Goal: Information Seeking & Learning: Learn about a topic

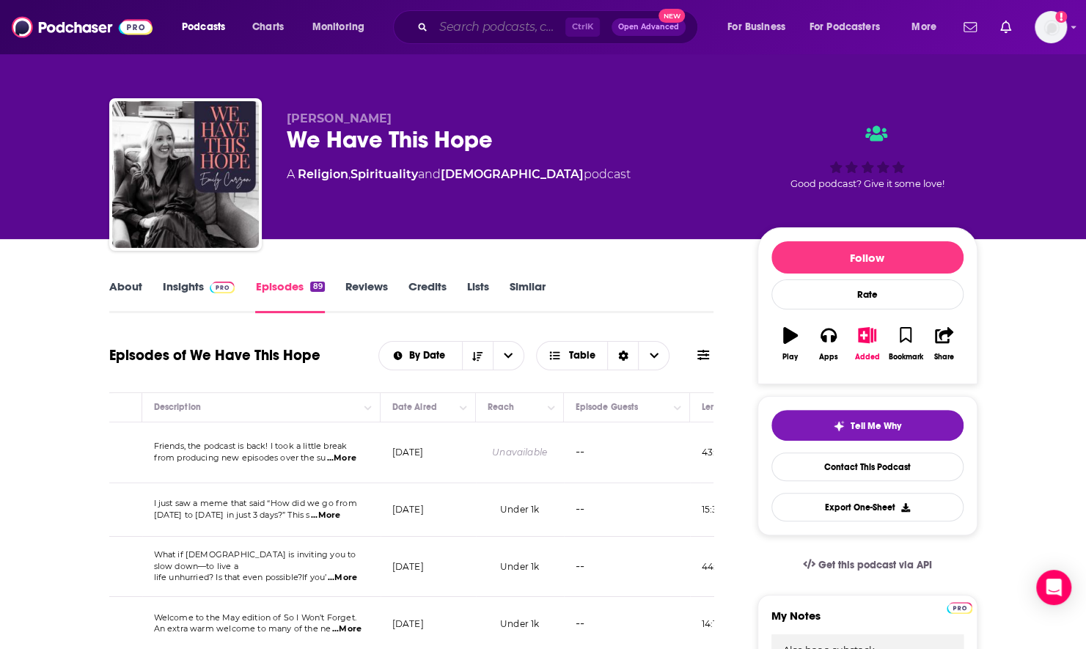
click at [497, 35] on input "Search podcasts, credits, & more..." at bounding box center [500, 26] width 132 height 23
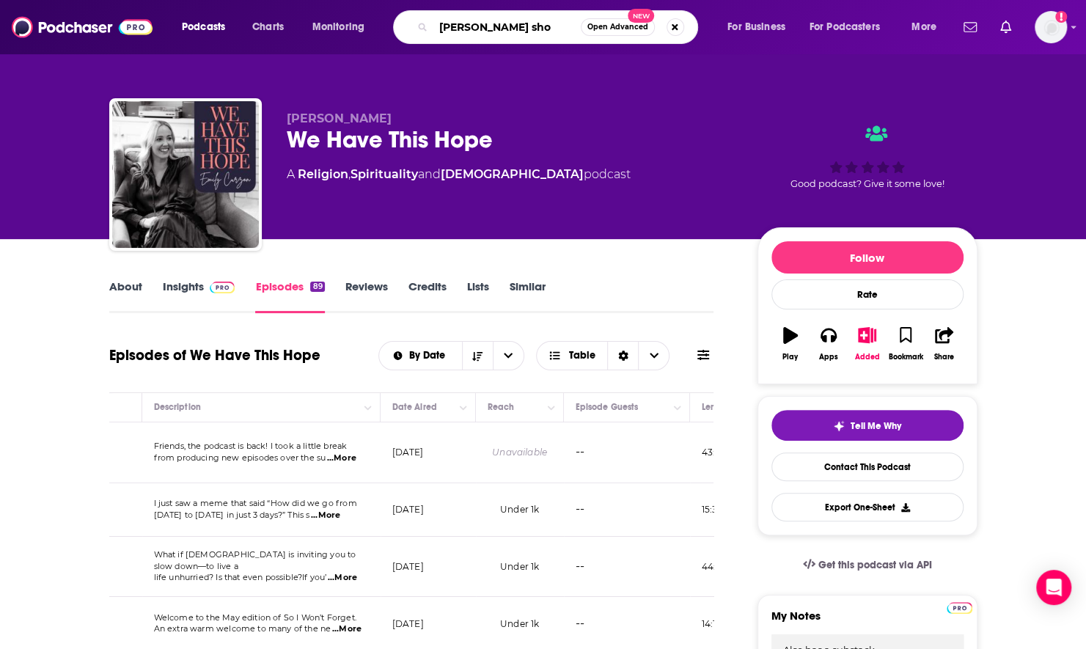
type input "don kroah show"
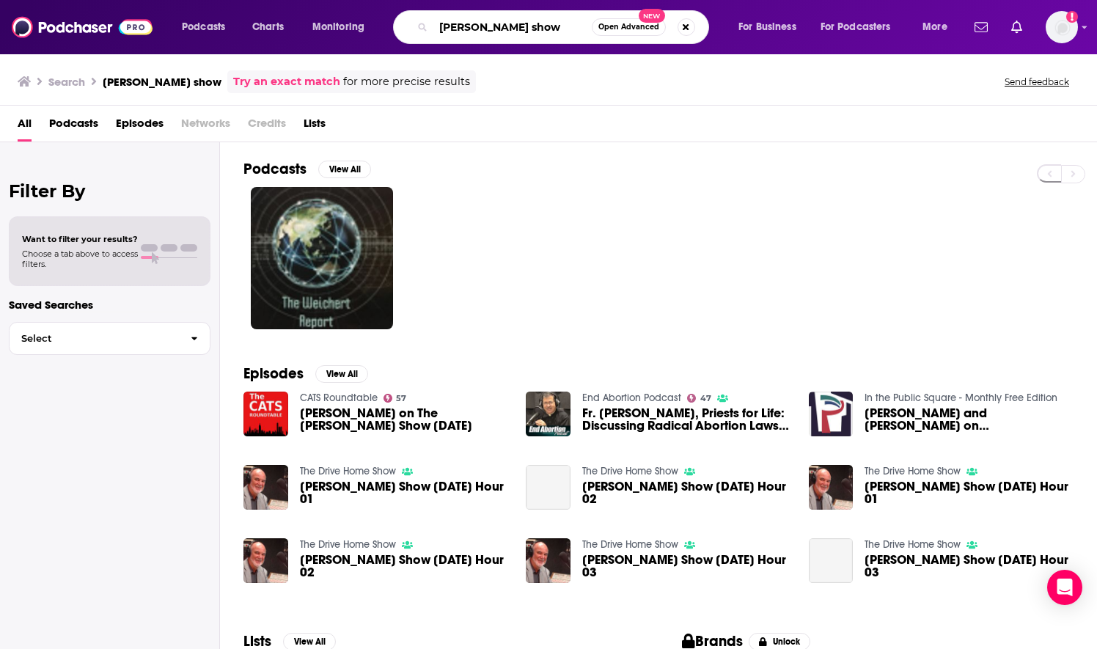
drag, startPoint x: 486, startPoint y: 29, endPoint x: 487, endPoint y: 15, distance: 14.7
click at [486, 29] on input "don kroah show" at bounding box center [513, 26] width 158 height 23
click at [503, 25] on input "don kroah show" at bounding box center [513, 26] width 158 height 23
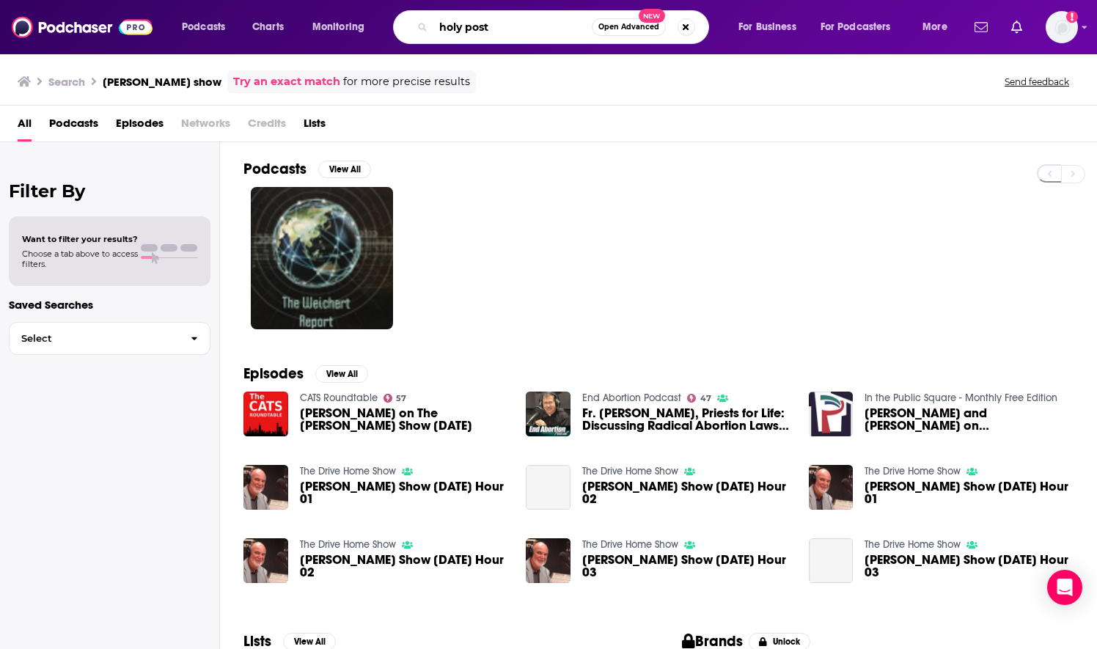
type input "holy post"
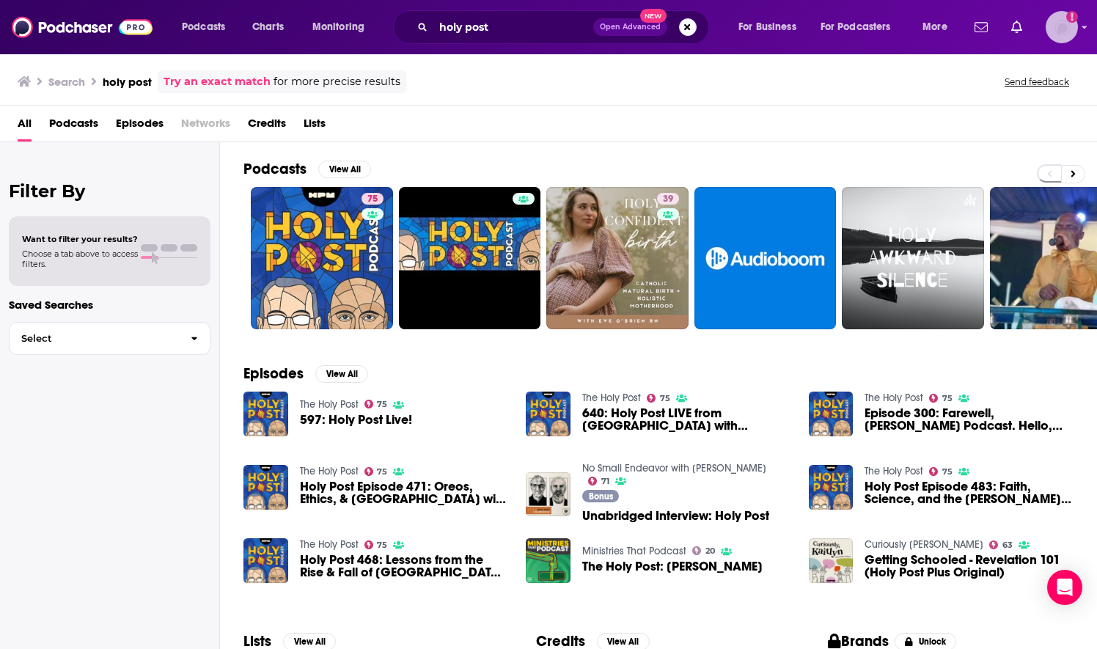
click at [1067, 20] on span "Add a profile image" at bounding box center [1062, 27] width 32 height 32
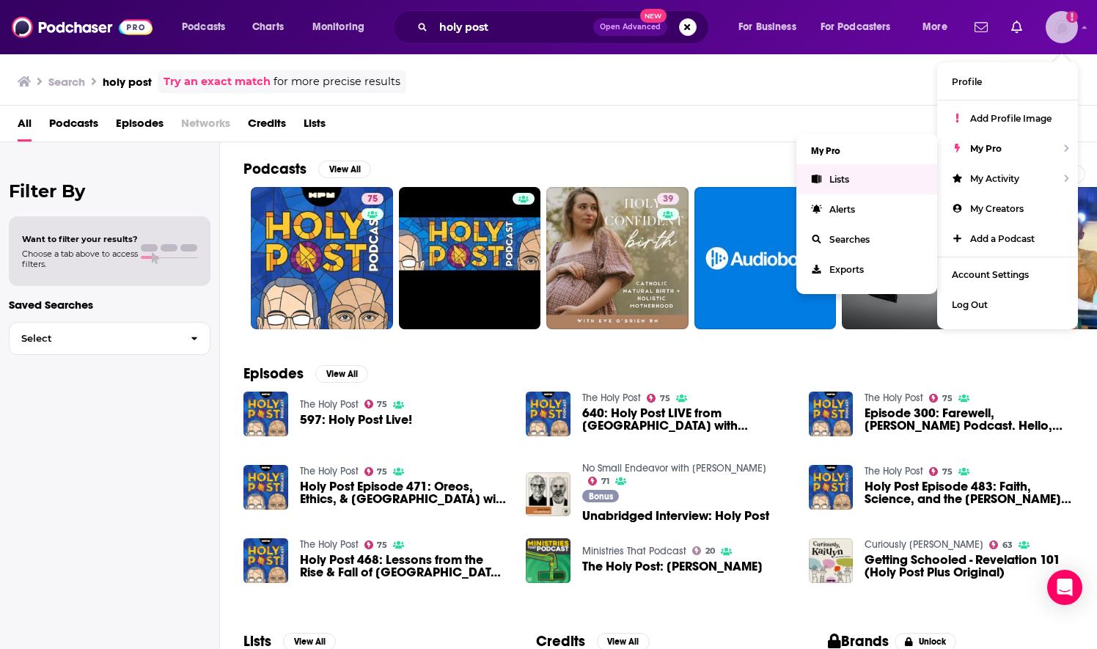
click at [877, 183] on link "Lists" at bounding box center [867, 179] width 141 height 30
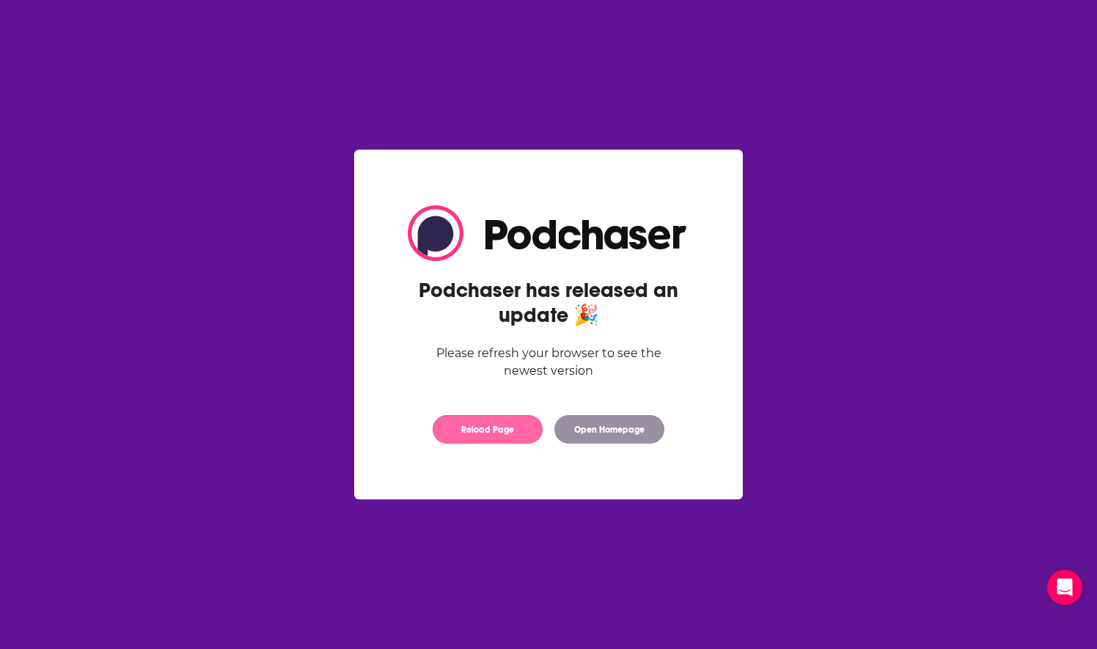
click at [472, 430] on button "Reload Page" at bounding box center [488, 429] width 110 height 29
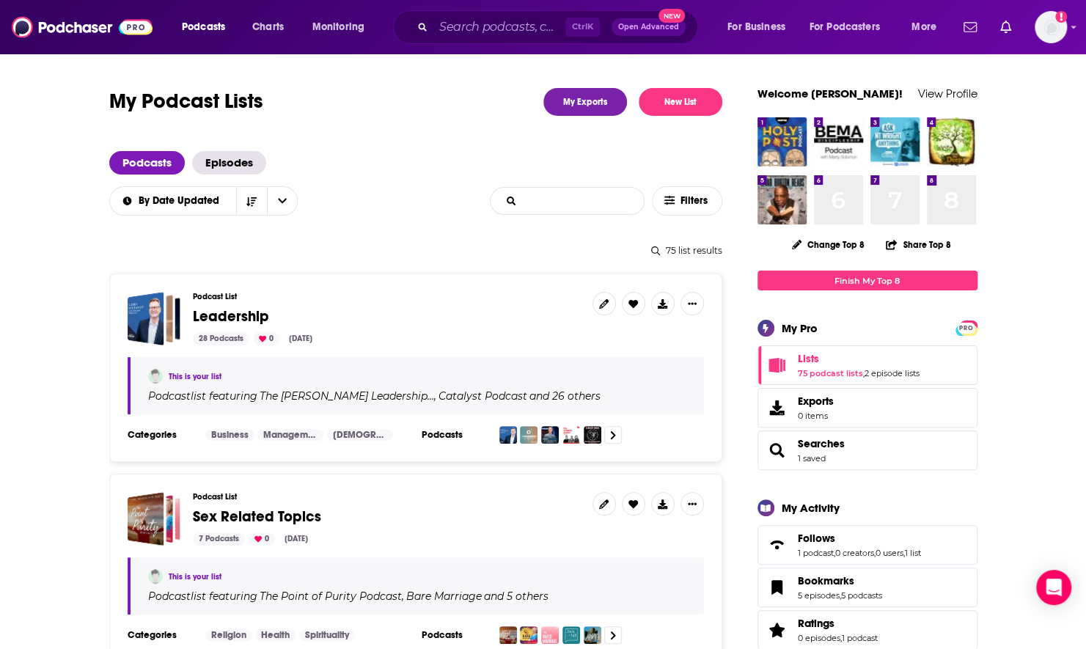
click at [587, 204] on input "List Search Input" at bounding box center [567, 201] width 153 height 26
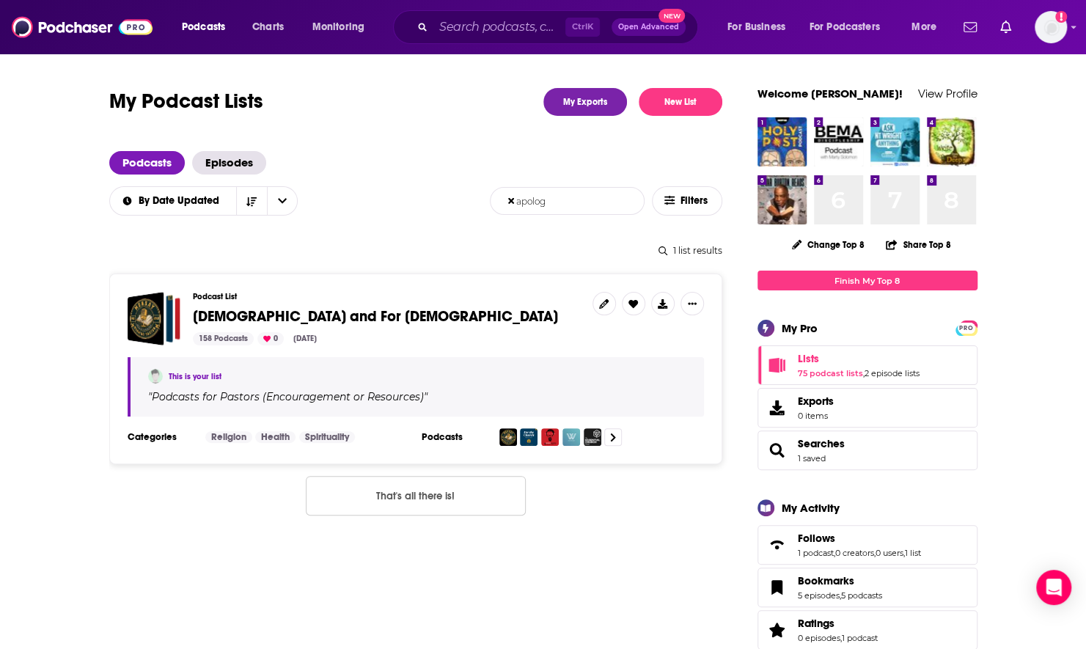
type input "apolog"
click at [305, 319] on span "Apologetics and For Pastors" at bounding box center [375, 316] width 365 height 18
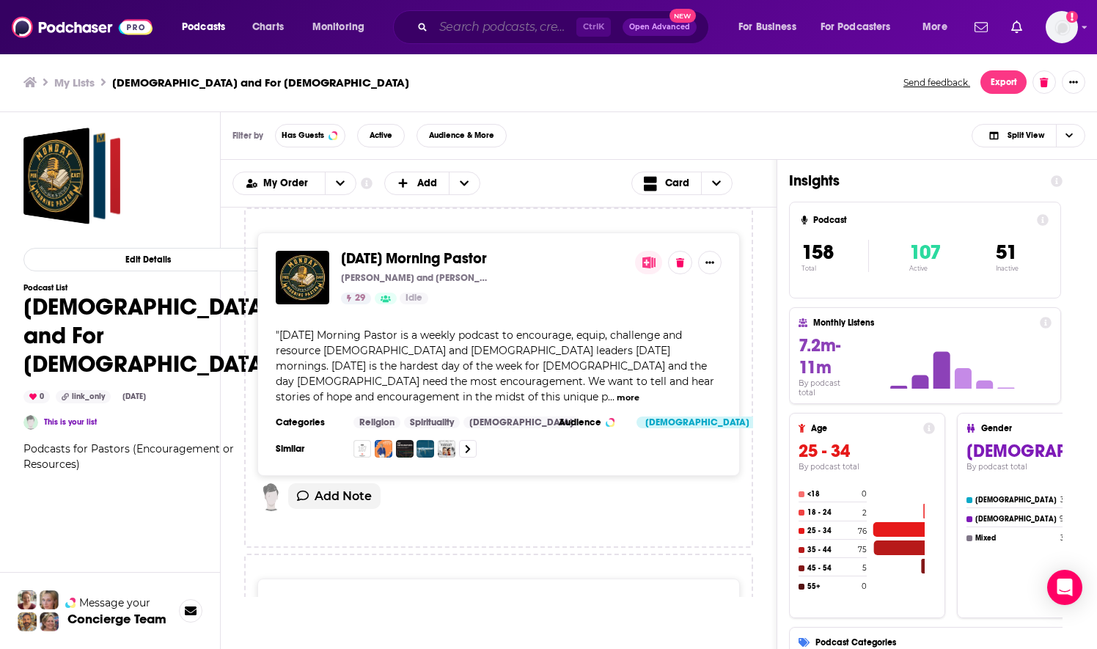
click at [485, 19] on input "Search podcasts, credits, & more..." at bounding box center [505, 26] width 143 height 23
drag, startPoint x: 217, startPoint y: 82, endPoint x: 500, endPoint y: 68, distance: 283.5
click at [500, 68] on div "My Lists Apologetics and For Pastors Send feedback. Export" at bounding box center [548, 82] width 1097 height 59
click at [339, 184] on icon "open menu" at bounding box center [340, 182] width 9 height 5
click at [299, 252] on span "Power Score" at bounding box center [304, 256] width 82 height 8
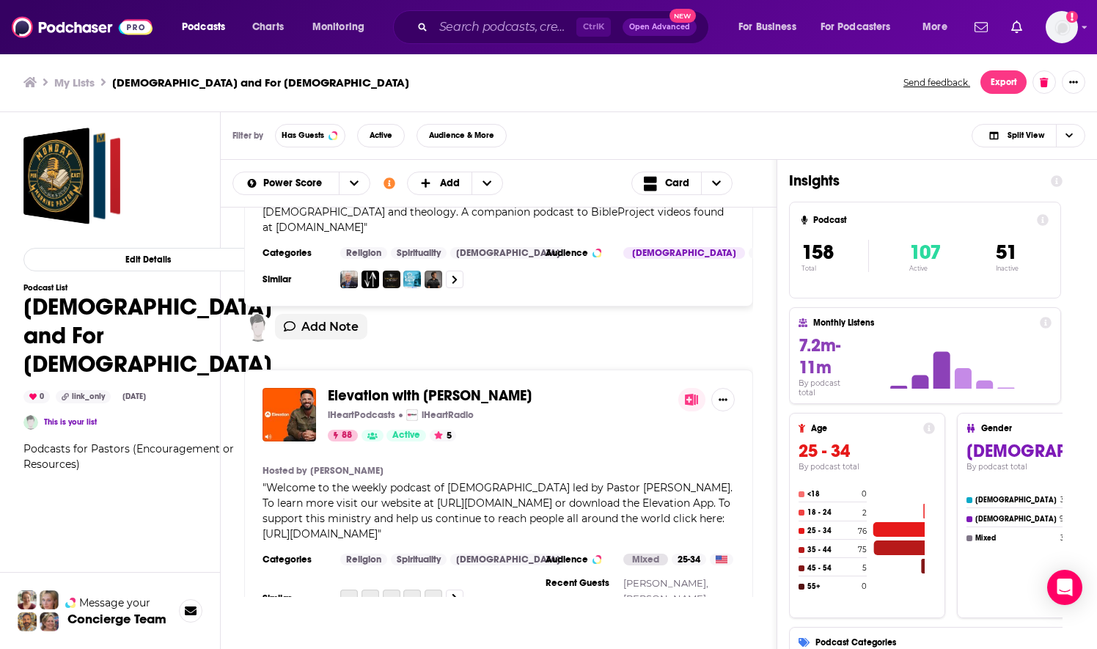
scroll to position [147, 0]
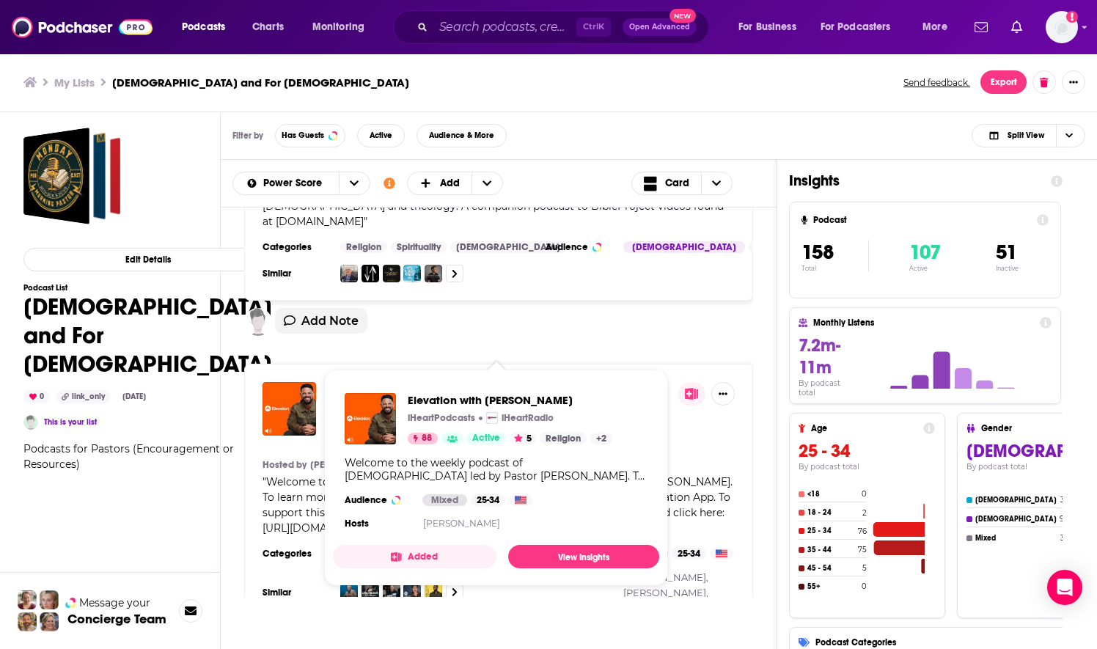
drag, startPoint x: 403, startPoint y: 368, endPoint x: 222, endPoint y: 460, distance: 203.7
click at [217, 468] on div "Edit Details Podcast List Apologetics and For Pastors 0 link_only Aug 14th, 202…" at bounding box center [110, 439] width 221 height 654
click at [641, 311] on div "Add Note" at bounding box center [498, 326] width 509 height 37
drag, startPoint x: 494, startPoint y: 373, endPoint x: 446, endPoint y: 331, distance: 64.0
click at [446, 331] on div "Add Note" at bounding box center [498, 330] width 509 height 44
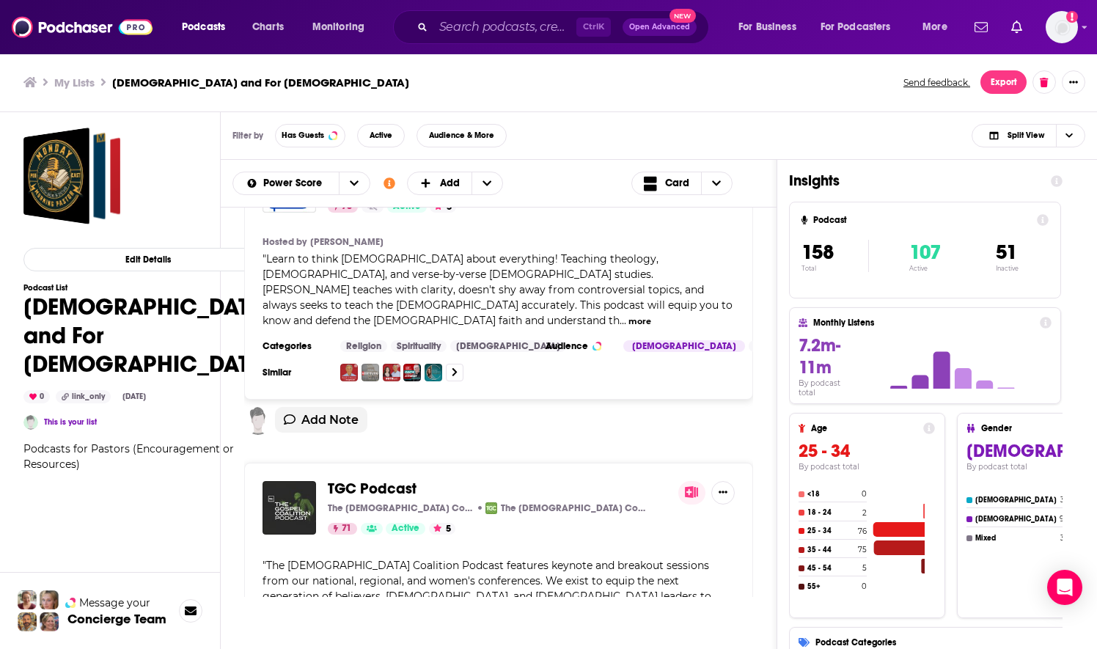
scroll to position [2054, 0]
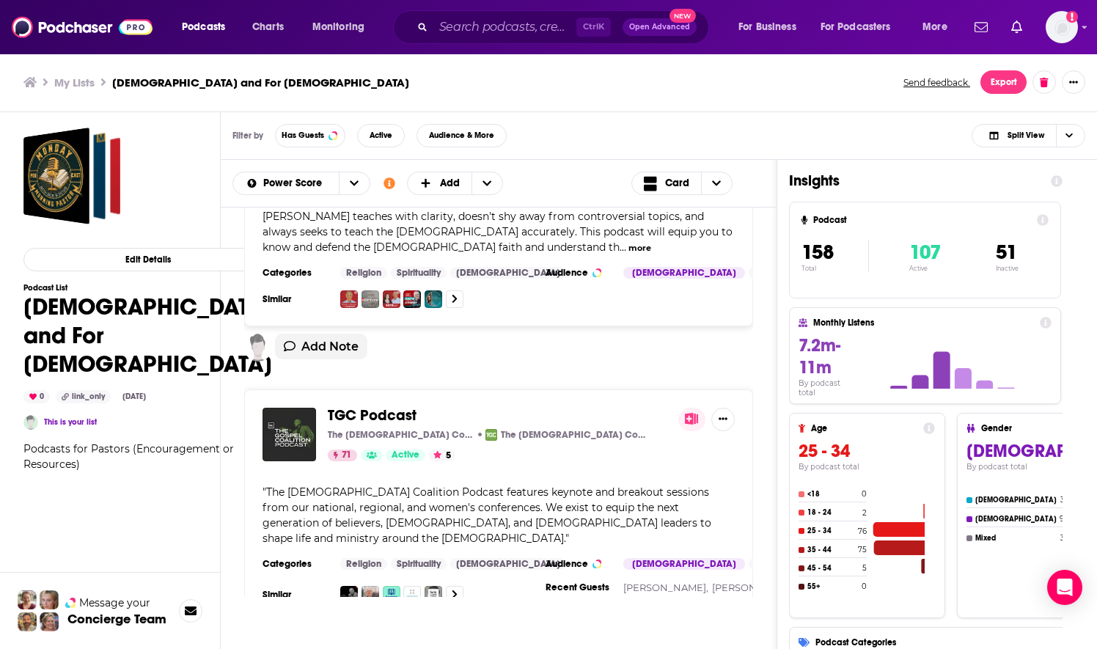
drag, startPoint x: 367, startPoint y: 316, endPoint x: 615, endPoint y: 318, distance: 248.7
click at [615, 408] on span "TGC Podcast" at bounding box center [497, 416] width 339 height 16
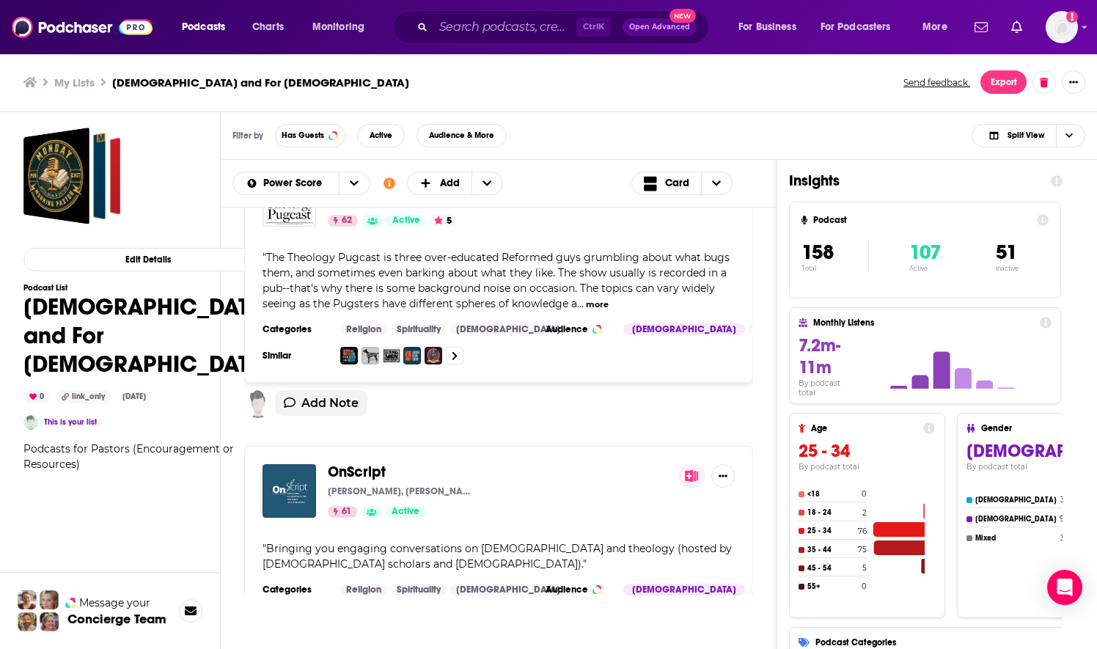
scroll to position [7138, 0]
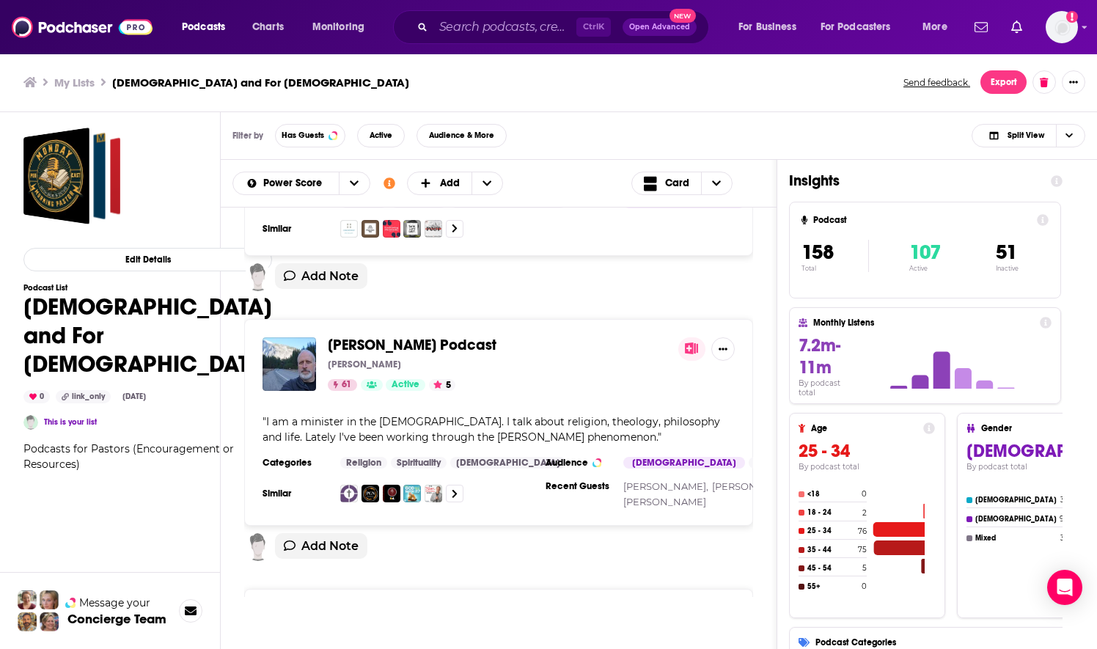
scroll to position [7850, 0]
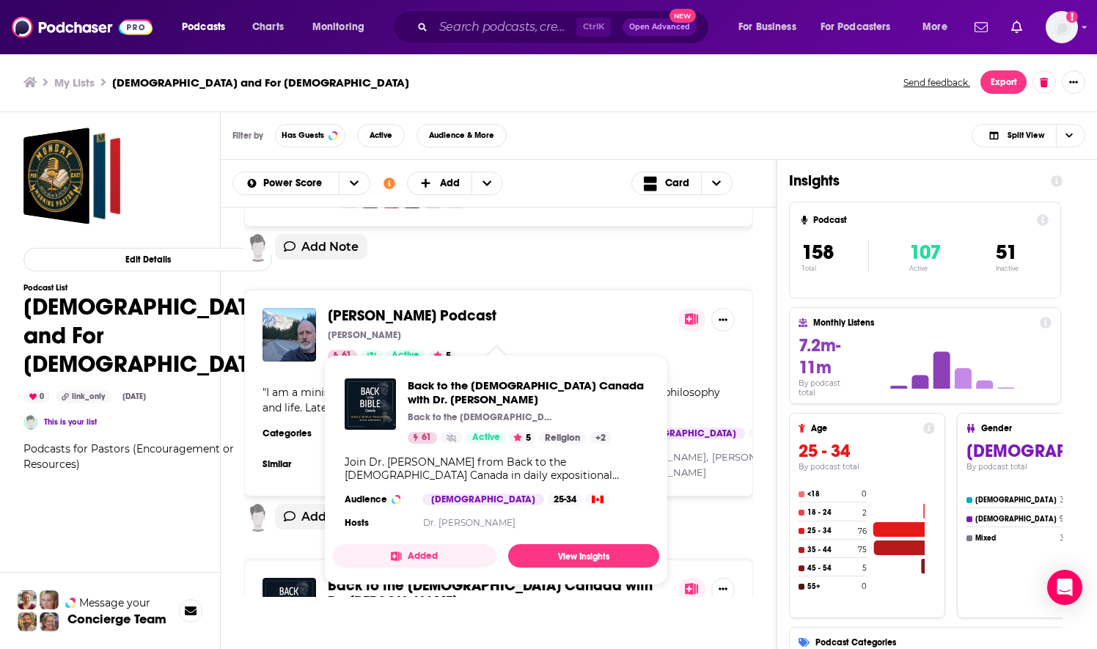
drag, startPoint x: 610, startPoint y: 465, endPoint x: 734, endPoint y: 522, distance: 135.6
drag, startPoint x: 578, startPoint y: 461, endPoint x: 751, endPoint y: 525, distance: 184.8
drag, startPoint x: 583, startPoint y: 455, endPoint x: 233, endPoint y: 533, distance: 358.4
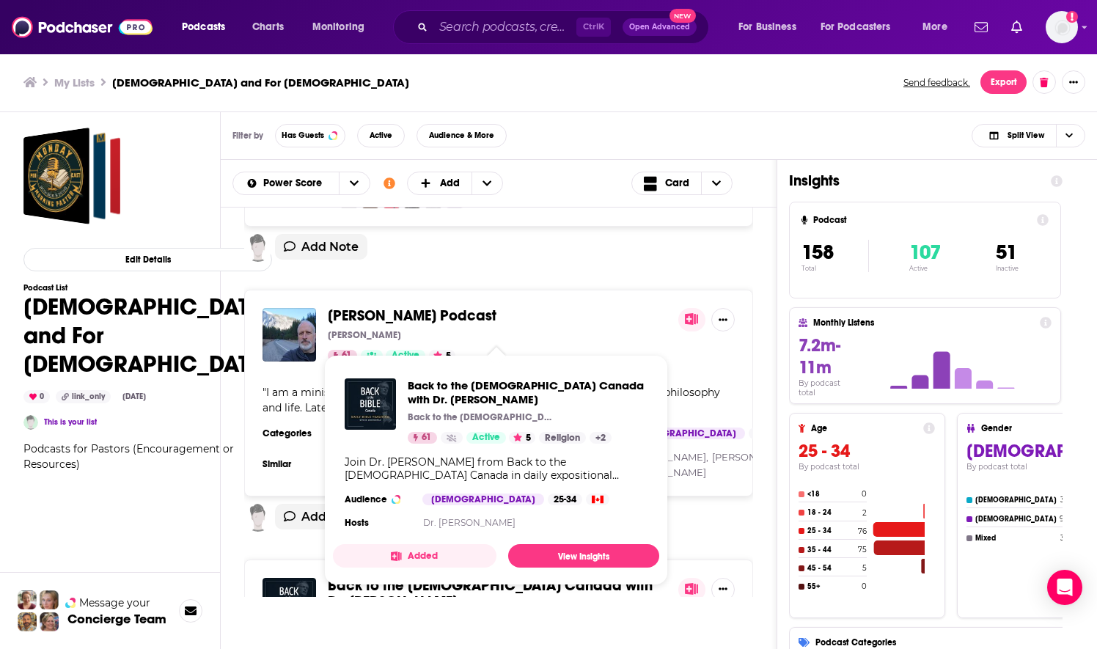
click at [233, 535] on div "BibleProject BibleProject Podcast 88 Active 4.7 Hosted by Tim Mackie, Jonathan …" at bounding box center [499, 402] width 556 height 389
drag, startPoint x: 337, startPoint y: 461, endPoint x: 752, endPoint y: 527, distance: 420.4
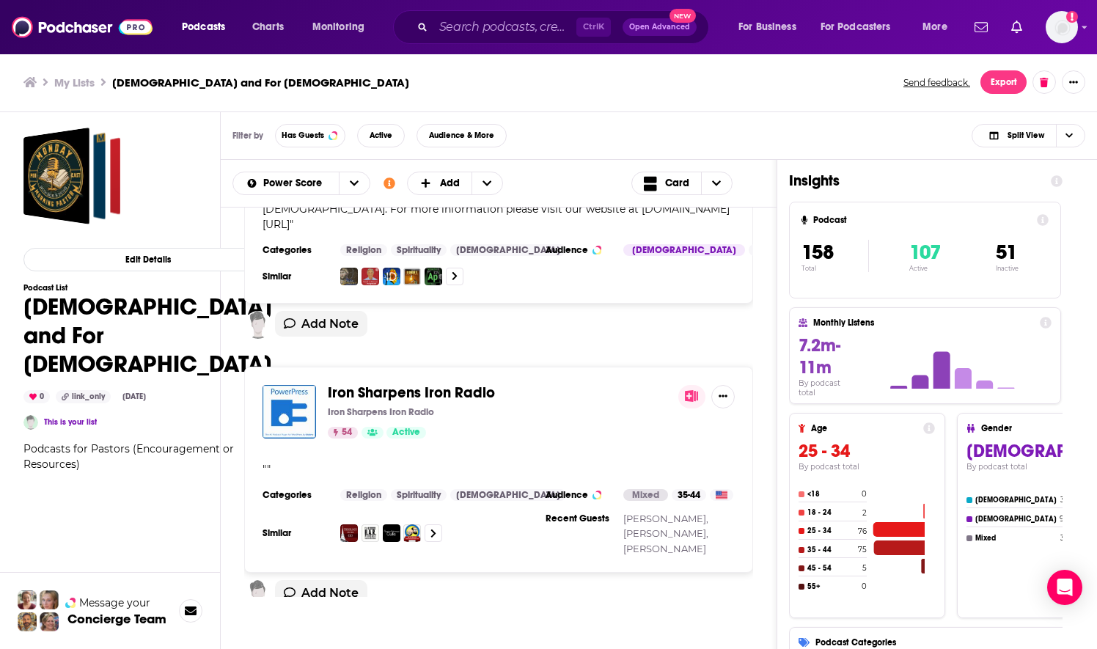
scroll to position [14301, 0]
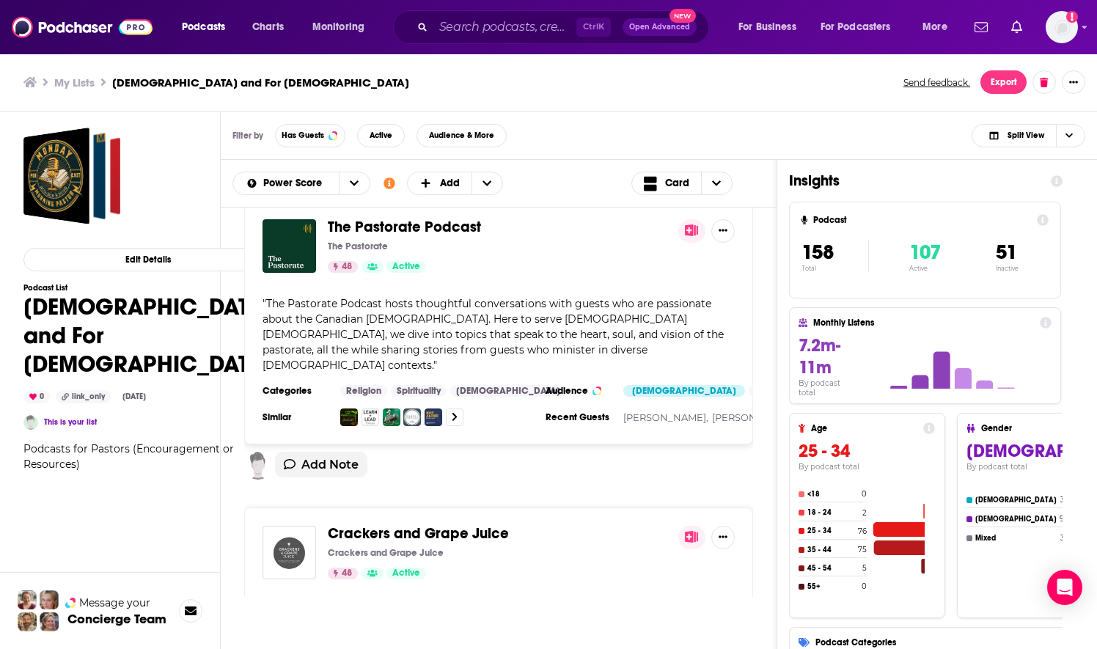
scroll to position [21439, 0]
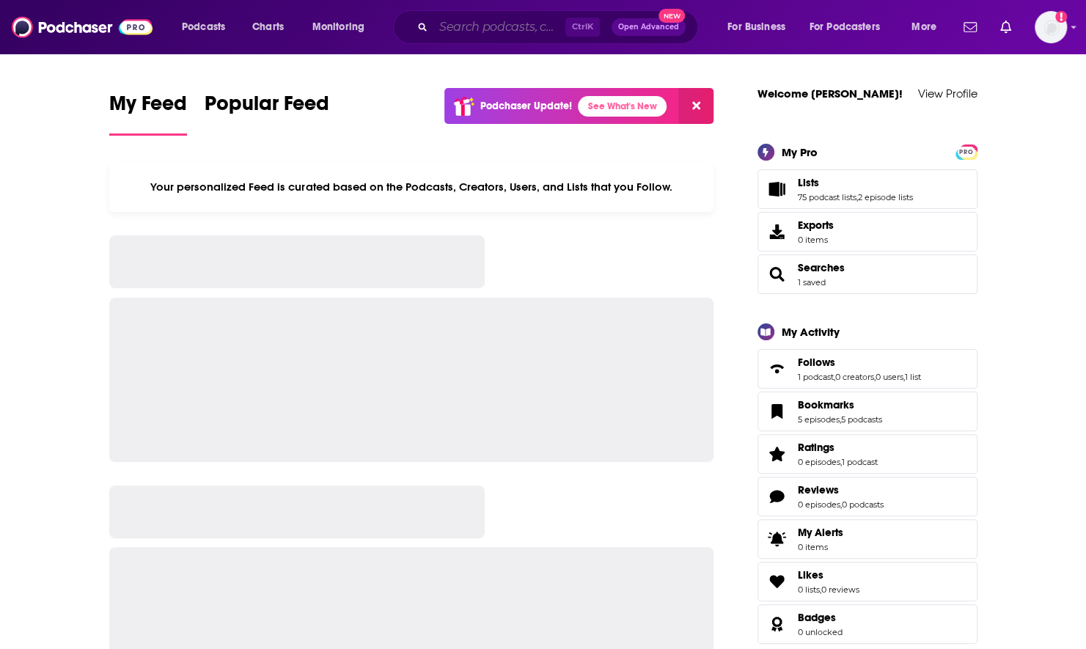
click at [469, 27] on input "Search podcasts, credits, & more..." at bounding box center [500, 26] width 132 height 23
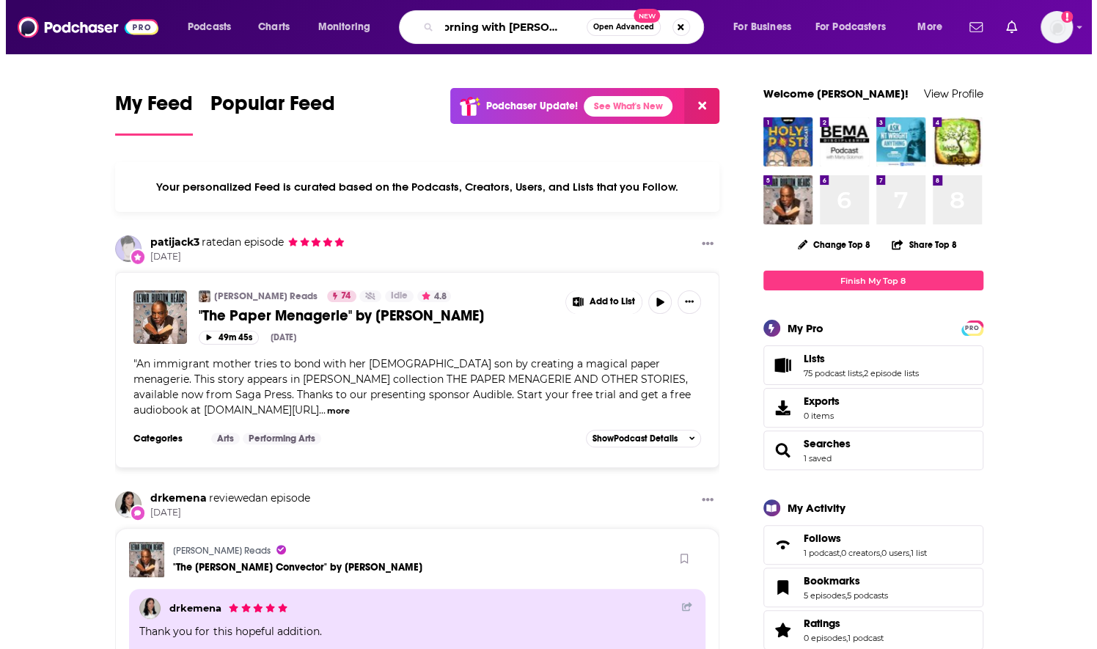
scroll to position [0, 26]
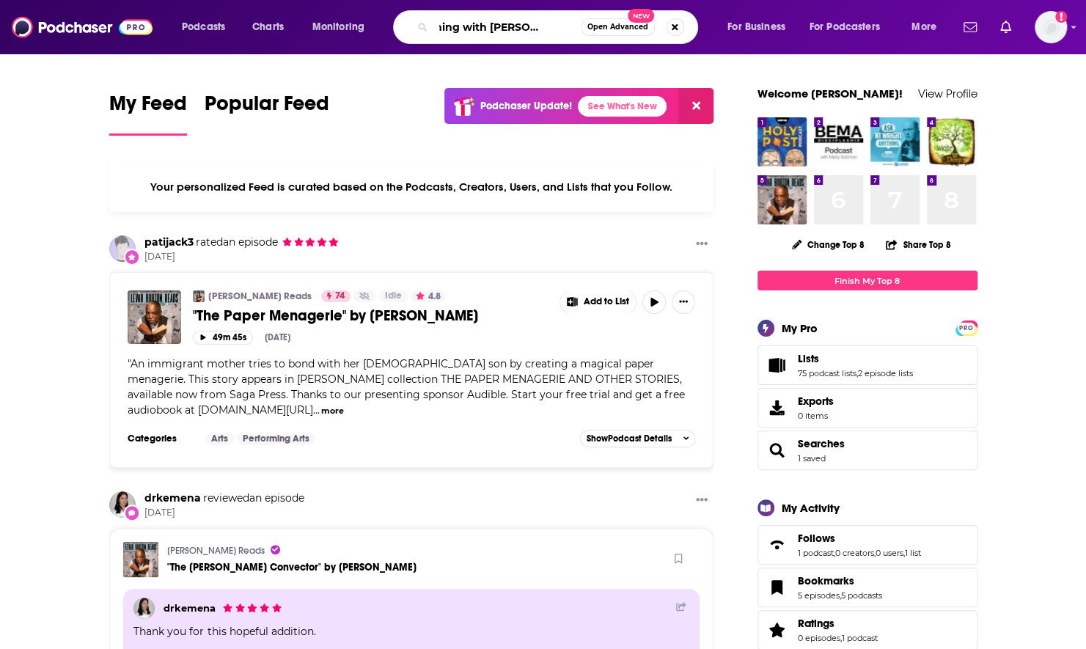
type input "morning with [PERSON_NAME]"
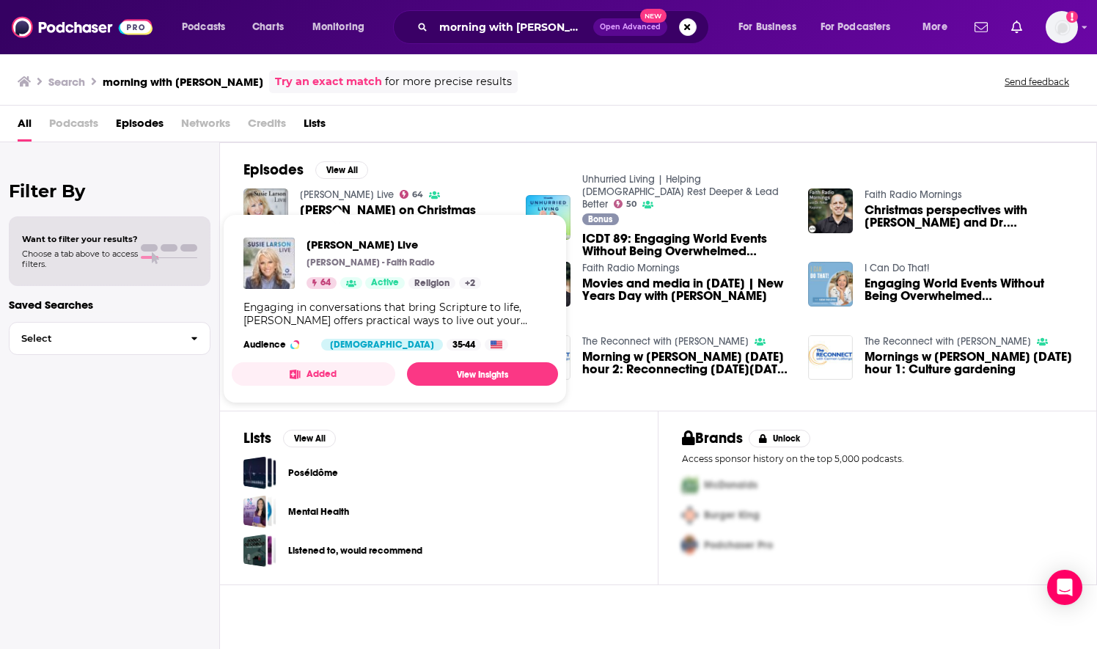
click at [311, 191] on link "Susie Larson Live" at bounding box center [347, 195] width 94 height 12
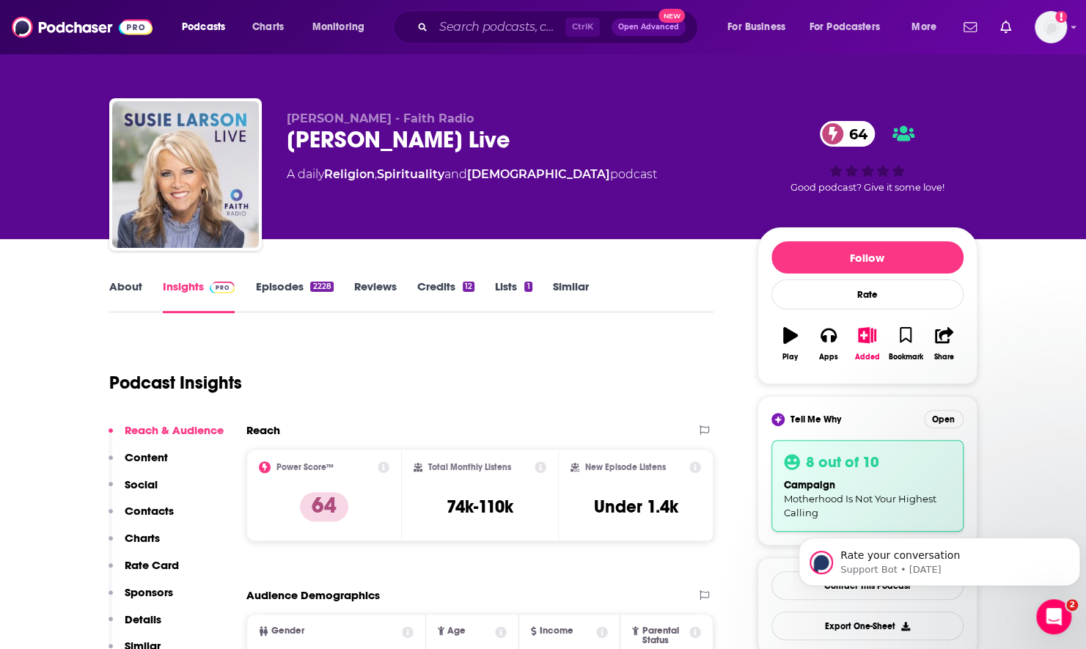
click at [114, 295] on link "About" at bounding box center [125, 296] width 33 height 34
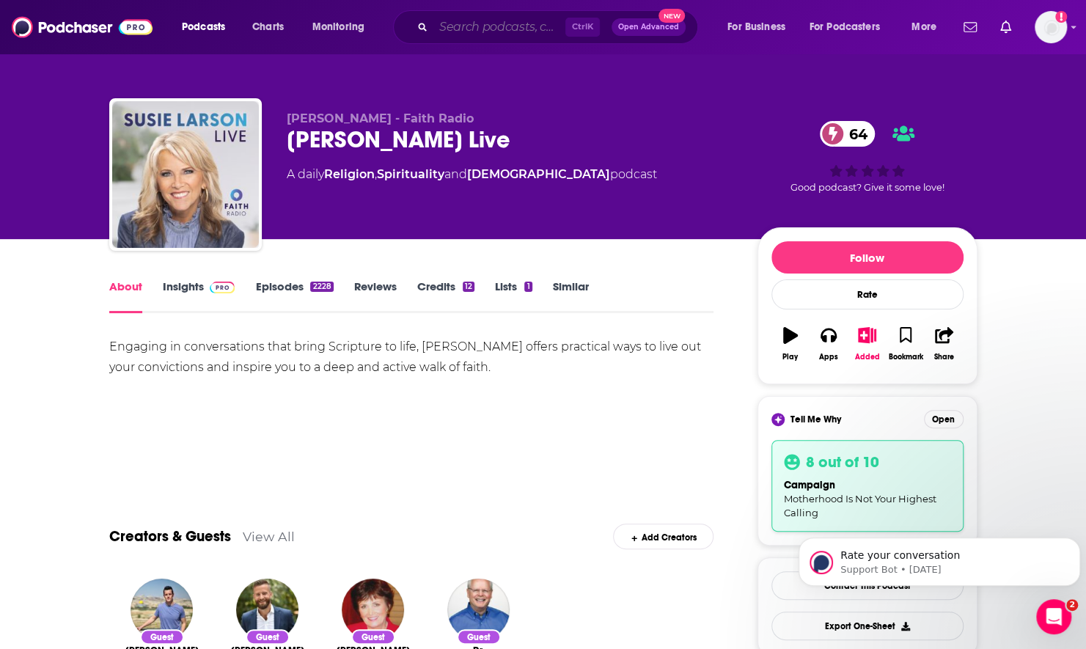
click at [456, 32] on input "Search podcasts, credits, & more..." at bounding box center [500, 26] width 132 height 23
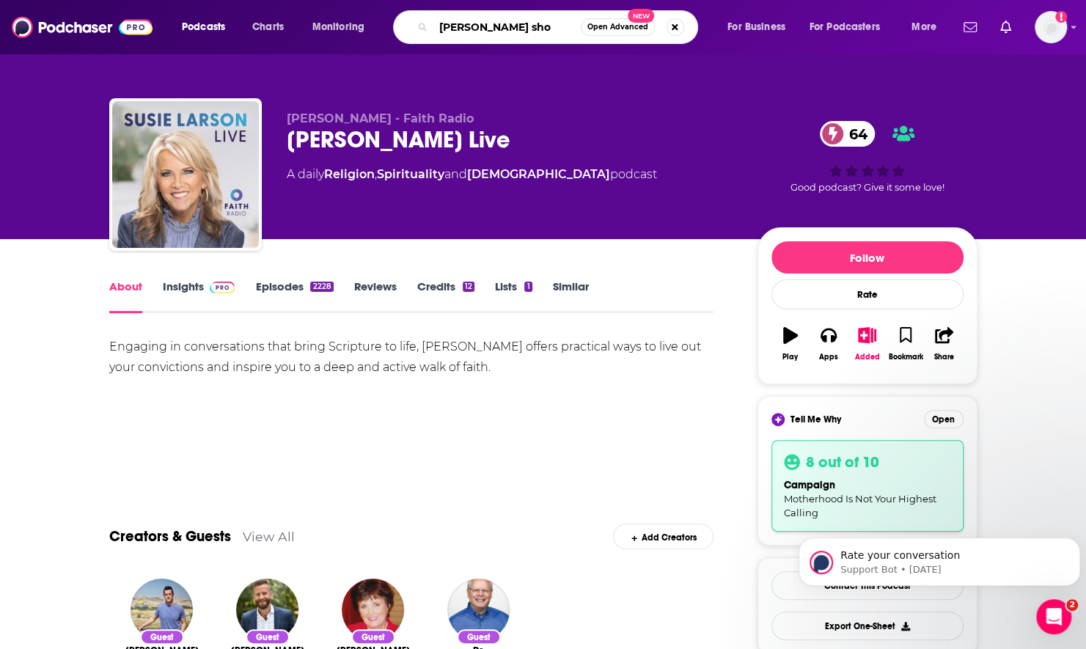
type input "bob dutko show"
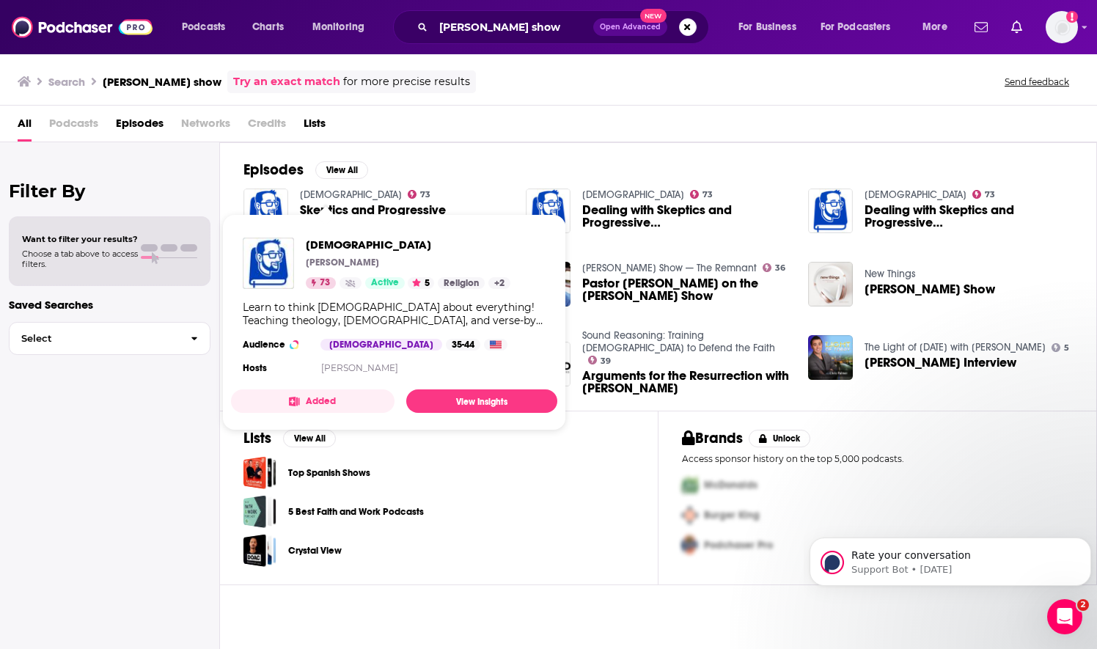
click at [330, 191] on link "BibleThinker" at bounding box center [351, 195] width 102 height 12
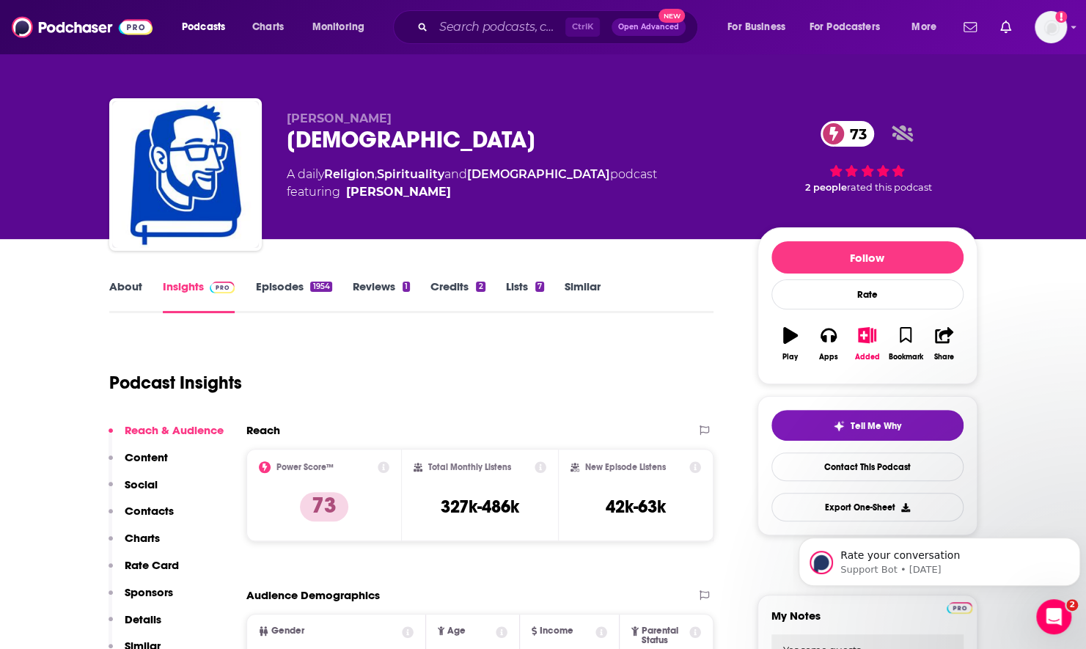
click at [273, 297] on link "Episodes 1954" at bounding box center [293, 296] width 76 height 34
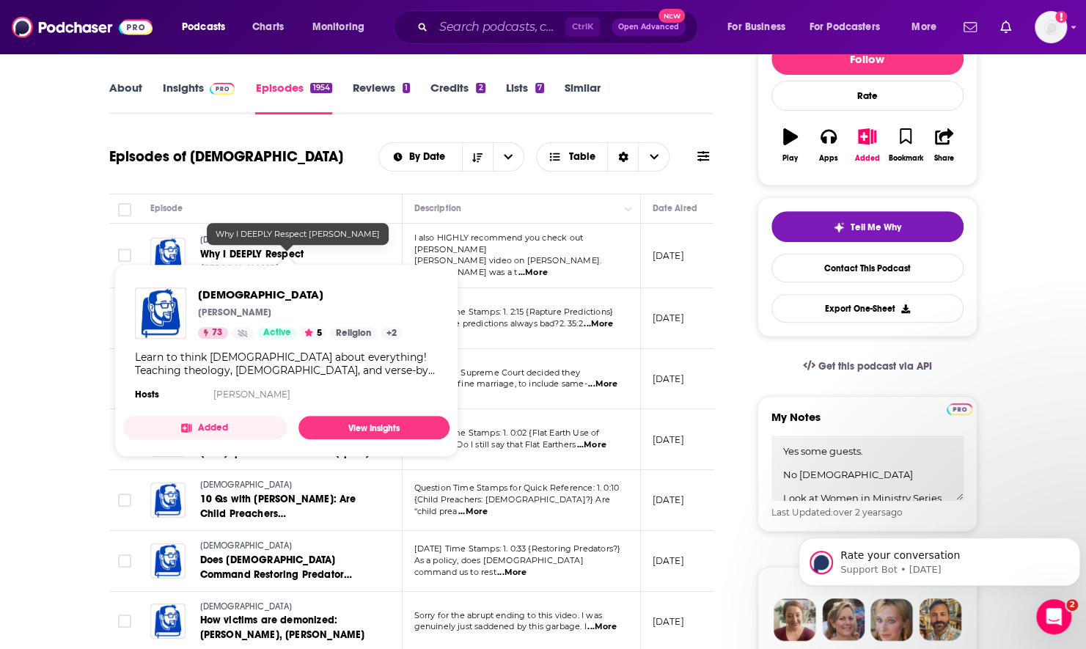
scroll to position [293, 0]
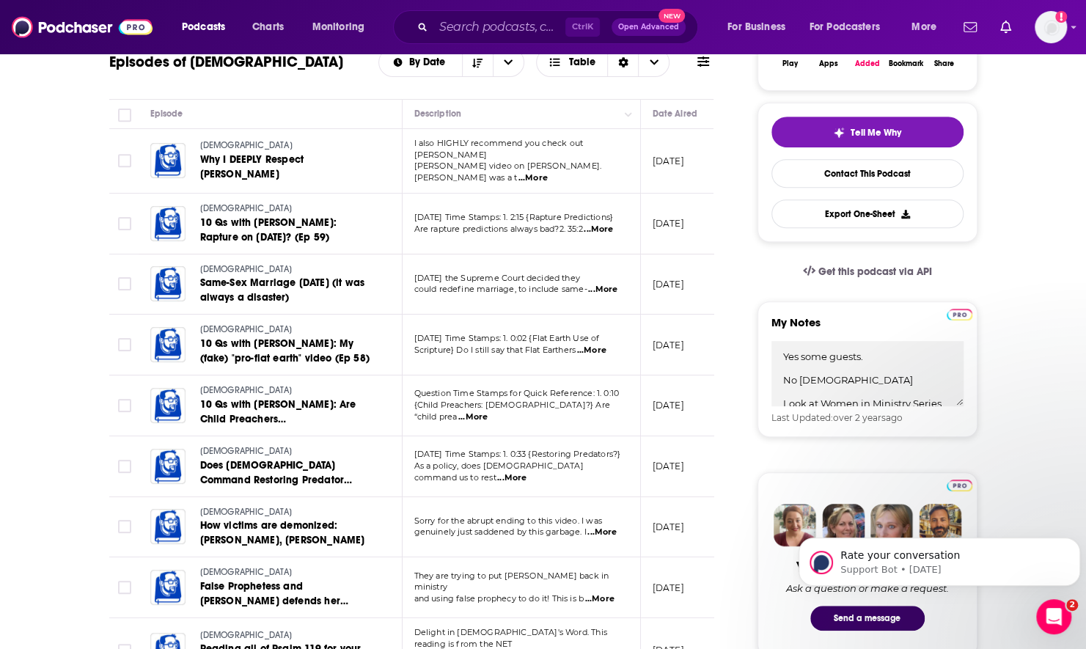
click at [618, 284] on span "...More" at bounding box center [602, 290] width 29 height 12
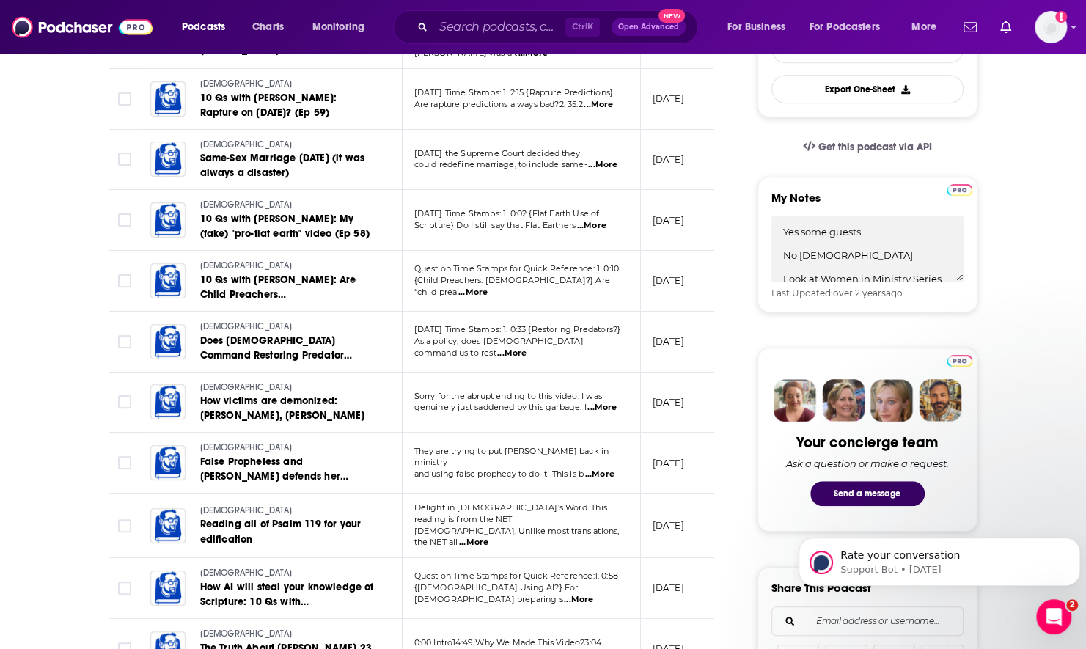
scroll to position [440, 0]
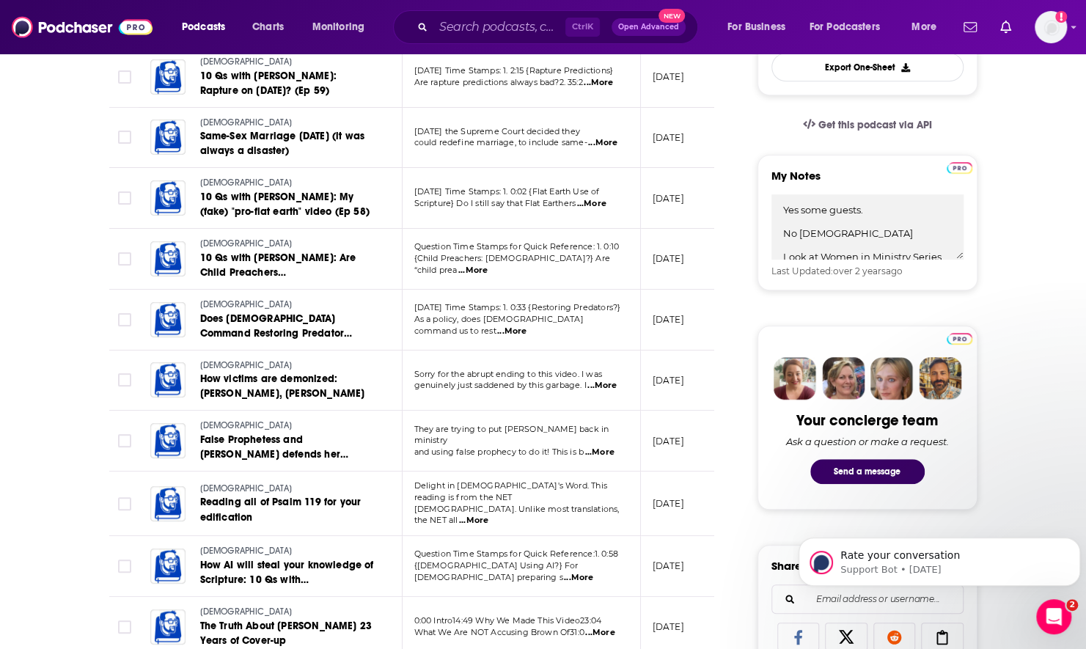
click at [607, 380] on span "...More" at bounding box center [602, 386] width 29 height 12
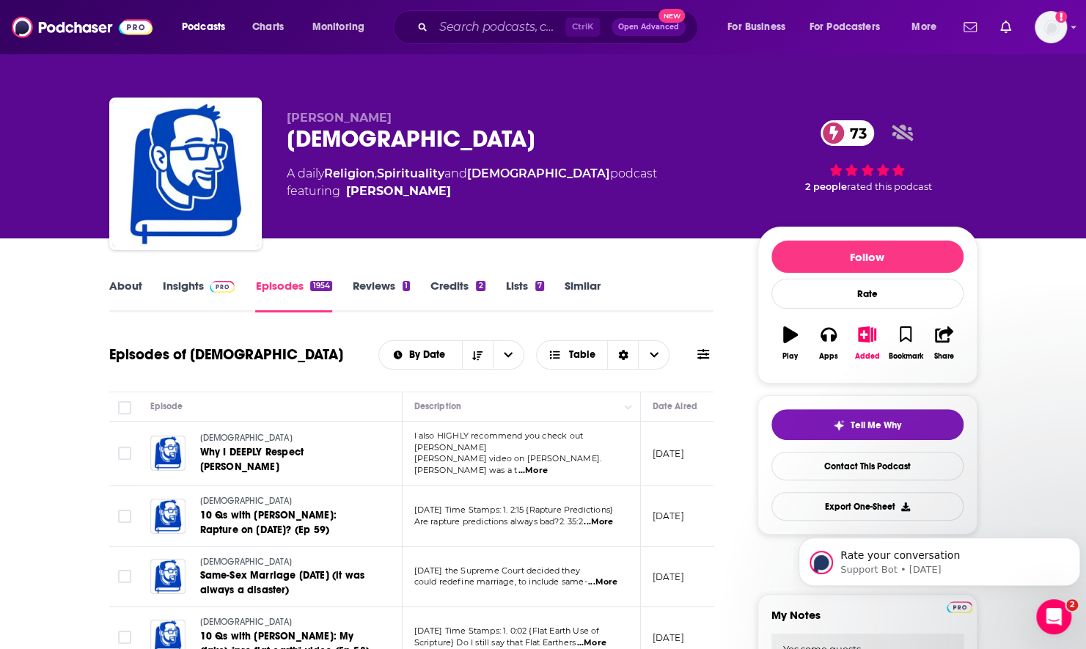
scroll to position [0, 0]
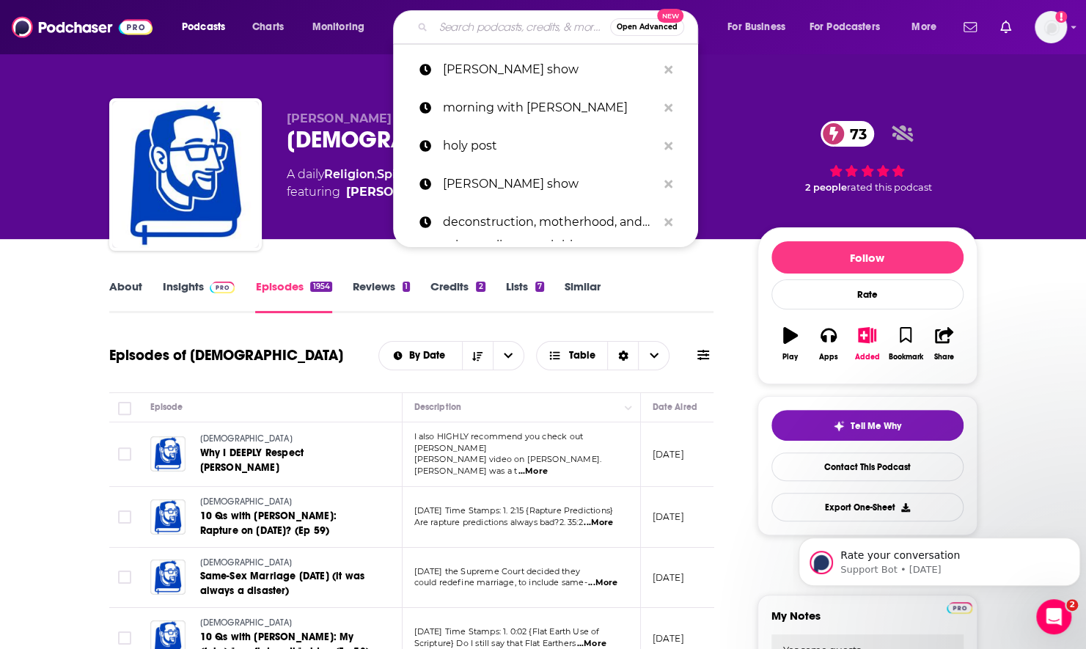
click at [464, 37] on input "Search podcasts, credits, & more..." at bounding box center [522, 26] width 177 height 23
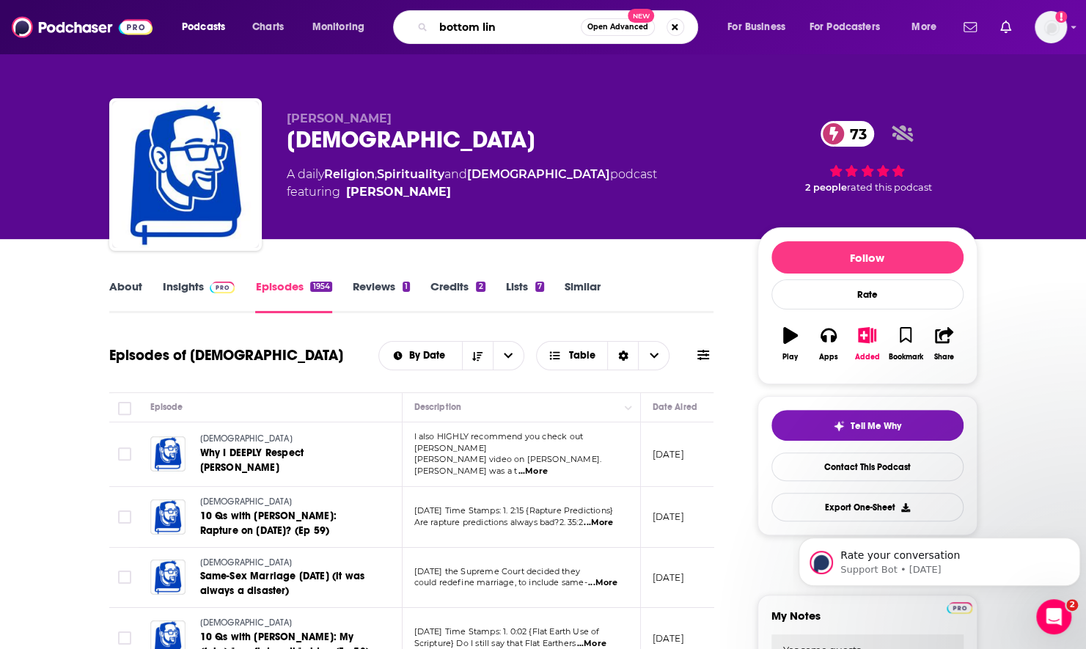
type input "bottom line"
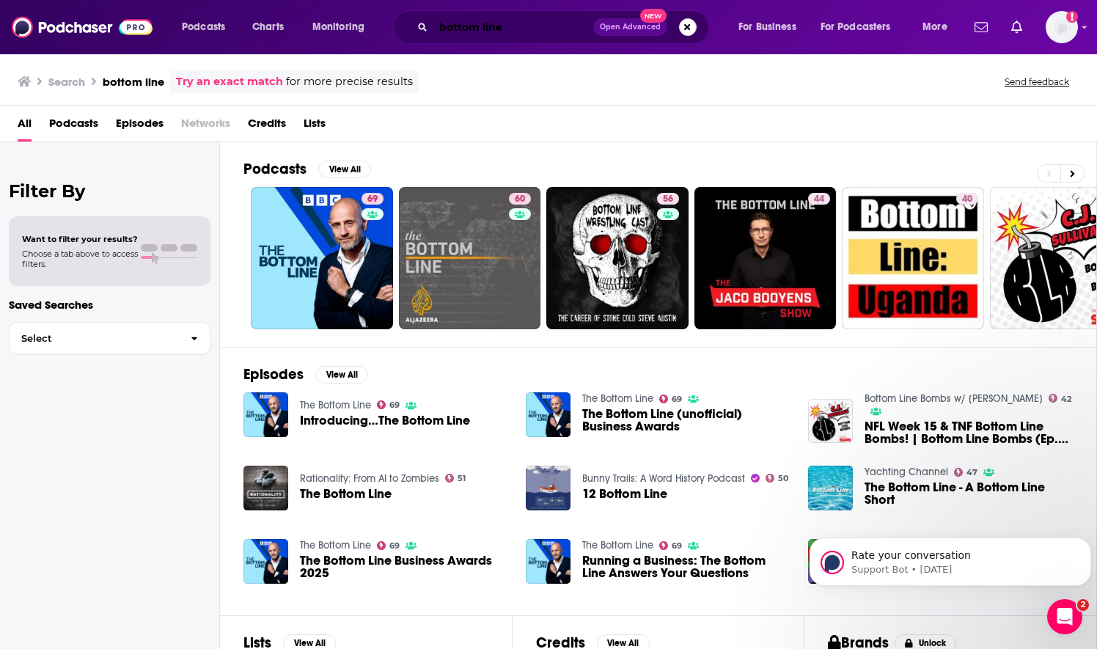
click at [494, 25] on input "bottom line" at bounding box center [514, 26] width 160 height 23
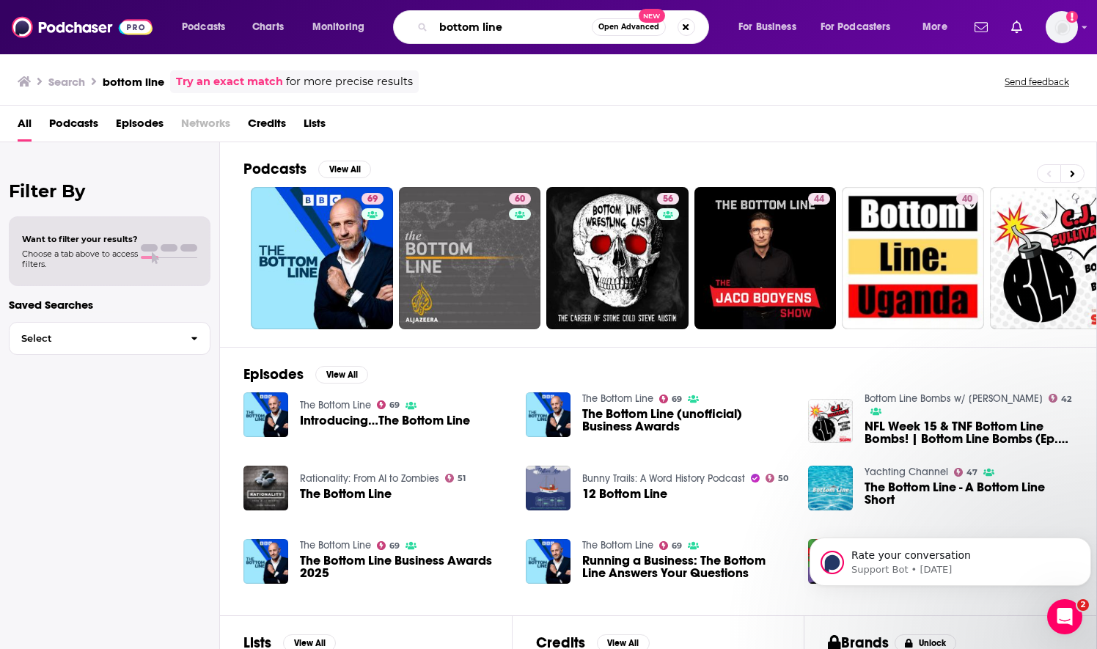
click at [494, 25] on input "bottom line" at bounding box center [513, 26] width 158 height 23
type input "conversational counseling"
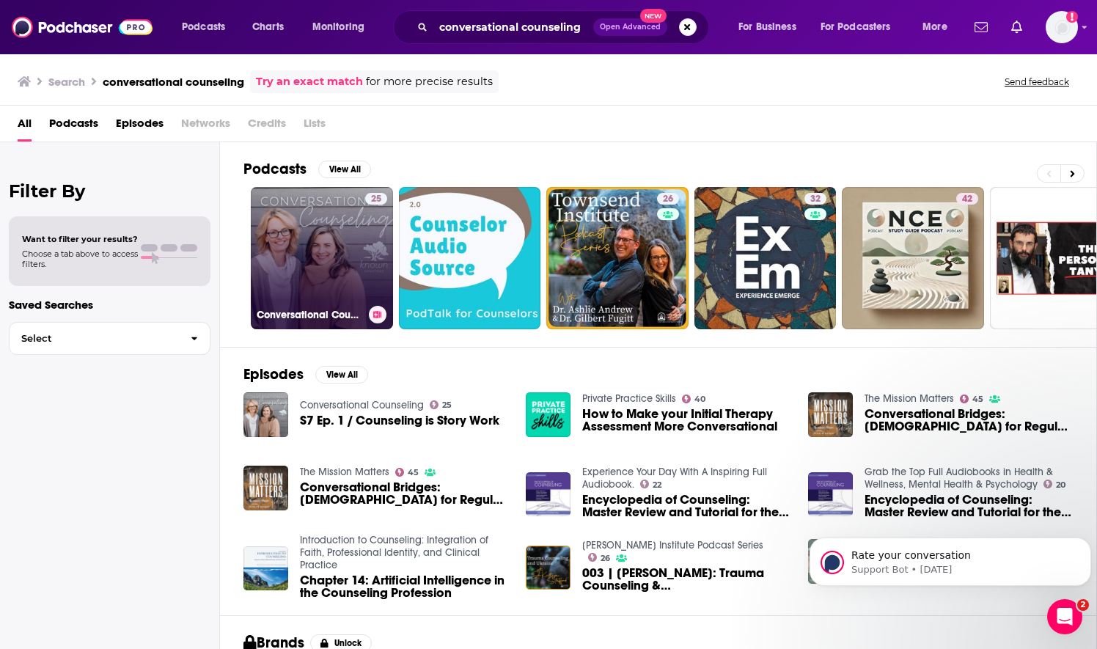
click at [294, 300] on link "25 Conversational Counseling" at bounding box center [322, 258] width 142 height 142
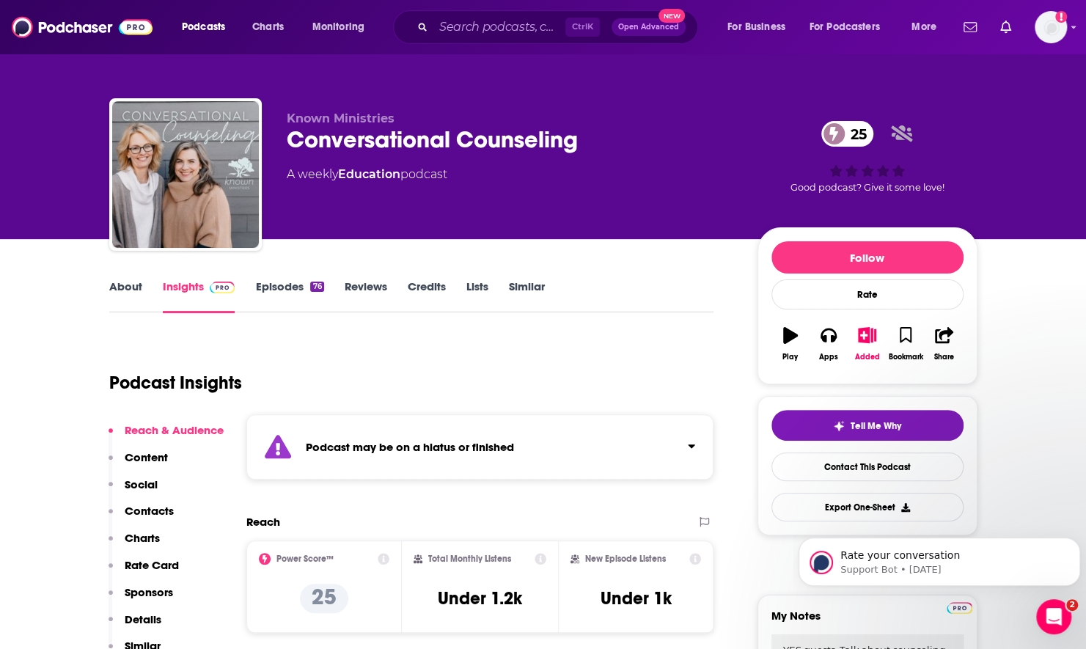
click at [266, 285] on link "Episodes 76" at bounding box center [289, 296] width 68 height 34
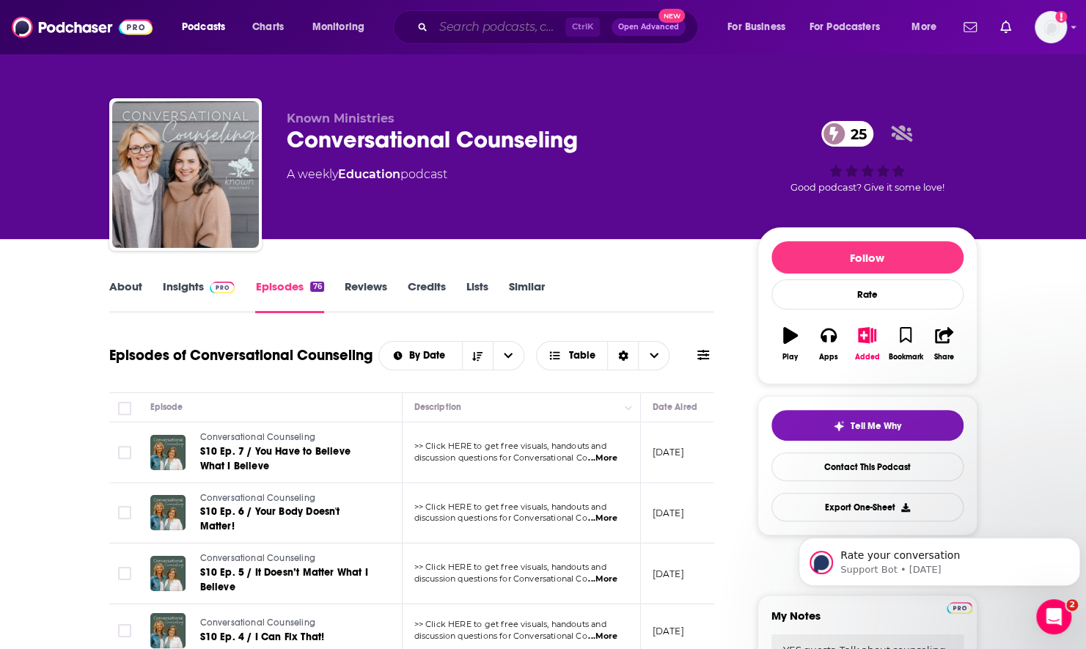
click at [483, 32] on input "Search podcasts, credits, & more..." at bounding box center [500, 26] width 132 height 23
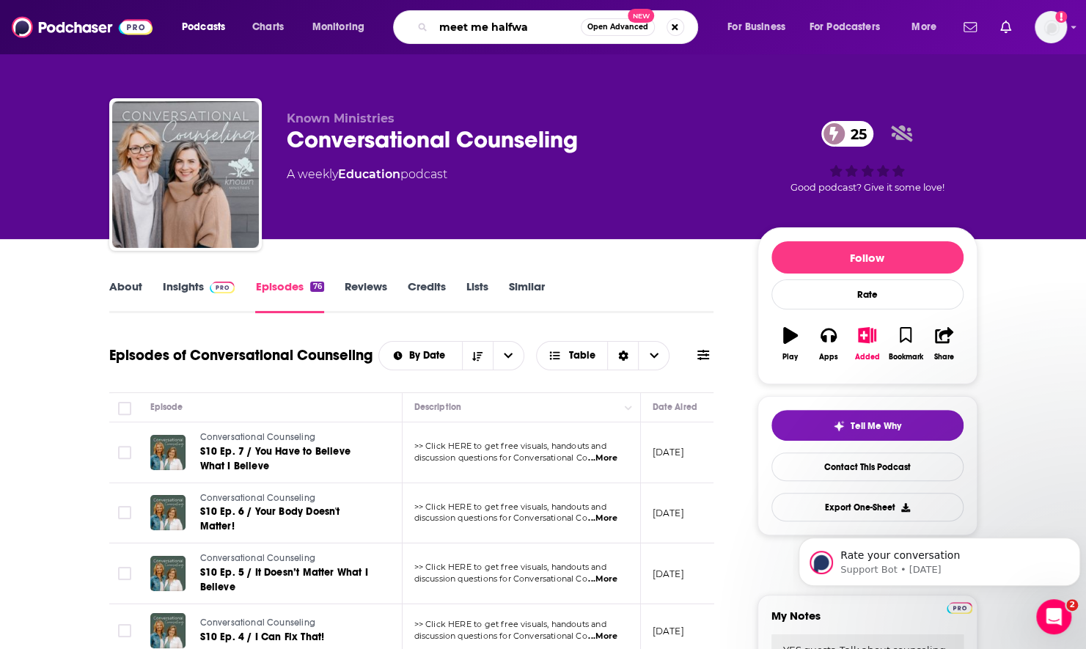
type input "meet me halfway"
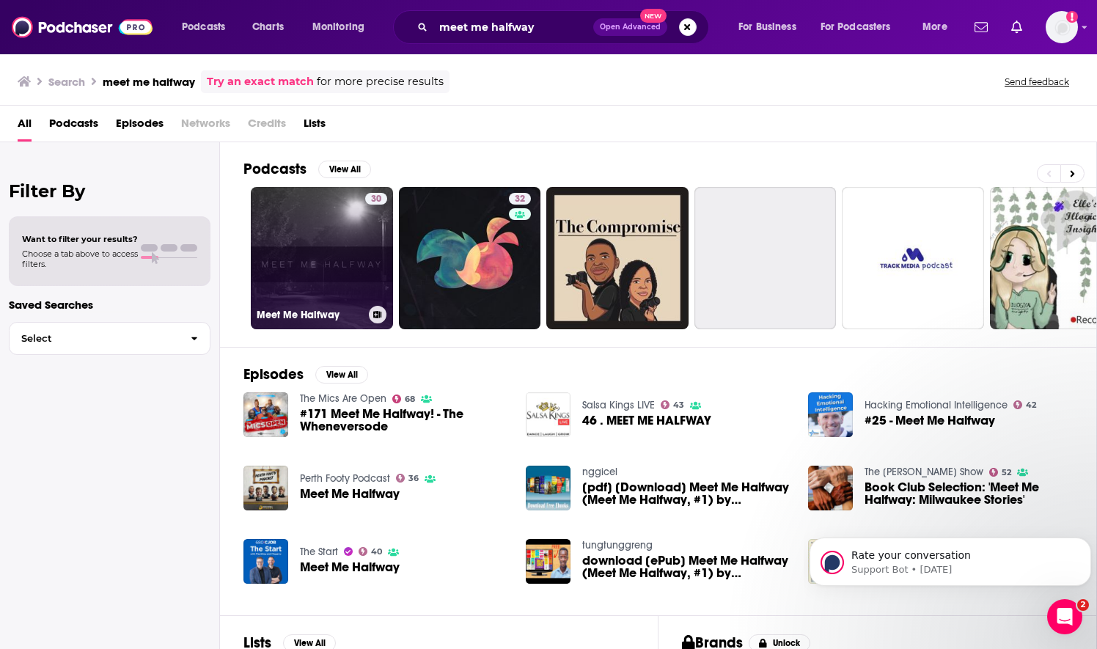
click at [354, 271] on link "30 Meet Me Halfway" at bounding box center [322, 258] width 142 height 142
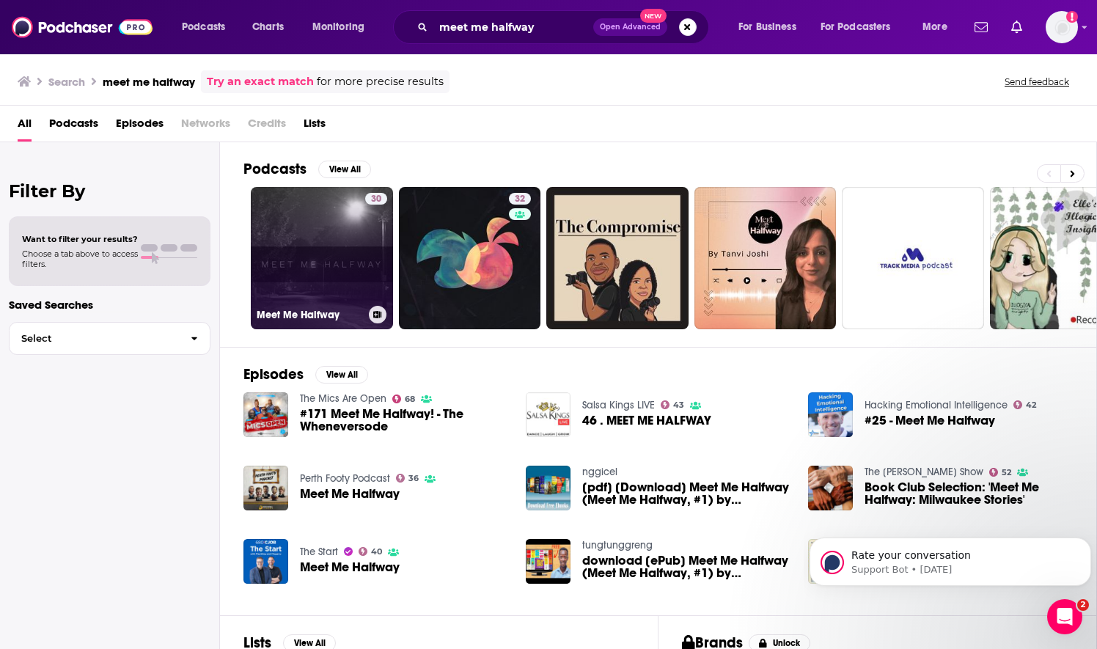
click at [302, 263] on link "30 Meet Me Halfway" at bounding box center [322, 258] width 142 height 142
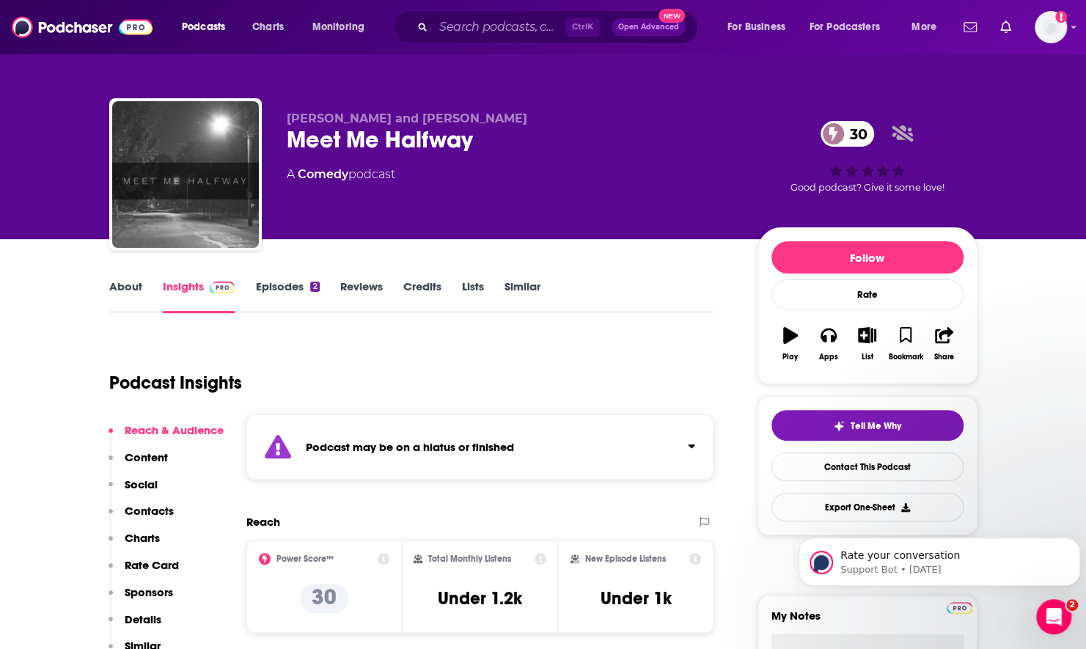
click at [283, 298] on link "Episodes 2" at bounding box center [287, 296] width 64 height 34
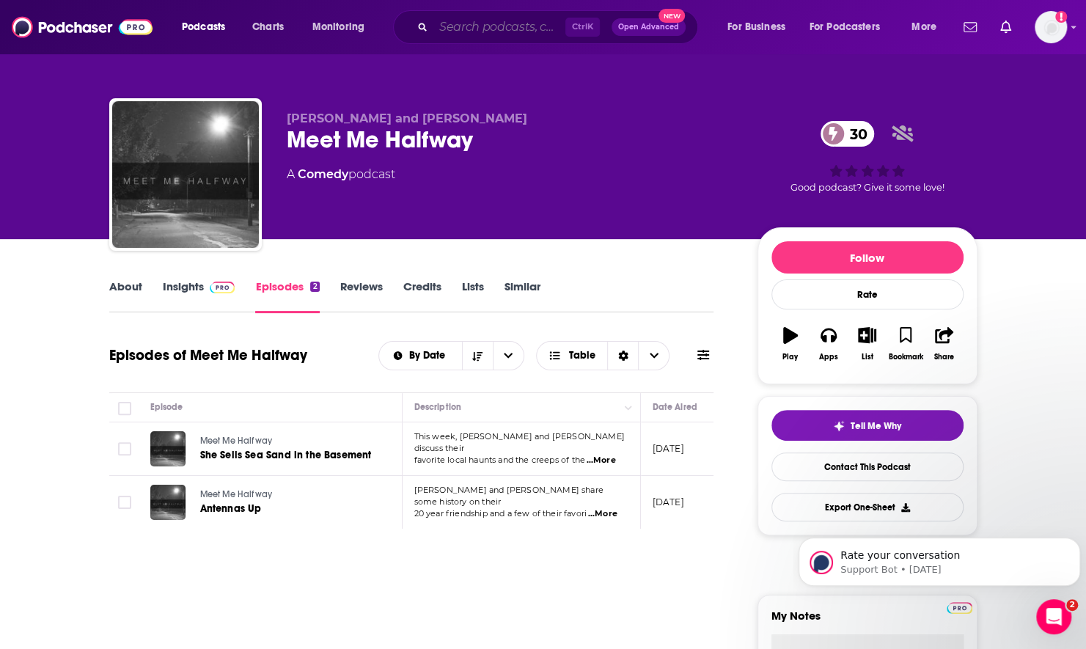
click at [506, 25] on input "Search podcasts, credits, & more..." at bounding box center [500, 26] width 132 height 23
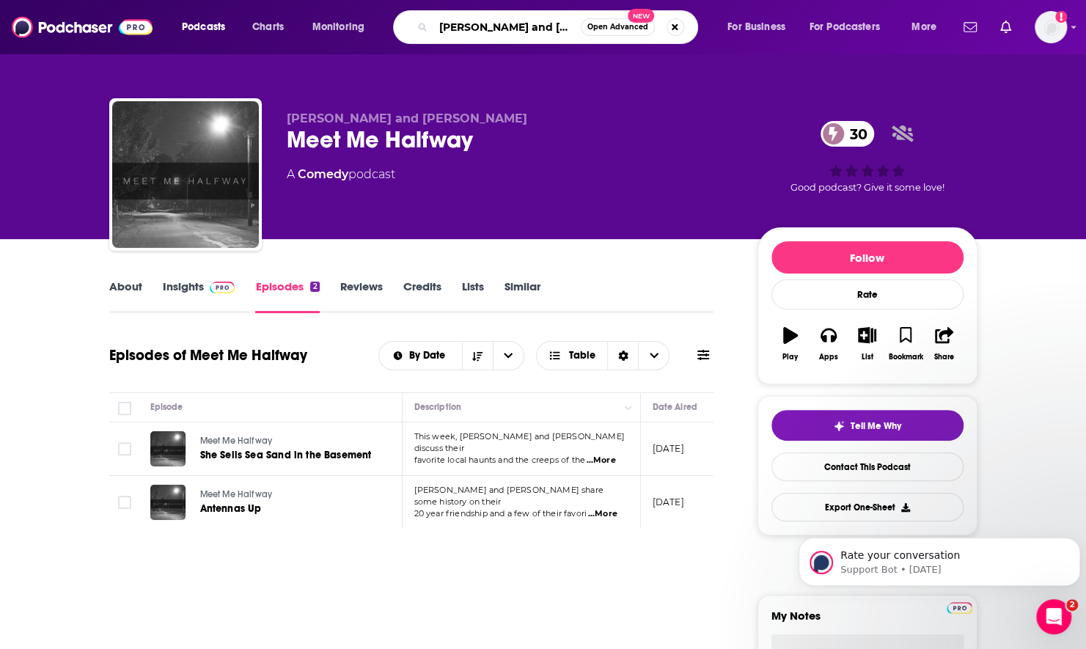
type input "brant and sherri"
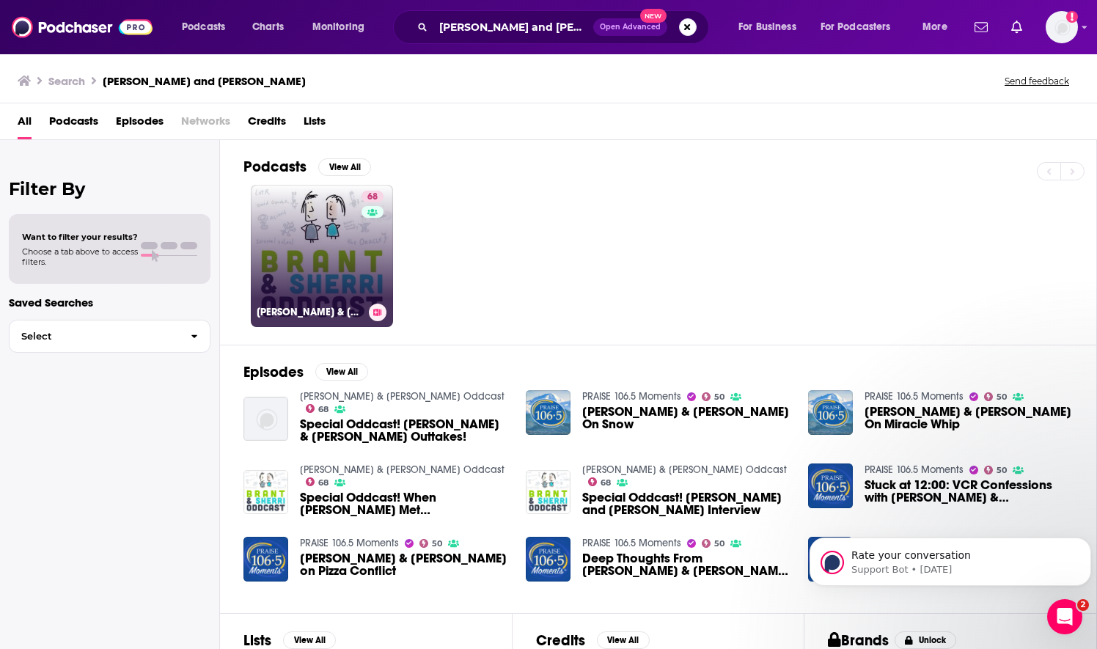
click at [323, 258] on link "68 Brant & Sherri Oddcast" at bounding box center [322, 256] width 142 height 142
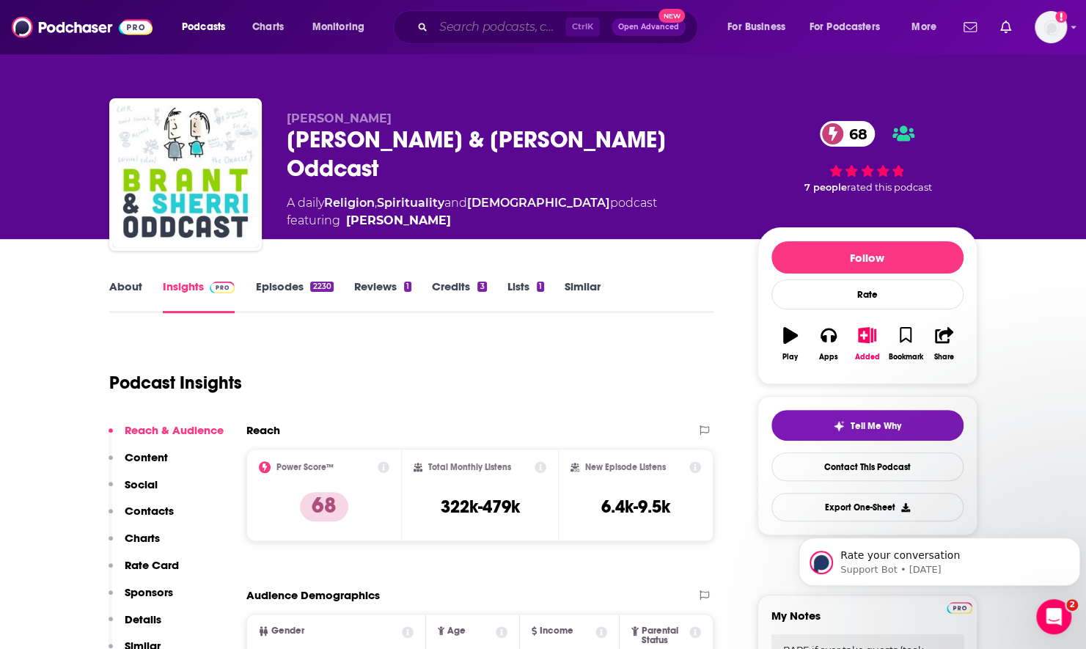
click at [522, 26] on input "Search podcasts, credits, & more..." at bounding box center [500, 26] width 132 height 23
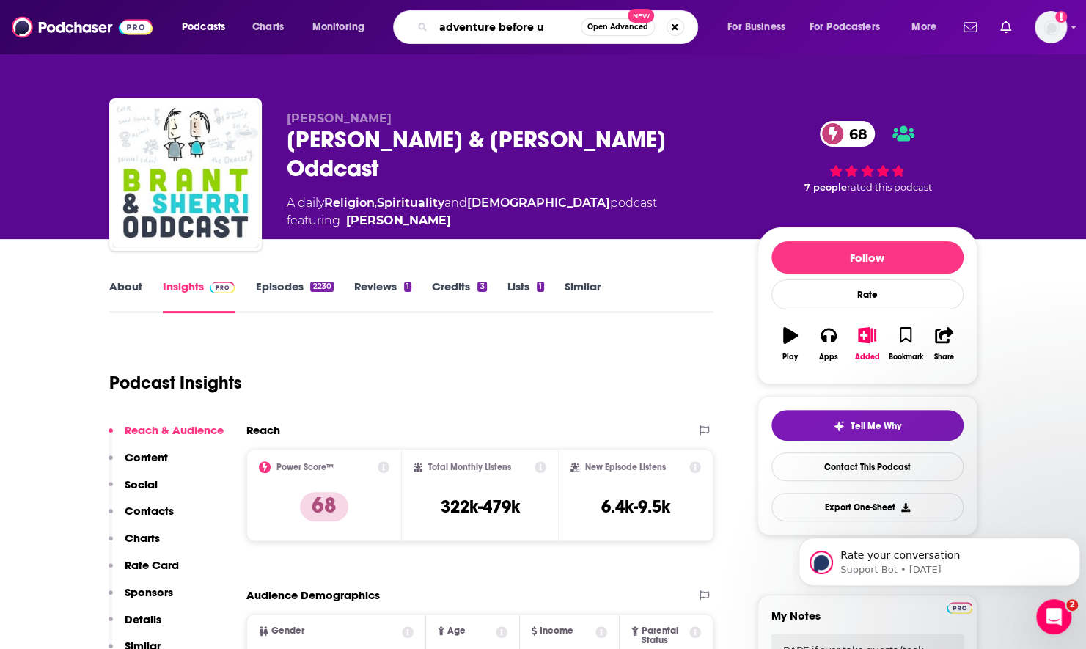
type input "adventure before us"
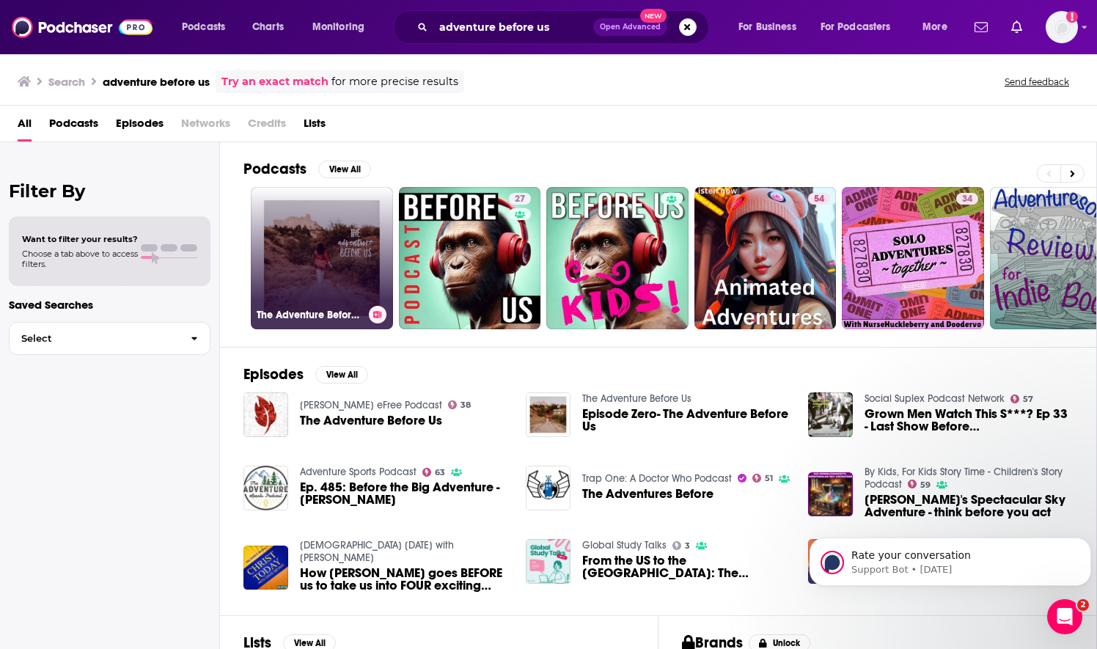
click at [301, 251] on link "The Adventure Before Us" at bounding box center [322, 258] width 142 height 142
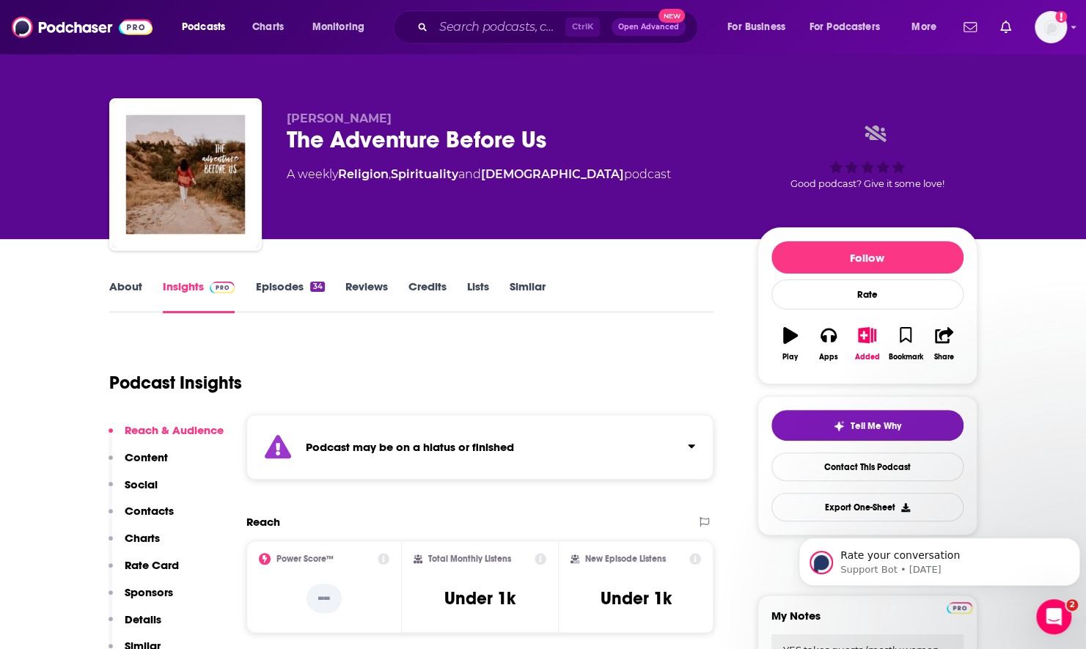
click at [136, 302] on link "About" at bounding box center [125, 296] width 33 height 34
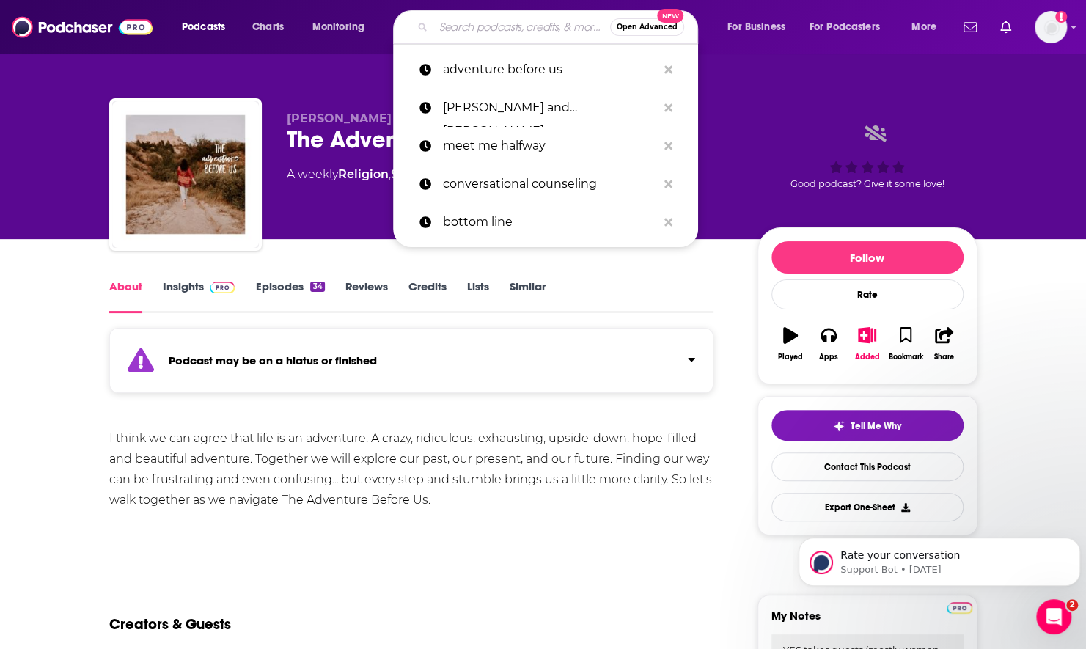
click at [469, 29] on input "Search podcasts, credits, & more..." at bounding box center [522, 26] width 177 height 23
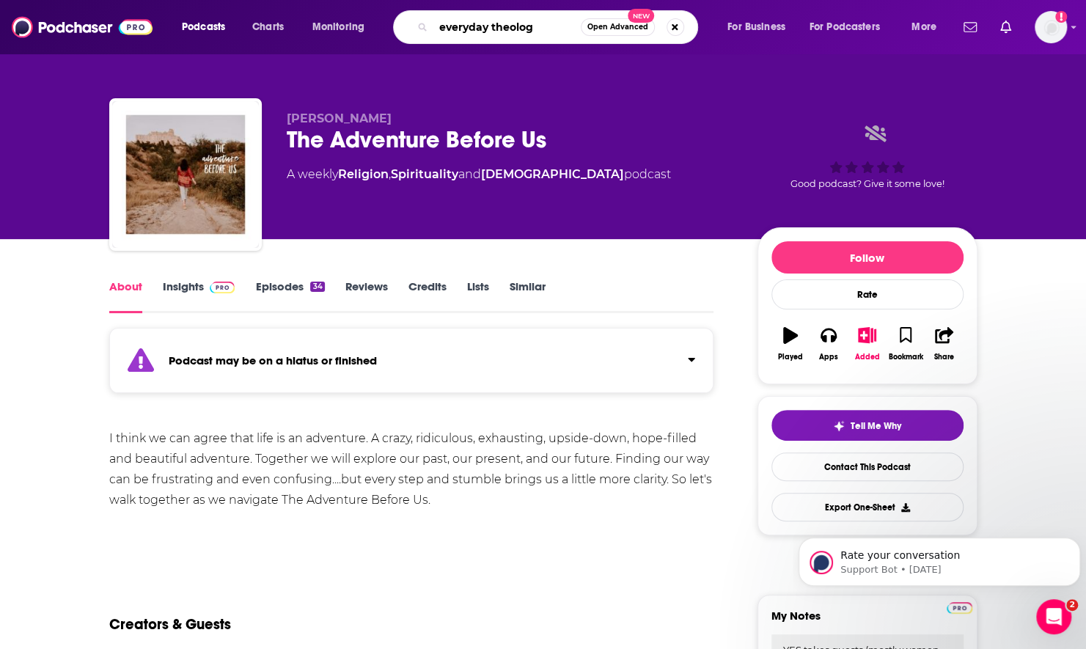
type input "everyday theology"
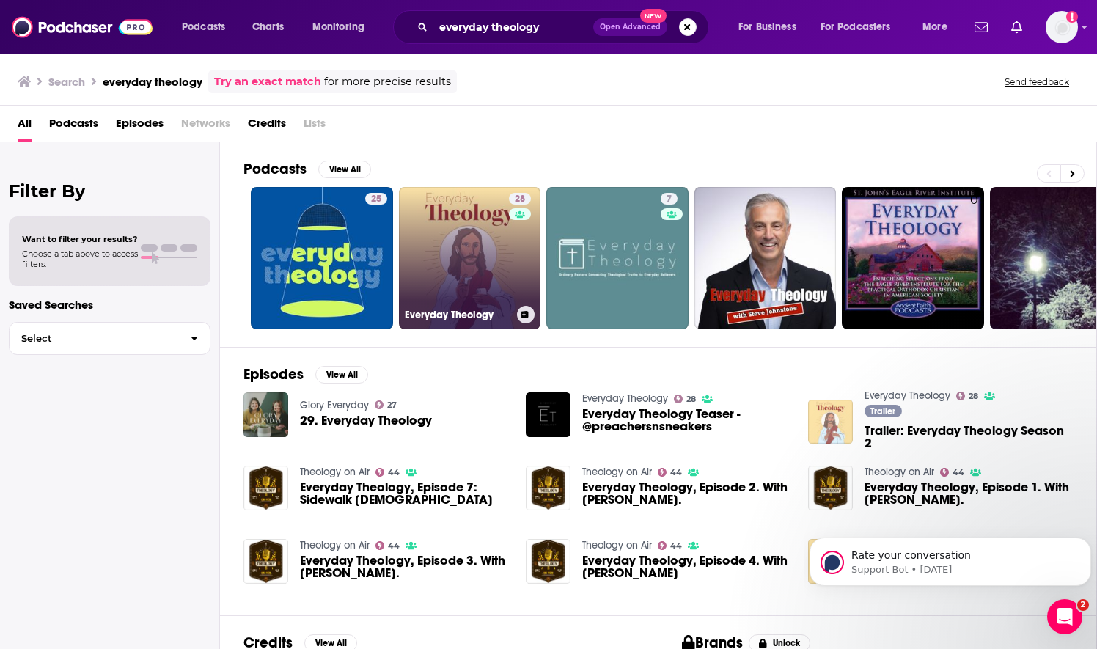
click at [494, 266] on link "28 Everyday Theology" at bounding box center [470, 258] width 142 height 142
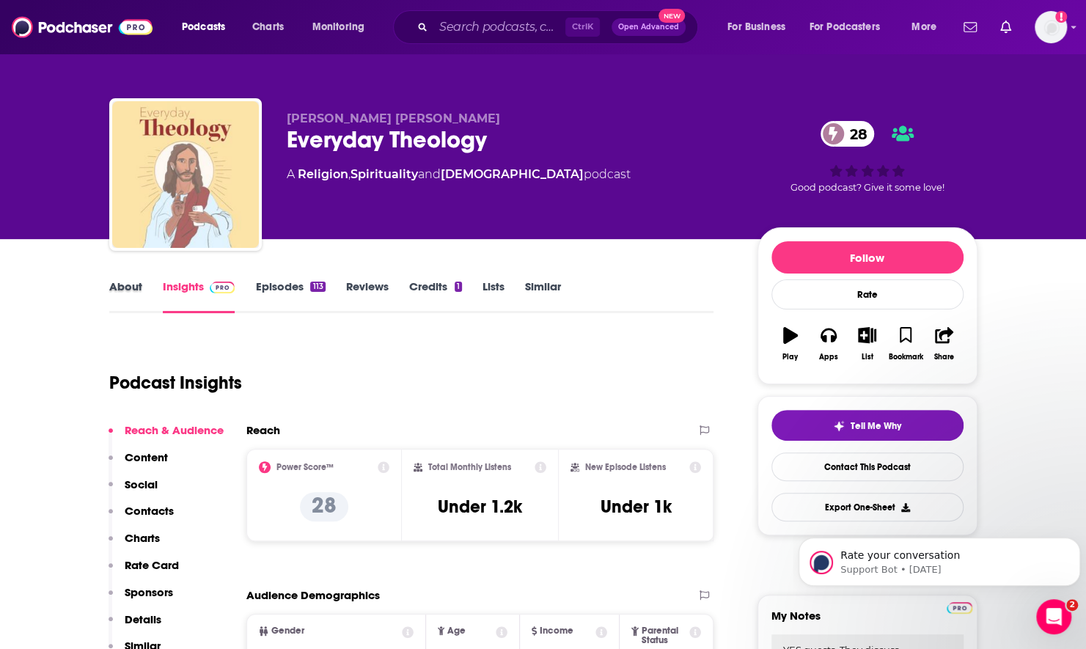
click at [146, 286] on div "About" at bounding box center [136, 296] width 54 height 34
click at [122, 290] on link "About" at bounding box center [125, 296] width 33 height 34
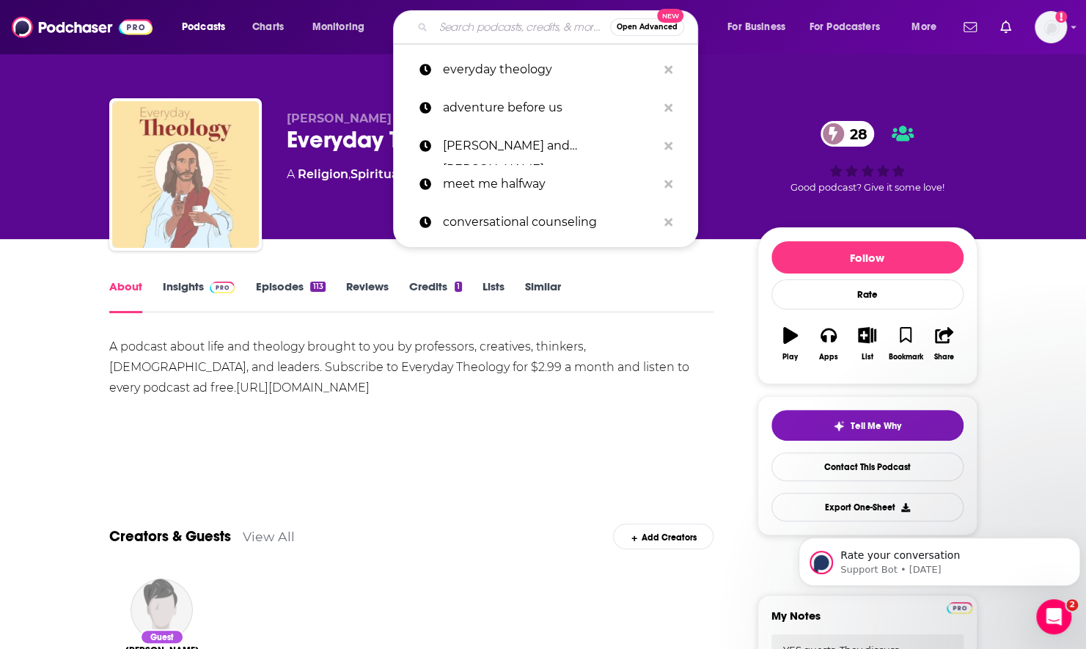
click at [475, 25] on input "Search podcasts, credits, & more..." at bounding box center [522, 26] width 177 height 23
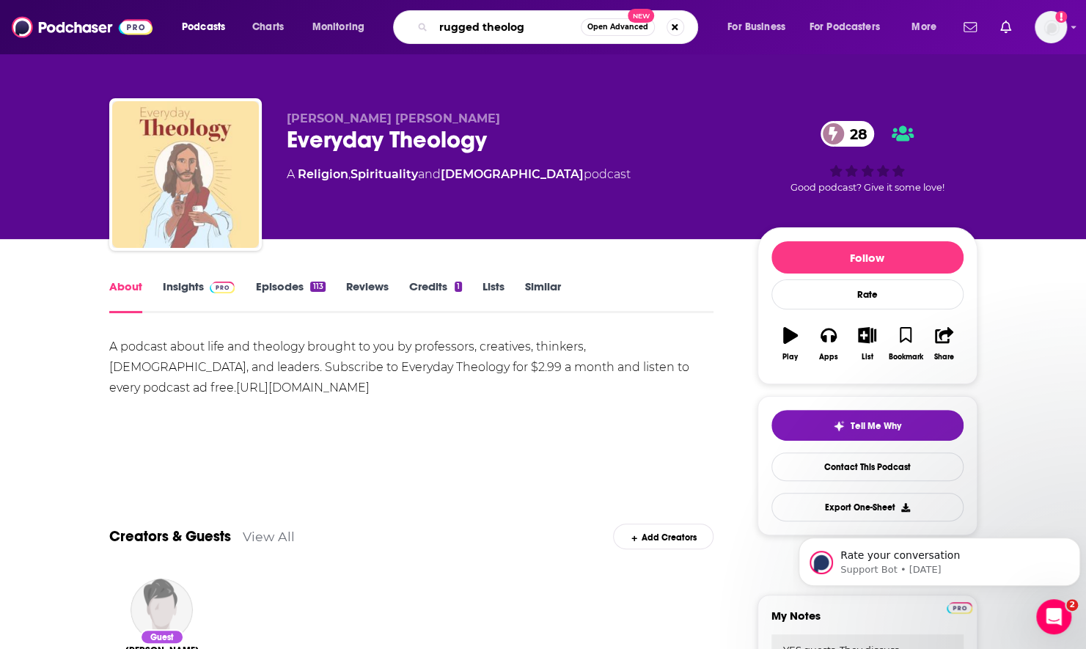
type input "rugged theology"
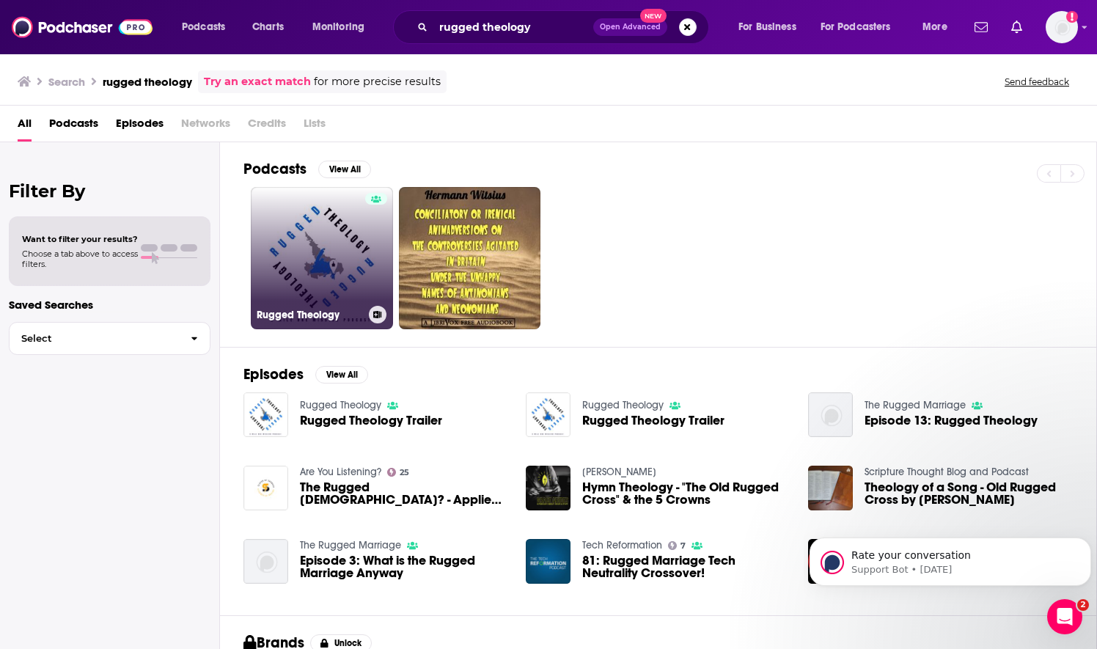
click at [331, 257] on link "Rugged Theology" at bounding box center [322, 258] width 142 height 142
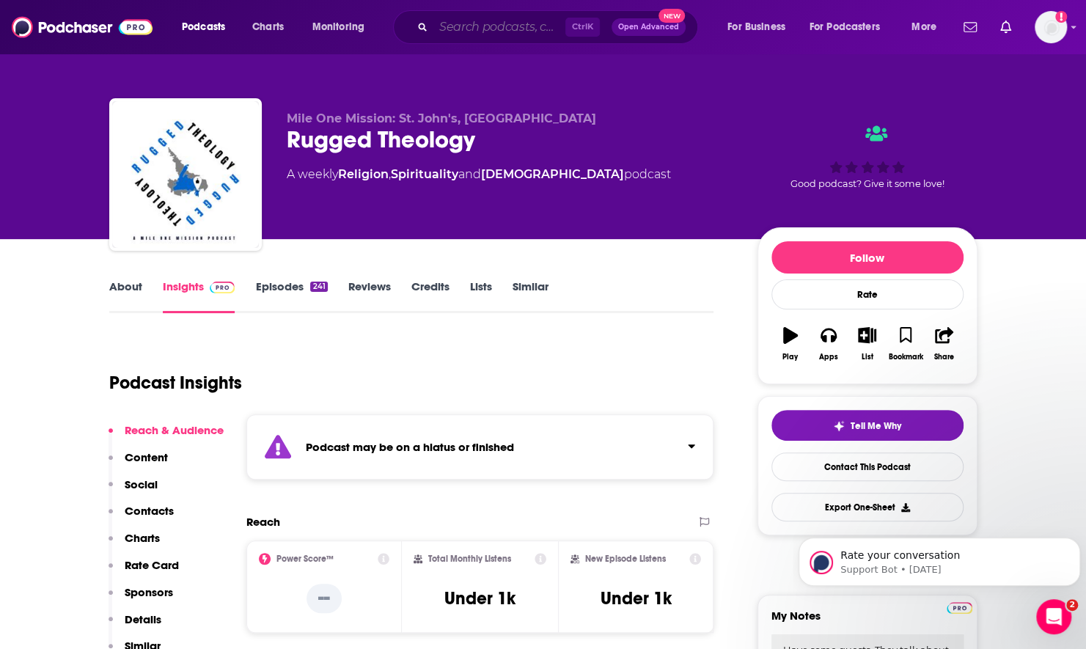
click at [449, 28] on input "Search podcasts, credits, & more..." at bounding box center [500, 26] width 132 height 23
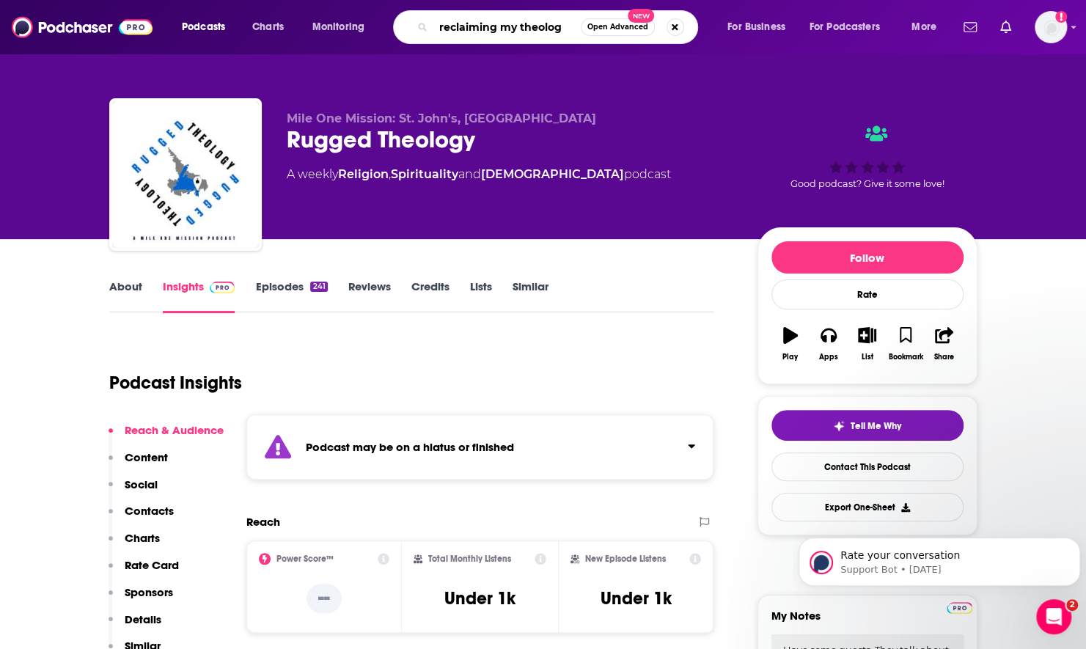
type input "reclaiming my theology"
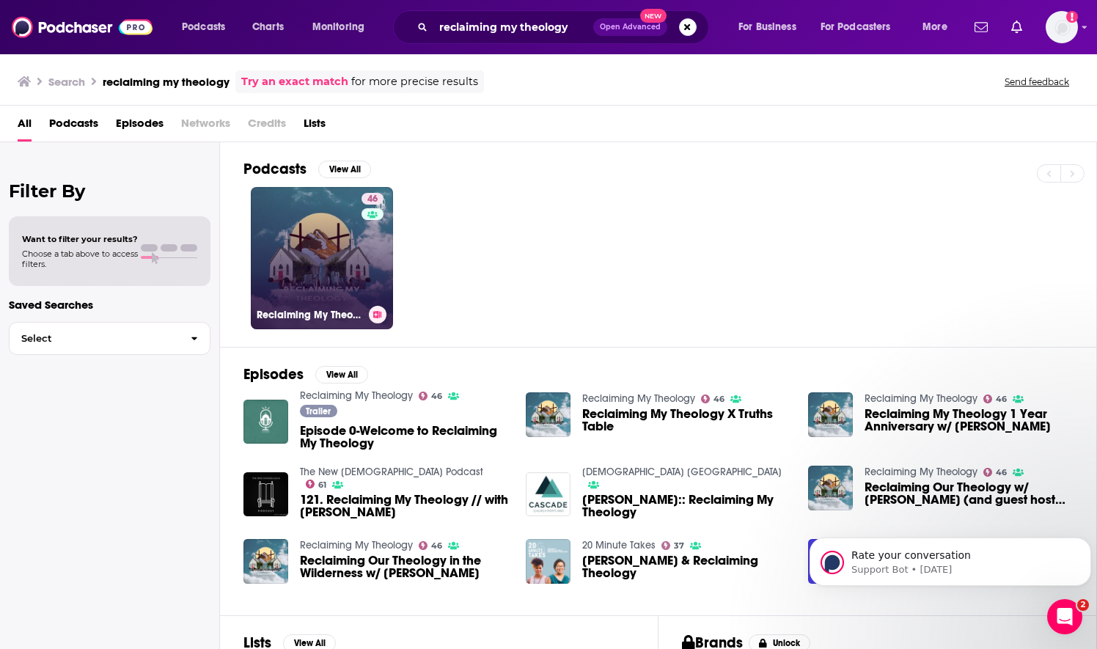
click at [341, 252] on link "46 Reclaiming My Theology" at bounding box center [322, 258] width 142 height 142
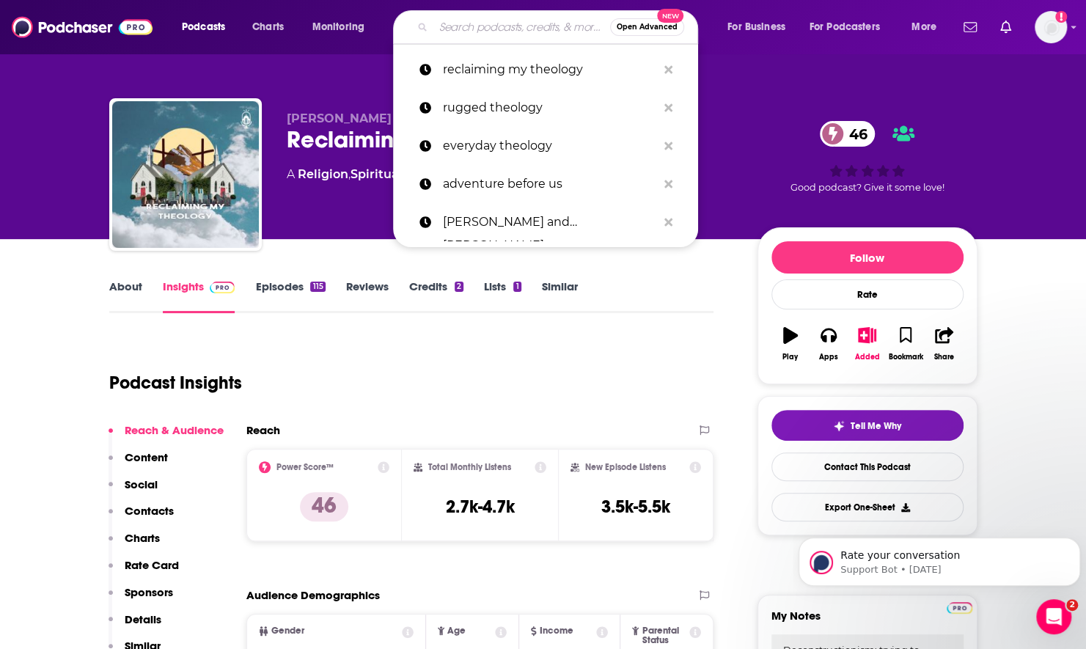
click at [450, 28] on input "Search podcasts, credits, & more..." at bounding box center [522, 26] width 177 height 23
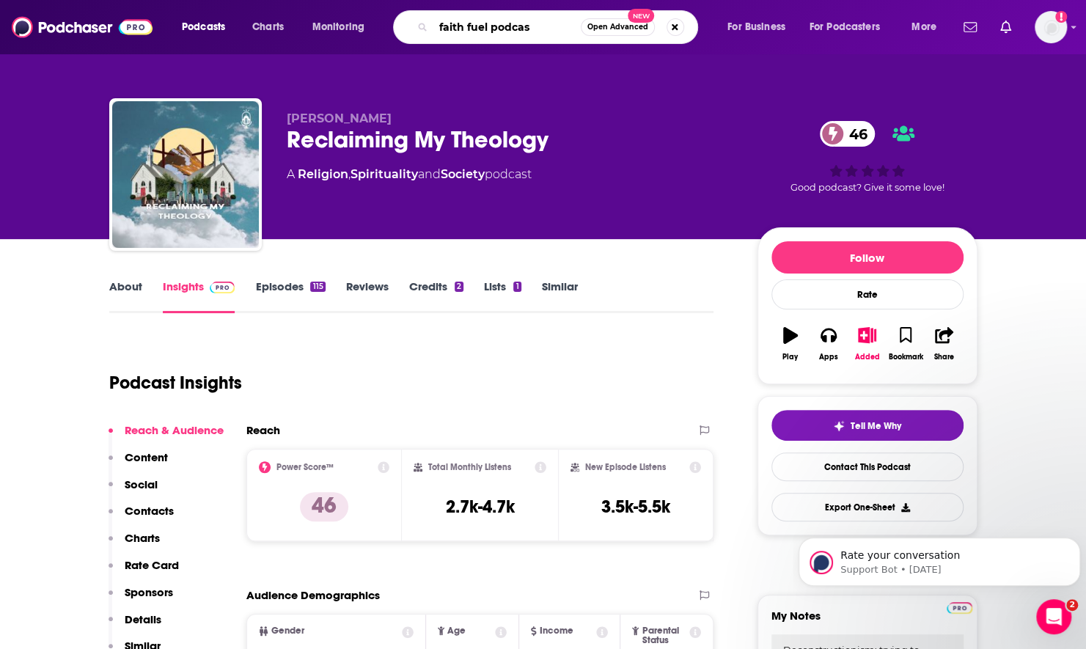
type input "faith fuel podcast"
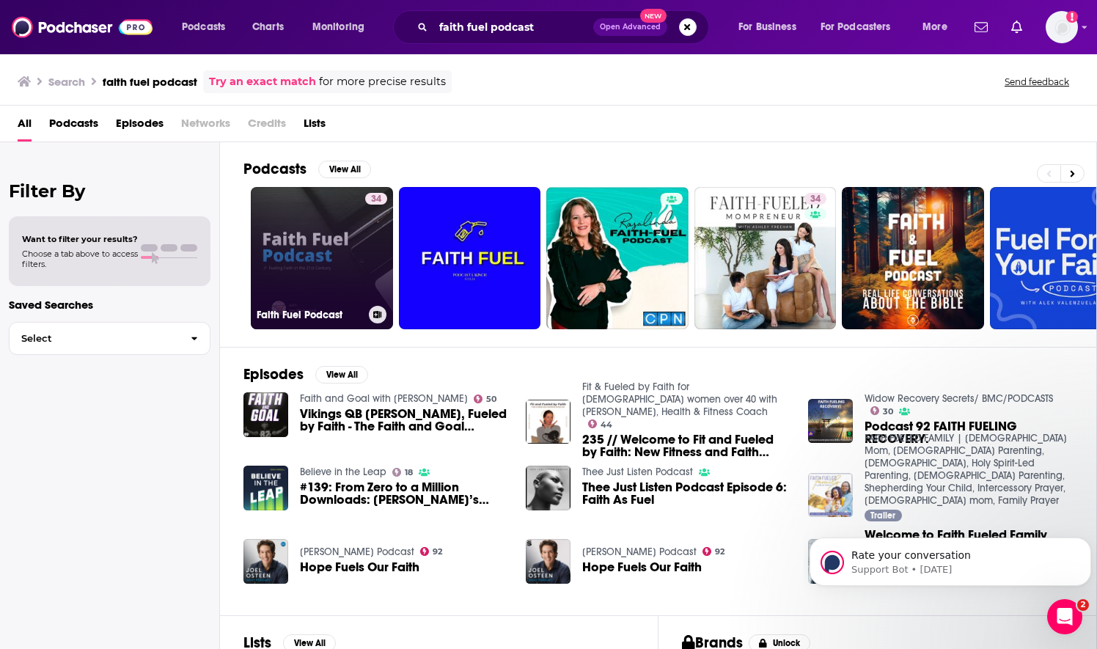
click at [337, 255] on link "34 Faith Fuel Podcast" at bounding box center [322, 258] width 142 height 142
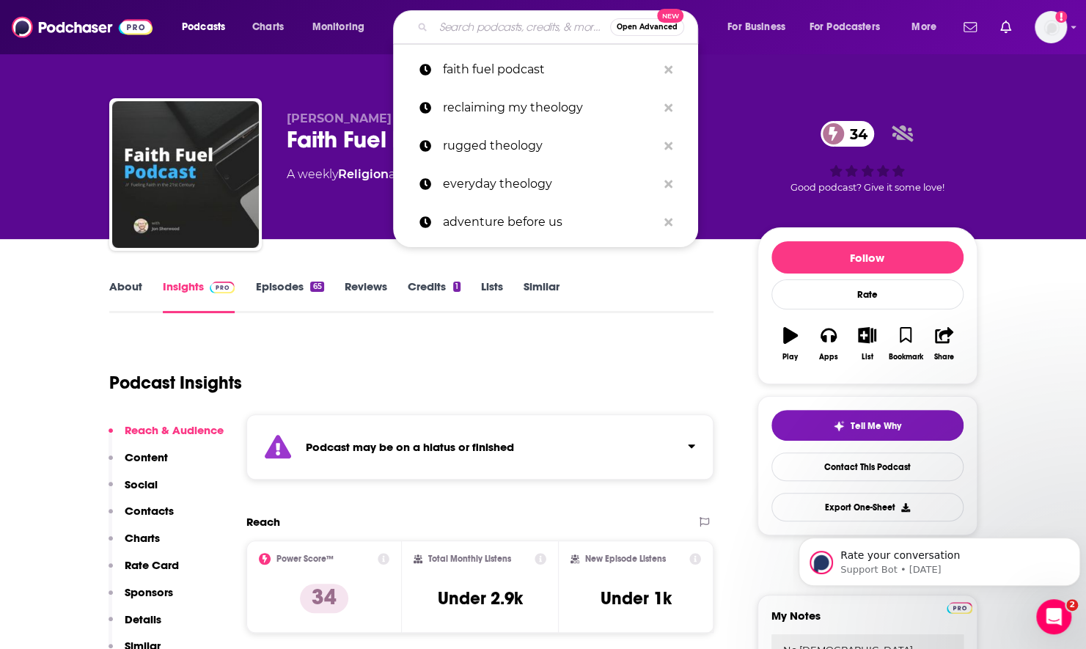
click at [502, 34] on input "Search podcasts, credits, & more..." at bounding box center [522, 26] width 177 height 23
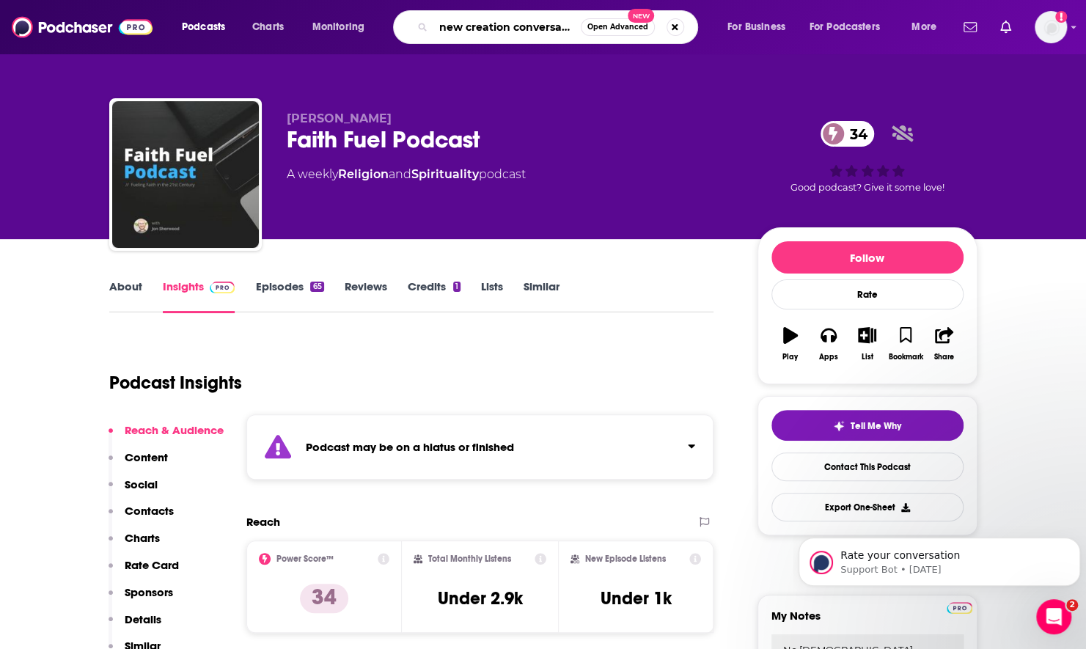
type input "new creation conversation"
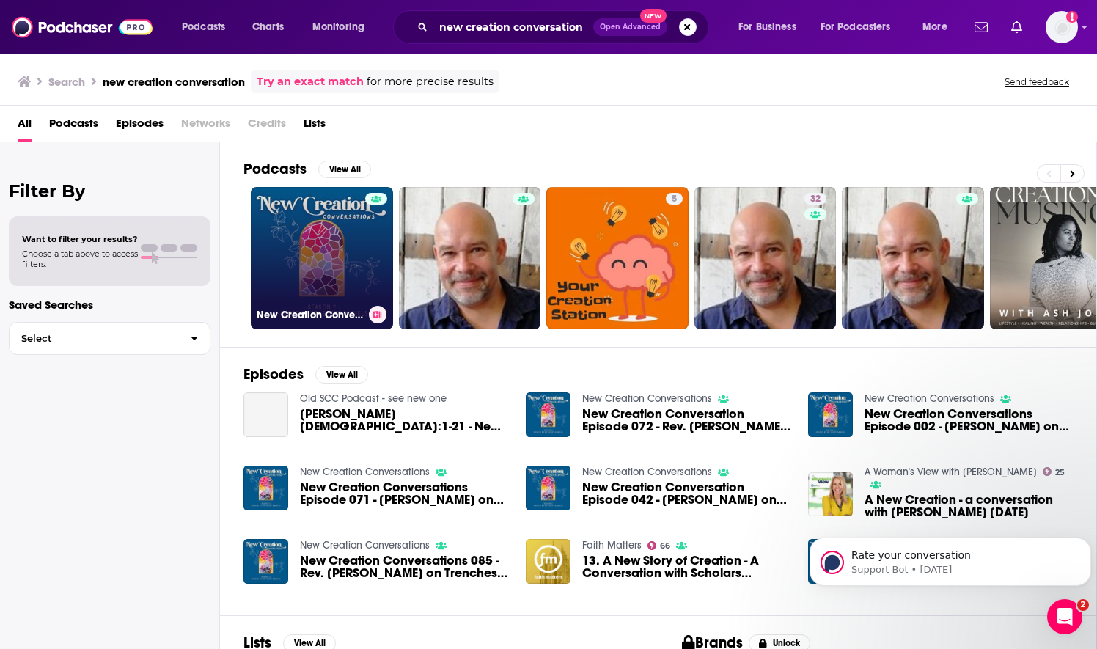
click at [350, 238] on link "New Creation Conversations" at bounding box center [322, 258] width 142 height 142
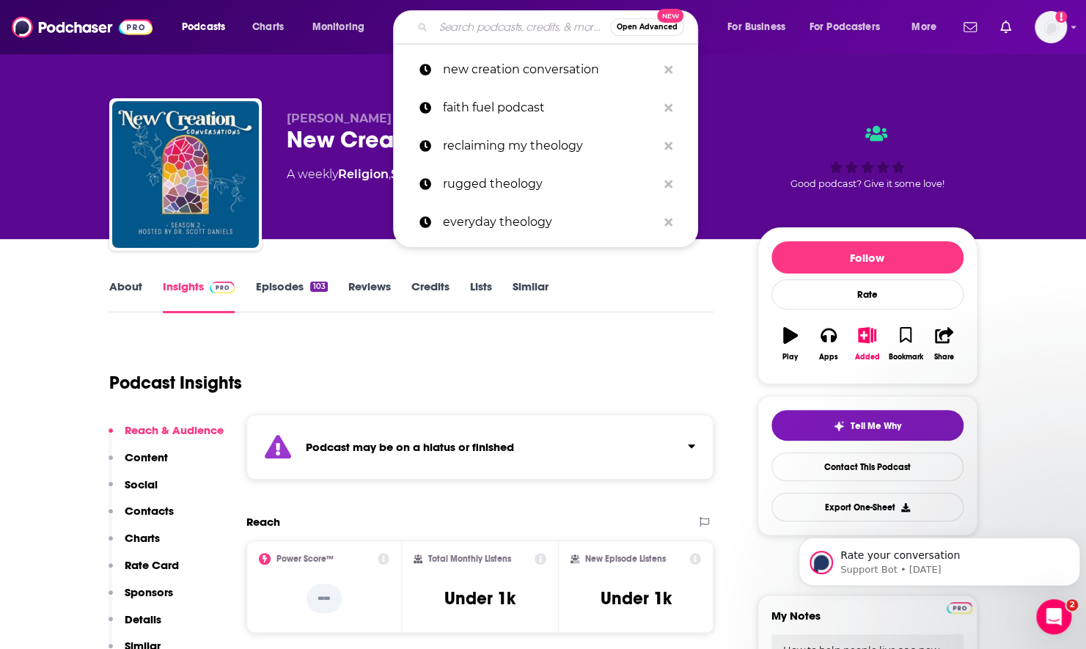
click at [457, 33] on input "Search podcasts, credits, & more..." at bounding box center [522, 26] width 177 height 23
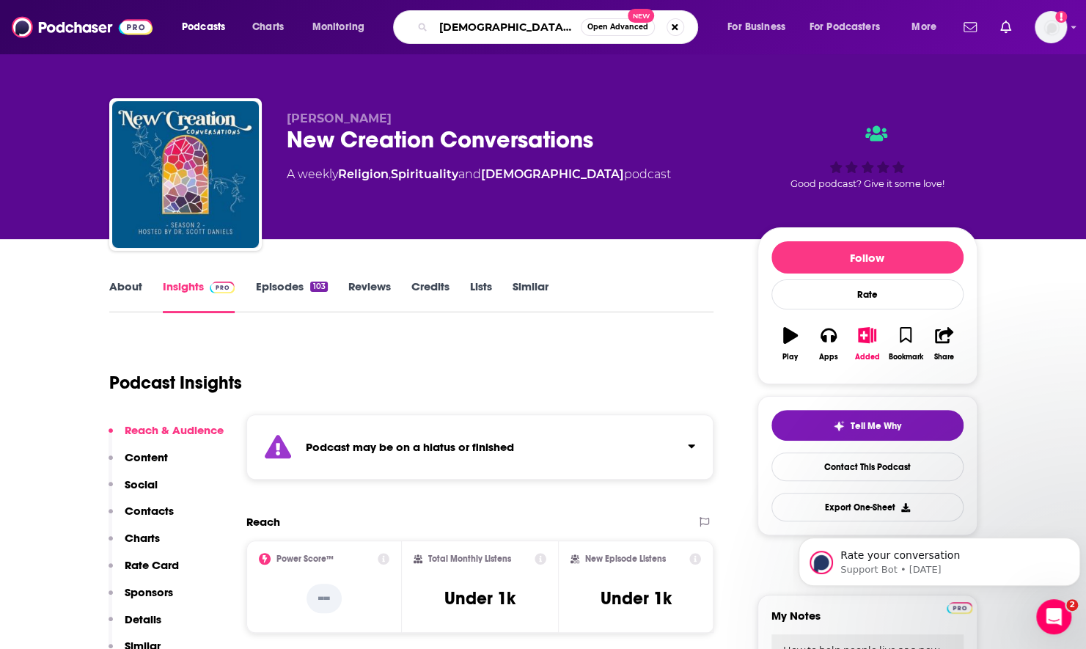
type input "gospel addict"
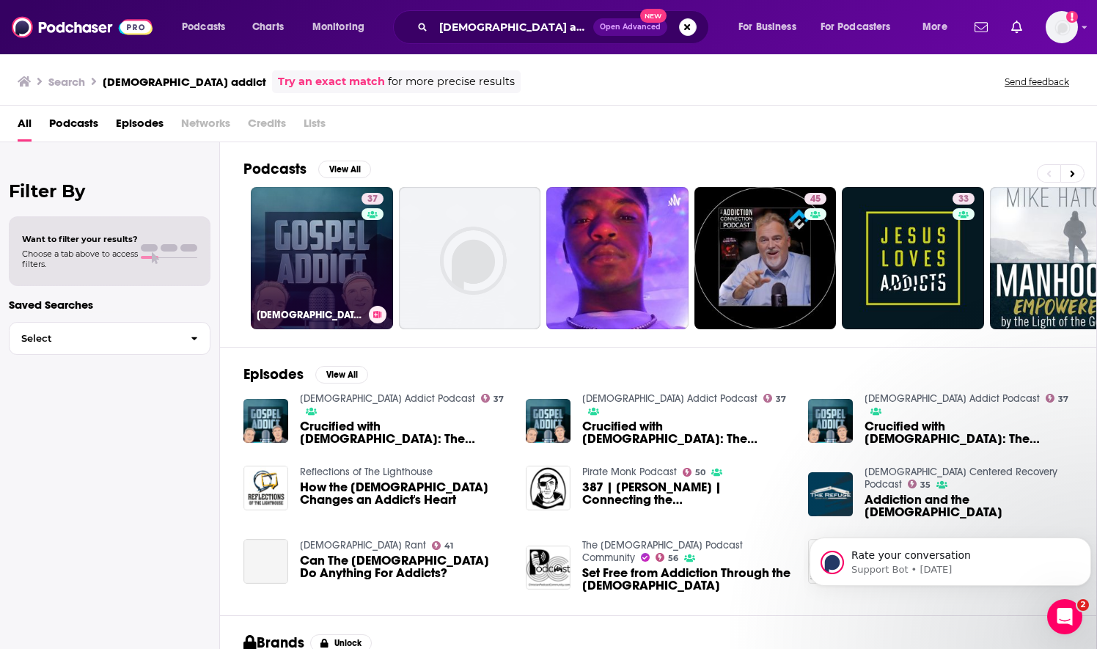
click at [345, 225] on link "37 Gospel Addict Podcast" at bounding box center [322, 258] width 142 height 142
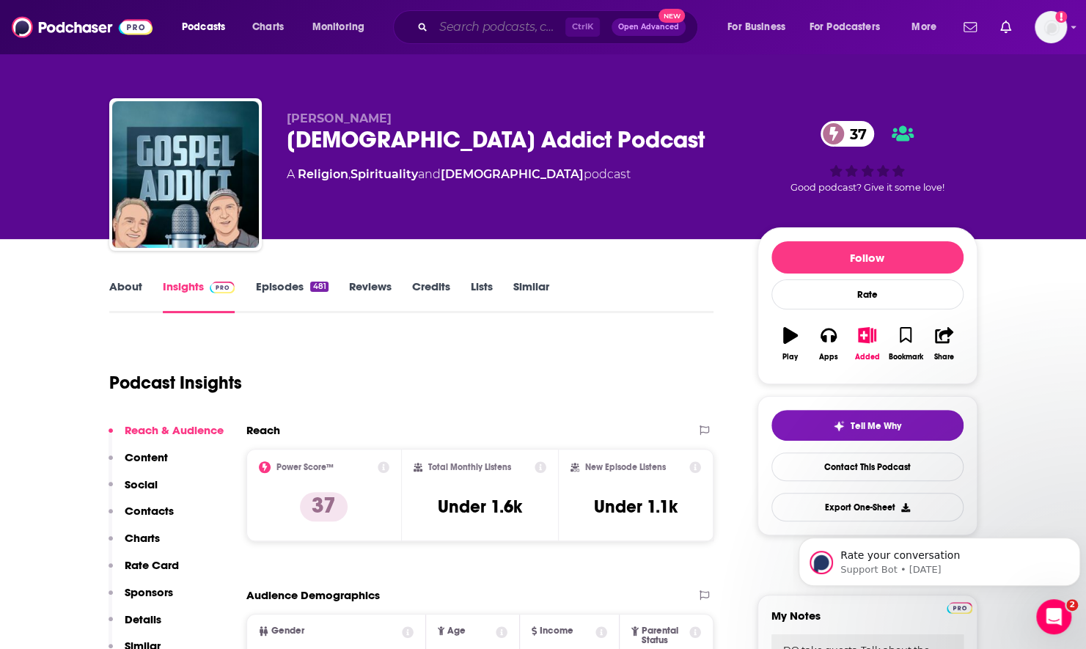
click at [493, 29] on input "Search podcasts, credits, & more..." at bounding box center [500, 26] width 132 height 23
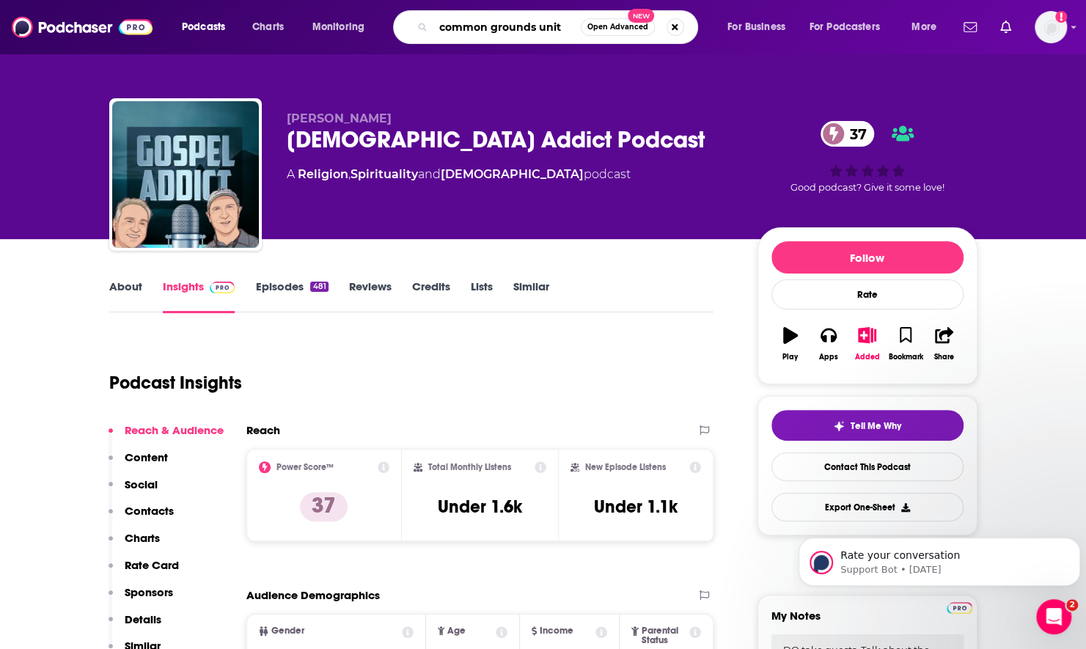
type input "common grounds unity"
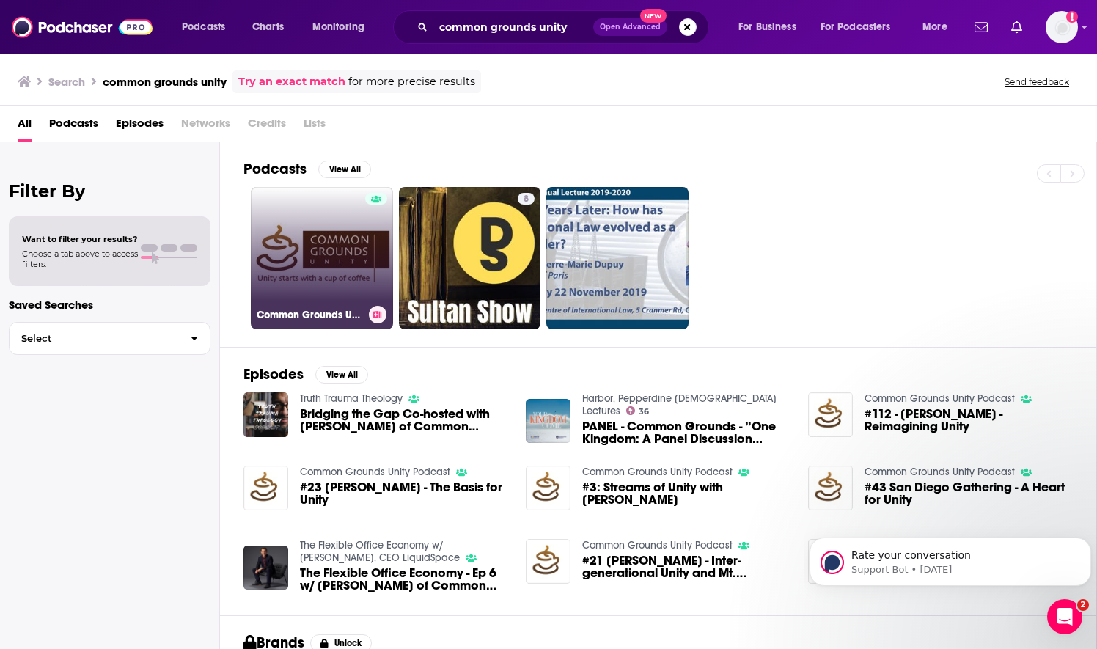
click at [329, 239] on link "Common Grounds Unity Podcast" at bounding box center [322, 258] width 142 height 142
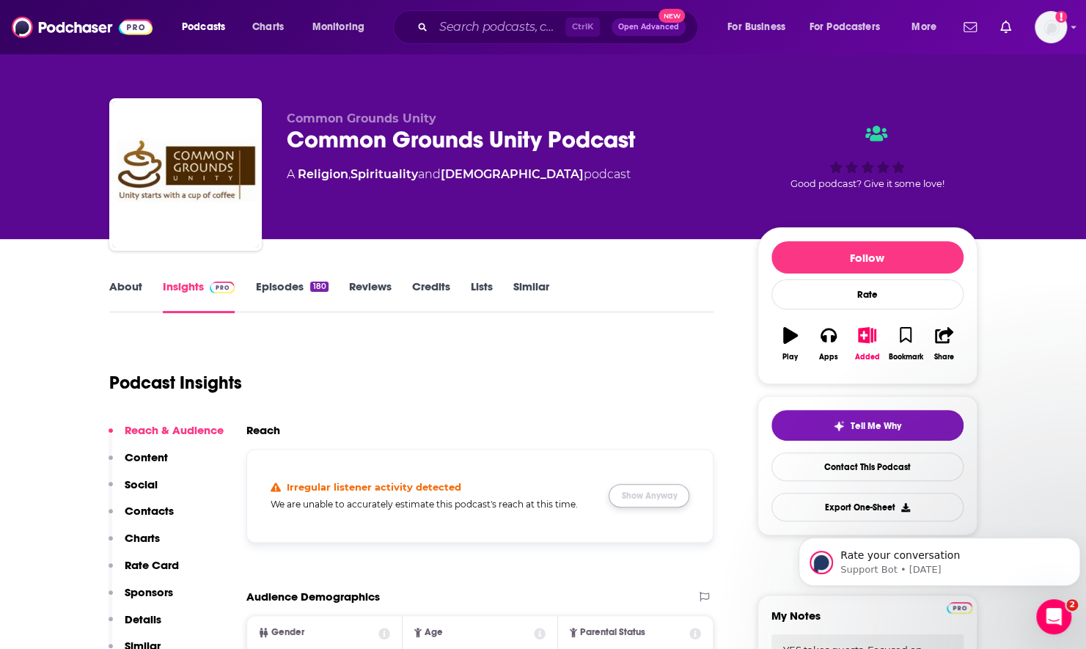
click at [660, 500] on button "Show Anyway" at bounding box center [649, 495] width 81 height 23
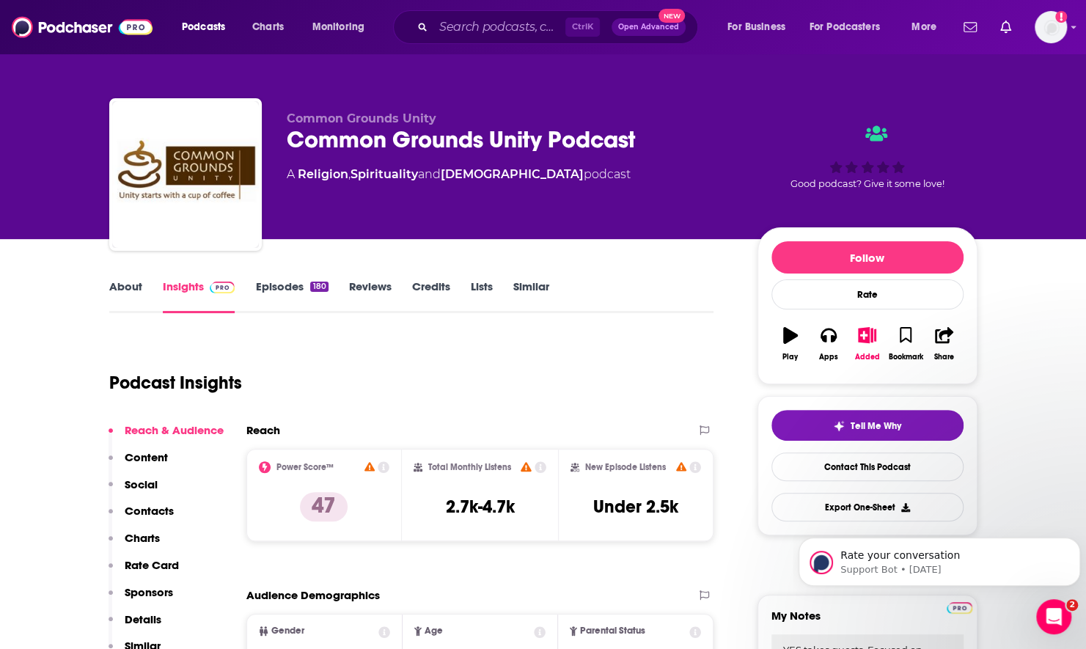
click at [270, 283] on link "Episodes 180" at bounding box center [291, 296] width 73 height 34
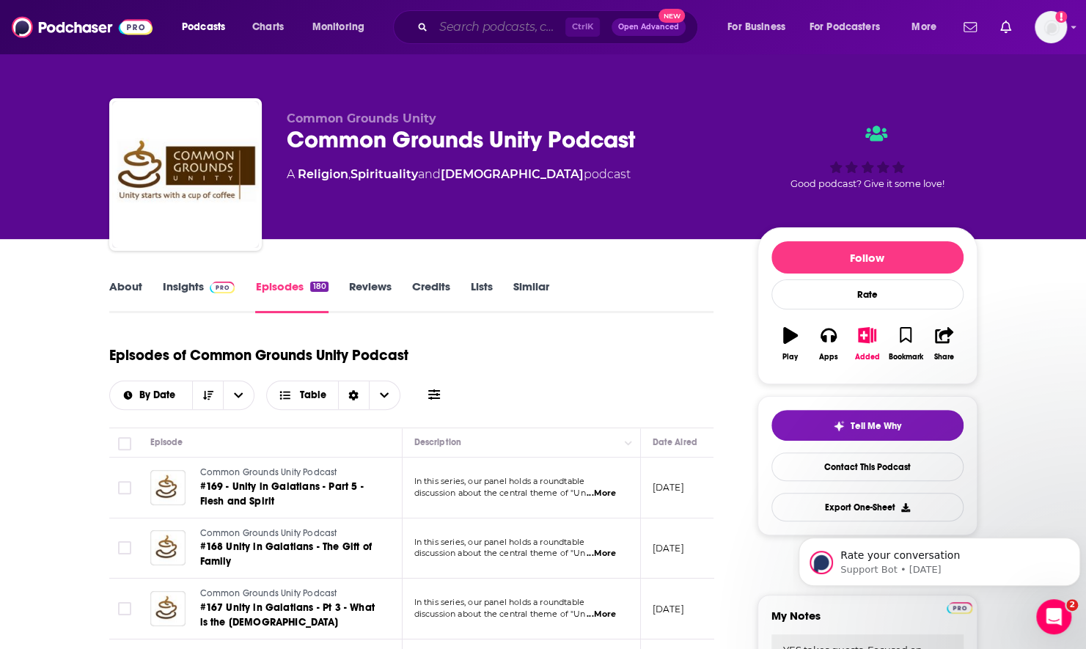
click at [500, 34] on input "Search podcasts, credits, & more..." at bounding box center [500, 26] width 132 height 23
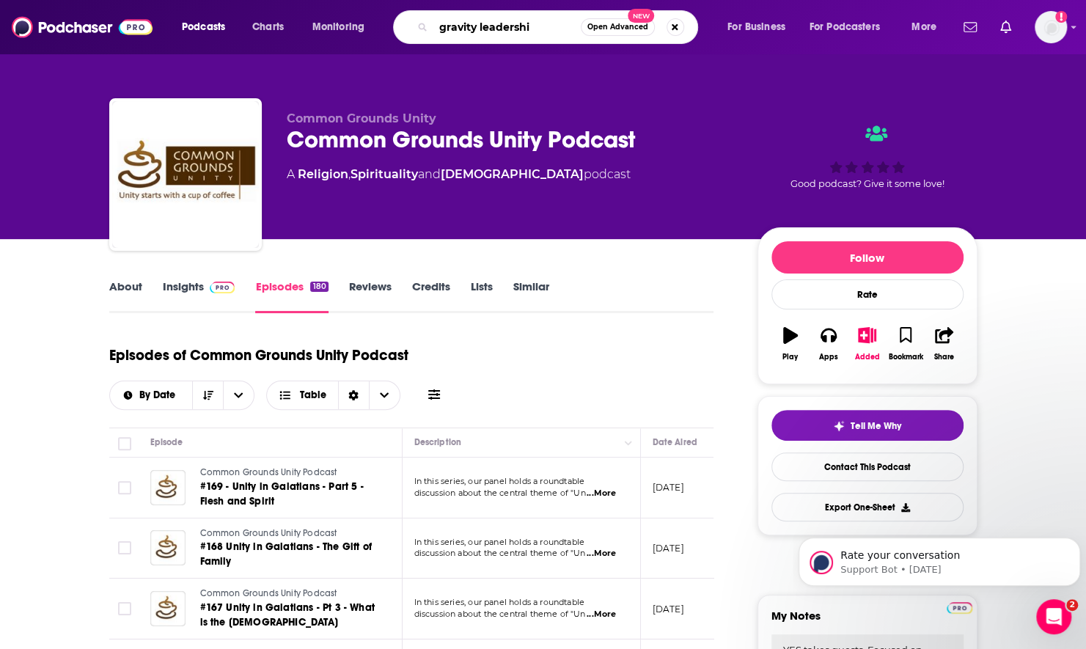
type input "gravity leadership"
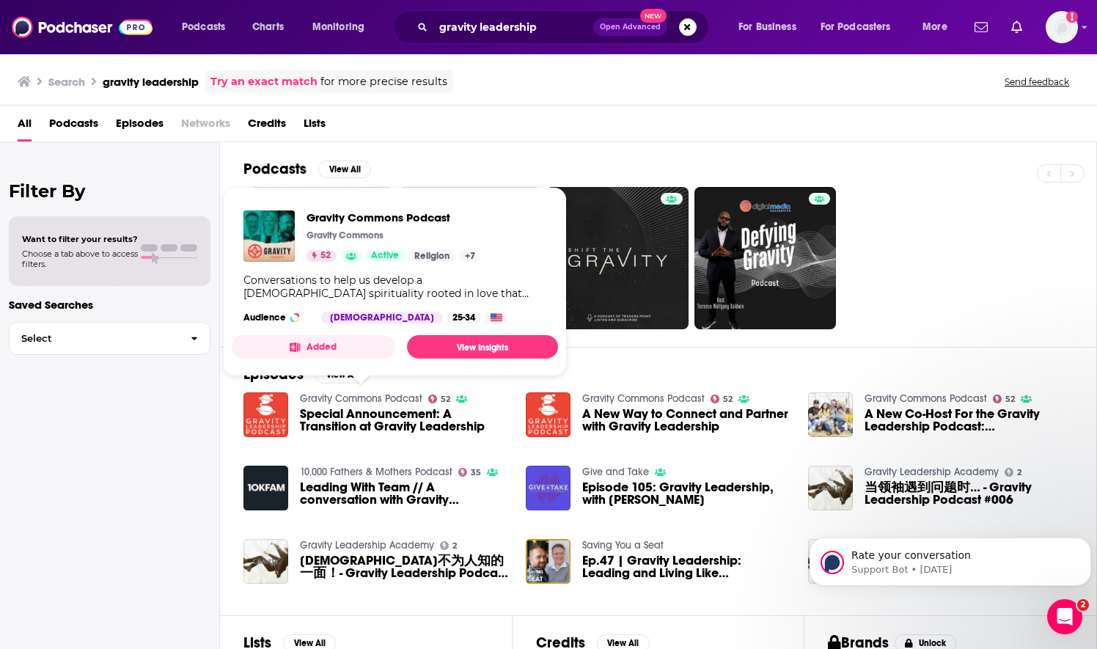
click at [387, 396] on link "Gravity Commons Podcast" at bounding box center [361, 398] width 122 height 12
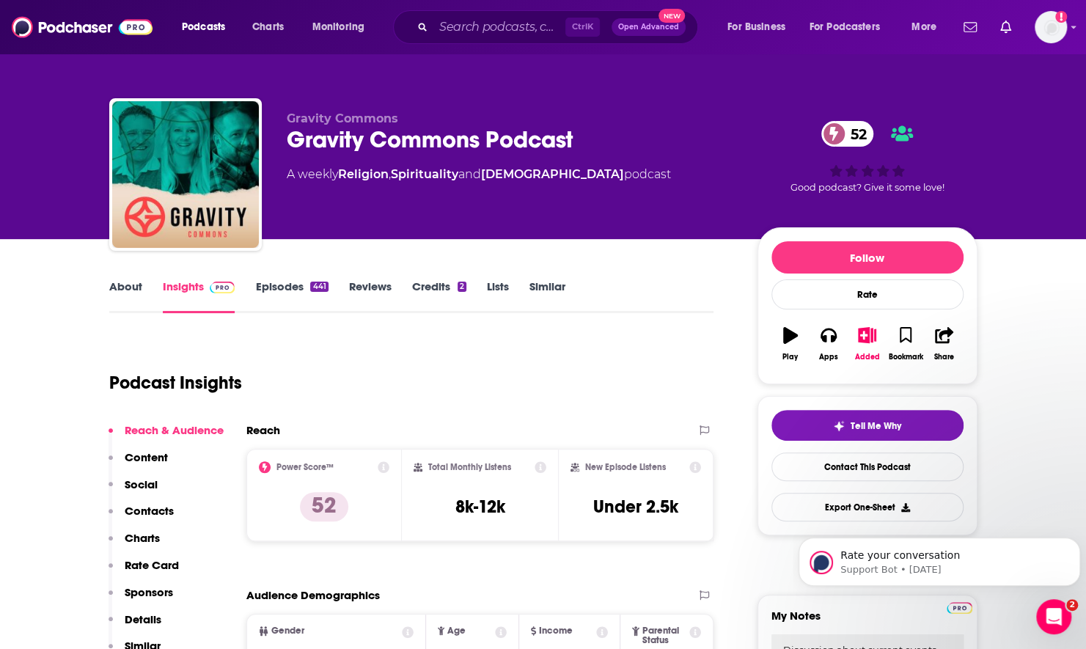
click at [127, 286] on link "About" at bounding box center [125, 296] width 33 height 34
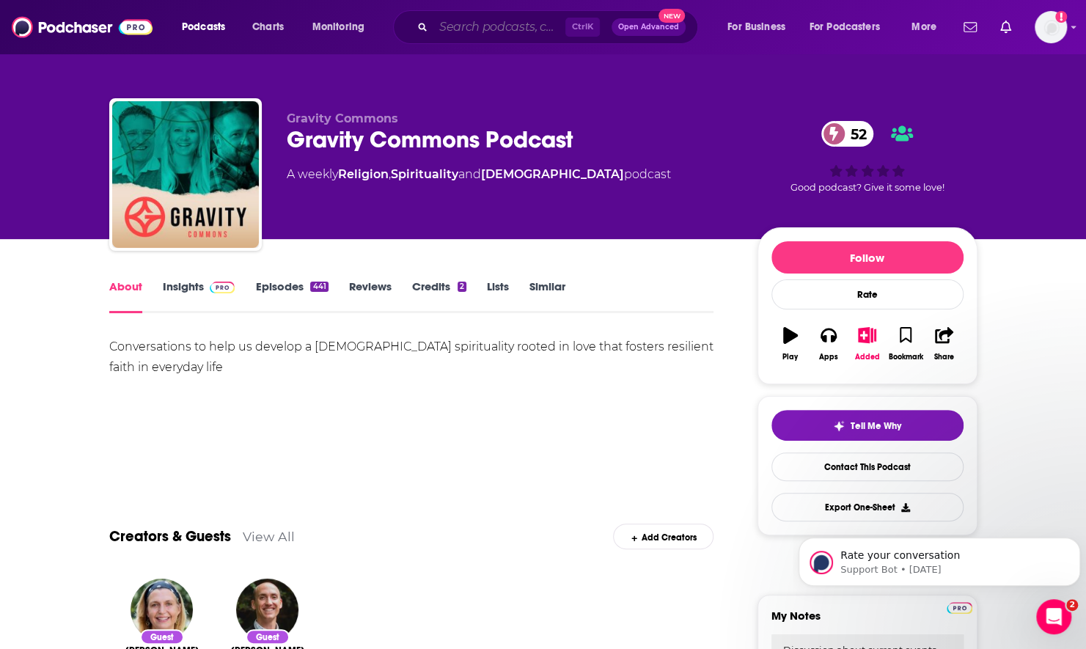
click at [475, 23] on input "Search podcasts, credits, & more..." at bounding box center [500, 26] width 132 height 23
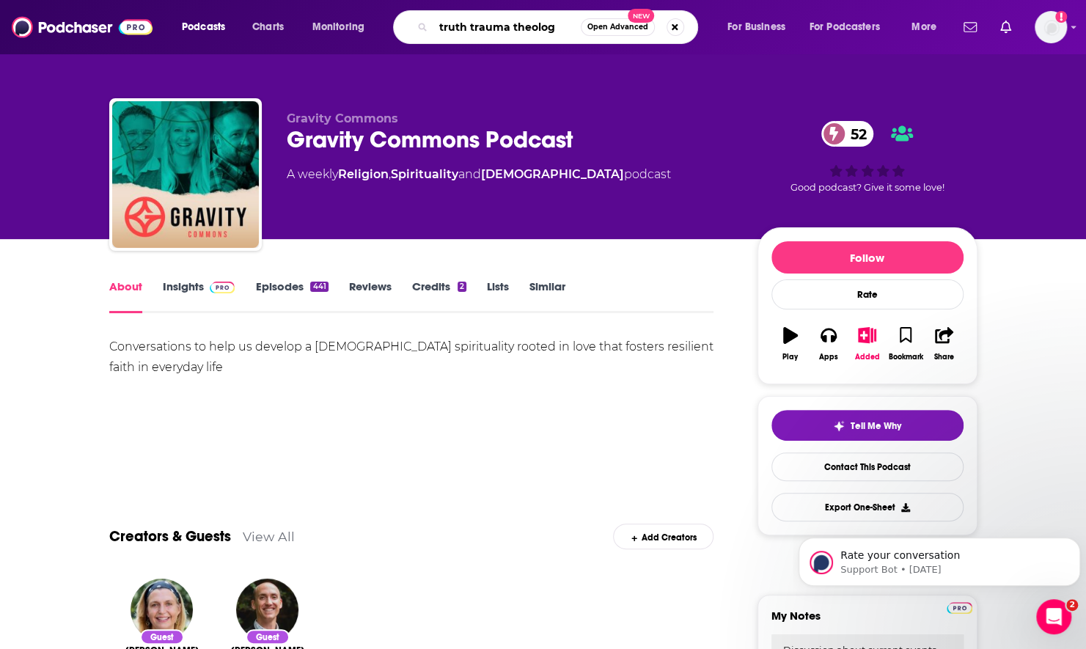
type input "truth trauma theology"
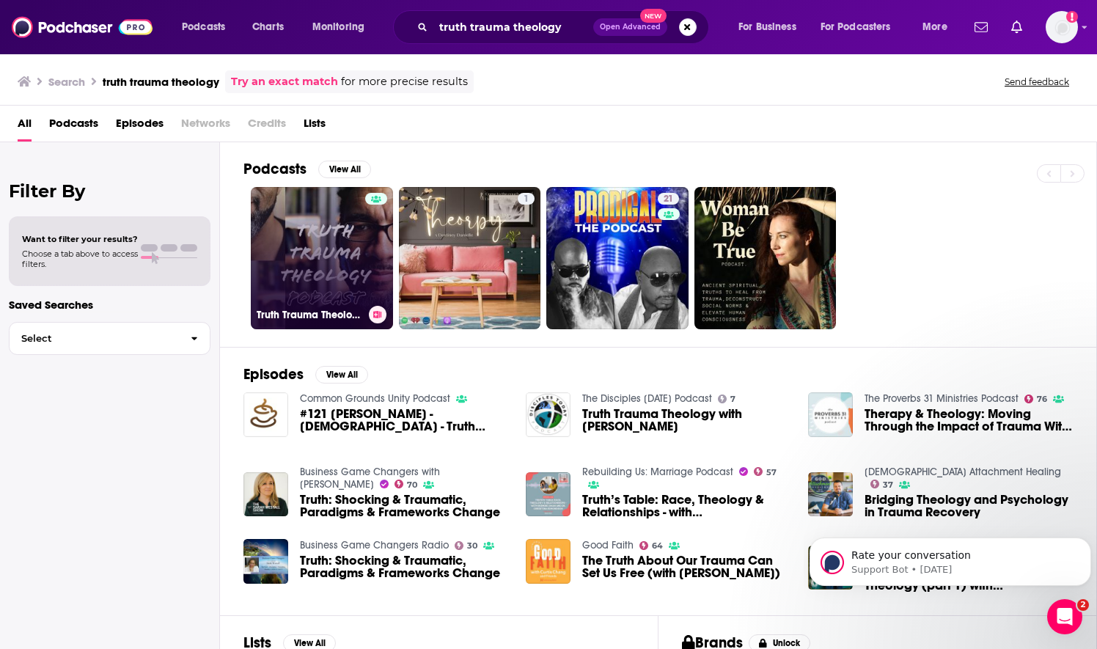
click at [323, 254] on link "Truth Trauma Theology" at bounding box center [322, 258] width 142 height 142
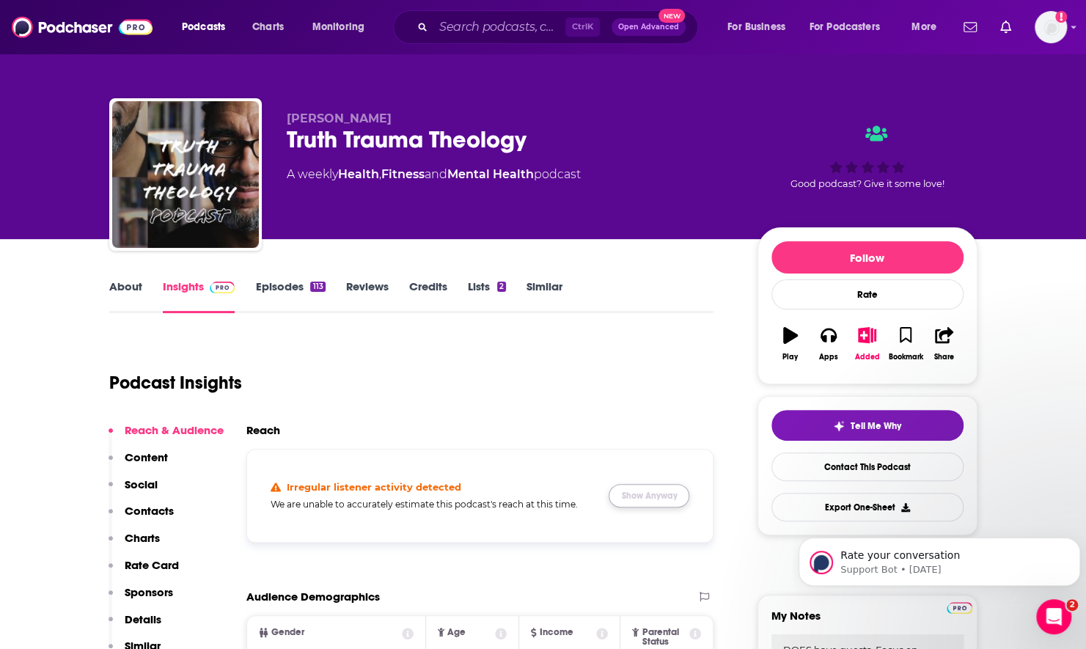
click at [637, 494] on button "Show Anyway" at bounding box center [649, 495] width 81 height 23
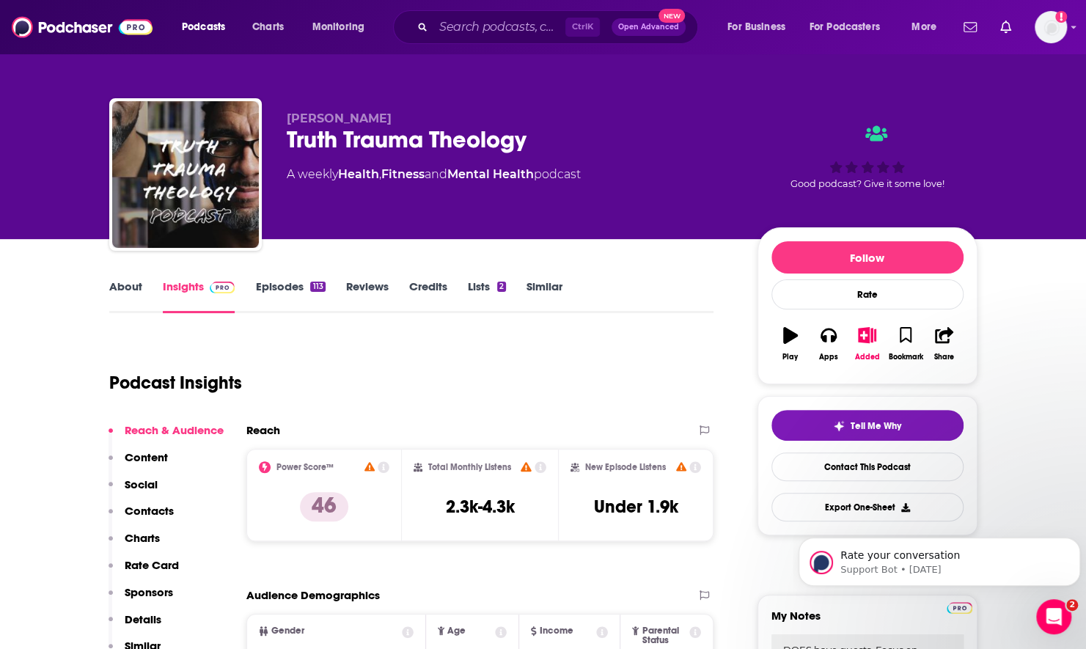
click at [474, 12] on div "Ctrl K Open Advanced New" at bounding box center [545, 27] width 305 height 34
click at [475, 23] on input "Search podcasts, credits, & more..." at bounding box center [500, 26] width 132 height 23
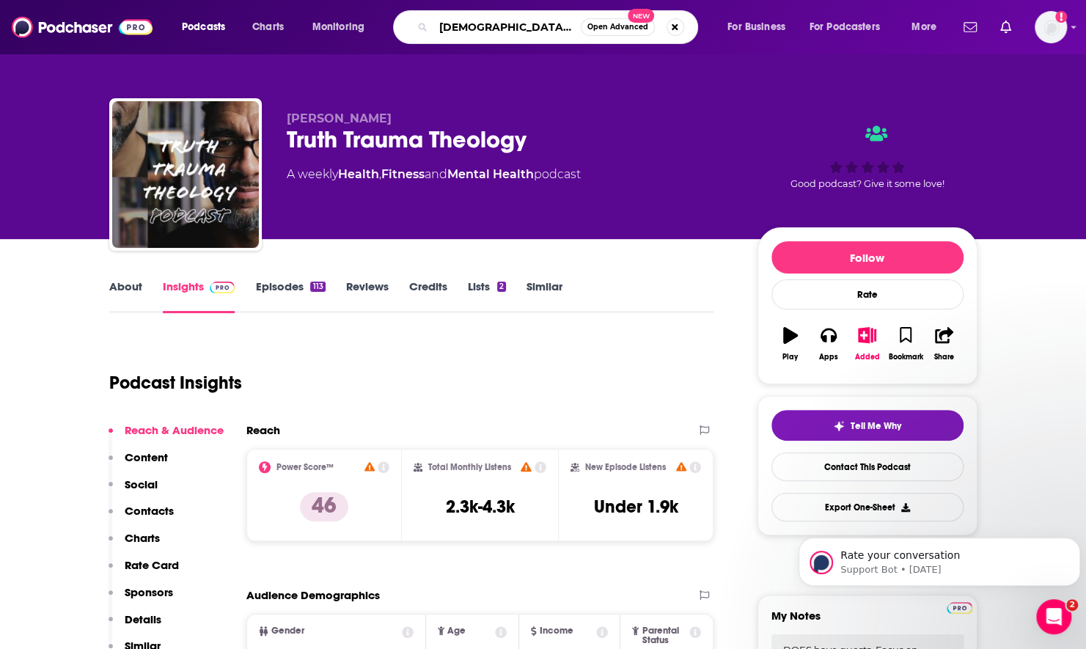
type input "biblical mind"
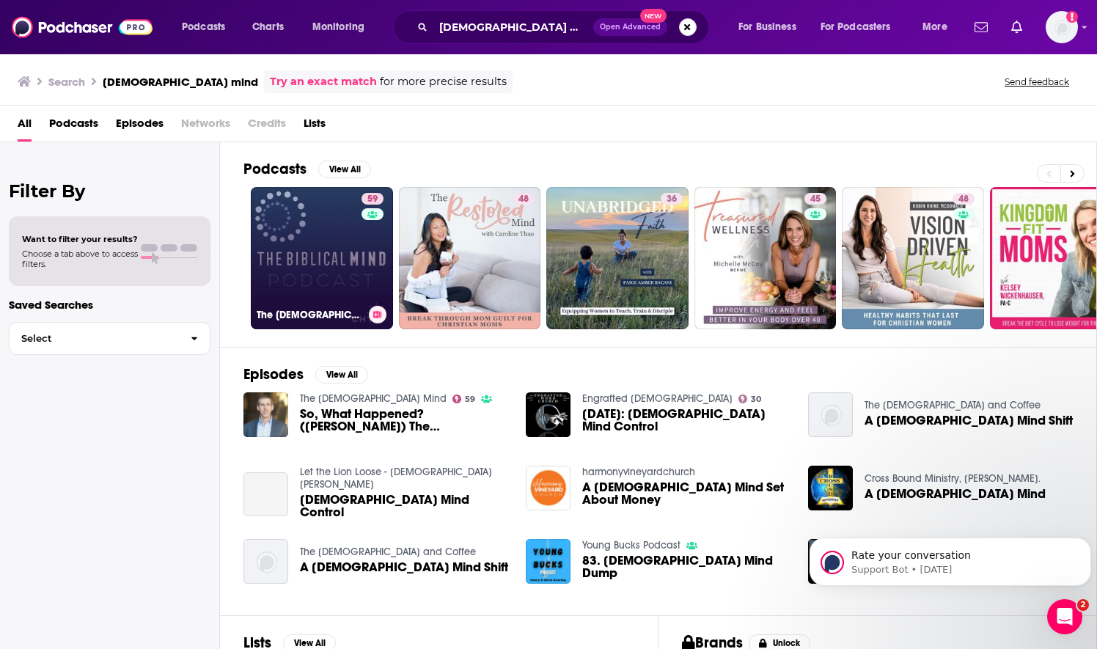
click at [345, 247] on link "59 The Biblical Mind" at bounding box center [322, 258] width 142 height 142
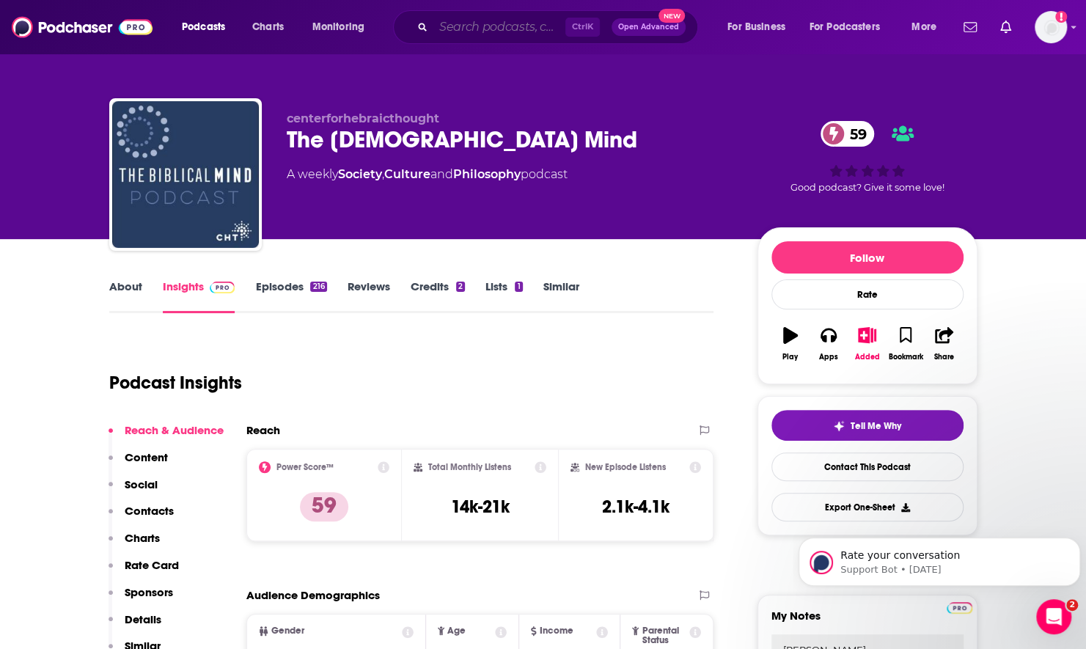
click at [505, 15] on input "Search podcasts, credits, & more..." at bounding box center [500, 26] width 132 height 23
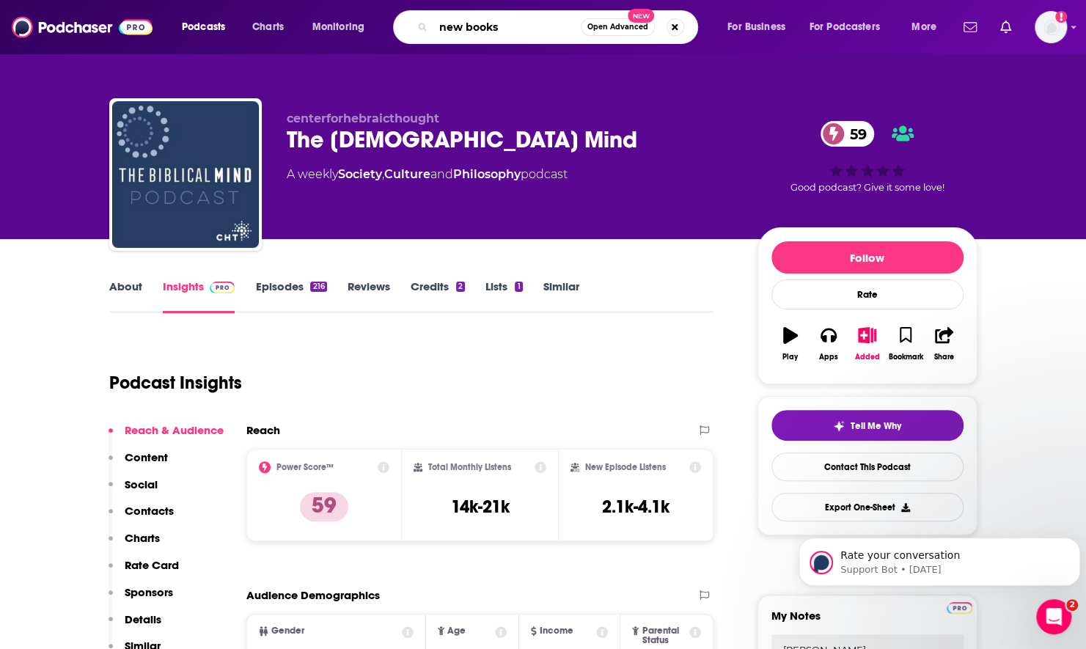
type input "new books"
click at [283, 284] on link "Episodes 216" at bounding box center [290, 296] width 71 height 34
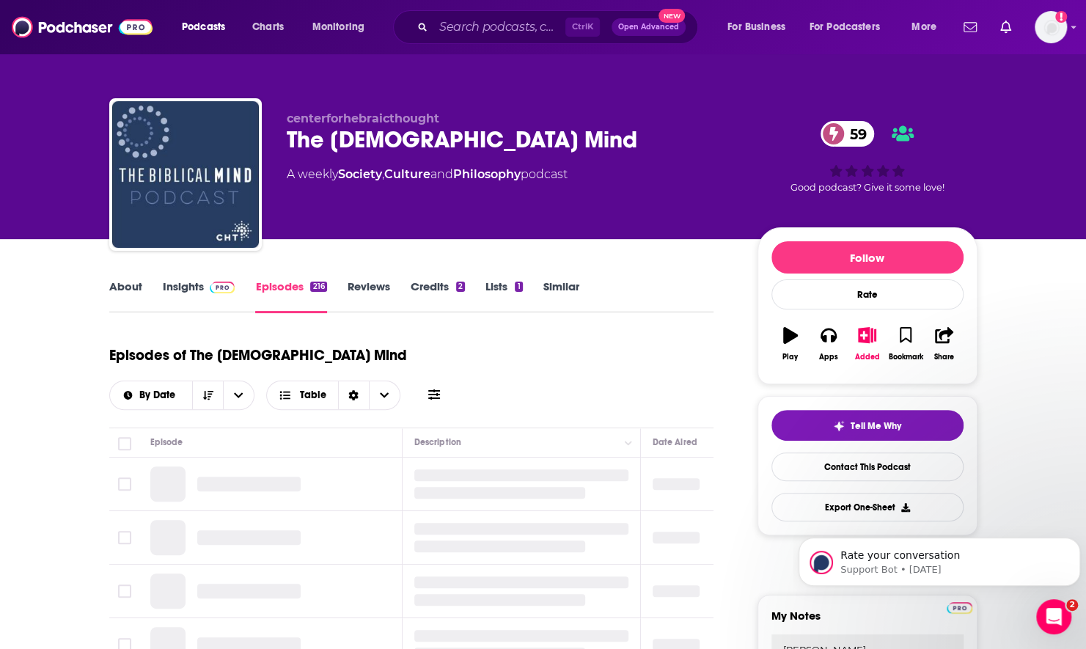
click at [440, 389] on icon at bounding box center [434, 395] width 12 height 12
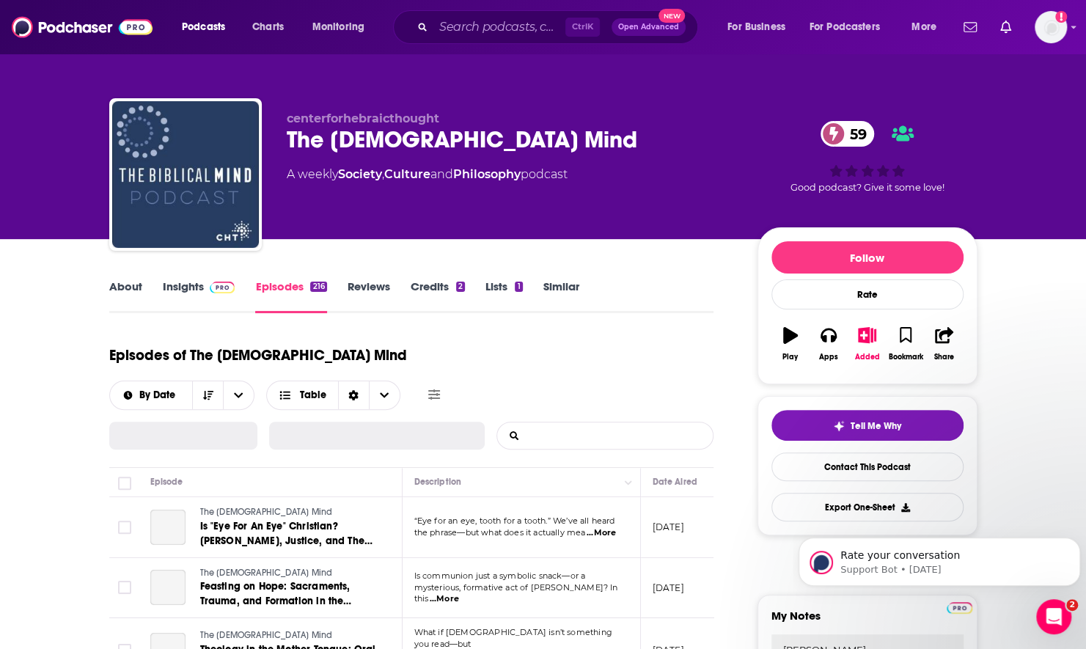
click at [599, 423] on input "List Search Input" at bounding box center [573, 436] width 153 height 26
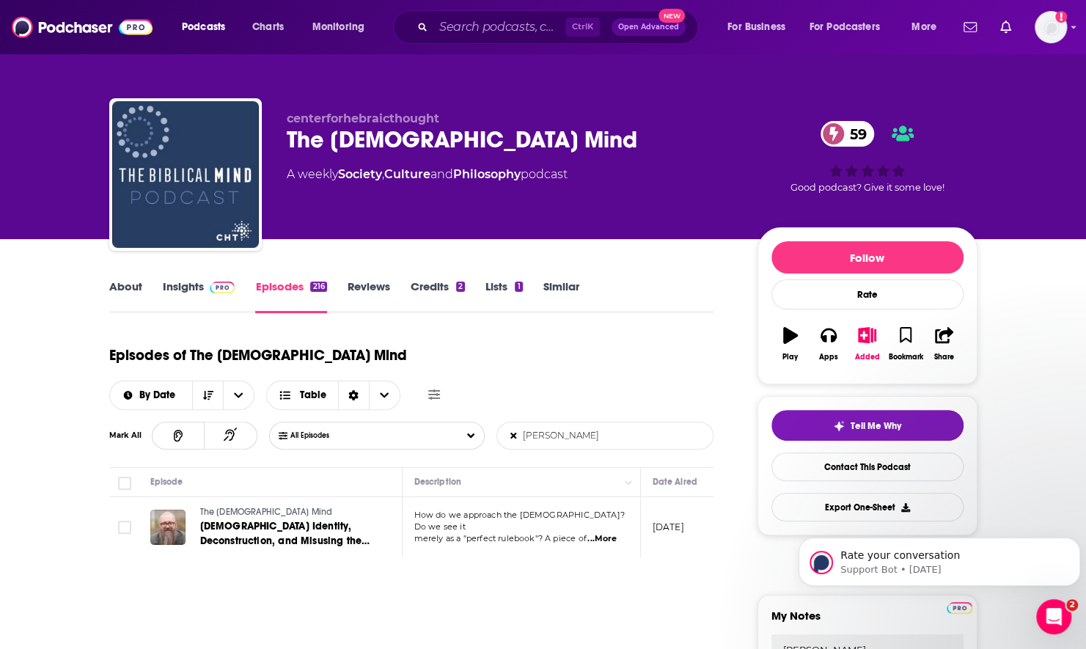
type input "marty solomon"
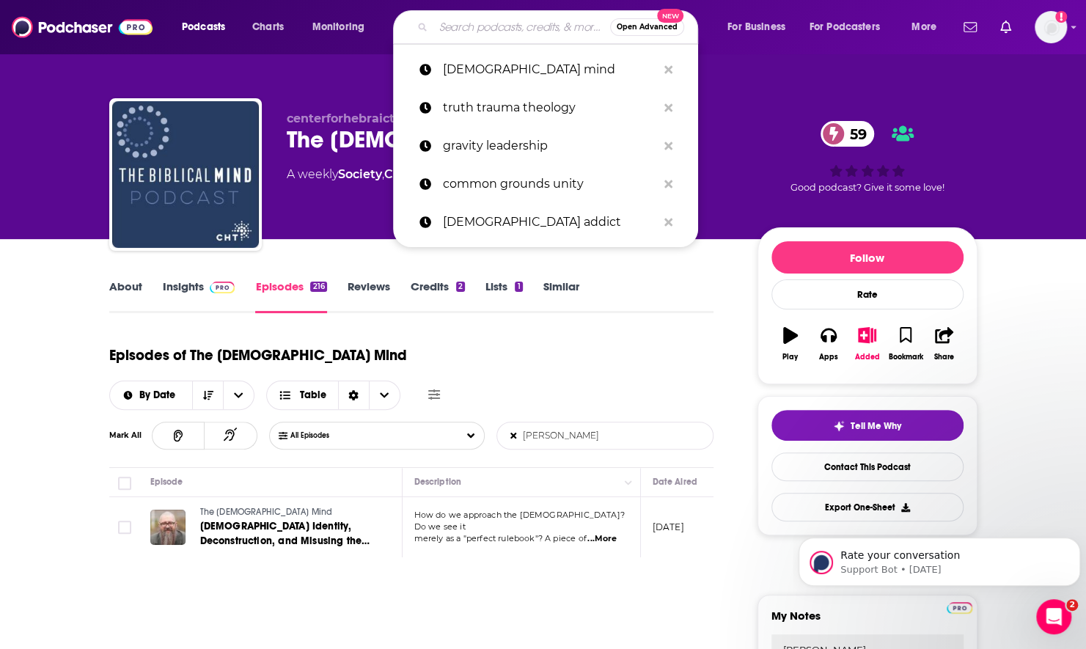
click at [500, 28] on input "Search podcasts, credits, & more..." at bounding box center [522, 26] width 177 height 23
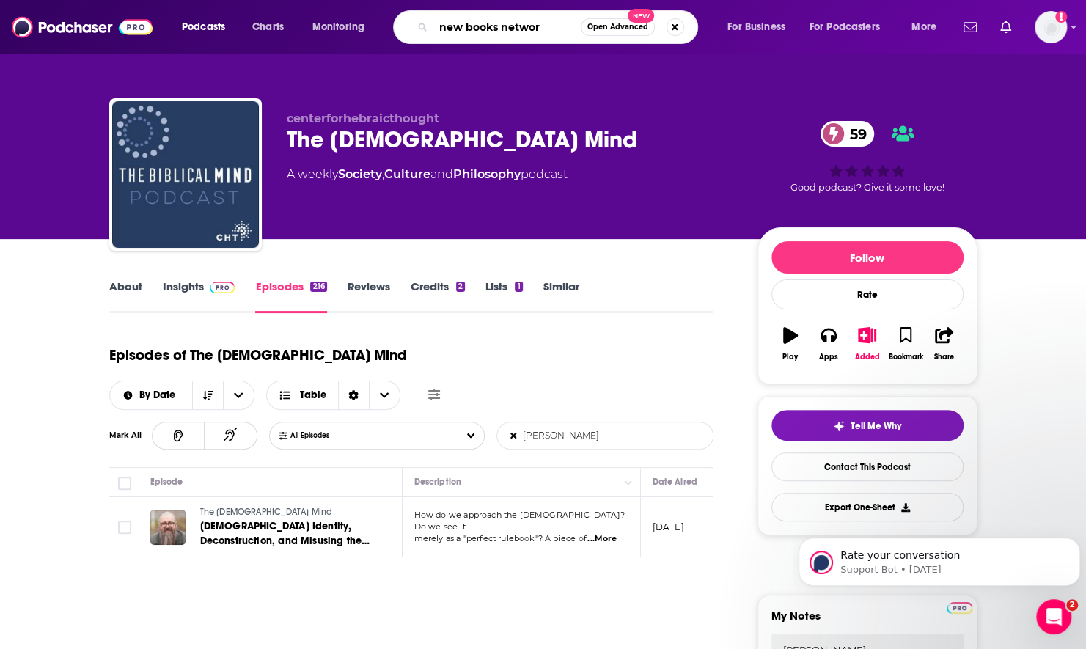
type input "new books network"
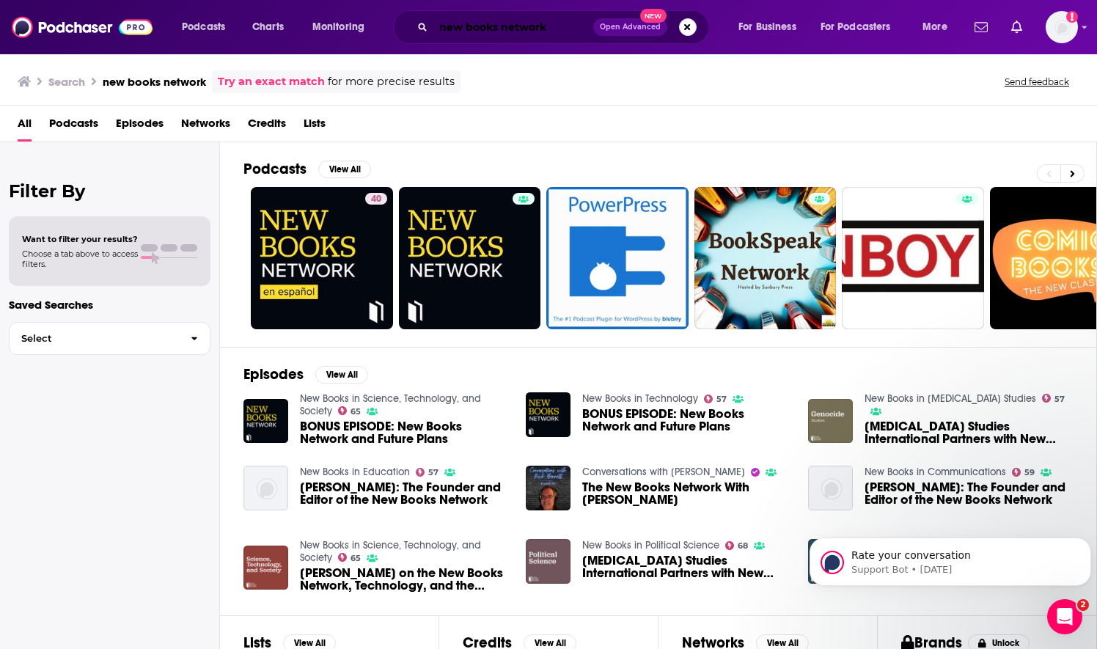
click at [530, 29] on input "new books network" at bounding box center [514, 26] width 160 height 23
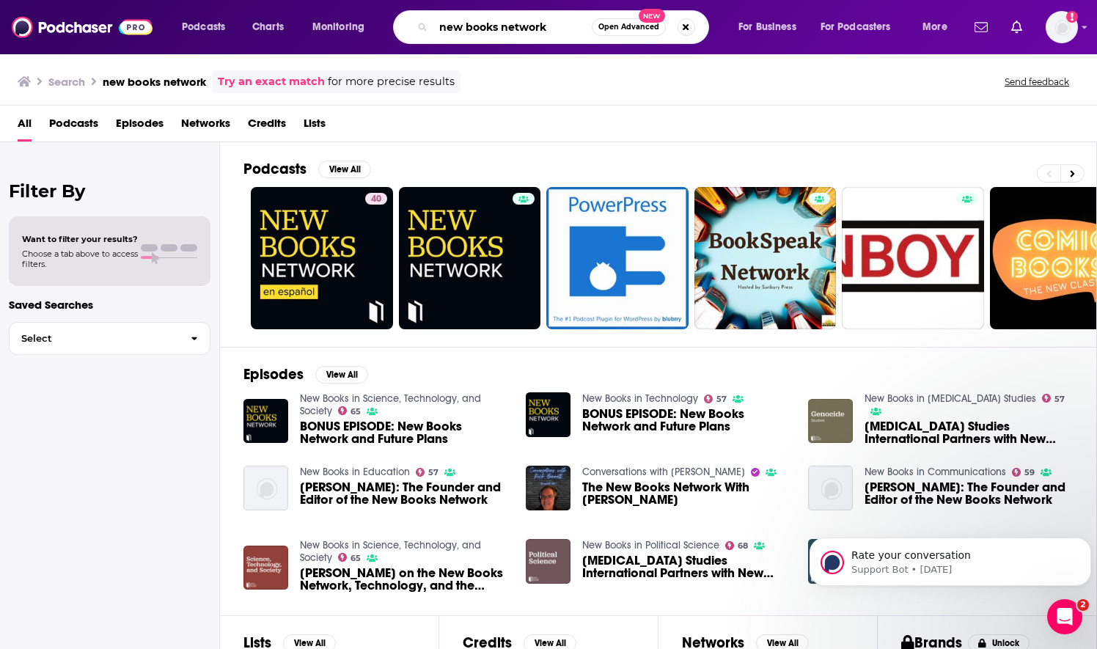
click at [530, 29] on input "new books network" at bounding box center [513, 26] width 158 height 23
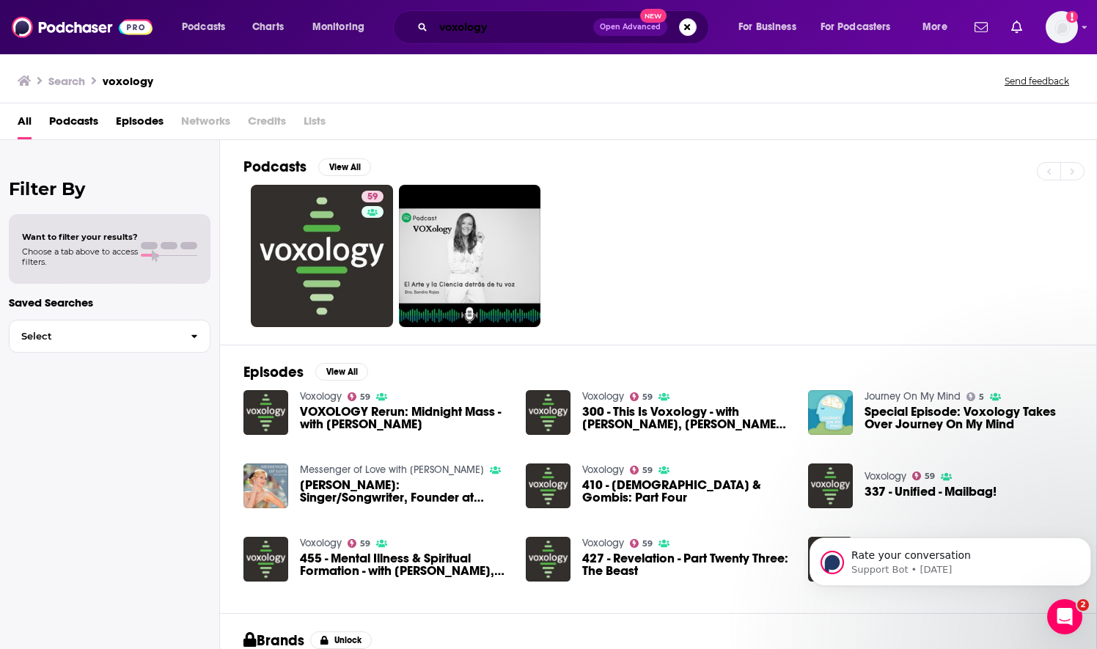
click at [459, 26] on input "voxology" at bounding box center [514, 26] width 160 height 23
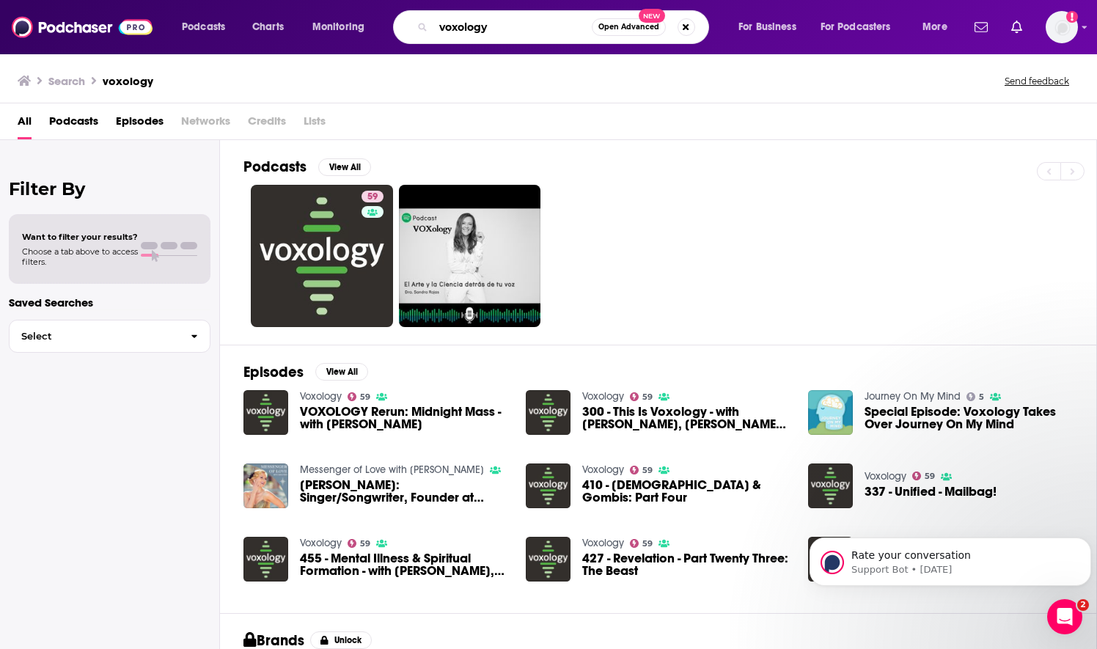
click at [459, 26] on input "voxology" at bounding box center [513, 26] width 158 height 23
type input "authentically us"
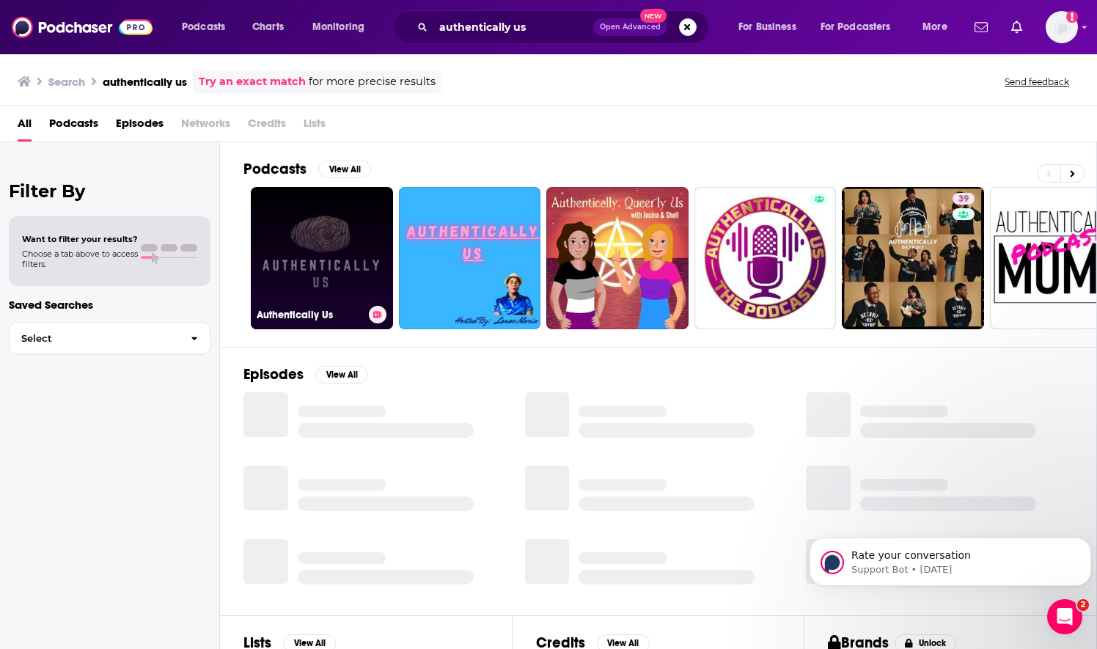
click at [380, 223] on link "Authentically Us" at bounding box center [322, 258] width 142 height 142
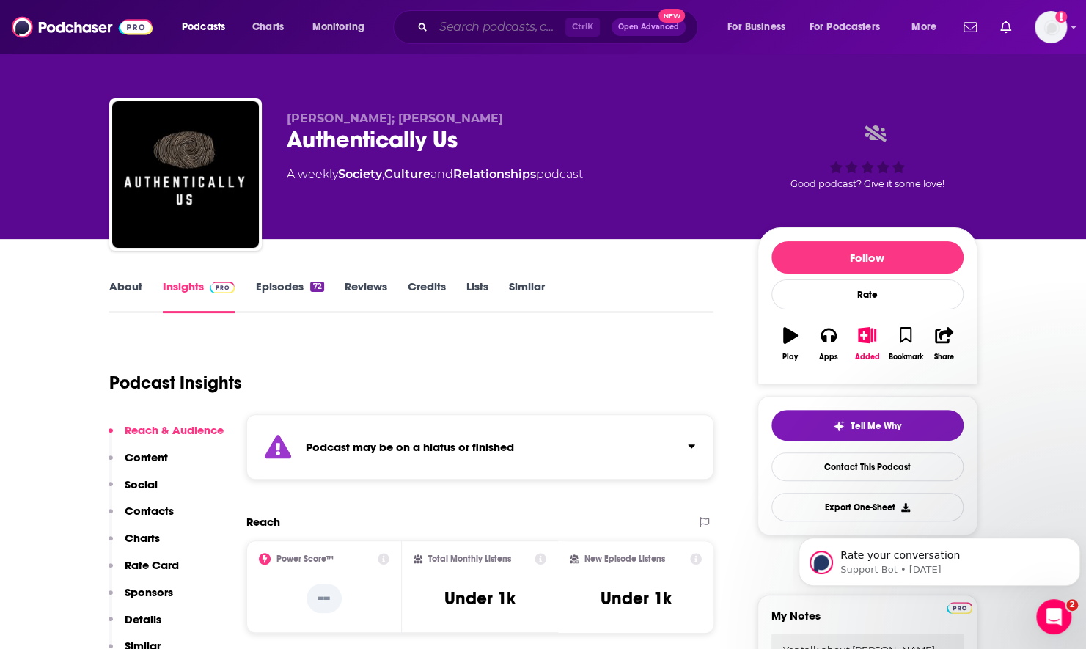
click at [492, 31] on input "Search podcasts, credits, & more..." at bounding box center [500, 26] width 132 height 23
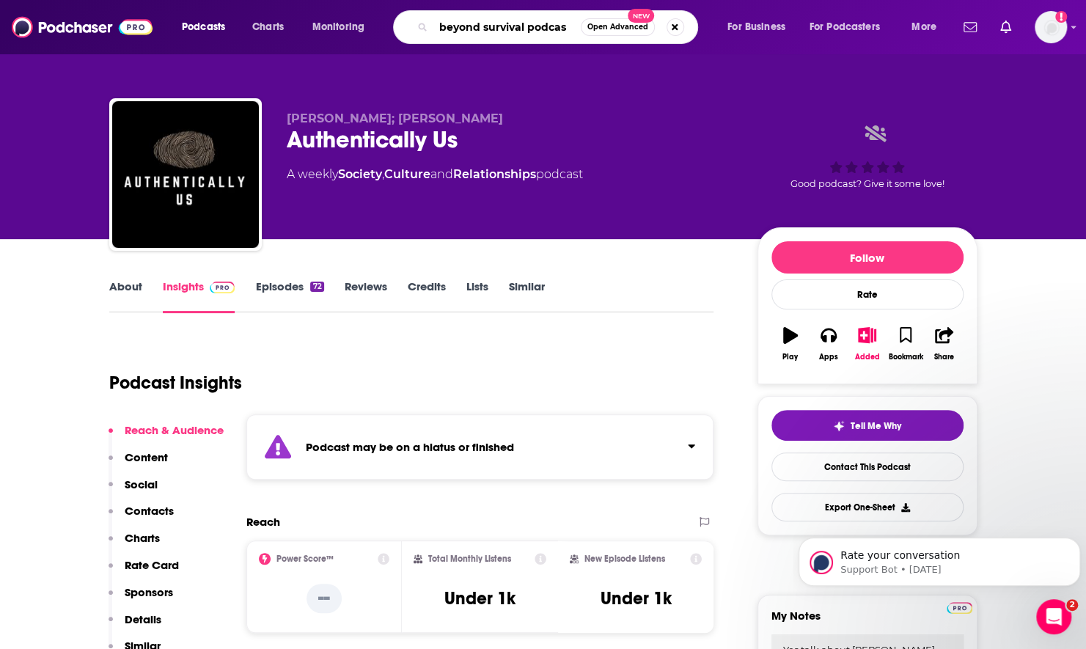
type input "beyond survival podcast"
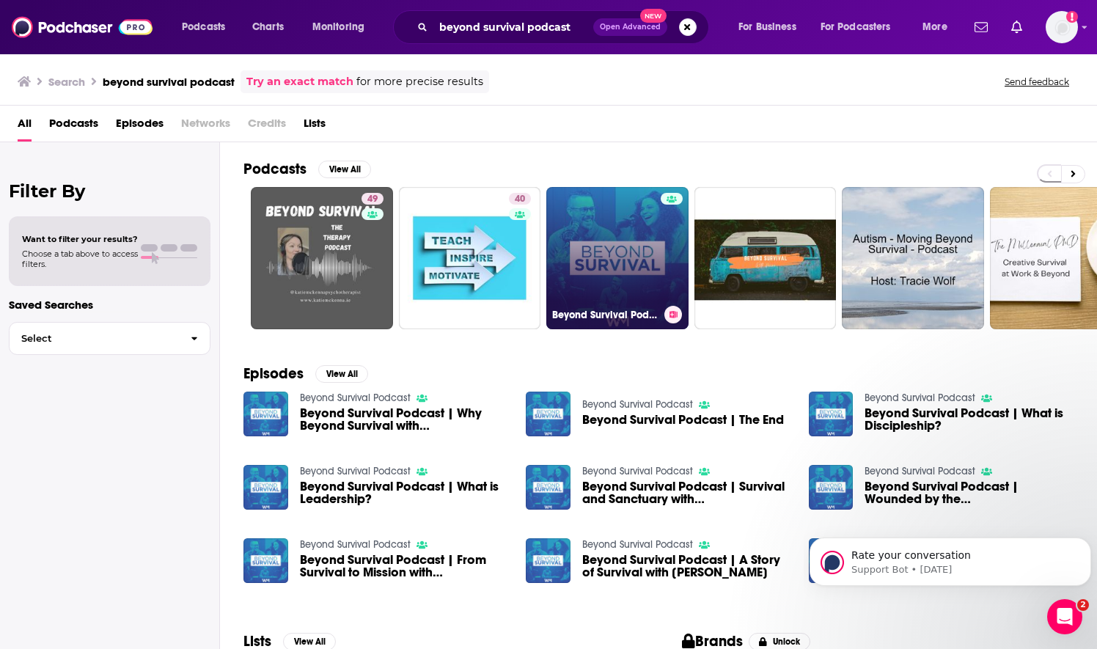
click at [612, 254] on link "Beyond Survival Podcast" at bounding box center [617, 258] width 142 height 142
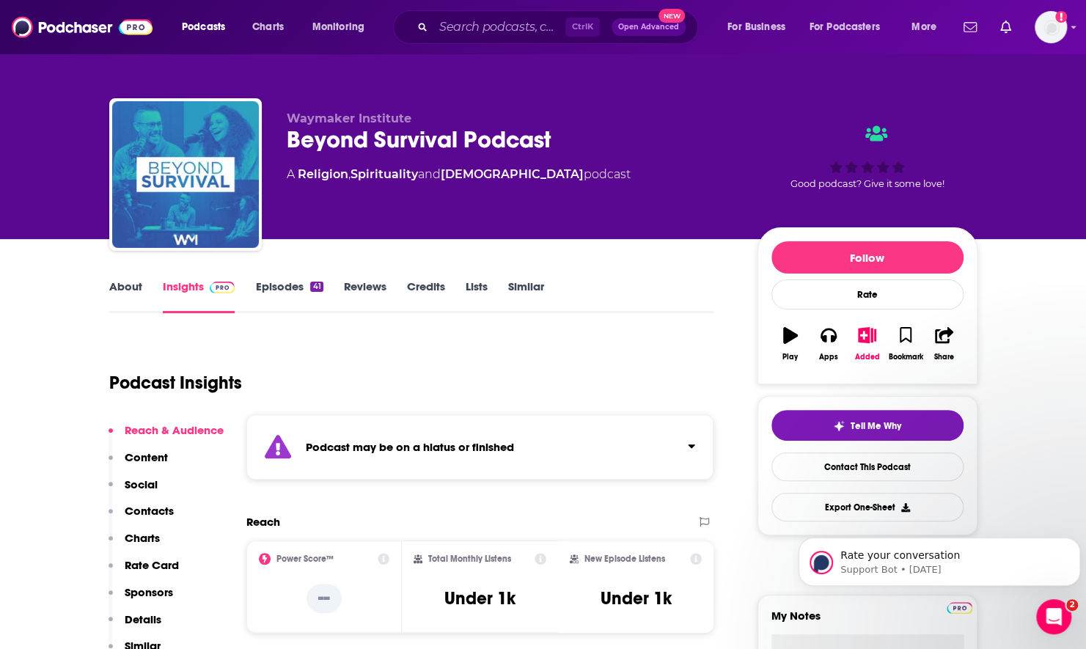
click at [130, 302] on link "About" at bounding box center [125, 296] width 33 height 34
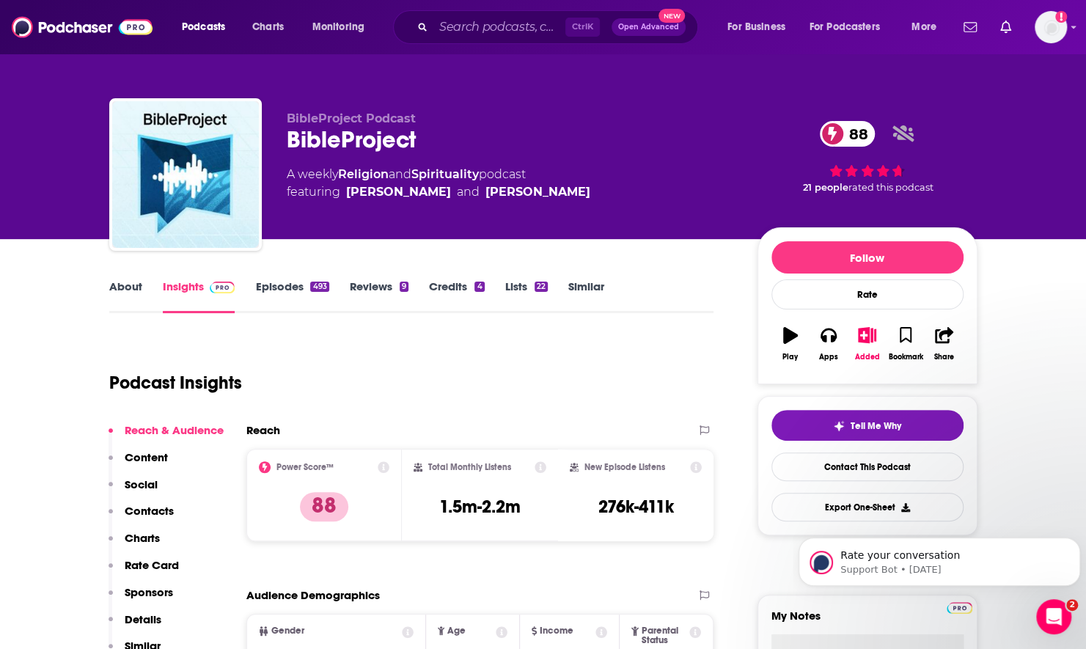
click at [282, 286] on link "Episodes 493" at bounding box center [291, 296] width 73 height 34
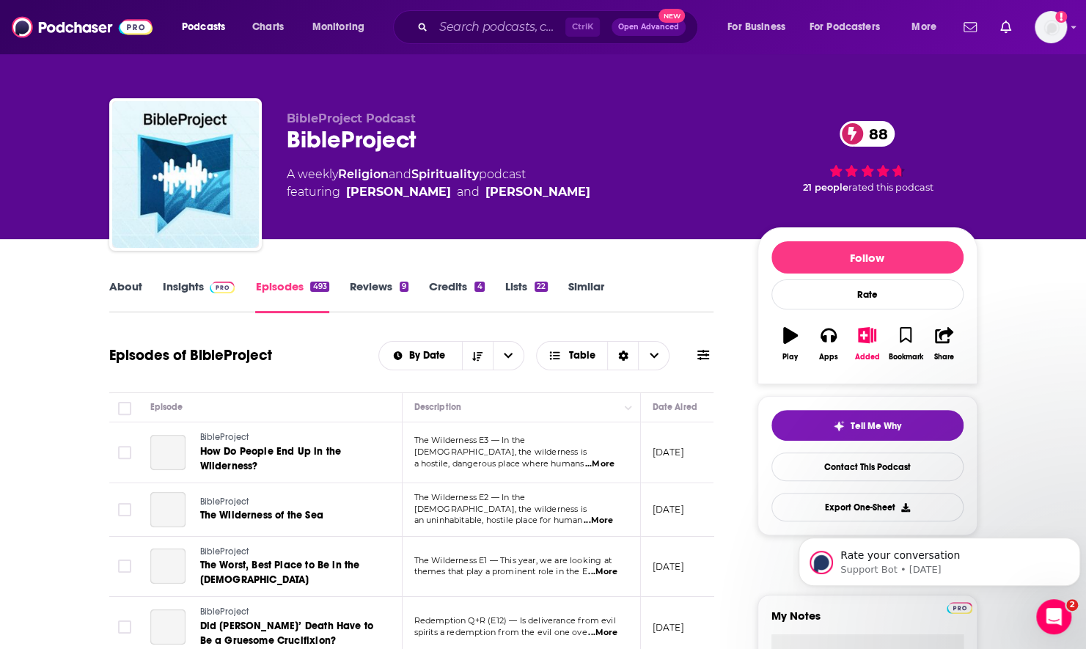
click at [698, 356] on icon at bounding box center [704, 355] width 12 height 10
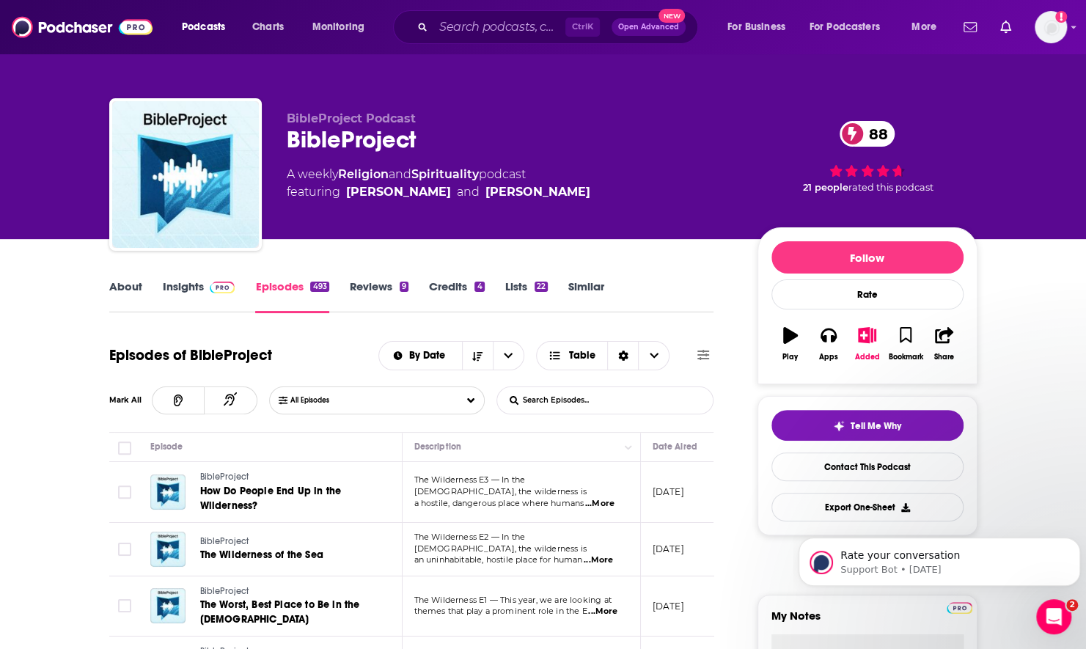
click at [568, 400] on input "List Search Input" at bounding box center [573, 400] width 153 height 26
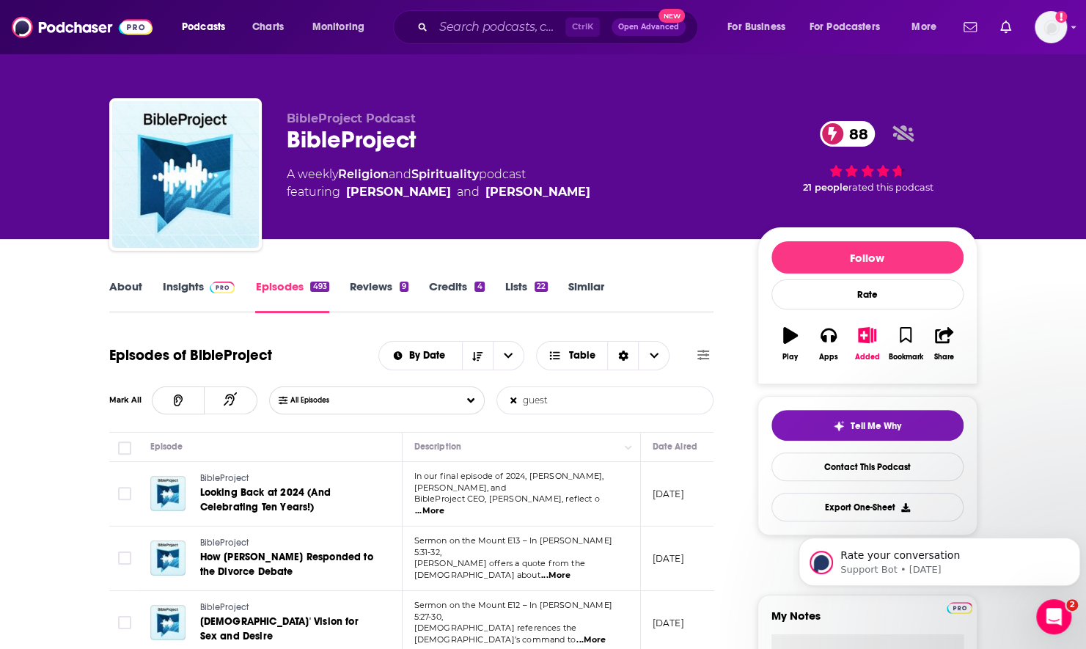
click at [445, 505] on span "...More" at bounding box center [429, 511] width 29 height 12
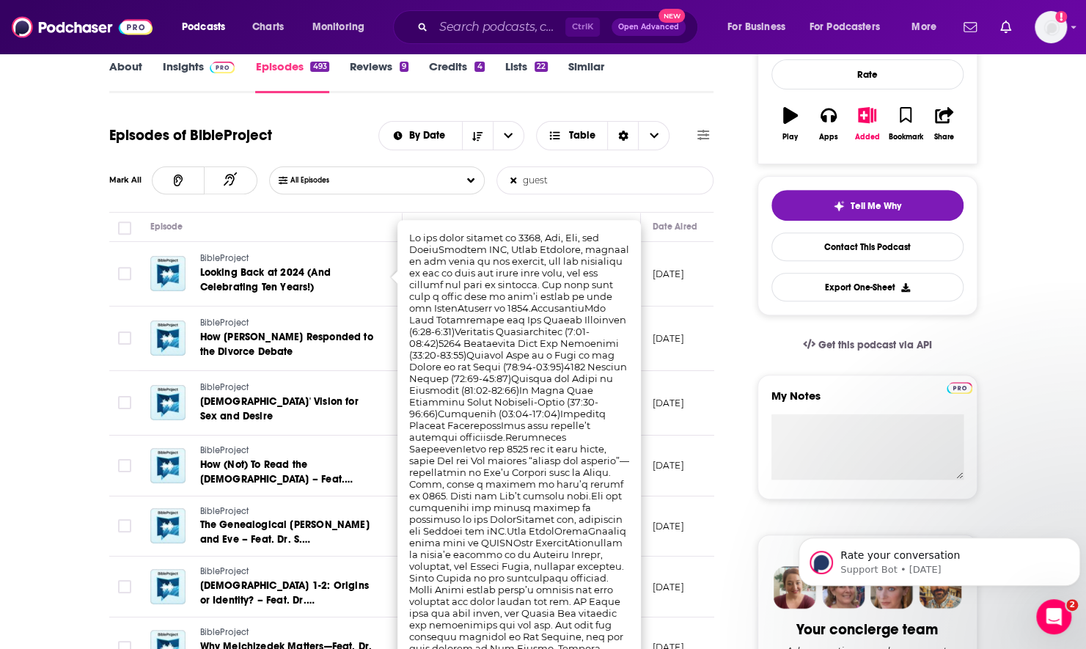
scroll to position [293, 0]
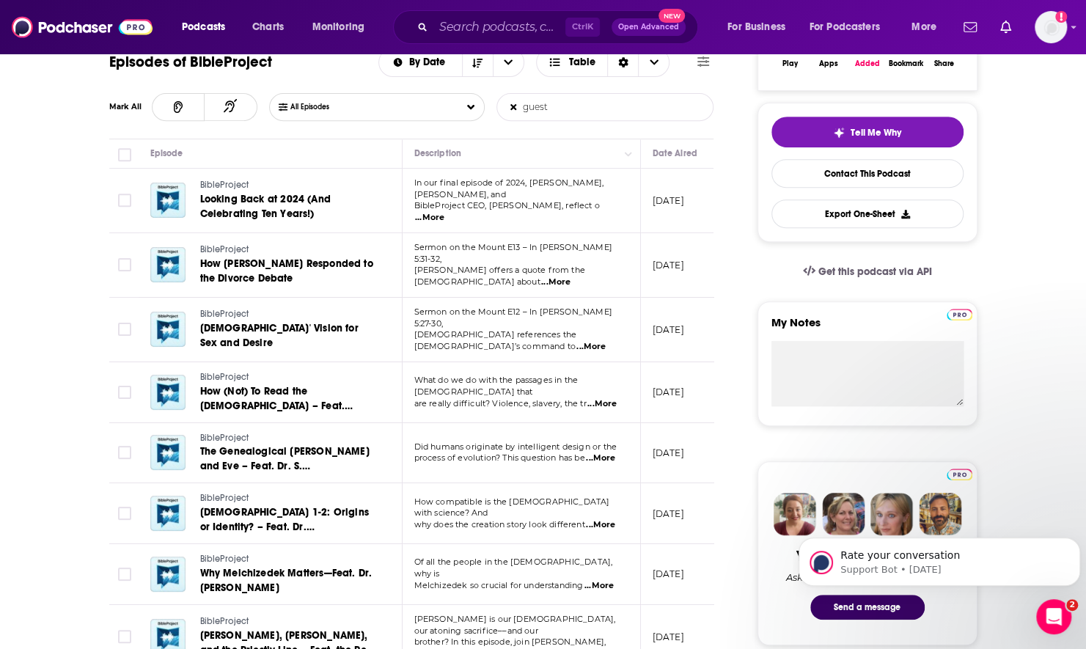
click at [571, 277] on span "...More" at bounding box center [555, 283] width 29 height 12
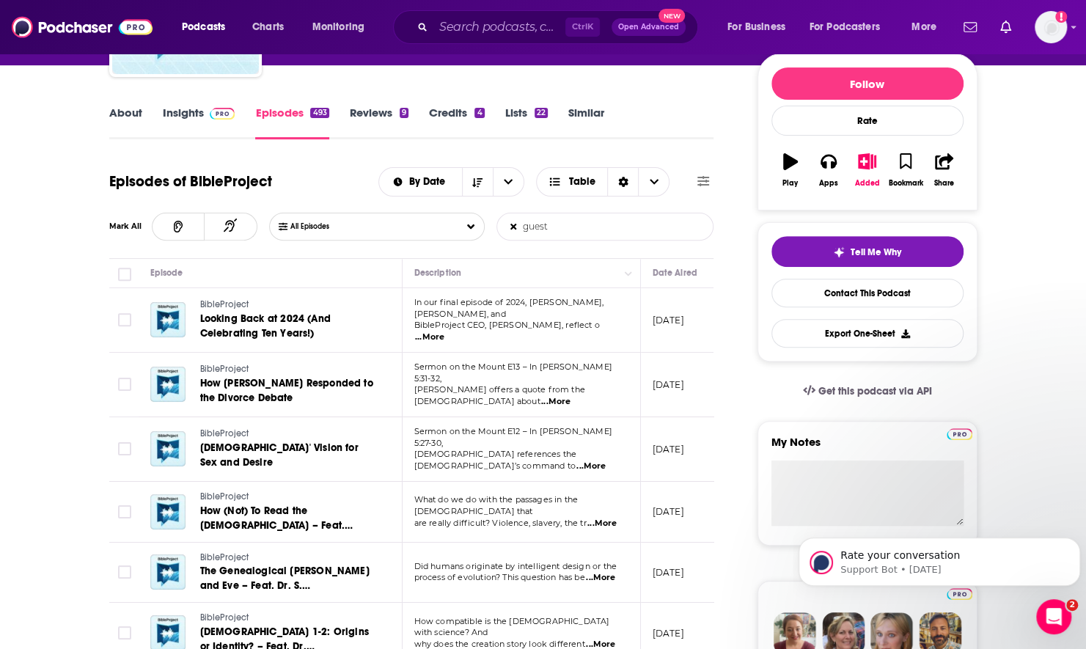
scroll to position [247, 0]
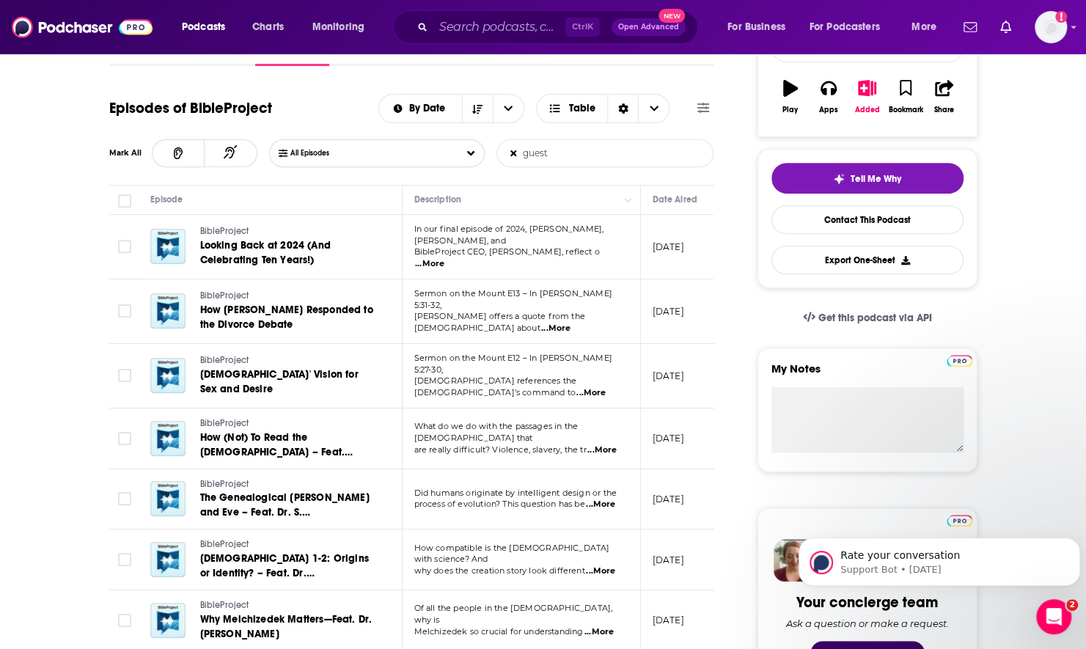
click at [552, 153] on input "guest" at bounding box center [573, 153] width 153 height 26
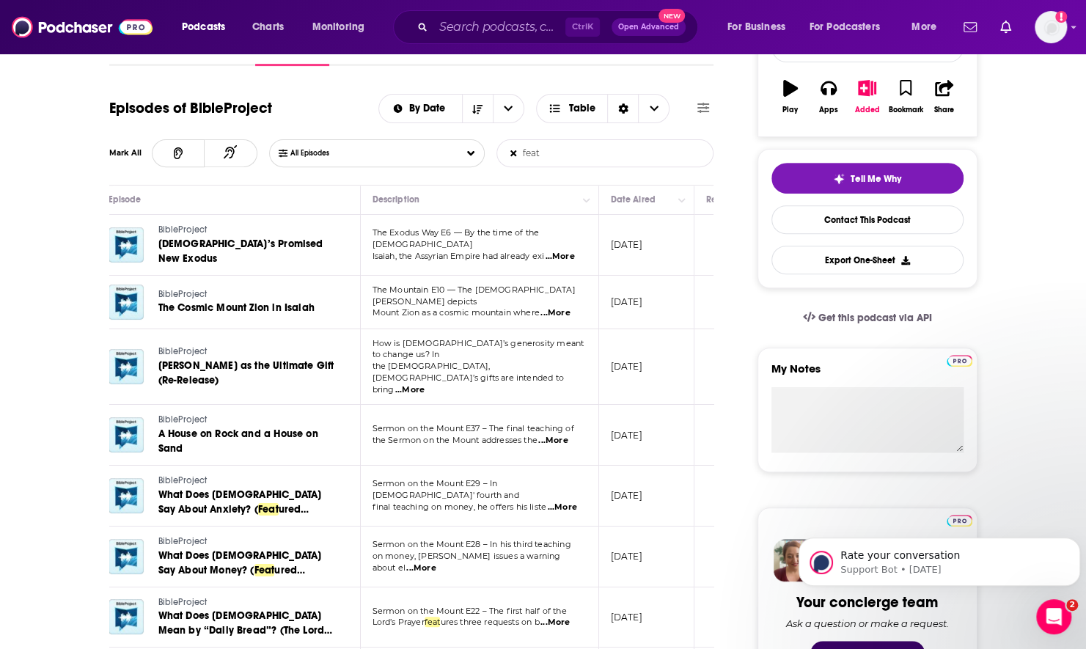
scroll to position [0, 43]
type input "feat"
click at [573, 251] on span "...More" at bounding box center [558, 257] width 29 height 12
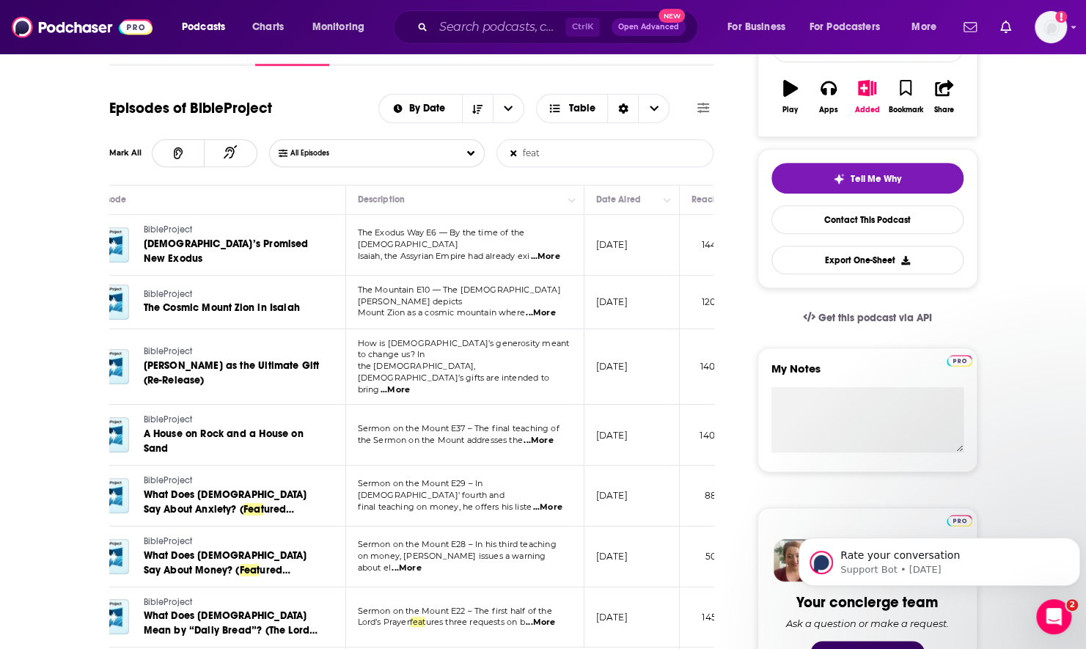
scroll to position [0, 0]
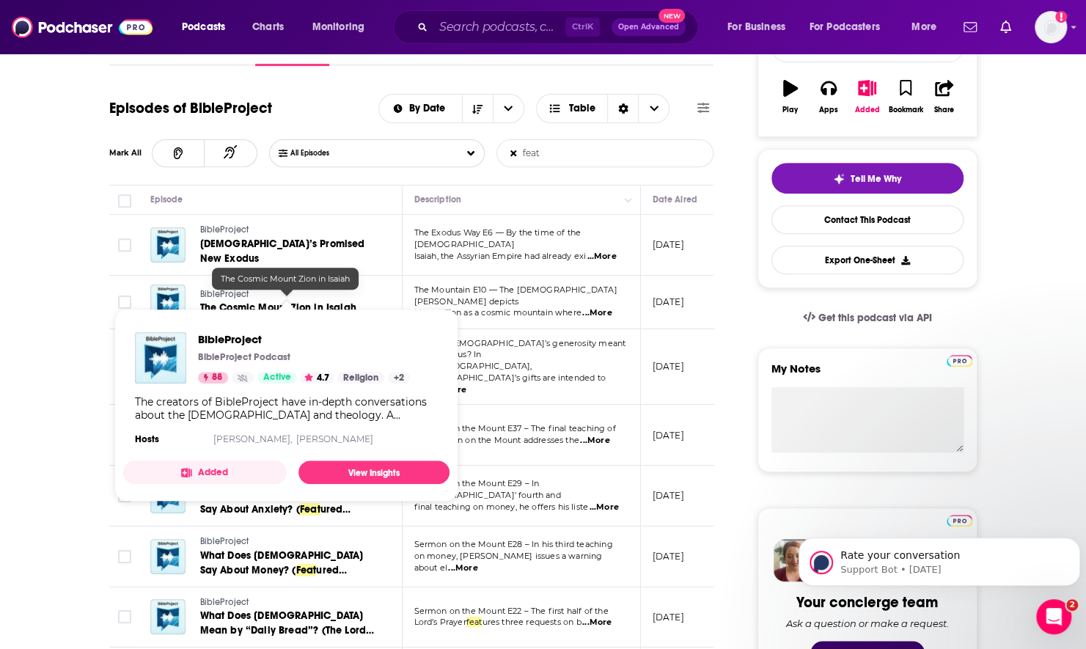
click at [257, 301] on span "The Cosmic Mount Zion in Isaiah" at bounding box center [278, 307] width 156 height 12
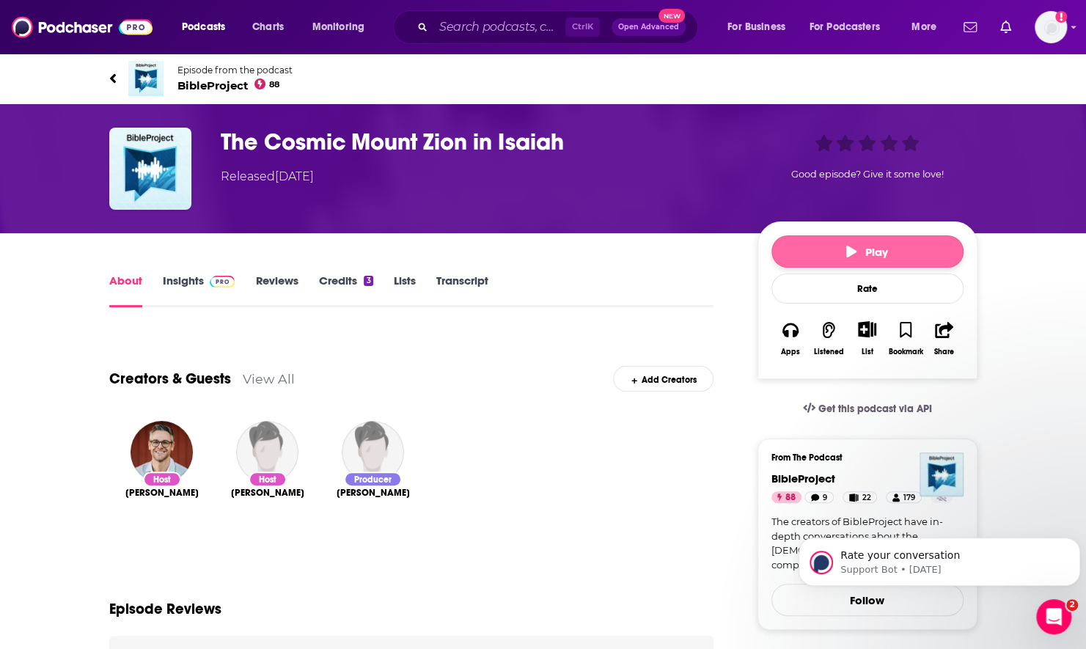
click at [844, 251] on button "Play" at bounding box center [868, 251] width 192 height 32
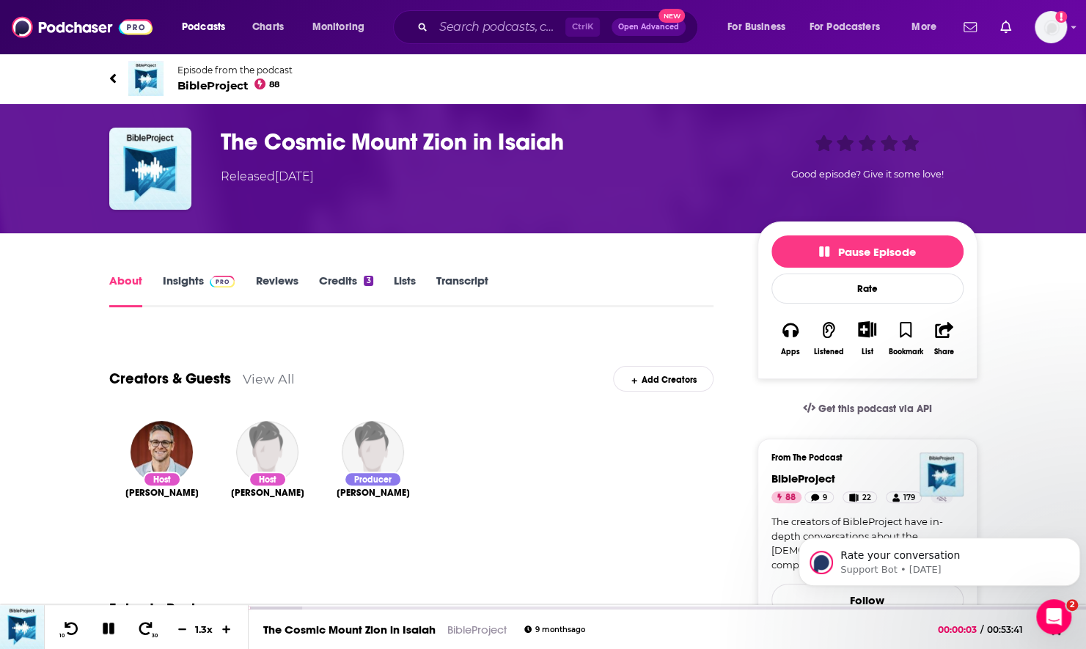
click at [589, 406] on div "Creators & Guests View All Add Creators" at bounding box center [411, 370] width 605 height 78
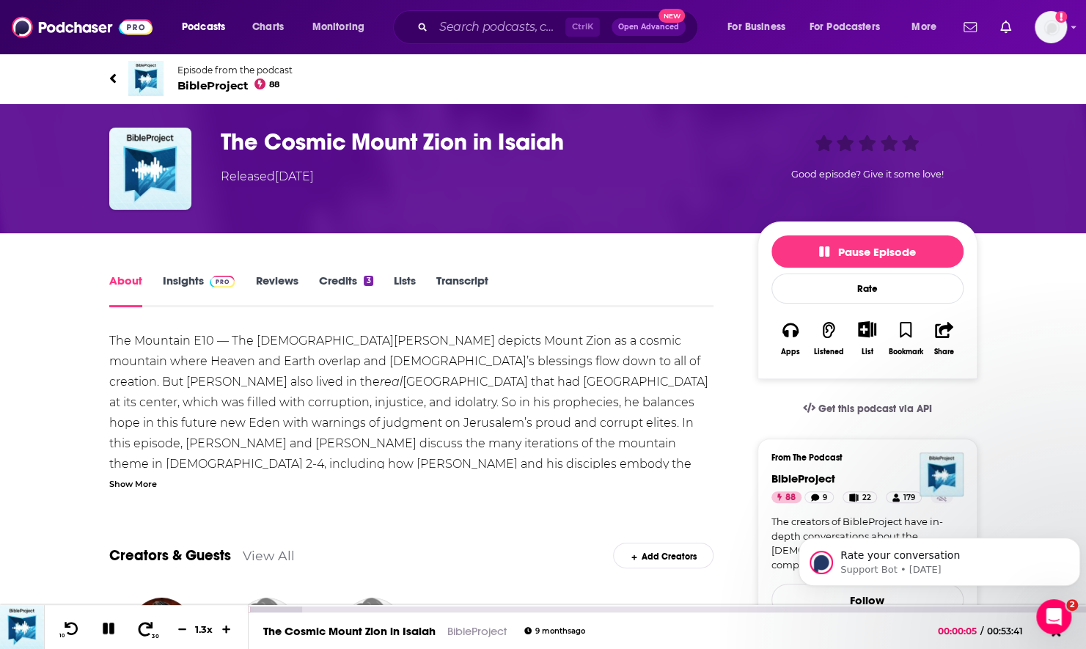
click at [154, 627] on button "30" at bounding box center [146, 629] width 30 height 21
click at [73, 631] on icon at bounding box center [71, 628] width 18 height 15
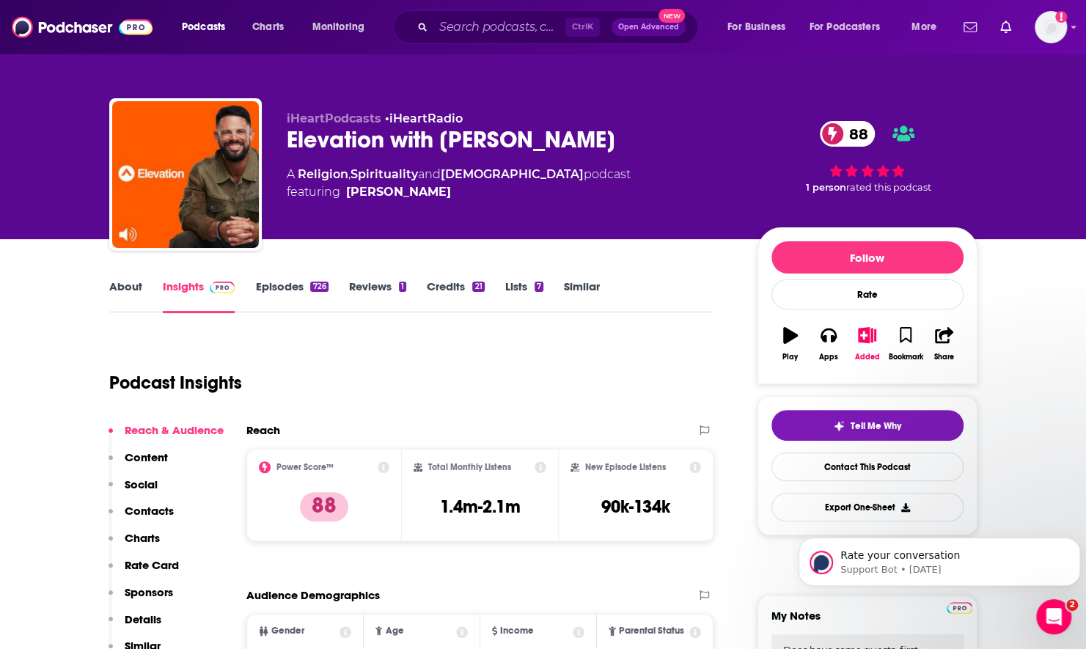
click at [125, 290] on link "About" at bounding box center [125, 296] width 33 height 34
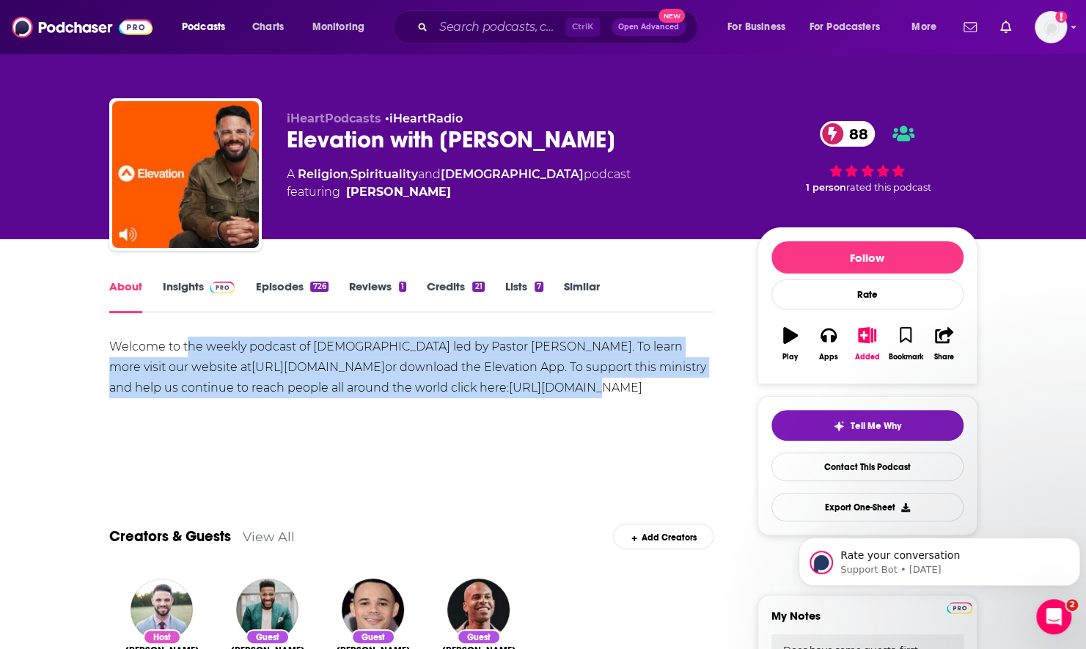
drag, startPoint x: 190, startPoint y: 346, endPoint x: 518, endPoint y: 385, distance: 330.2
click at [518, 385] on div "Welcome to the weekly podcast of [DEMOGRAPHIC_DATA] led by Pastor [PERSON_NAME]…" at bounding box center [411, 368] width 605 height 62
click at [280, 291] on link "Episodes 726" at bounding box center [291, 296] width 73 height 34
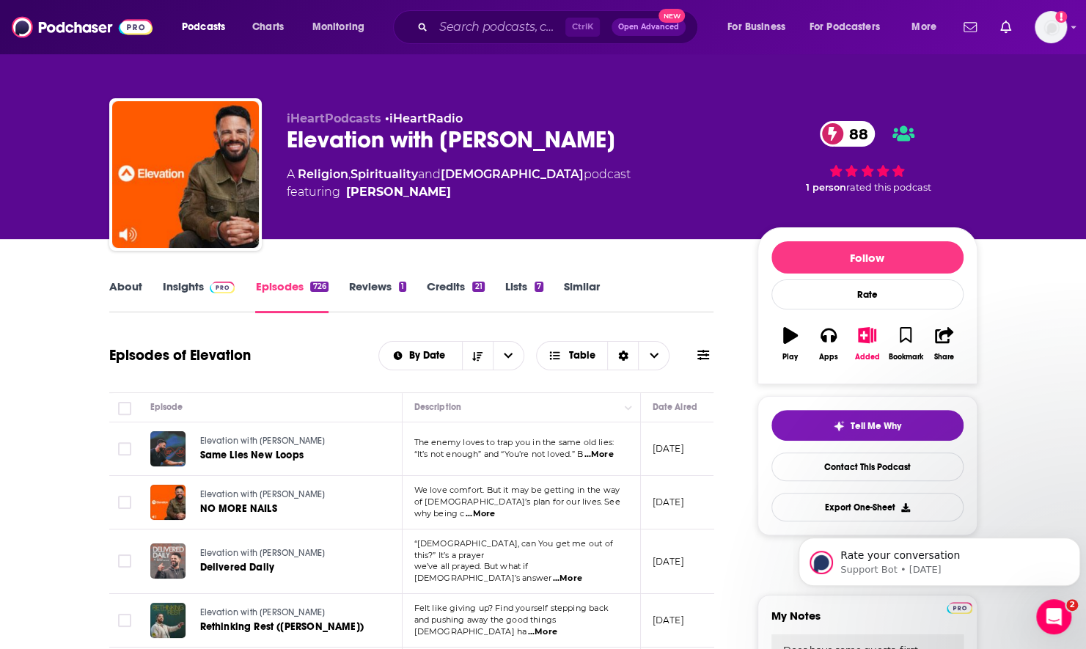
click at [698, 359] on icon at bounding box center [704, 355] width 12 height 10
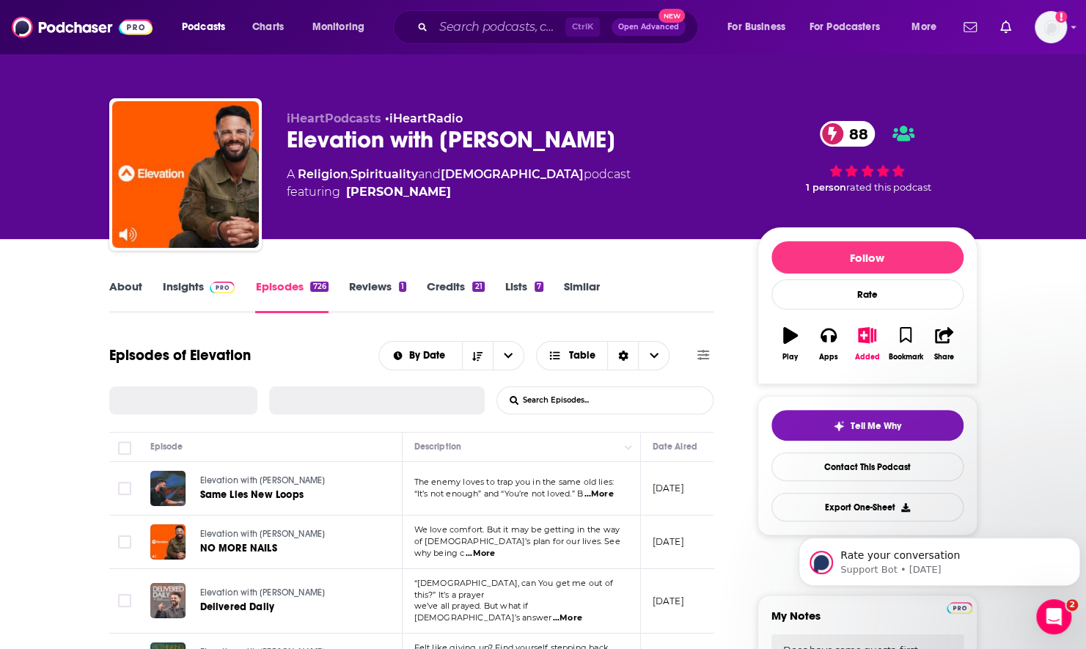
click at [628, 404] on input "List Search Input" at bounding box center [573, 400] width 153 height 26
click at [599, 400] on input "List Search Input" at bounding box center [573, 400] width 153 height 26
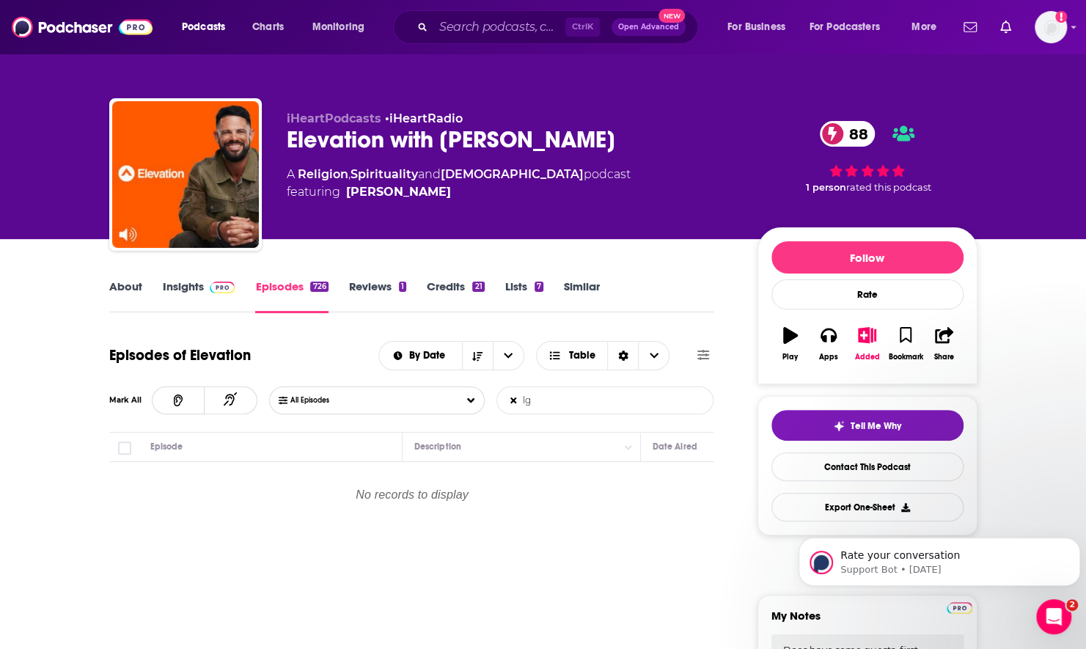
type input "l"
type input "g"
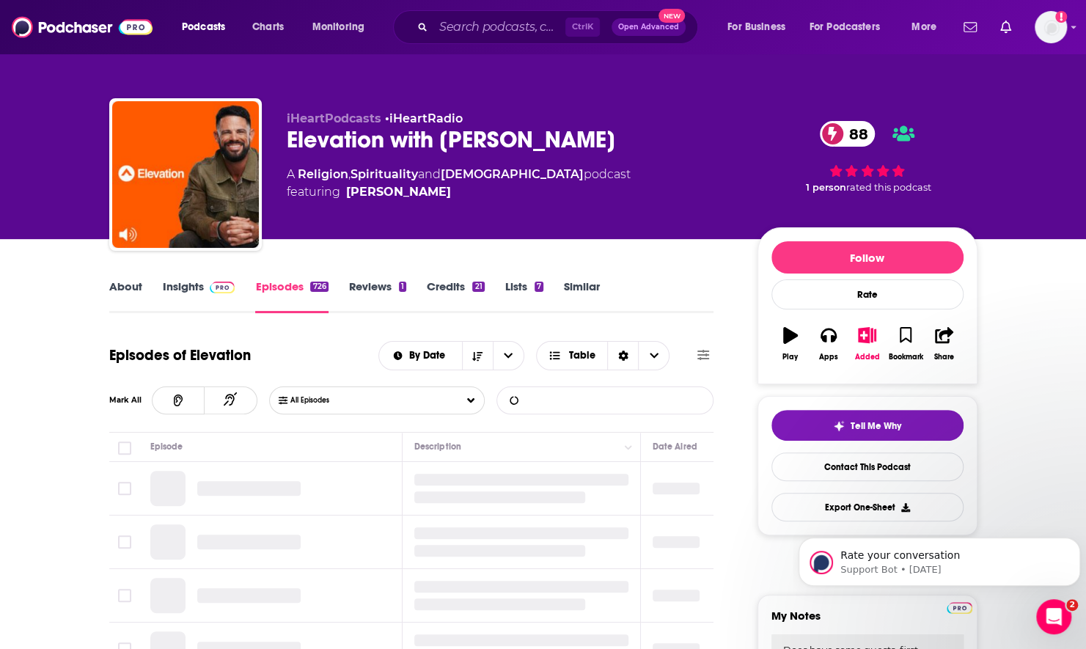
click at [188, 296] on link "Insights" at bounding box center [199, 296] width 73 height 34
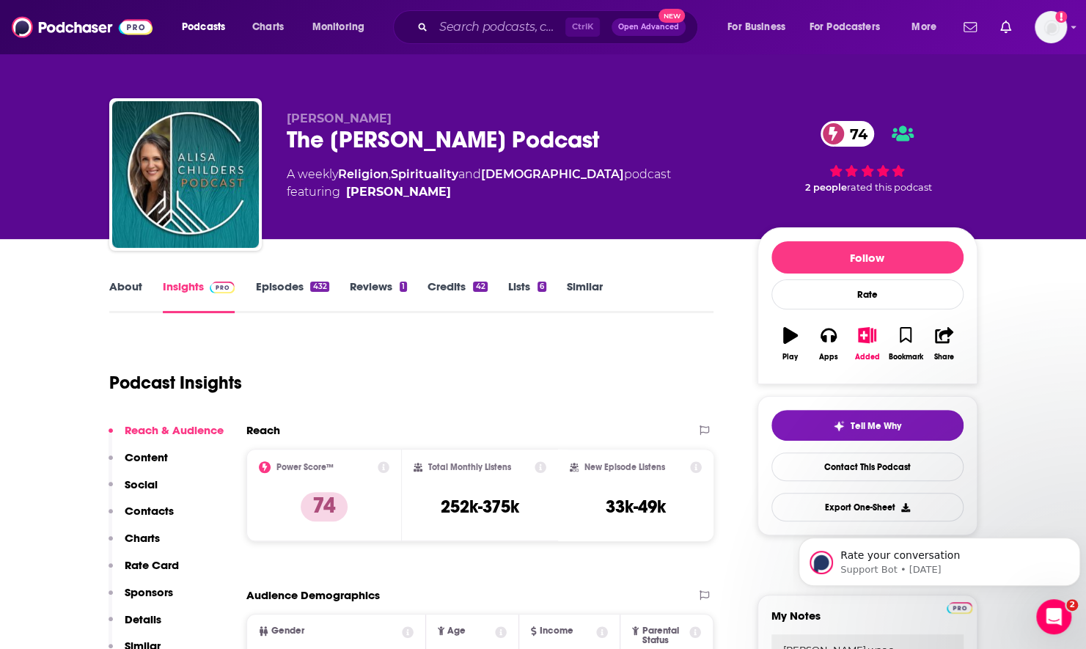
click at [111, 298] on link "About" at bounding box center [125, 296] width 33 height 34
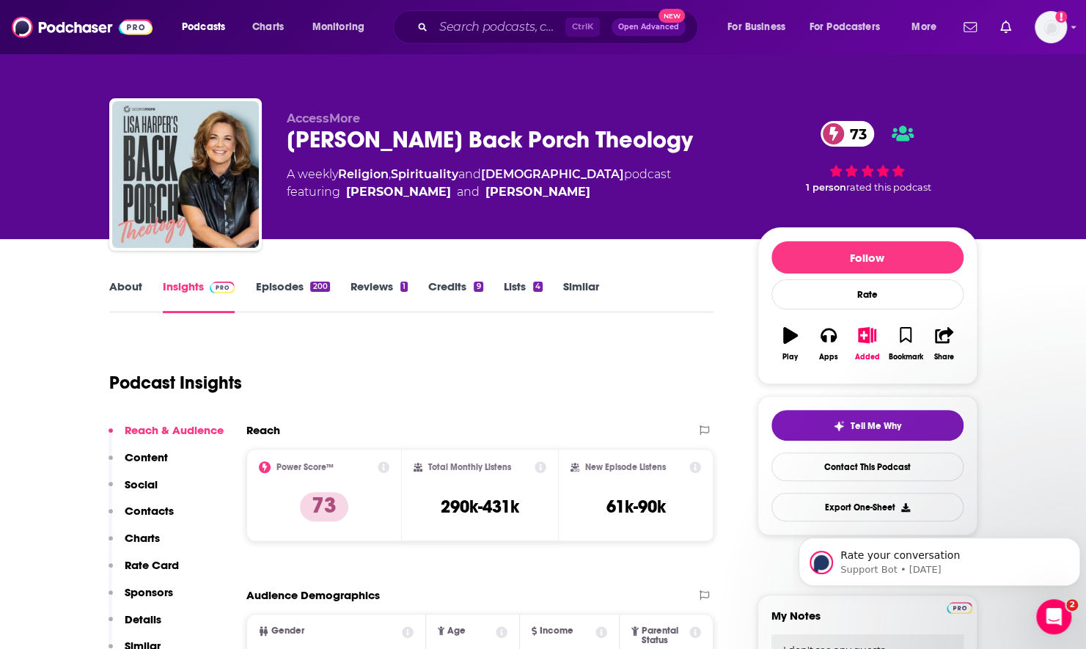
click at [135, 289] on link "About" at bounding box center [125, 296] width 33 height 34
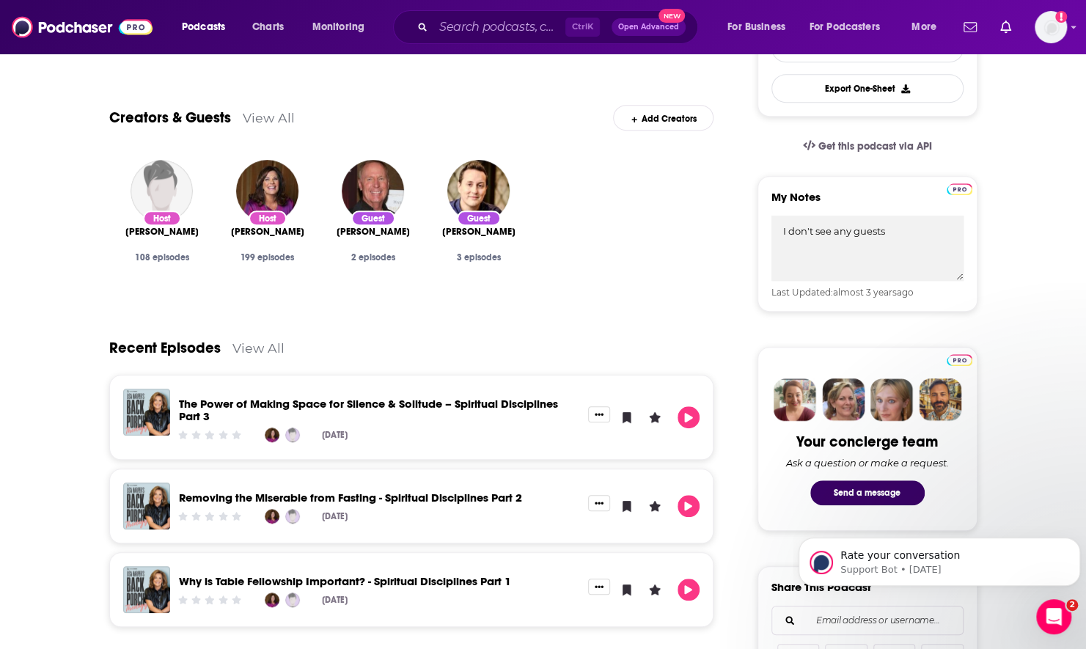
scroll to position [440, 0]
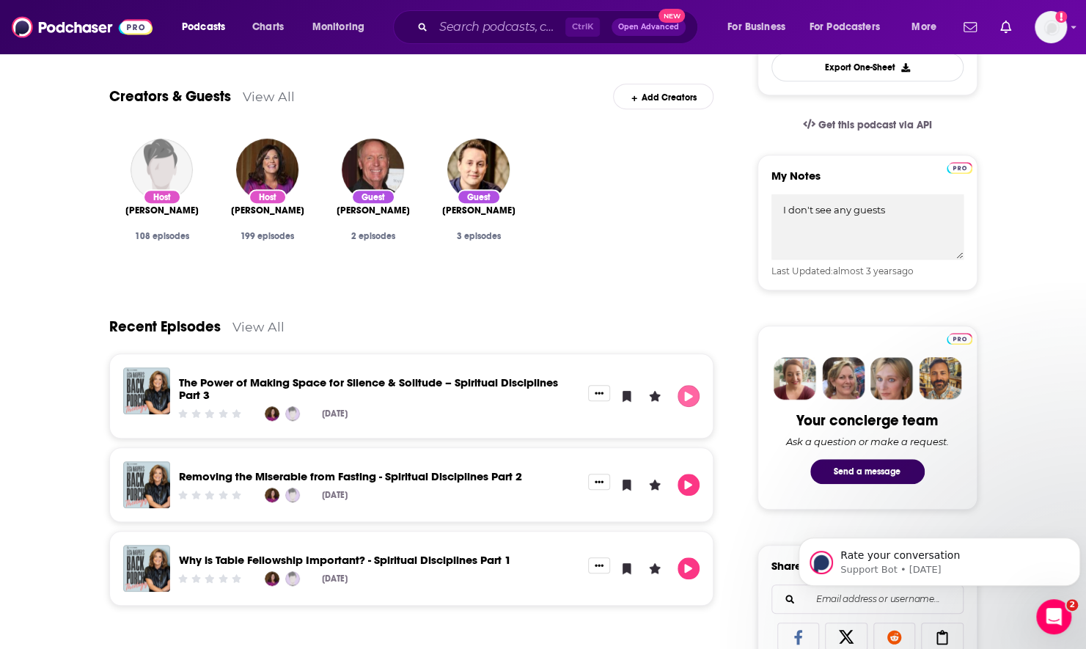
click at [691, 395] on icon "Play" at bounding box center [689, 397] width 8 height 10
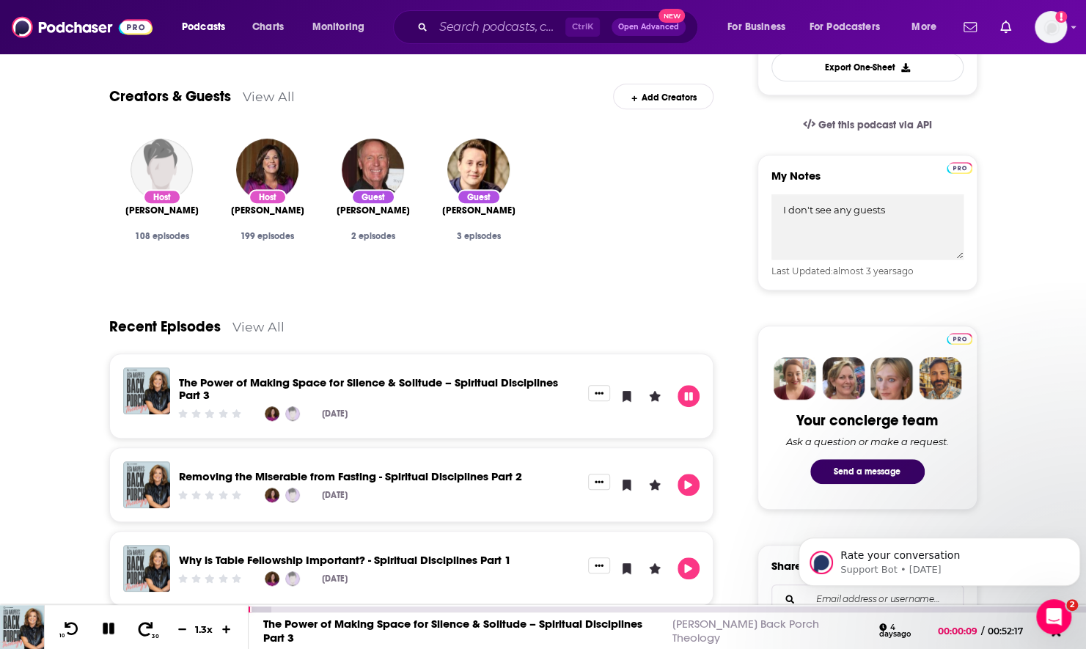
click at [139, 631] on icon at bounding box center [146, 628] width 15 height 14
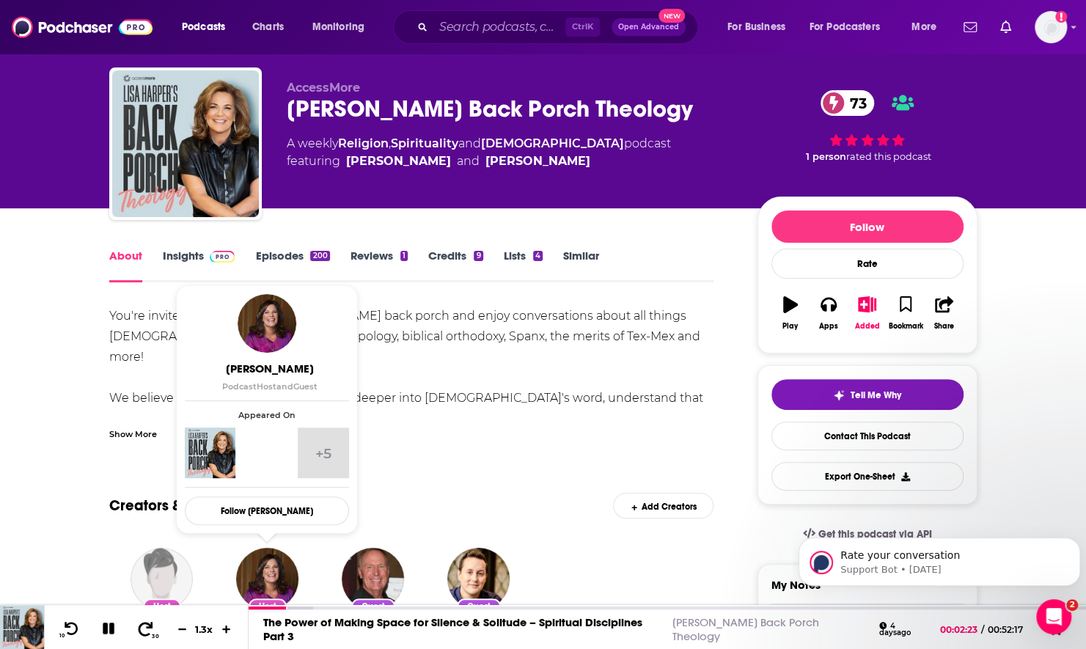
scroll to position [0, 0]
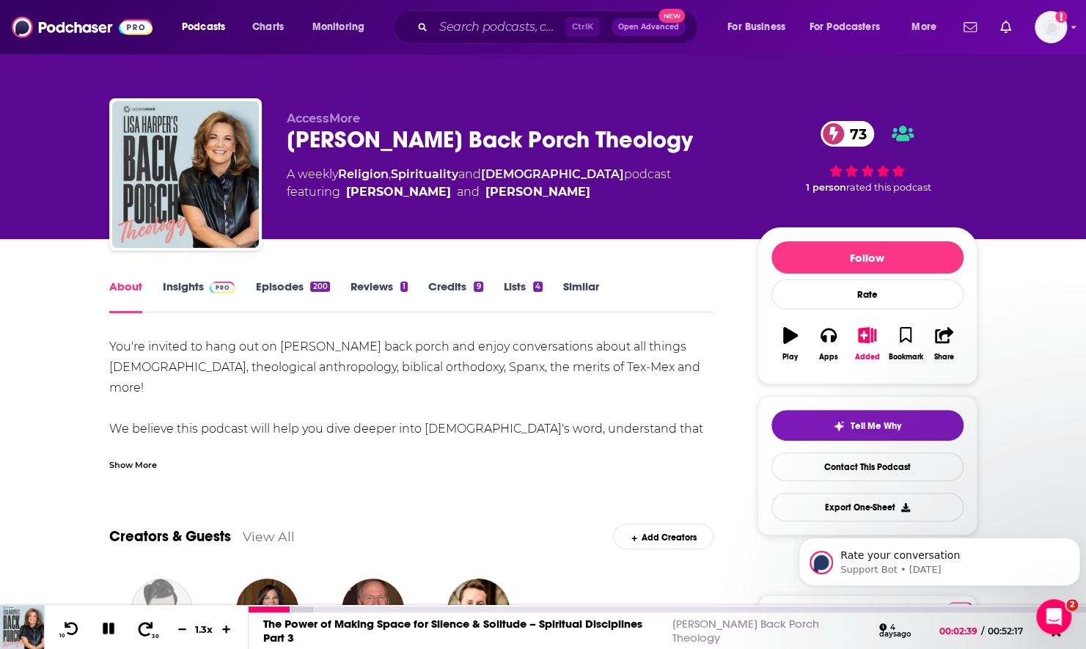
click at [145, 631] on icon at bounding box center [145, 628] width 18 height 15
click at [138, 628] on icon at bounding box center [145, 628] width 18 height 15
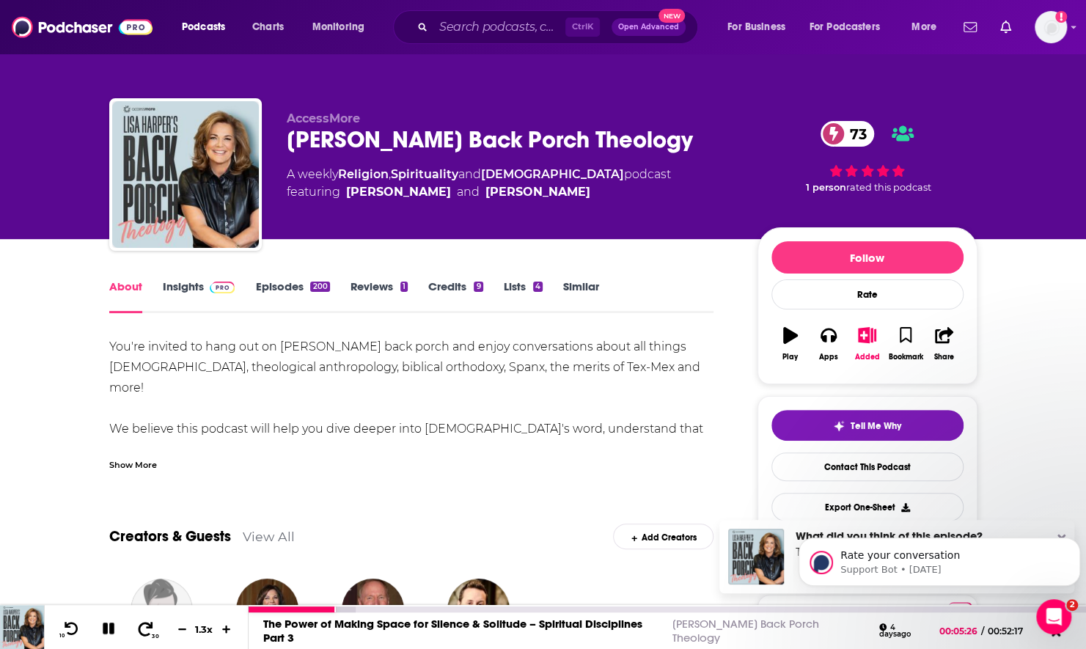
click at [138, 628] on icon at bounding box center [145, 628] width 18 height 15
click at [290, 295] on link "Episodes 200" at bounding box center [292, 296] width 74 height 34
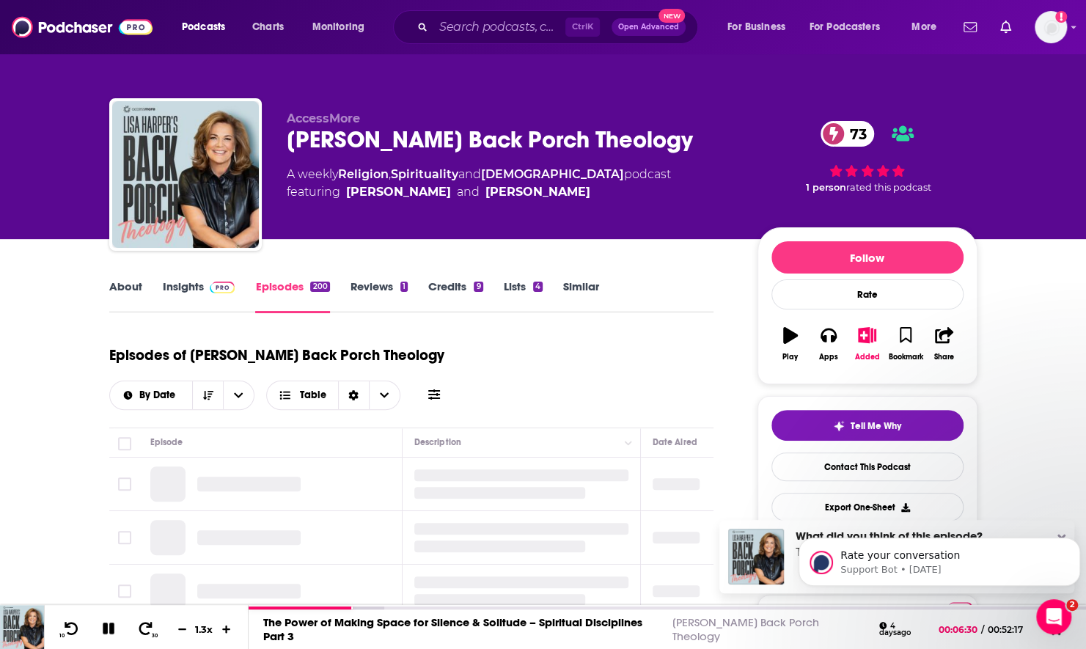
click at [117, 292] on link "About" at bounding box center [125, 296] width 33 height 34
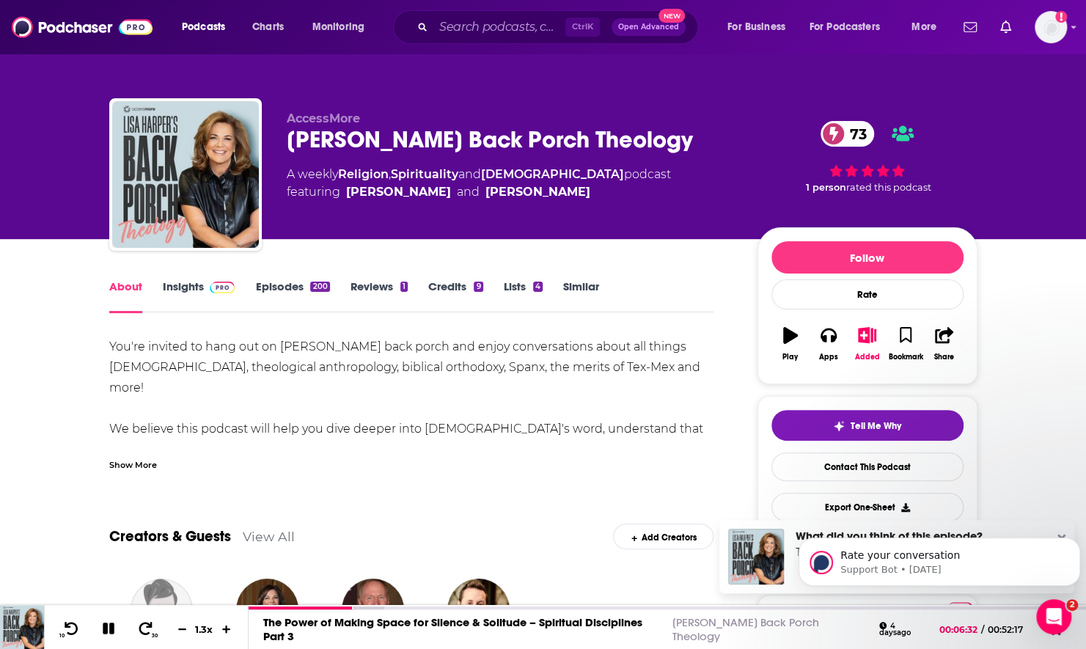
click at [149, 461] on div "Show More" at bounding box center [133, 464] width 48 height 14
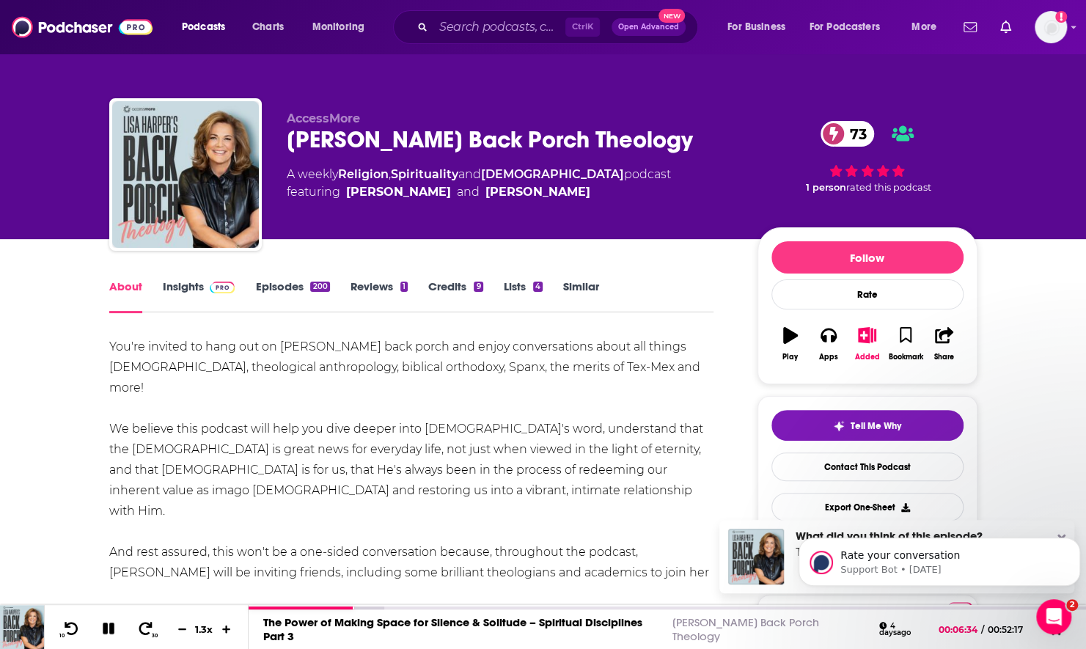
scroll to position [73, 0]
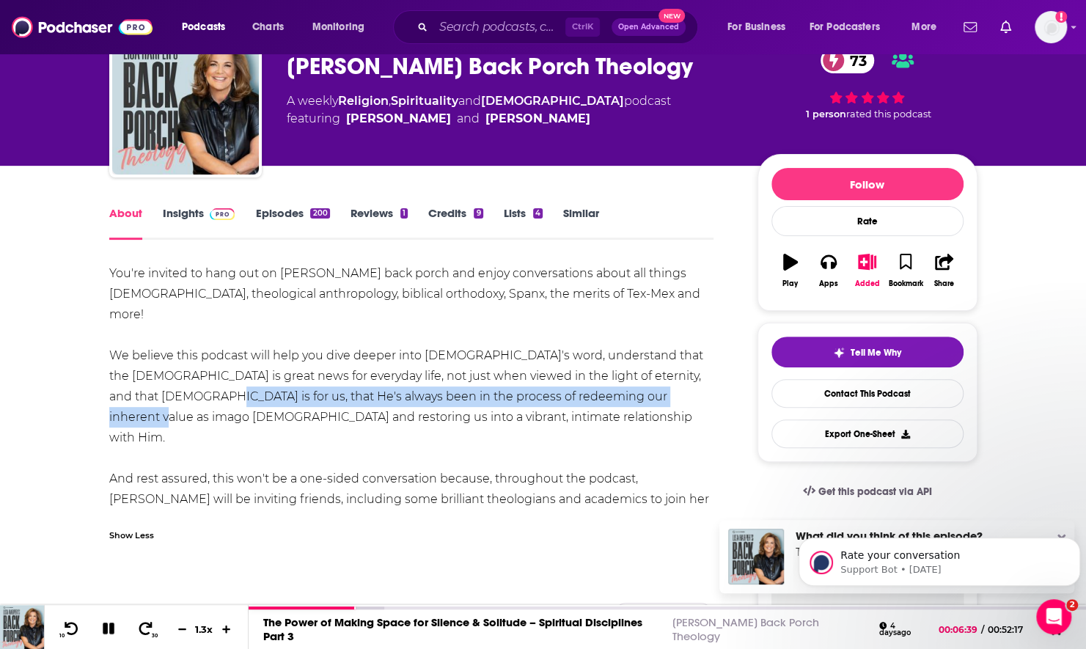
drag, startPoint x: 177, startPoint y: 372, endPoint x: 665, endPoint y: 382, distance: 487.9
click at [665, 382] on div "You're invited to hang out on Lisa Harper's back porch and enjoy conversations …" at bounding box center [411, 407] width 605 height 288
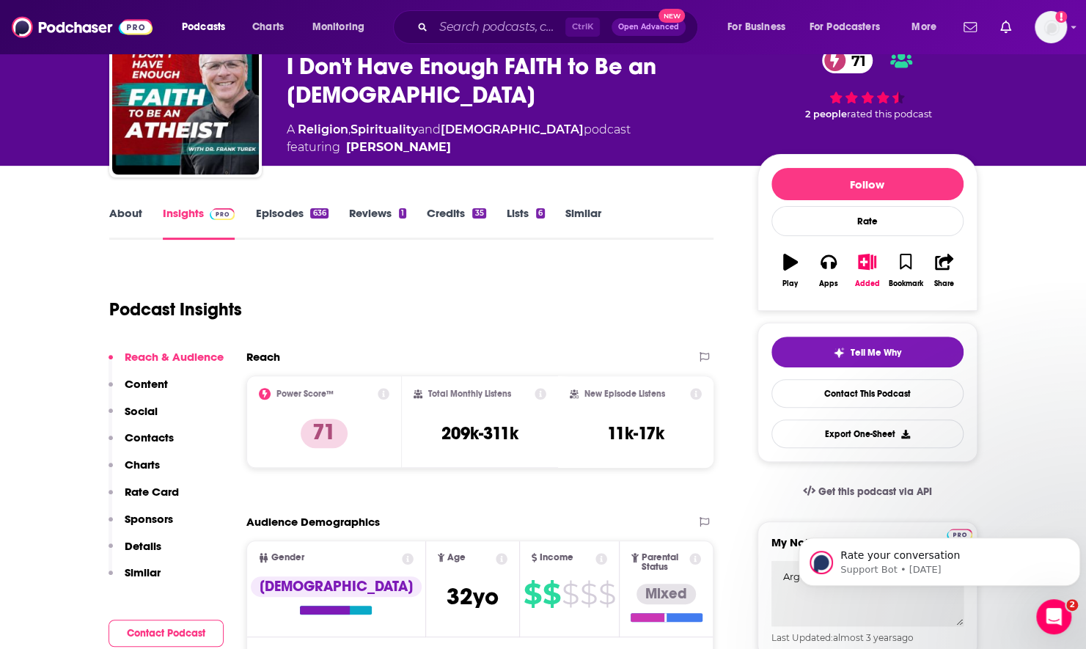
scroll to position [293, 0]
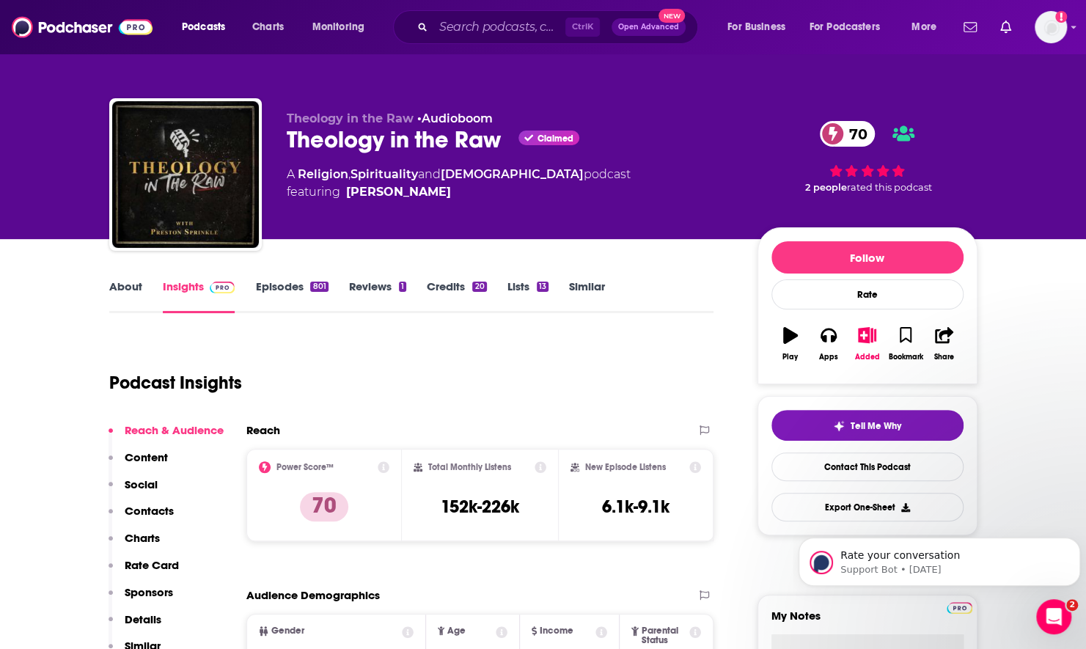
click at [136, 290] on link "About" at bounding box center [125, 296] width 33 height 34
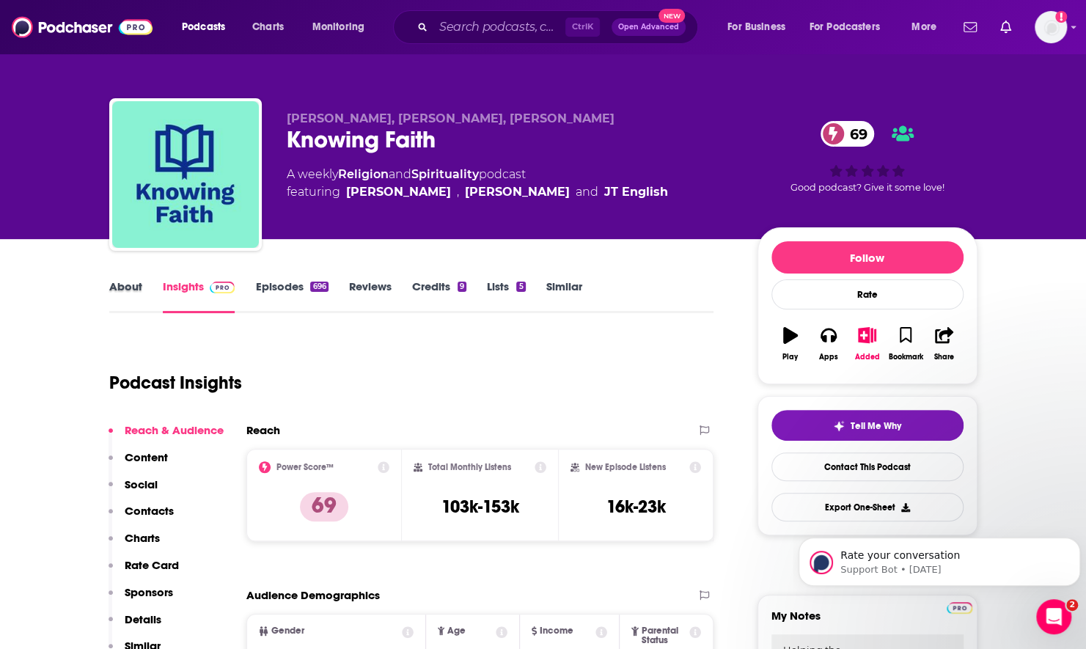
click at [146, 286] on div "About" at bounding box center [136, 296] width 54 height 34
click at [125, 280] on link "About" at bounding box center [125, 296] width 33 height 34
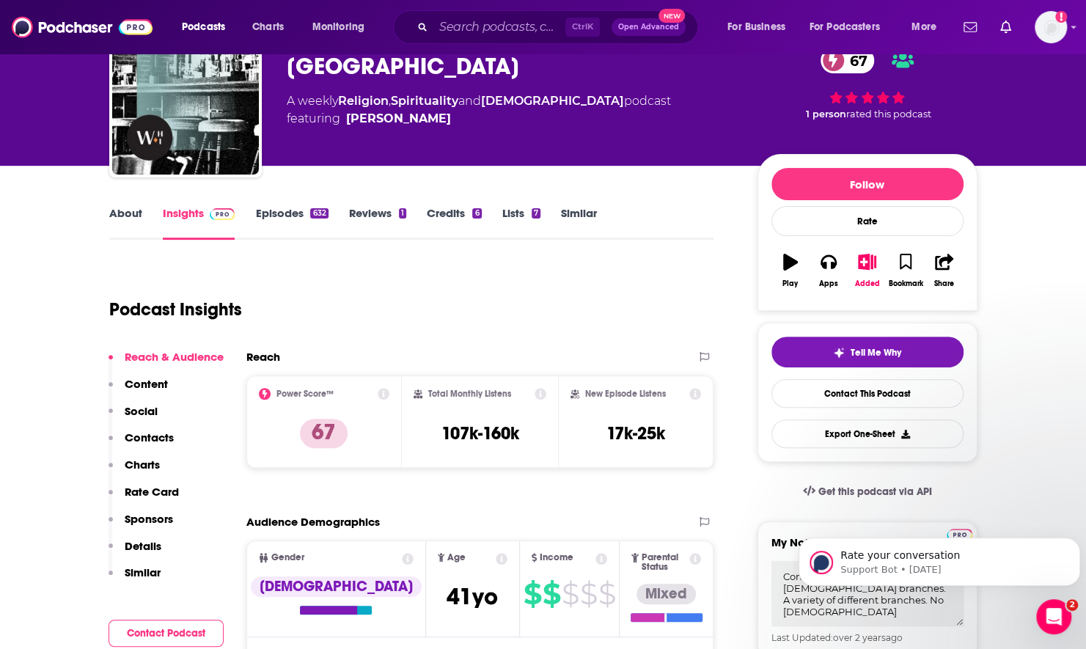
scroll to position [220, 0]
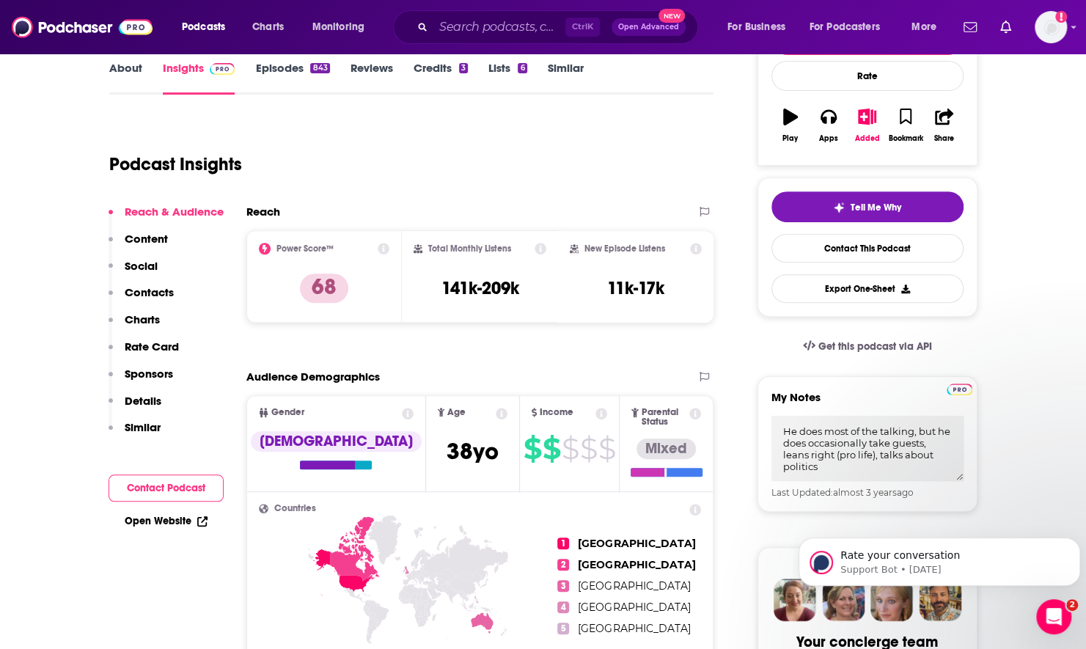
scroll to position [220, 0]
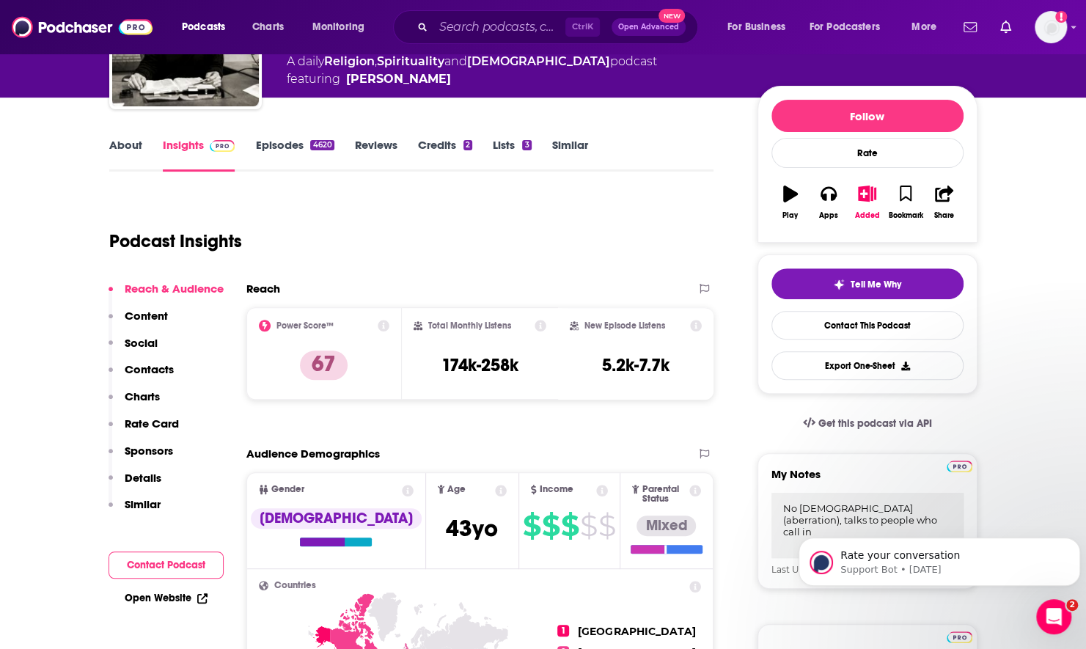
scroll to position [147, 0]
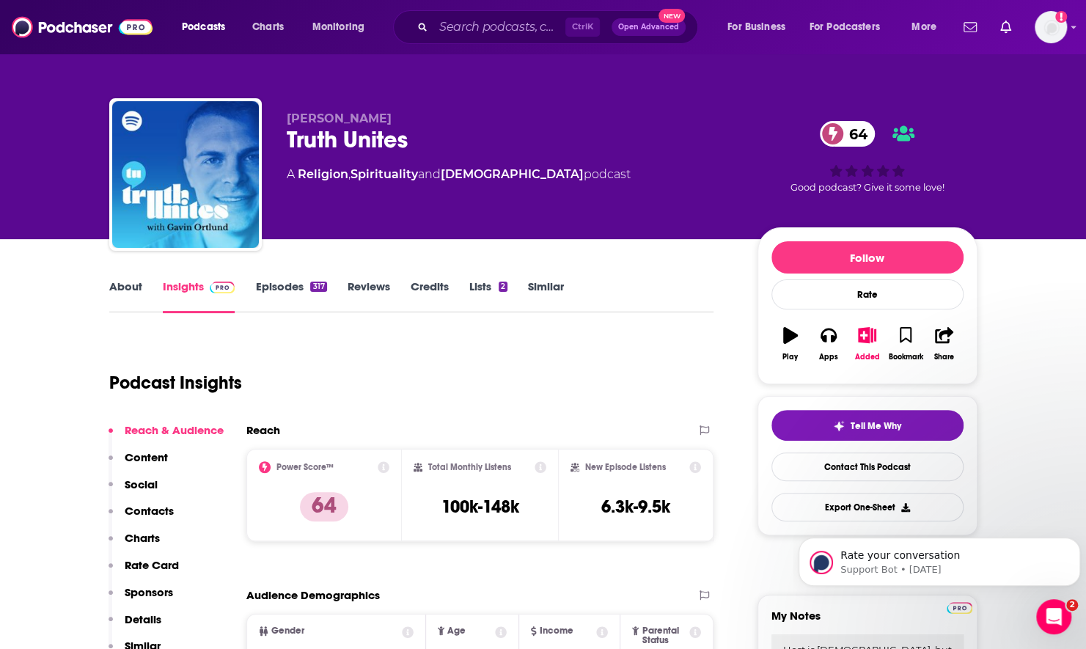
click at [120, 290] on link "About" at bounding box center [125, 296] width 33 height 34
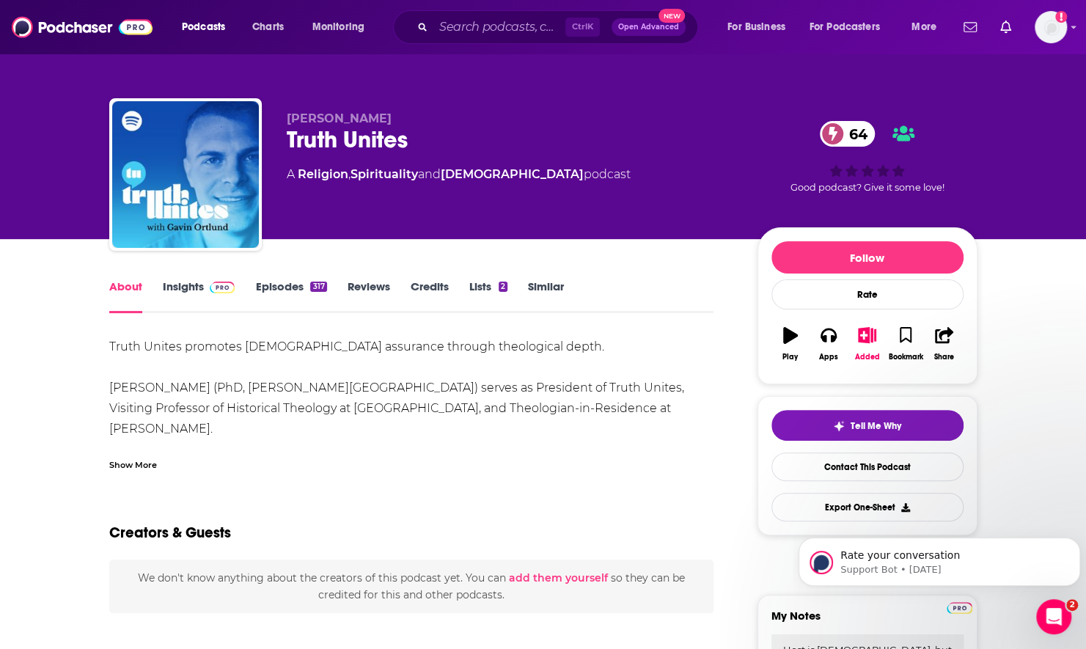
click at [133, 467] on div "Show More" at bounding box center [133, 464] width 48 height 14
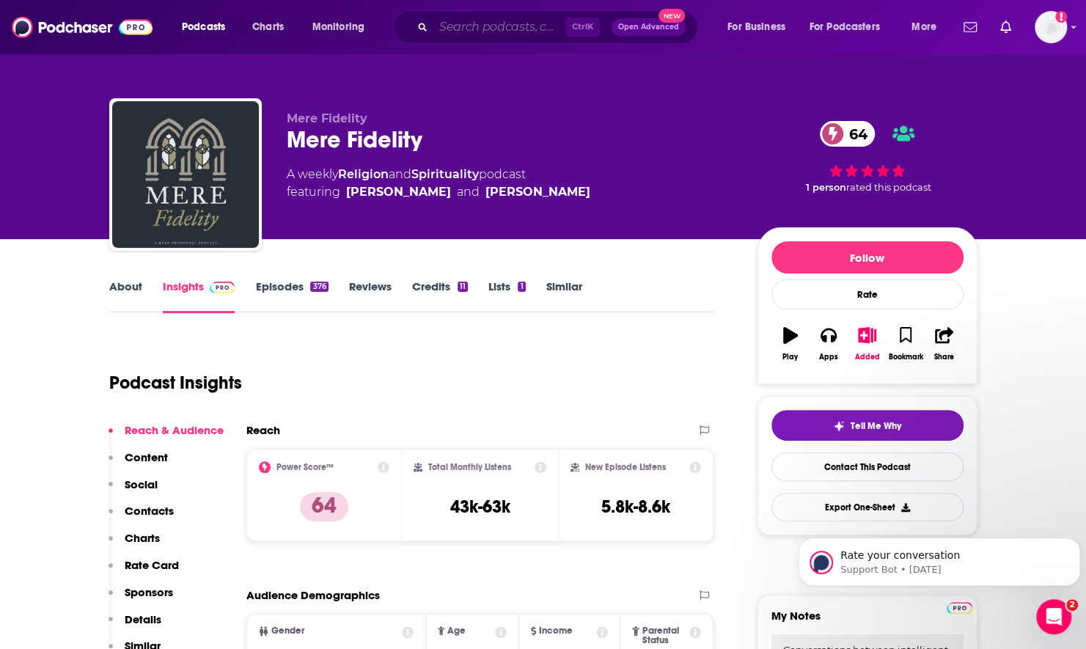
click at [467, 23] on input "Search podcasts, credits, & more..." at bounding box center [500, 26] width 132 height 23
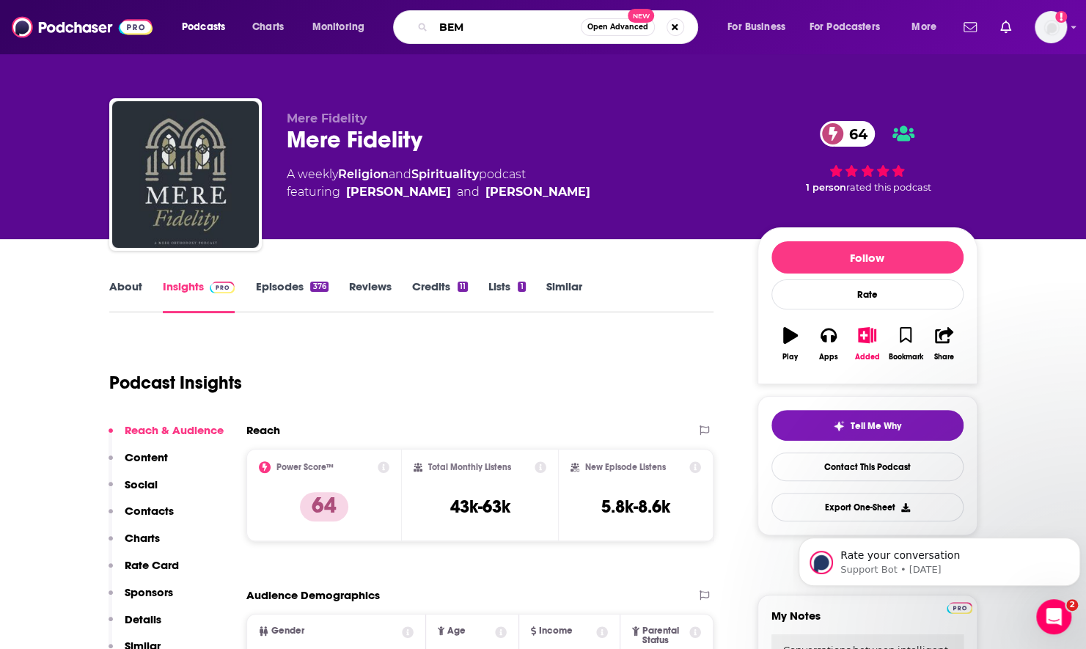
type input "BEMA"
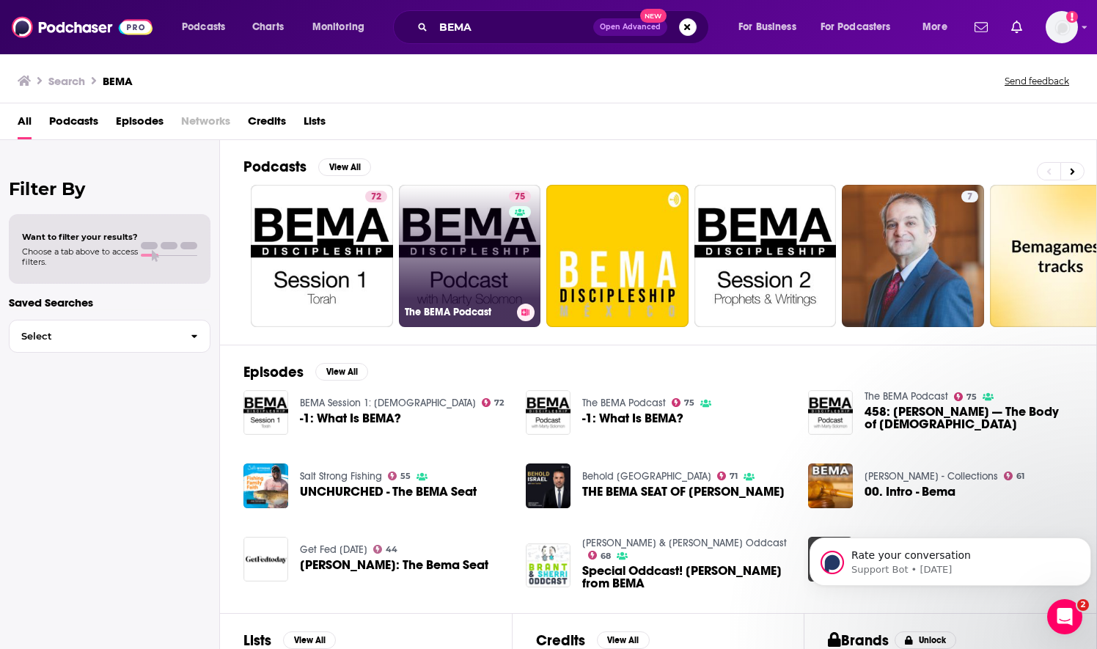
click at [430, 260] on link "75 The BEMA Podcast" at bounding box center [470, 256] width 142 height 142
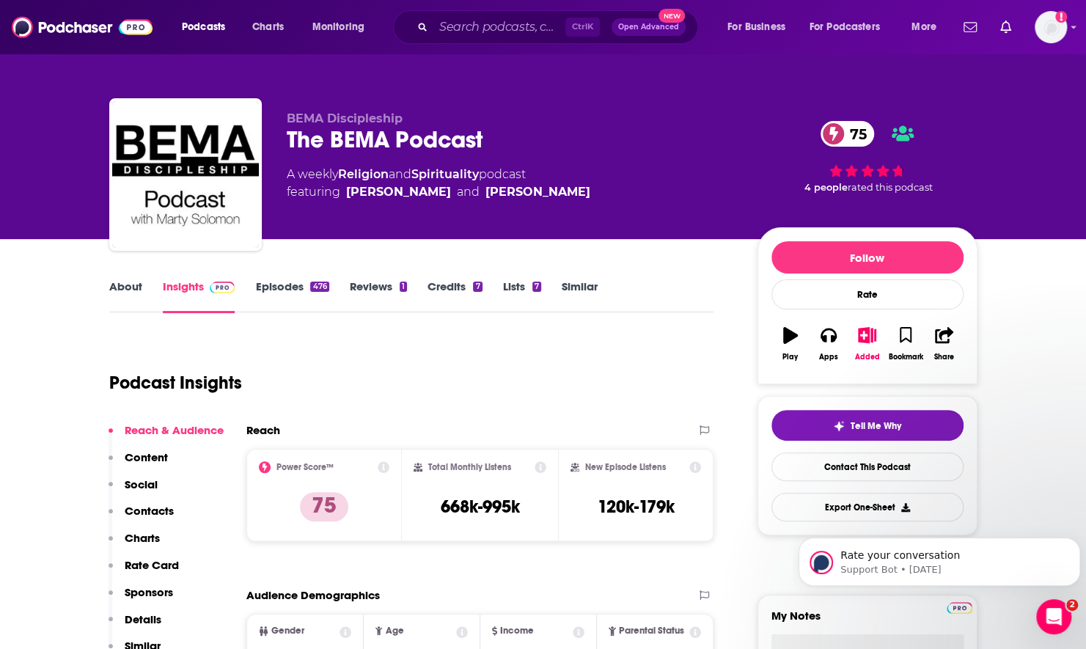
click at [128, 288] on link "About" at bounding box center [125, 296] width 33 height 34
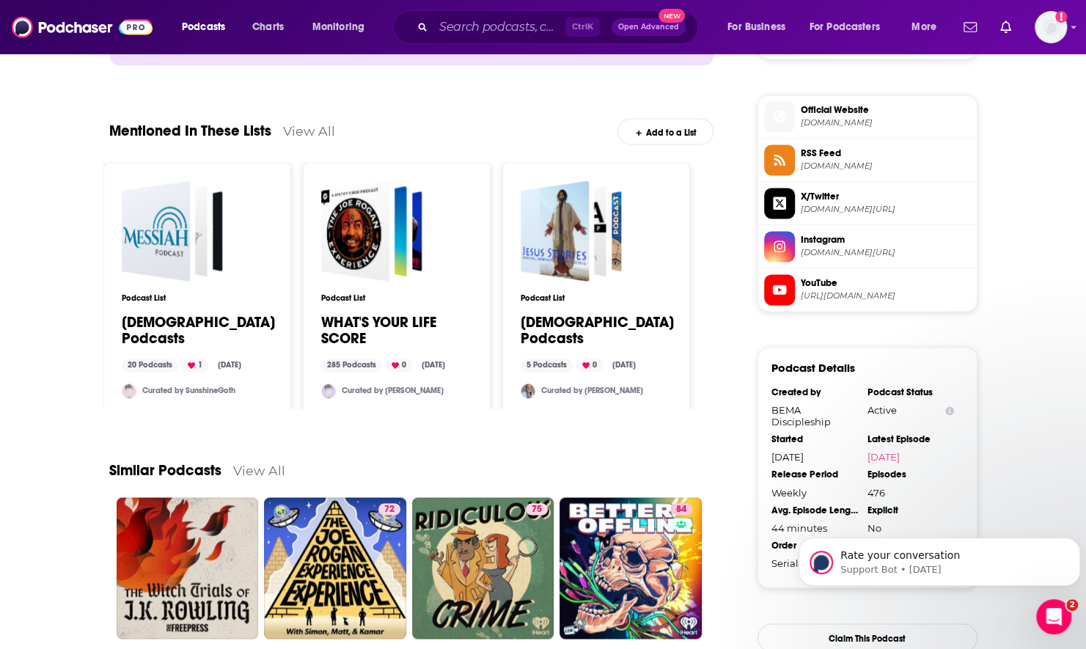
scroll to position [1174, 0]
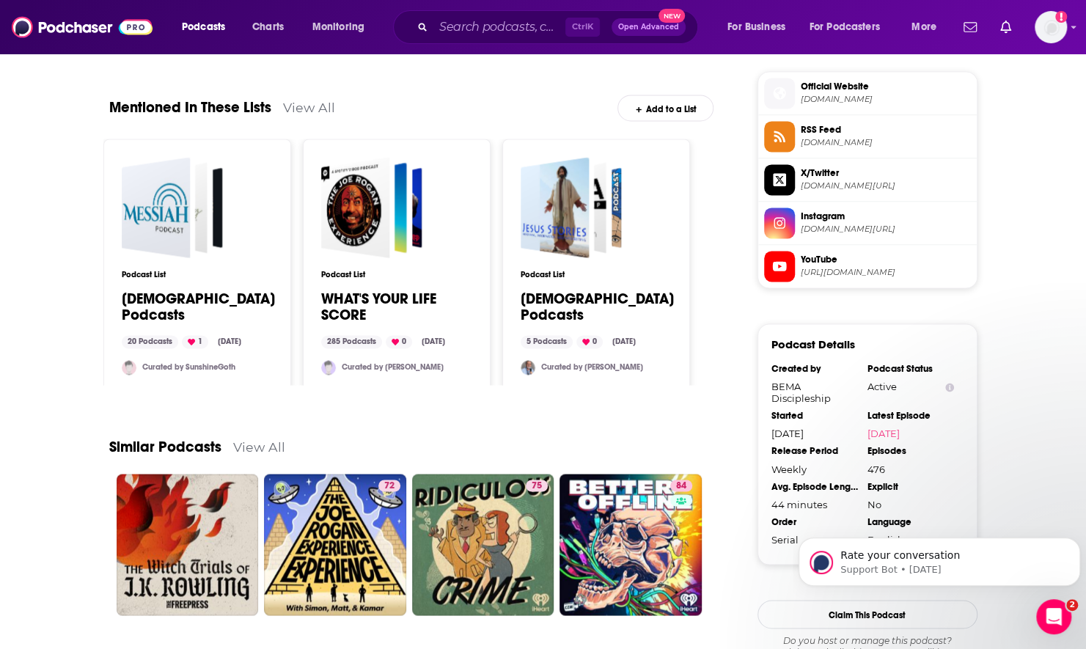
click at [255, 443] on link "View All" at bounding box center [259, 446] width 52 height 15
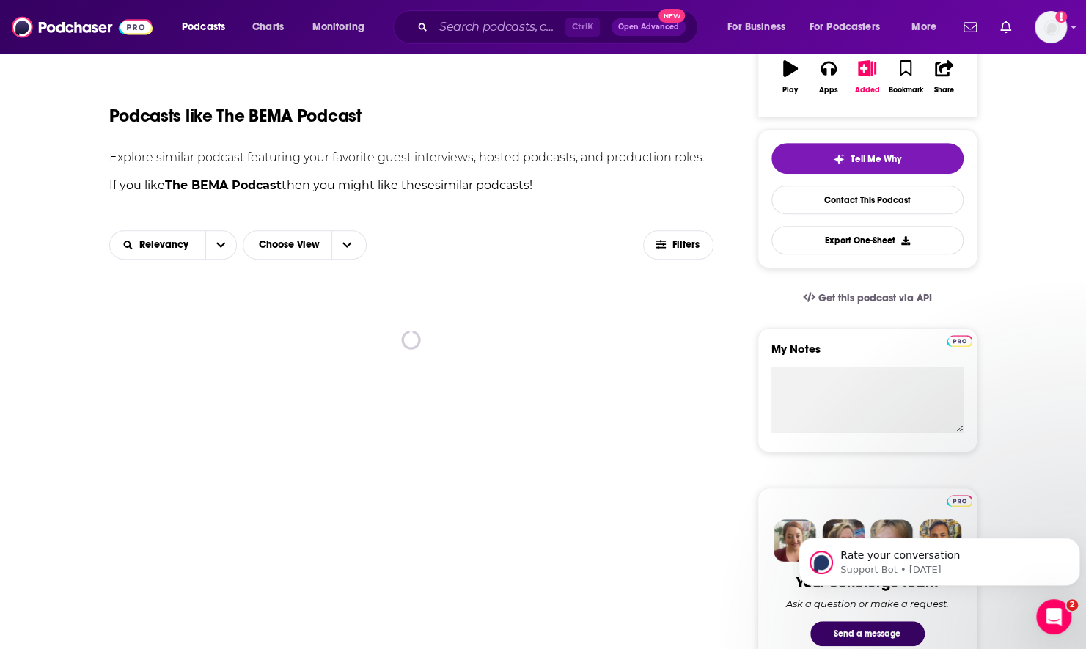
scroll to position [277, 0]
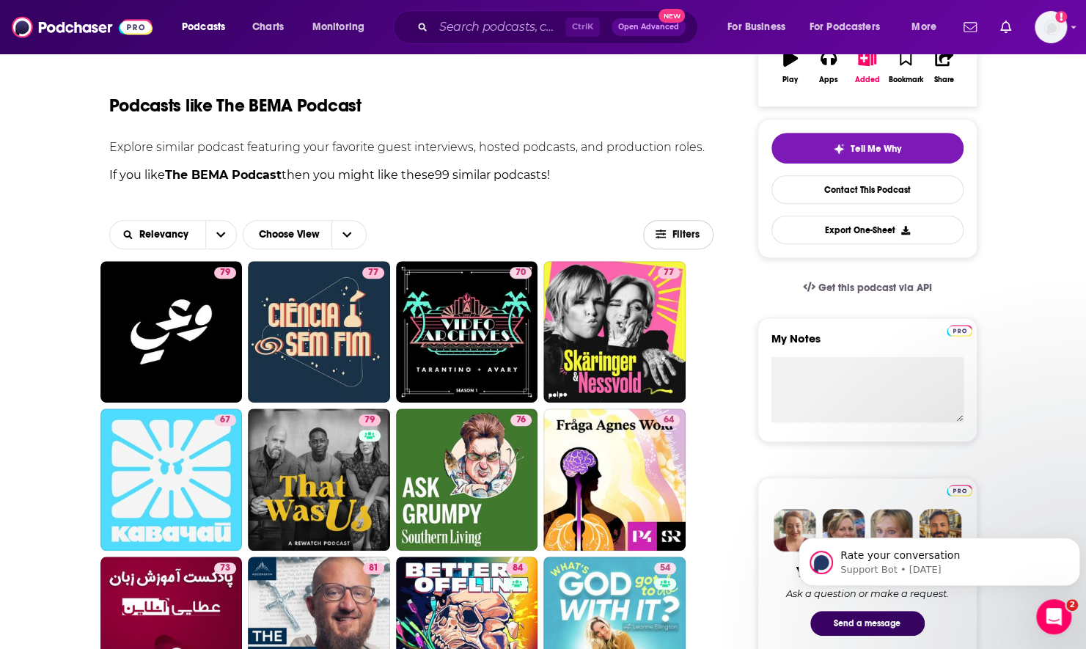
click at [684, 236] on span "Filters" at bounding box center [686, 235] width 29 height 10
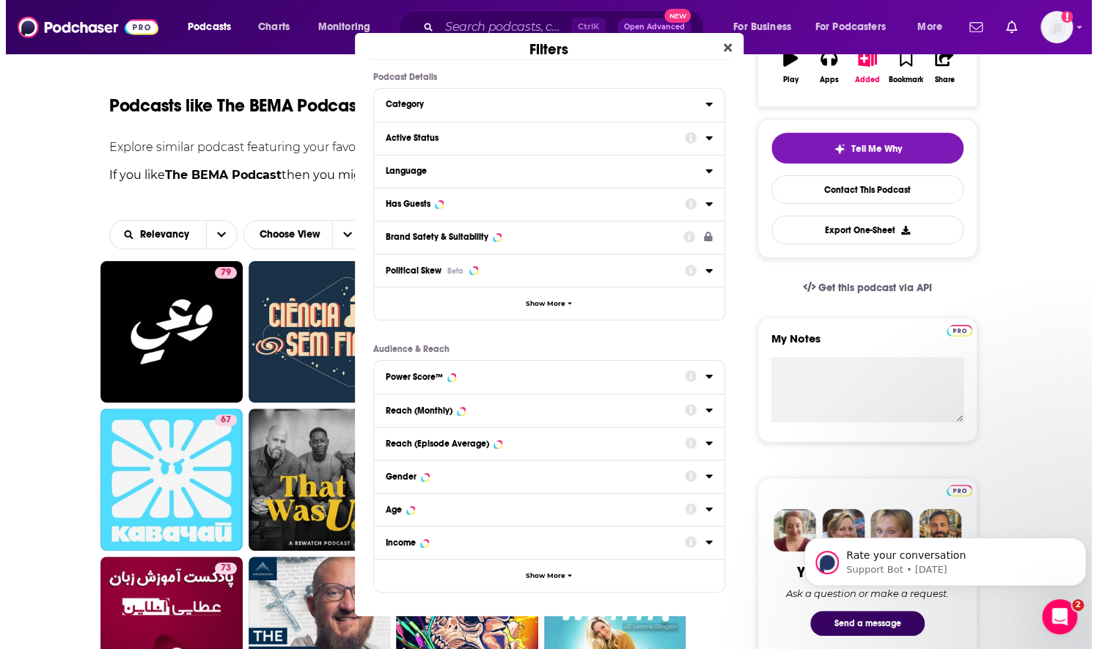
scroll to position [0, 0]
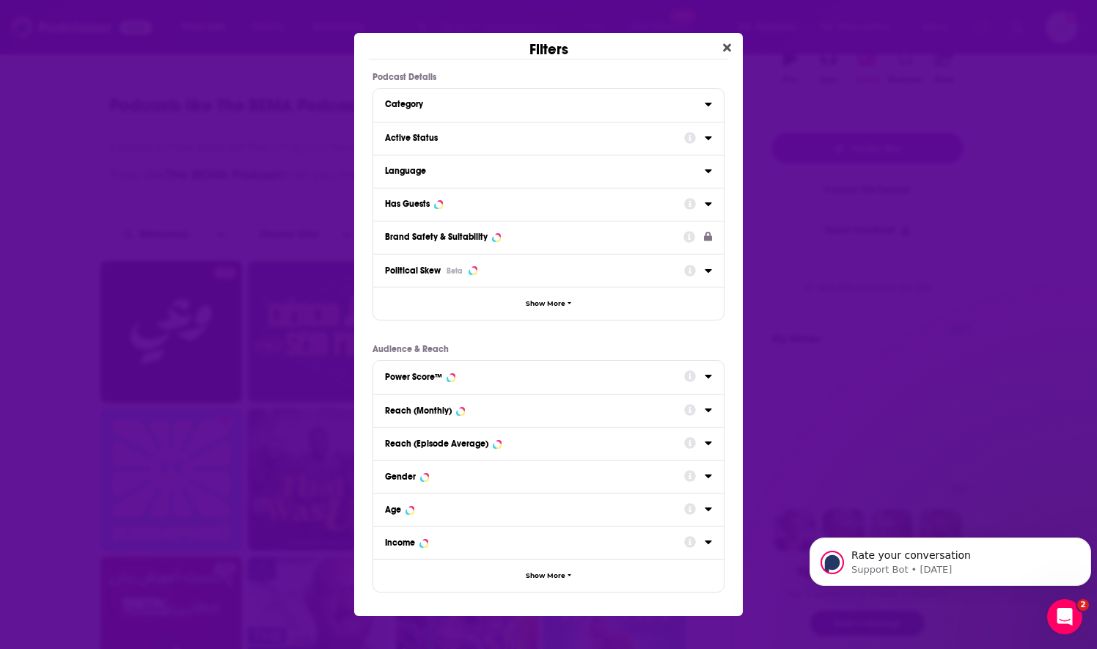
click at [595, 104] on div "Category" at bounding box center [540, 104] width 310 height 10
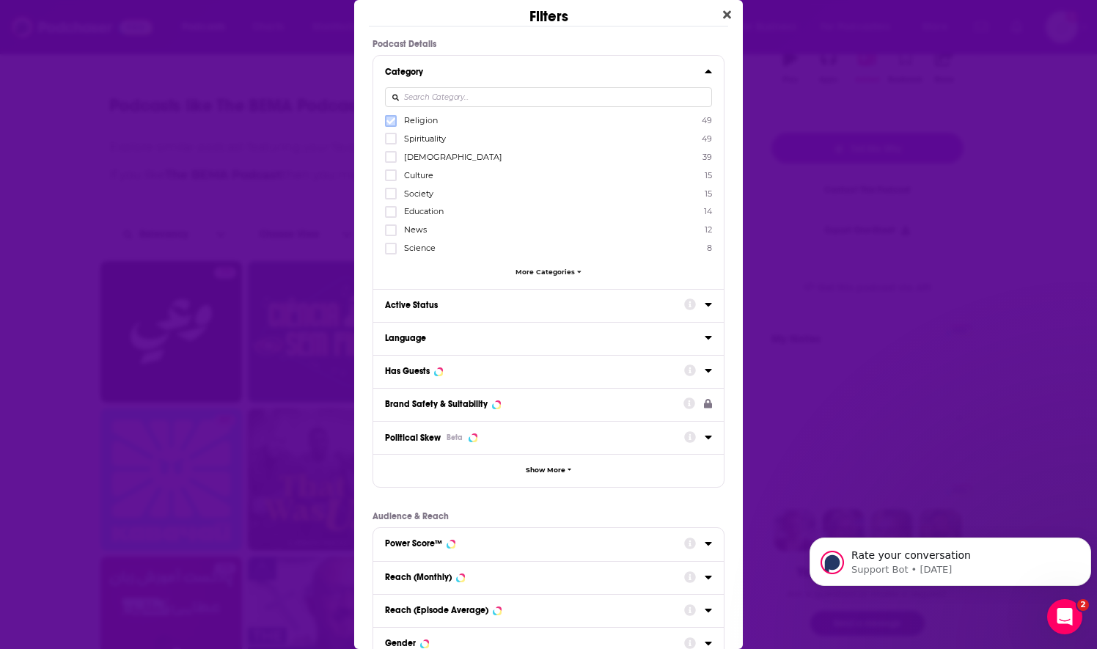
click at [387, 120] on icon "Dialog" at bounding box center [391, 120] width 9 height 7
click at [387, 135] on icon "Dialog" at bounding box center [391, 138] width 9 height 9
click at [388, 155] on icon "Dialog" at bounding box center [391, 157] width 9 height 7
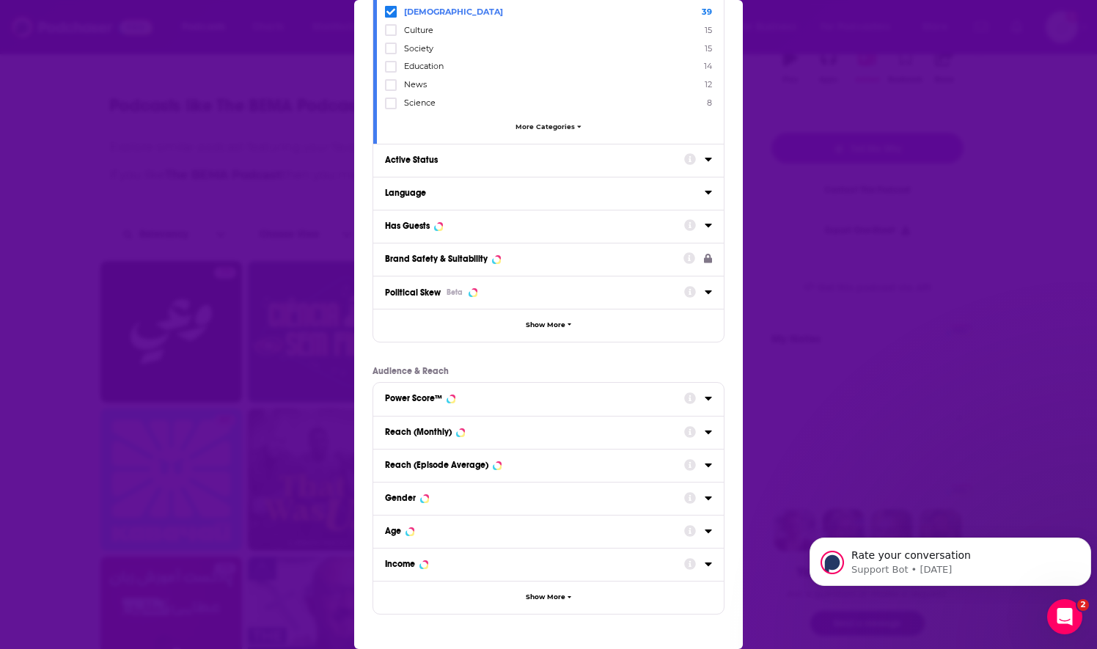
scroll to position [147, 0]
click at [443, 153] on div "Active Status" at bounding box center [530, 158] width 290 height 10
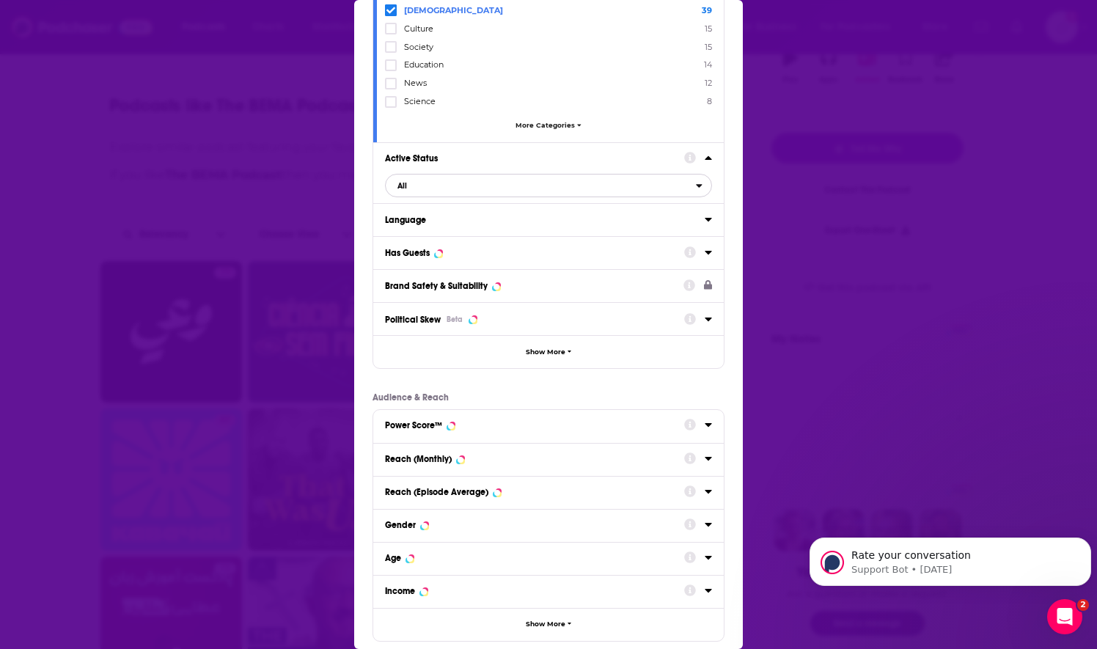
click at [439, 186] on span "All" at bounding box center [541, 185] width 310 height 19
click at [434, 230] on span "Active" at bounding box center [472, 234] width 160 height 8
click at [454, 225] on div "Language" at bounding box center [548, 219] width 351 height 33
click at [491, 220] on div "Language" at bounding box center [540, 220] width 310 height 10
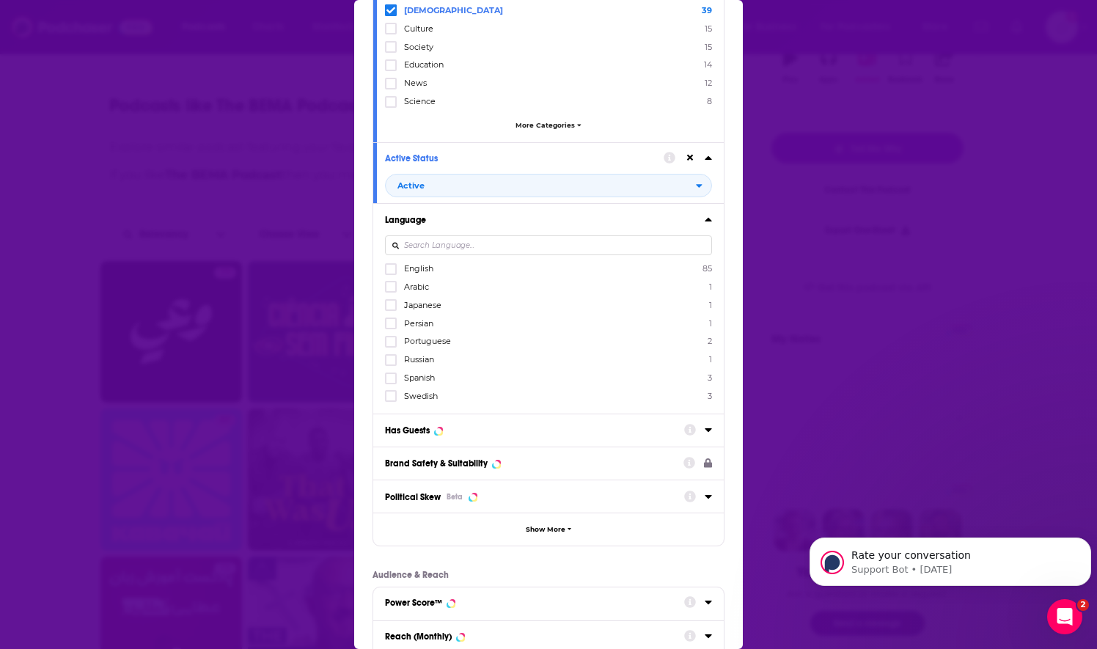
click at [383, 266] on div "Language English 85 Arabic 1 Japanese 1 Persian 1 Portuguese 2 Russian 1 Spanis…" at bounding box center [548, 308] width 351 height 211
click at [487, 431] on button "Has Guests" at bounding box center [534, 429] width 299 height 18
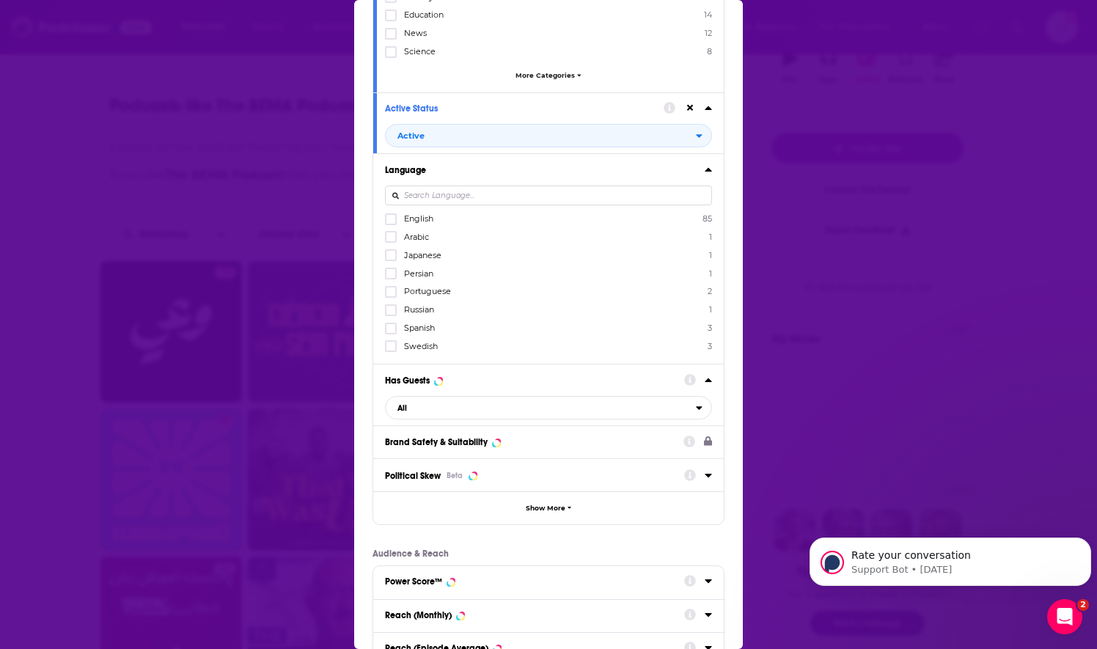
scroll to position [220, 0]
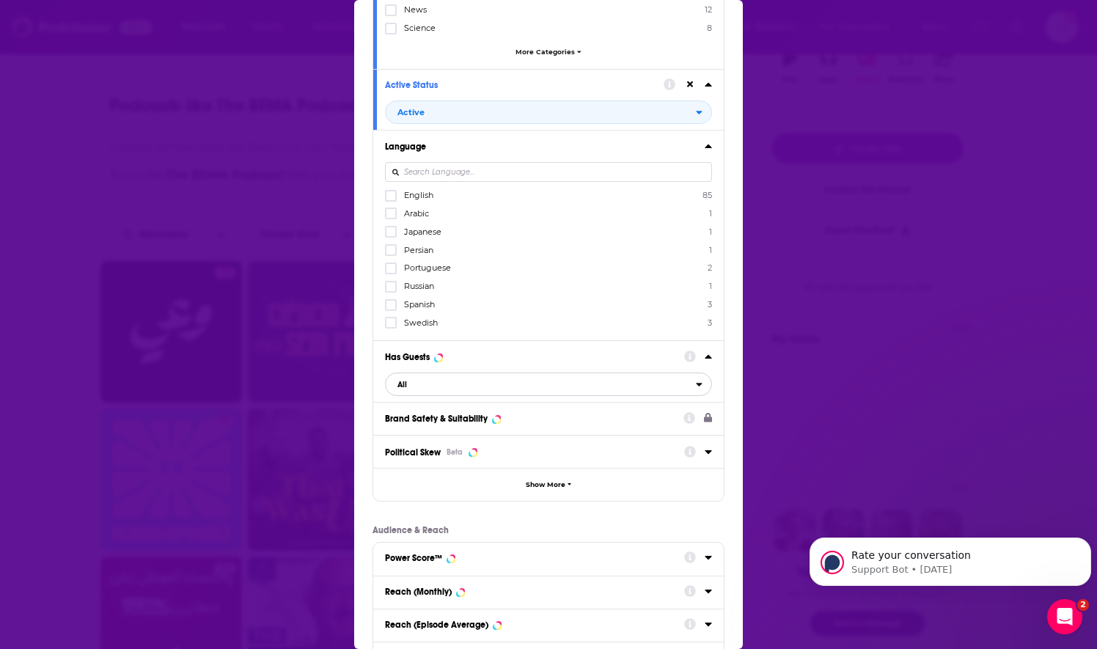
click at [497, 378] on span "All" at bounding box center [541, 384] width 310 height 19
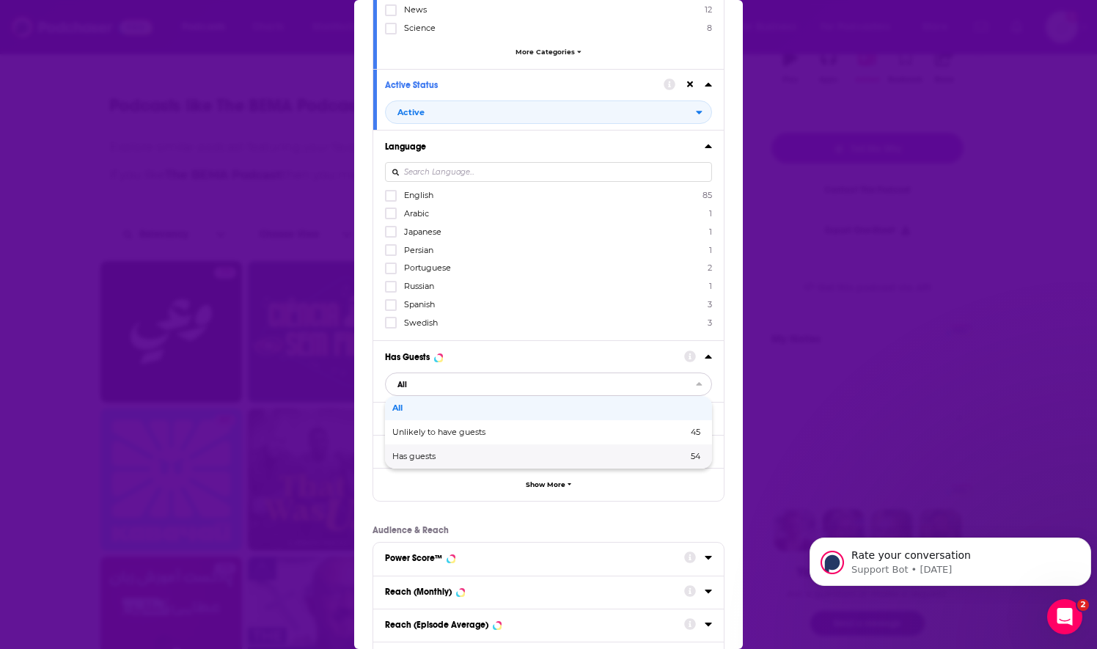
click at [483, 453] on span "Has guests" at bounding box center [476, 457] width 169 height 8
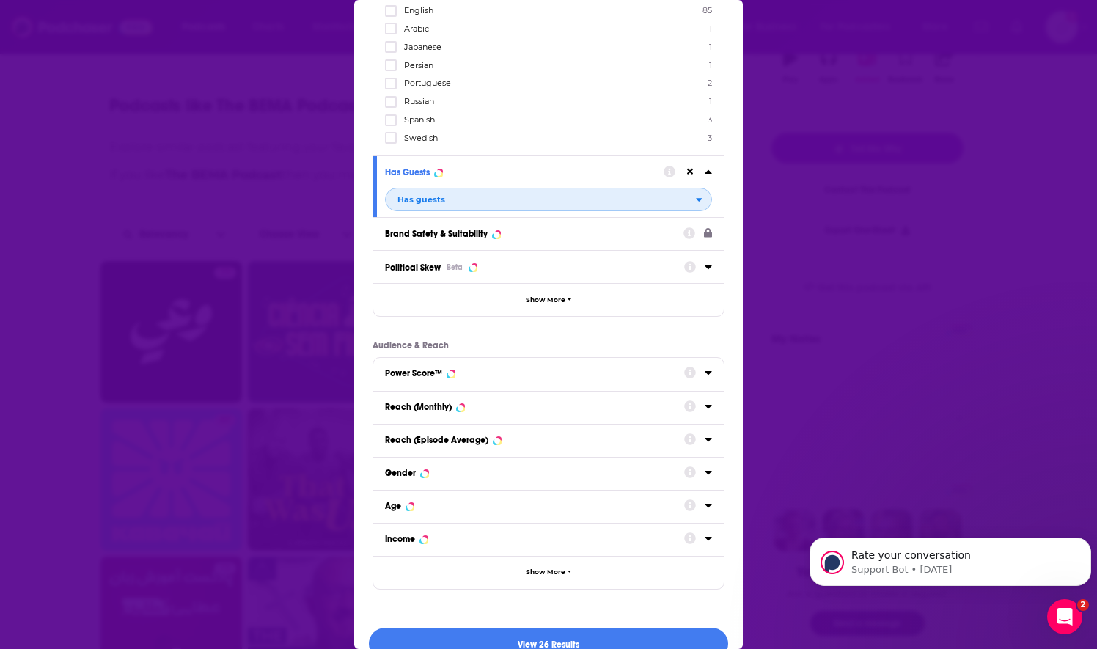
scroll to position [422, 0]
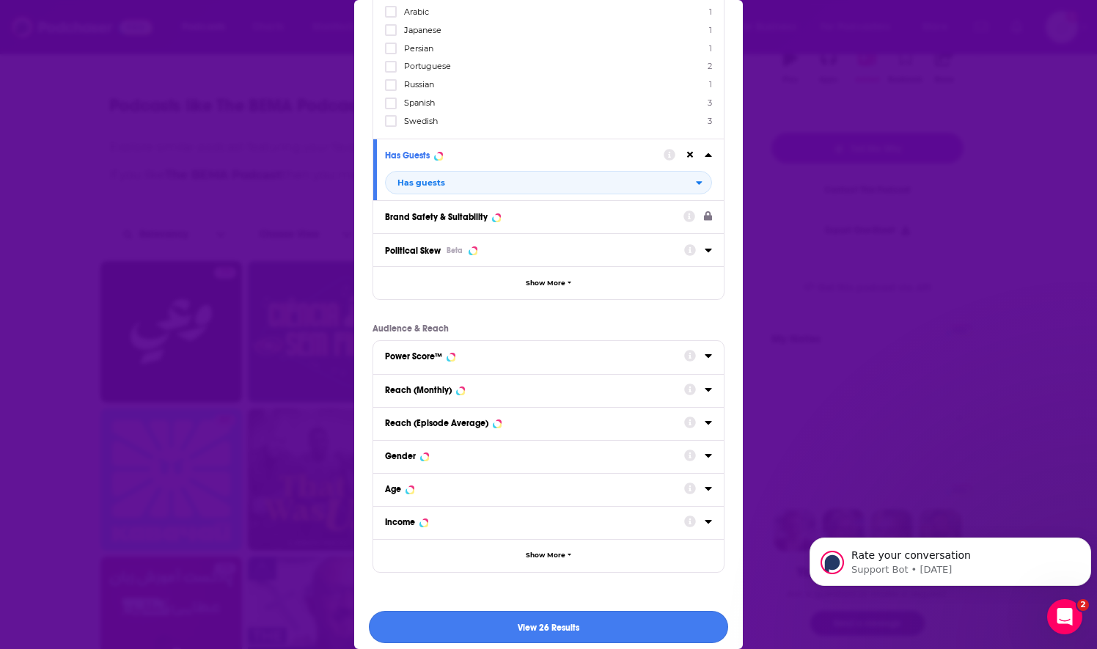
click at [489, 624] on button "View 26 Results" at bounding box center [548, 627] width 359 height 33
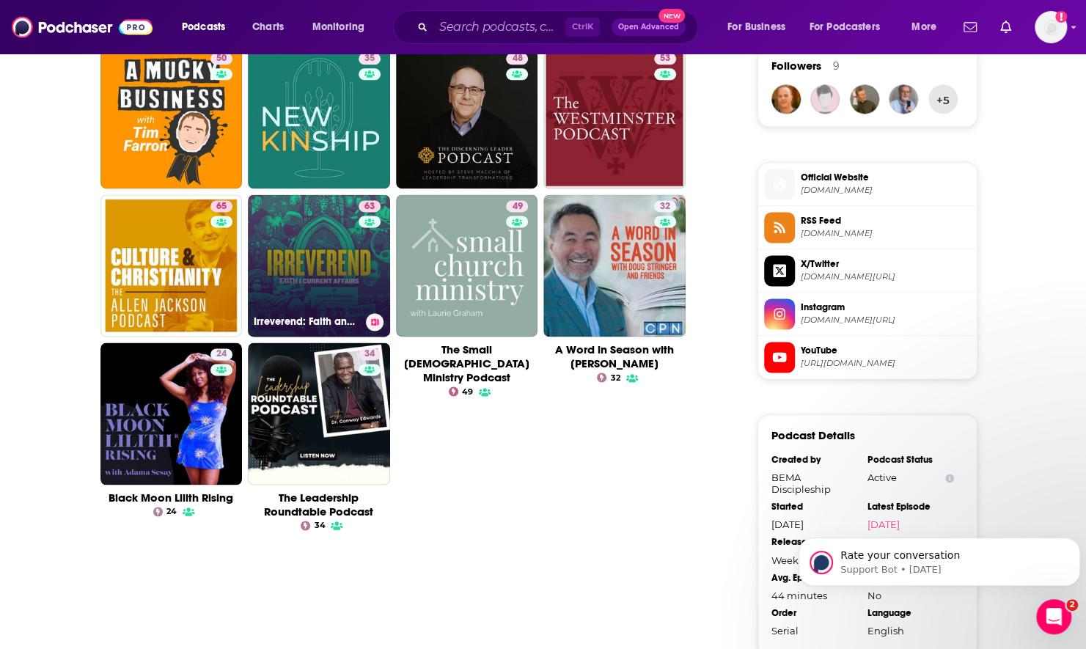
scroll to position [1084, 0]
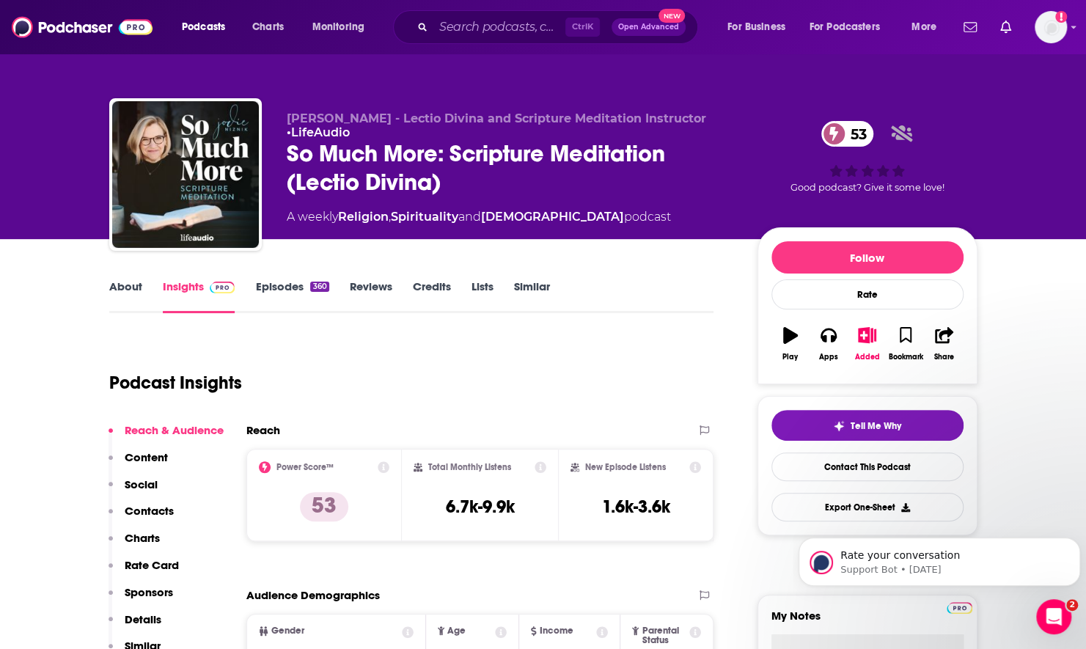
click at [129, 289] on link "About" at bounding box center [125, 296] width 33 height 34
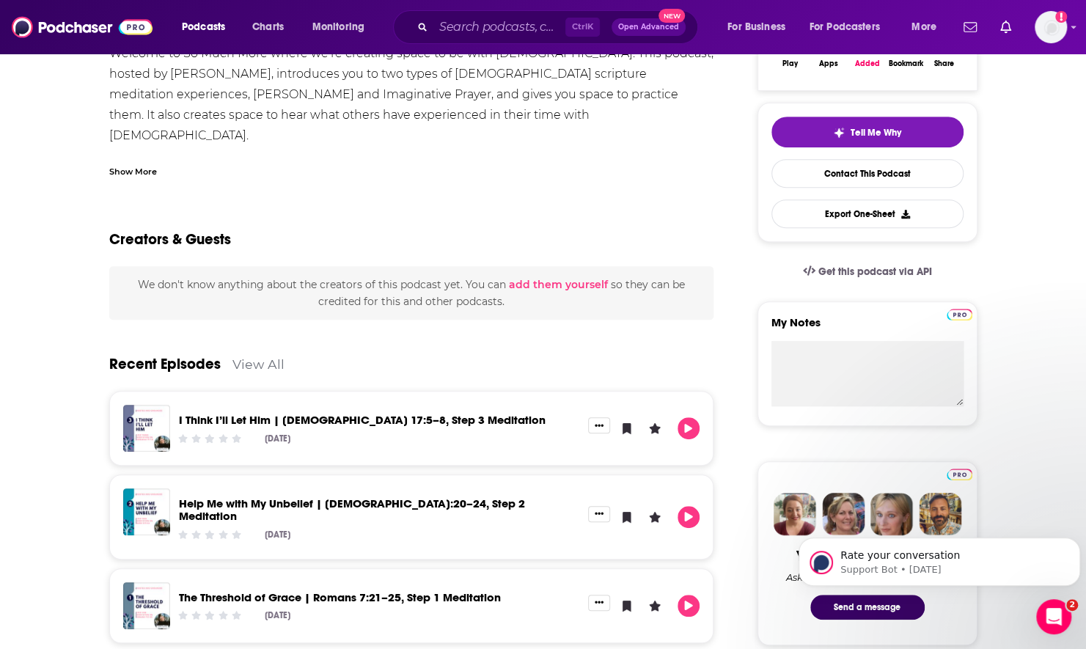
scroll to position [73, 0]
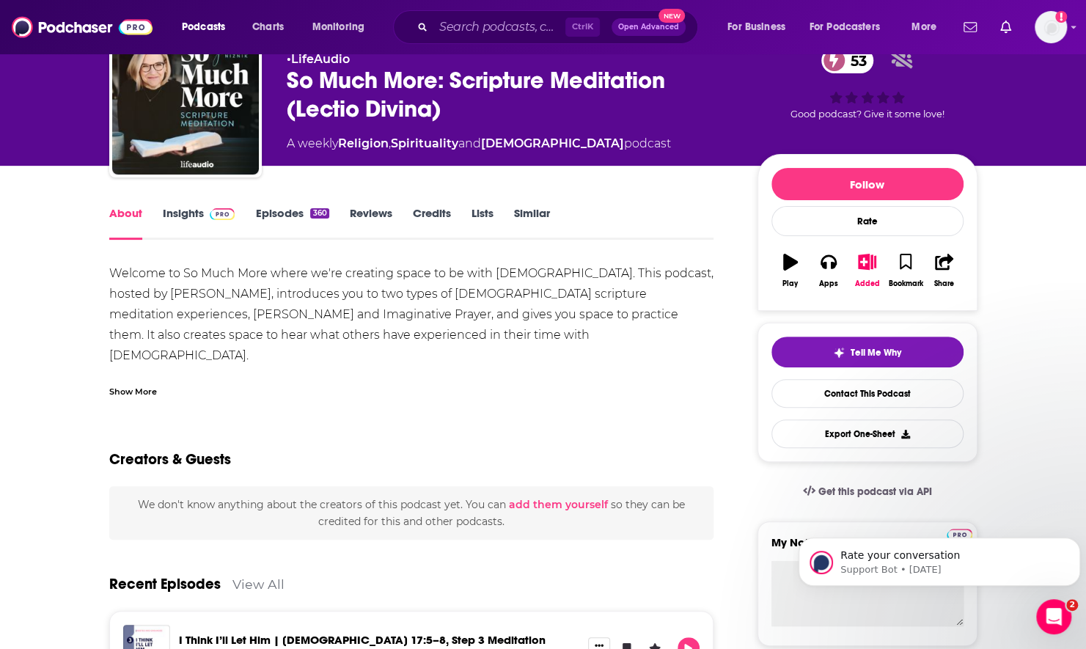
click at [298, 216] on link "Episodes 360" at bounding box center [291, 223] width 73 height 34
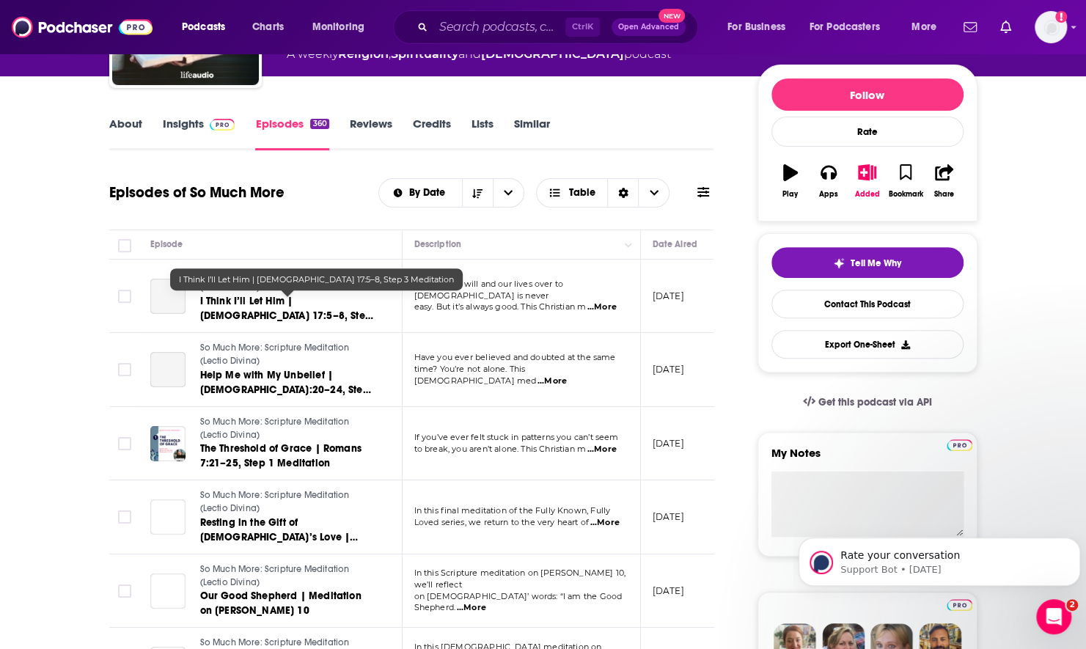
scroll to position [220, 0]
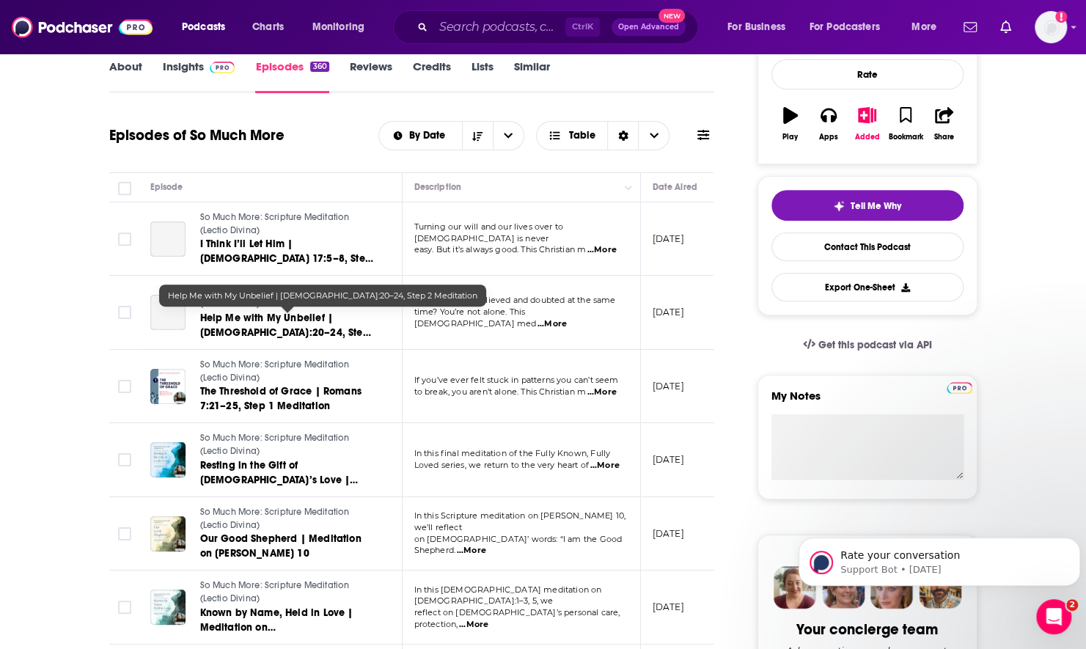
click at [703, 133] on icon at bounding box center [704, 135] width 12 height 12
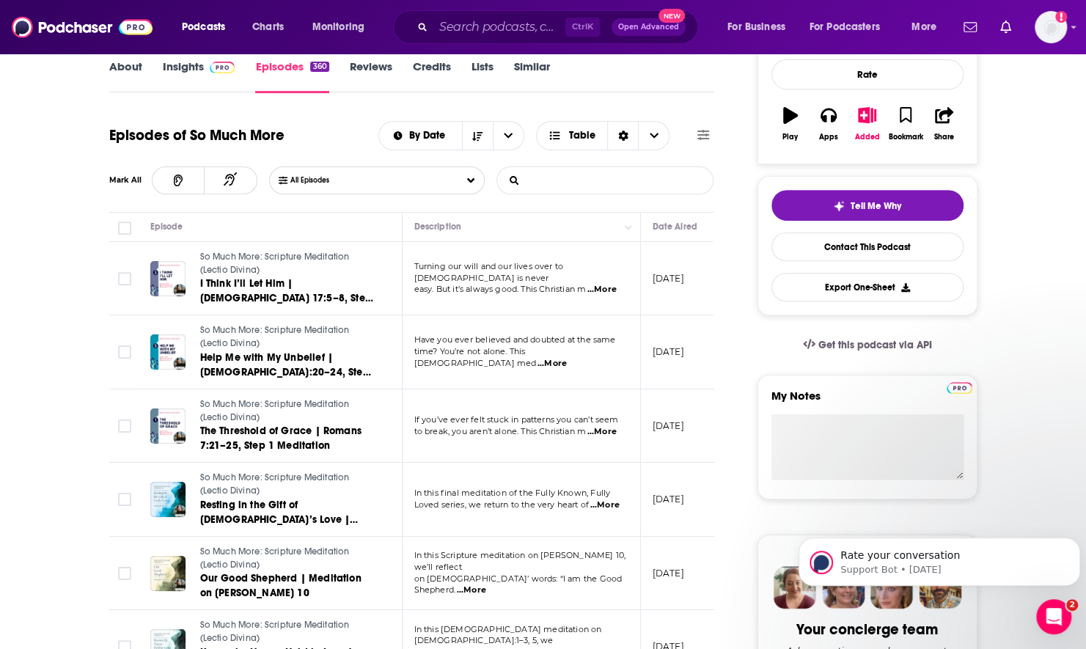
click at [647, 178] on input "List Search Input" at bounding box center [573, 180] width 153 height 26
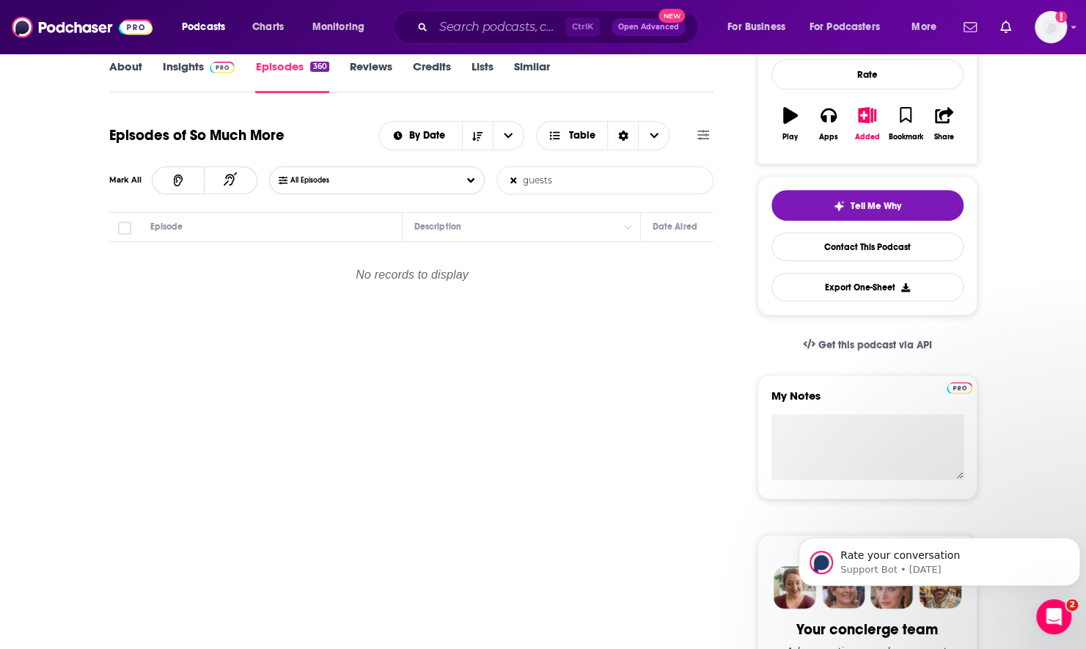
click at [552, 179] on input "guests" at bounding box center [573, 180] width 153 height 26
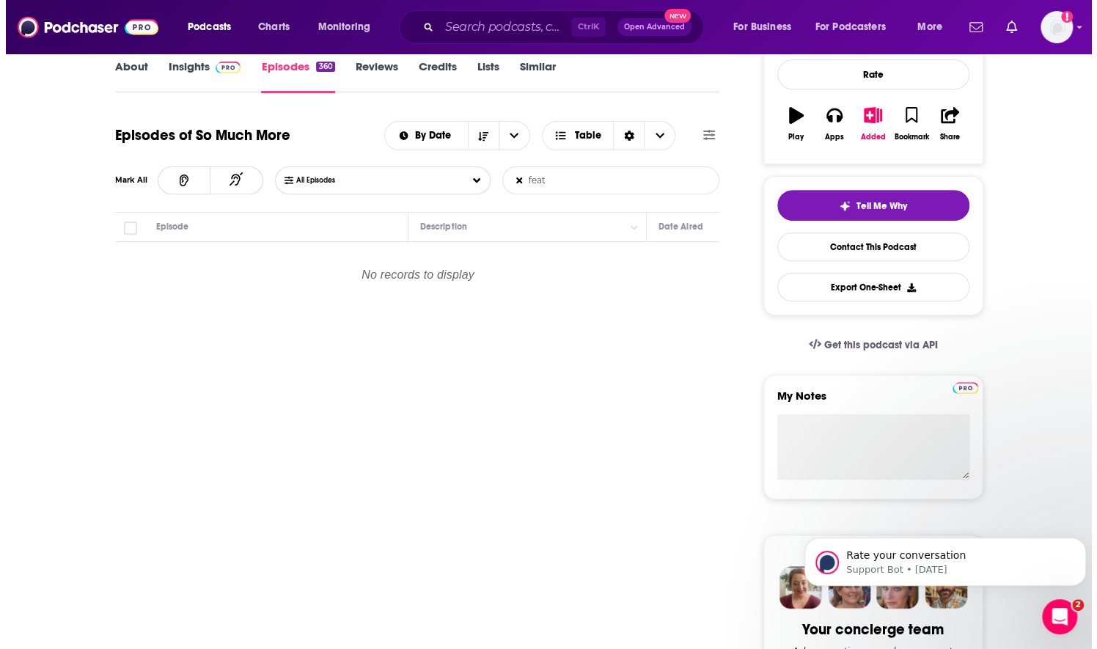
scroll to position [0, 0]
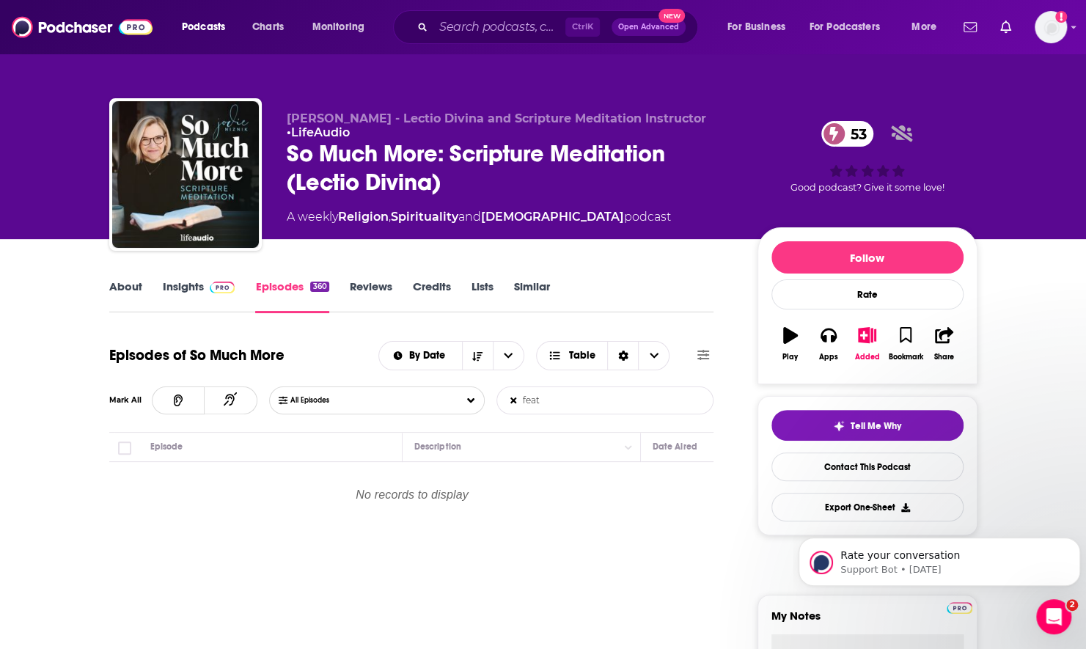
type input "feat"
click at [870, 327] on icon "button" at bounding box center [867, 335] width 18 height 16
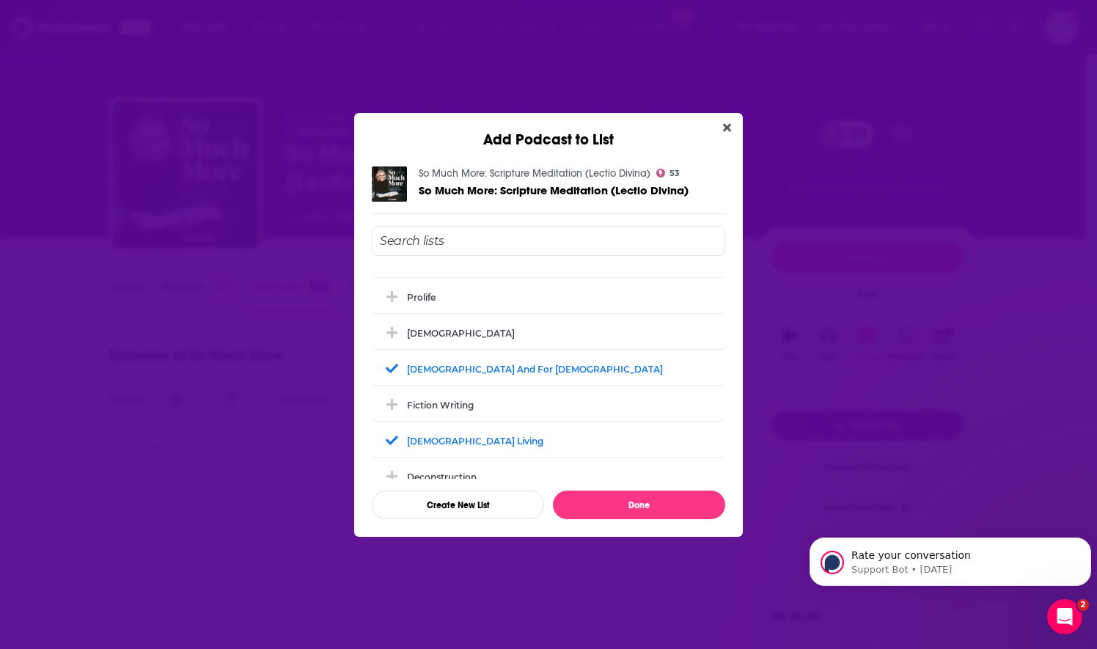
scroll to position [513, 0]
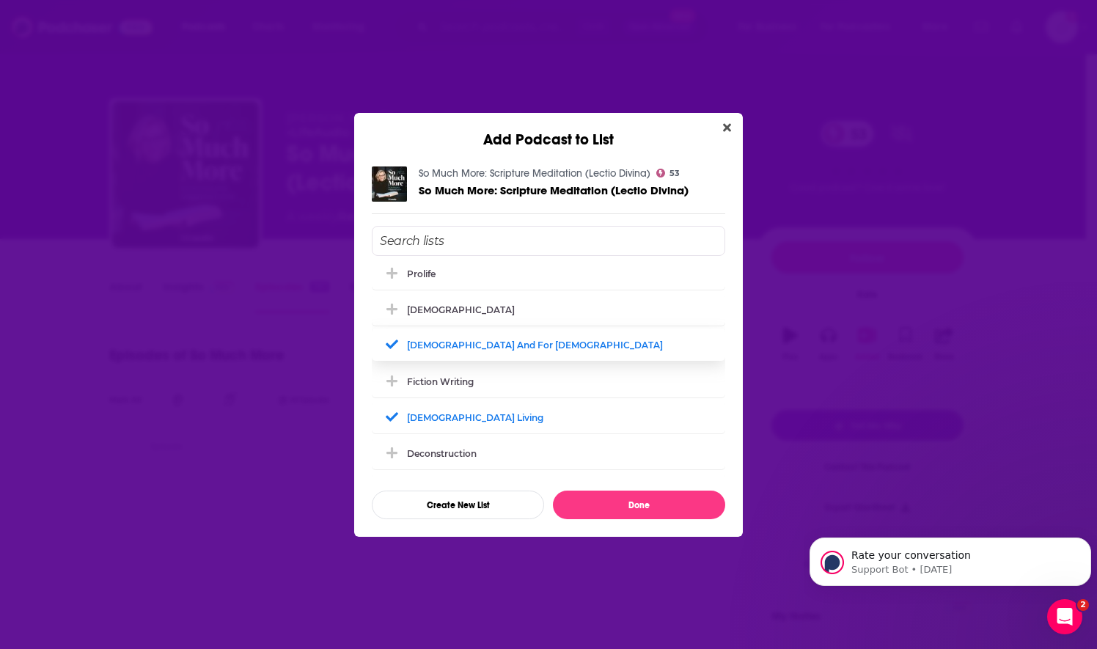
click at [445, 344] on div "Apologetics and For Pastors" at bounding box center [535, 345] width 256 height 11
click at [421, 411] on div "Christian Living" at bounding box center [479, 416] width 145 height 11
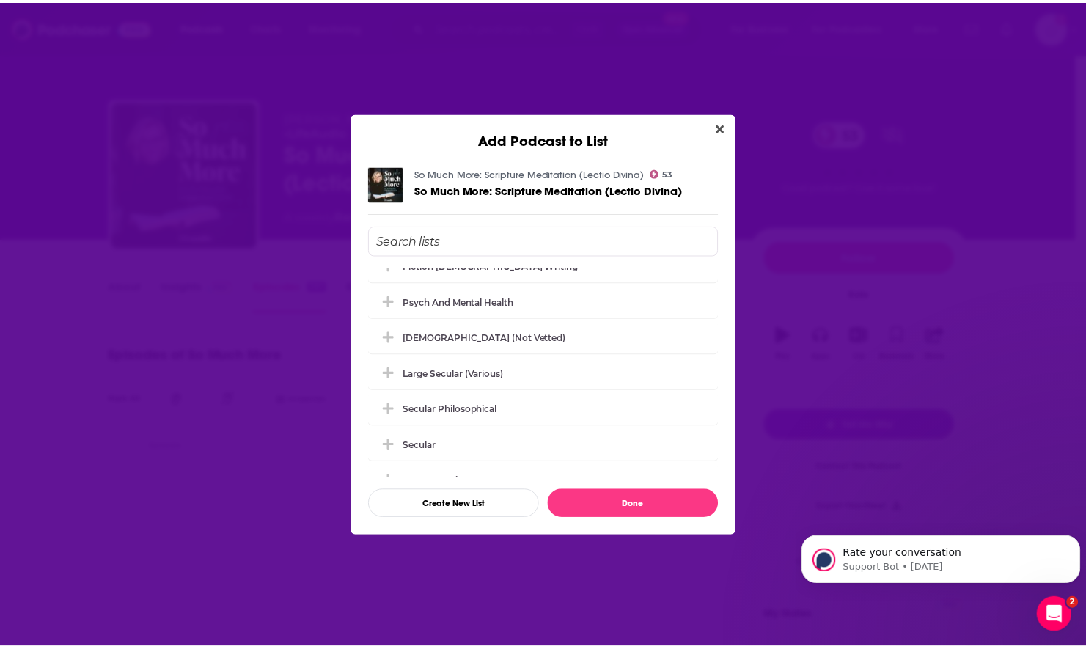
scroll to position [1247, 0]
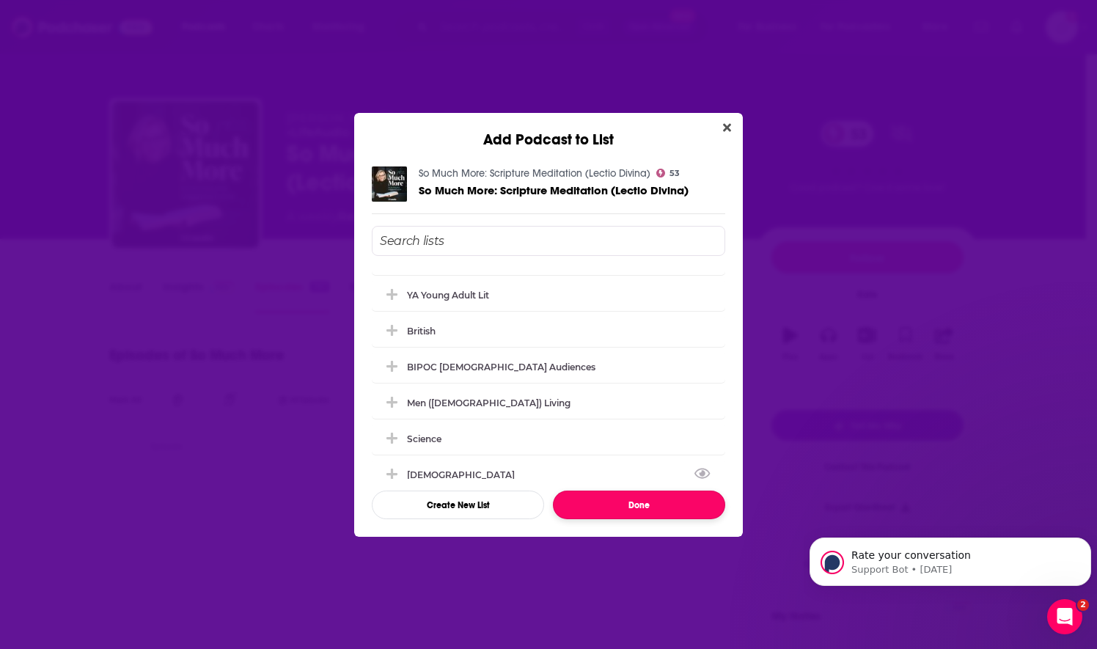
click at [591, 498] on button "Done" at bounding box center [639, 505] width 172 height 29
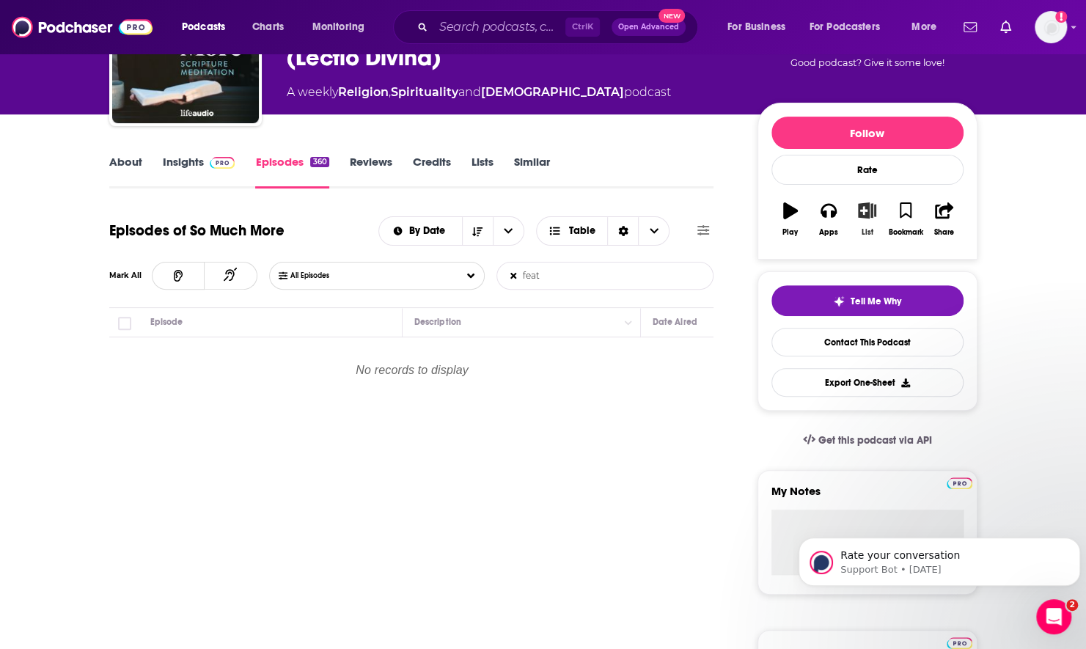
scroll to position [367, 0]
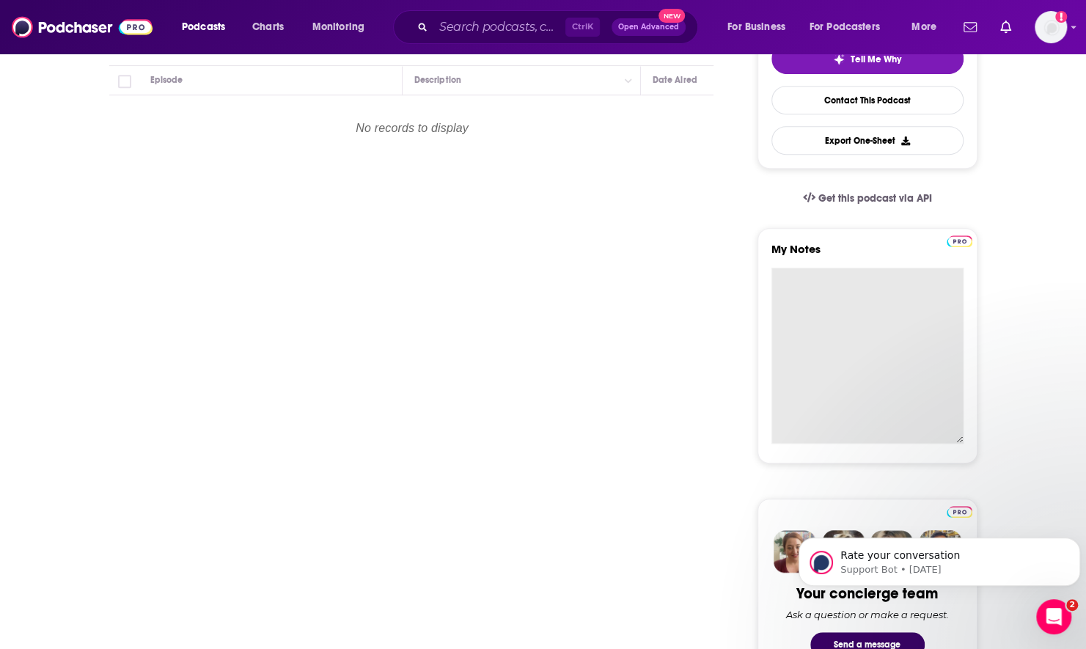
click at [849, 299] on textarea "My Notes" at bounding box center [868, 356] width 192 height 176
type textarea "Don't see guests"
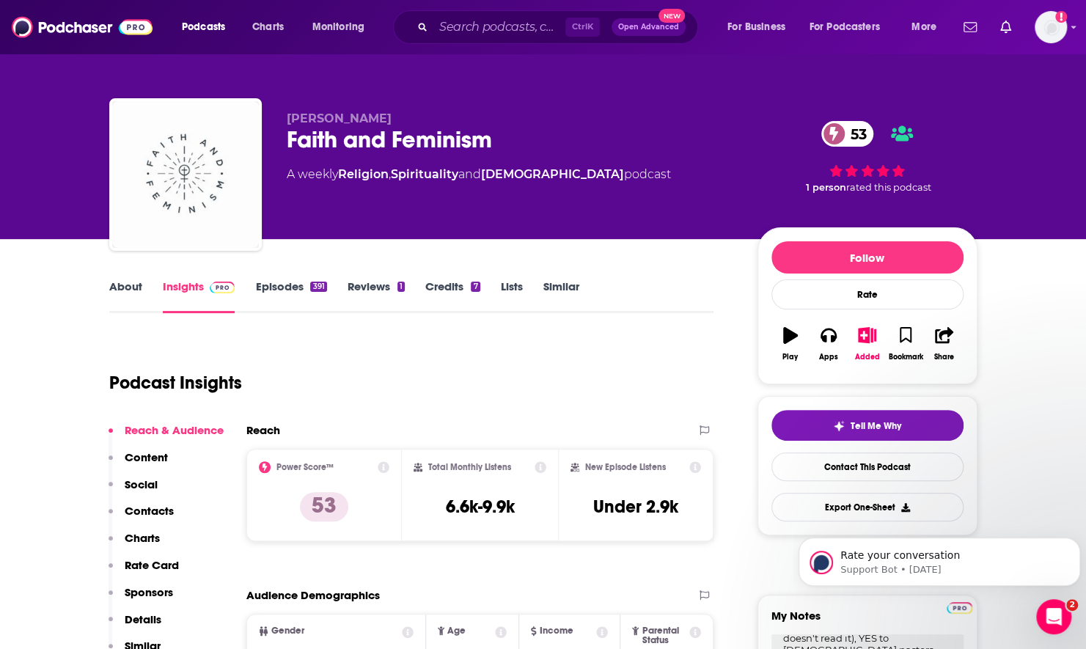
click at [132, 287] on link "About" at bounding box center [125, 296] width 33 height 34
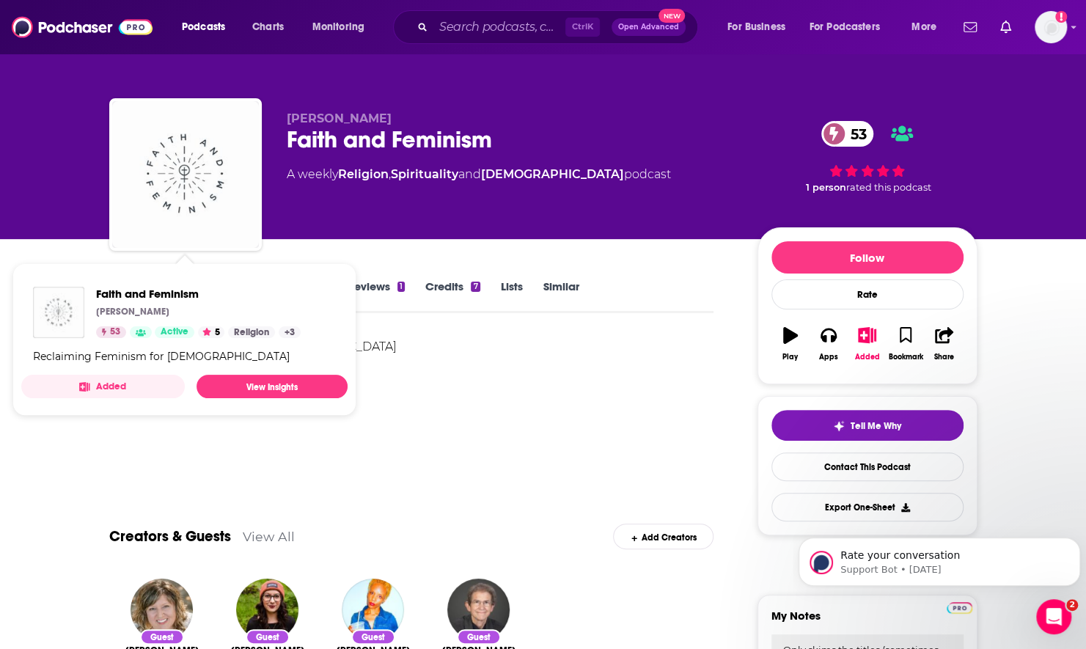
drag, startPoint x: 453, startPoint y: 382, endPoint x: 434, endPoint y: 370, distance: 22.4
click at [453, 382] on div "Reclaiming Feminism for Christianity" at bounding box center [411, 388] width 605 height 103
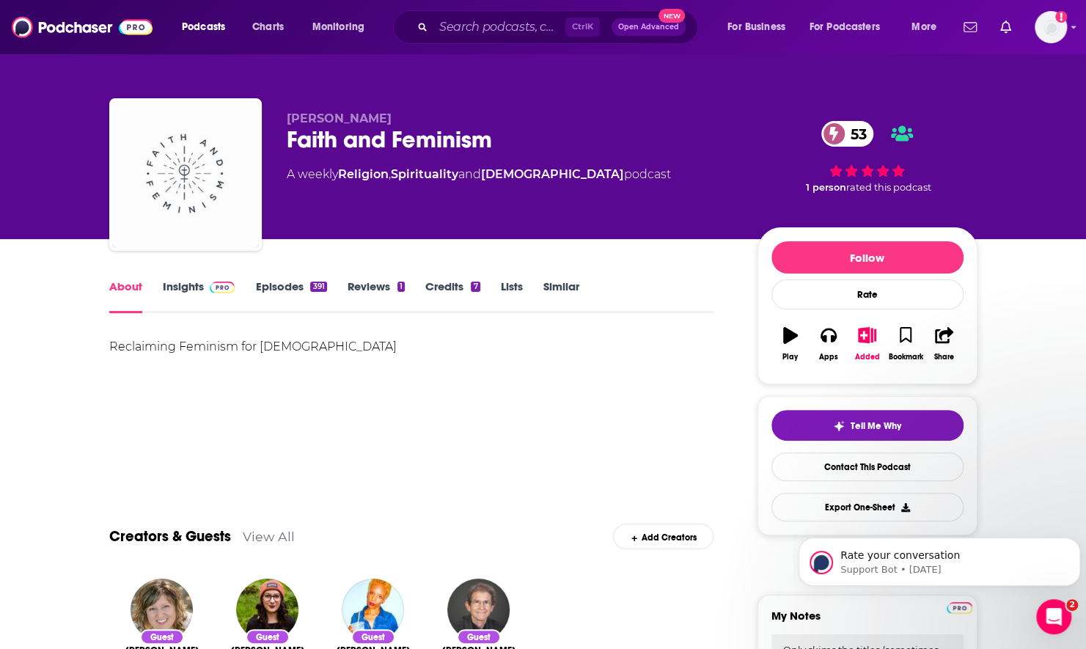
click at [181, 284] on link "Insights" at bounding box center [199, 296] width 73 height 34
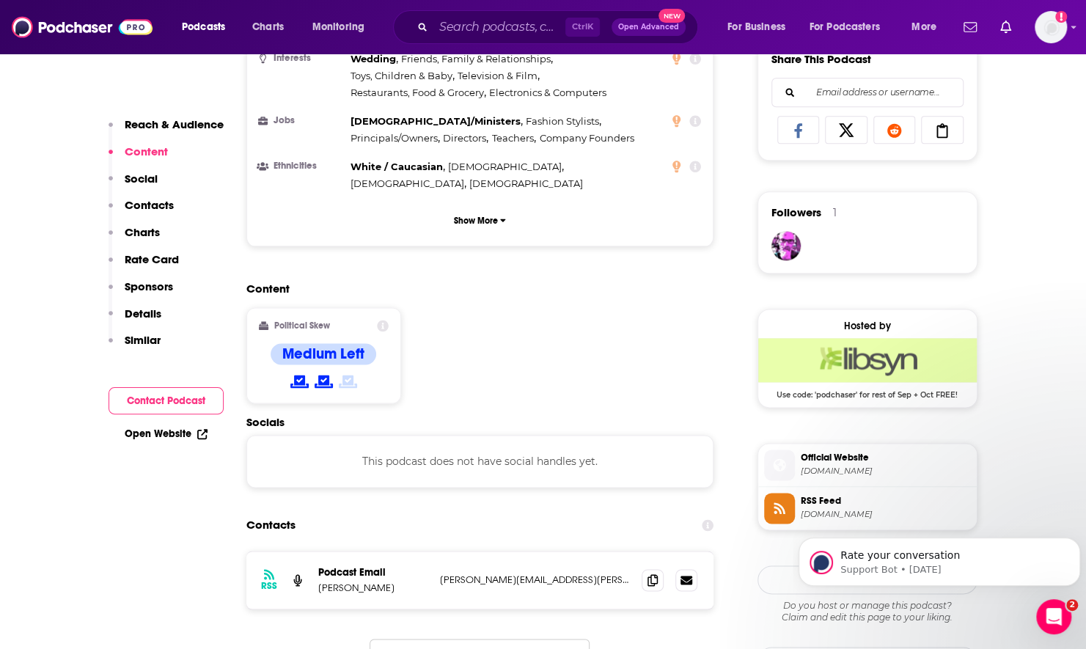
scroll to position [954, 0]
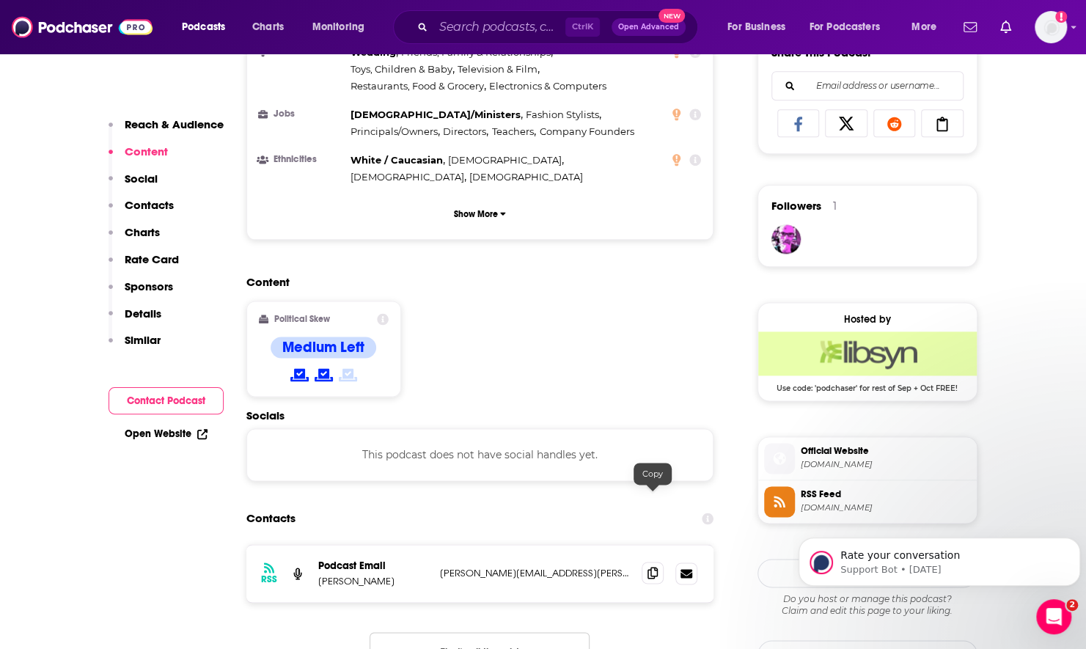
click at [657, 567] on icon at bounding box center [653, 573] width 10 height 12
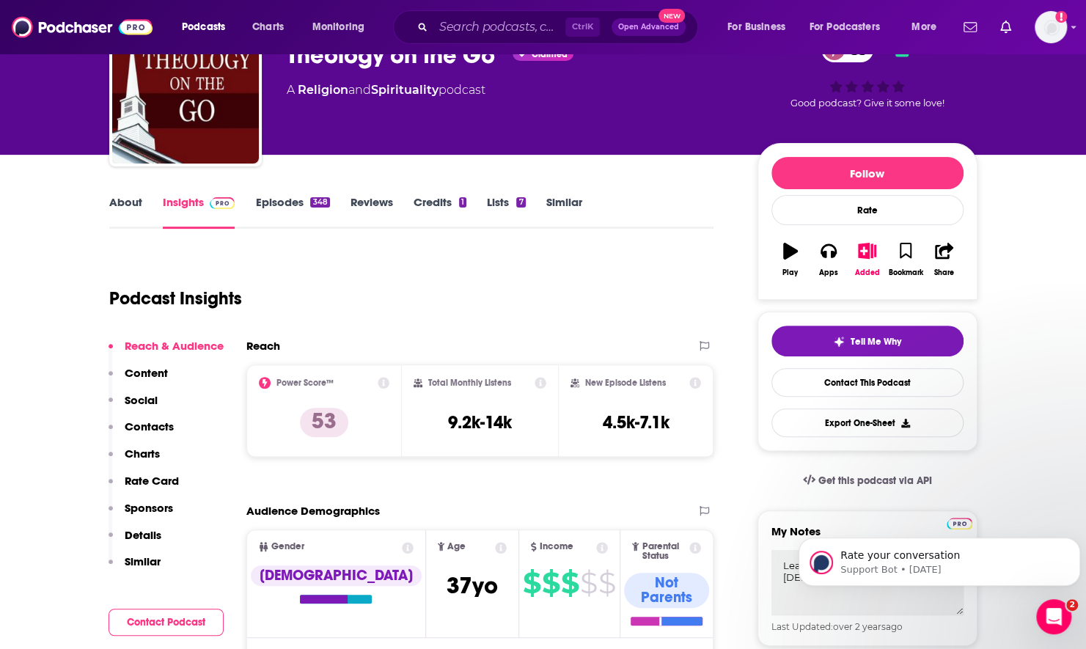
scroll to position [147, 0]
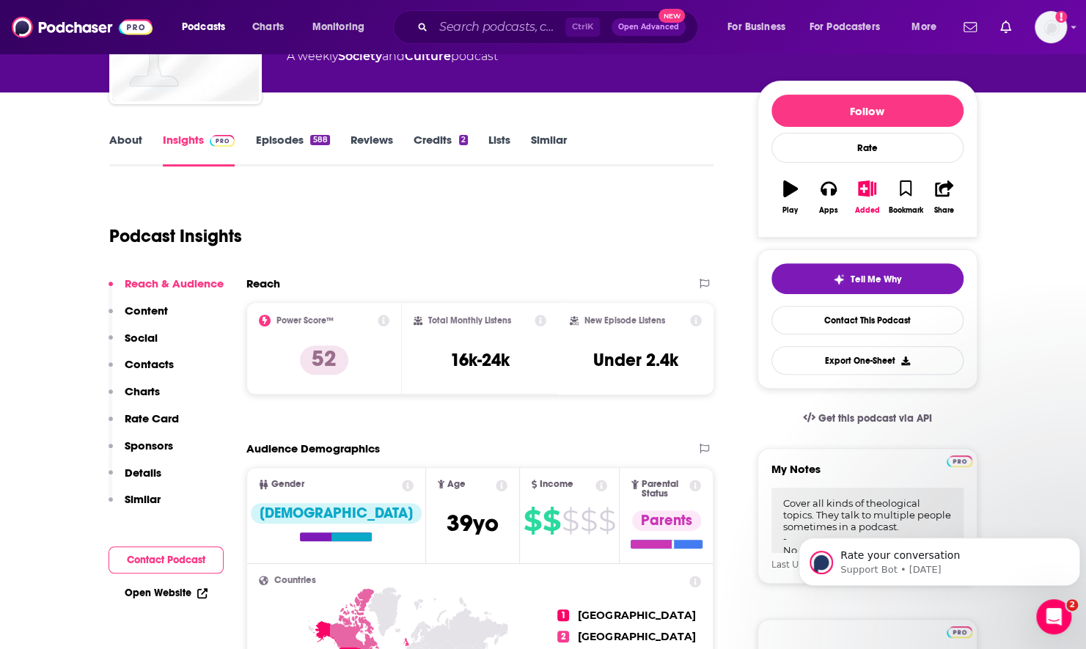
scroll to position [293, 0]
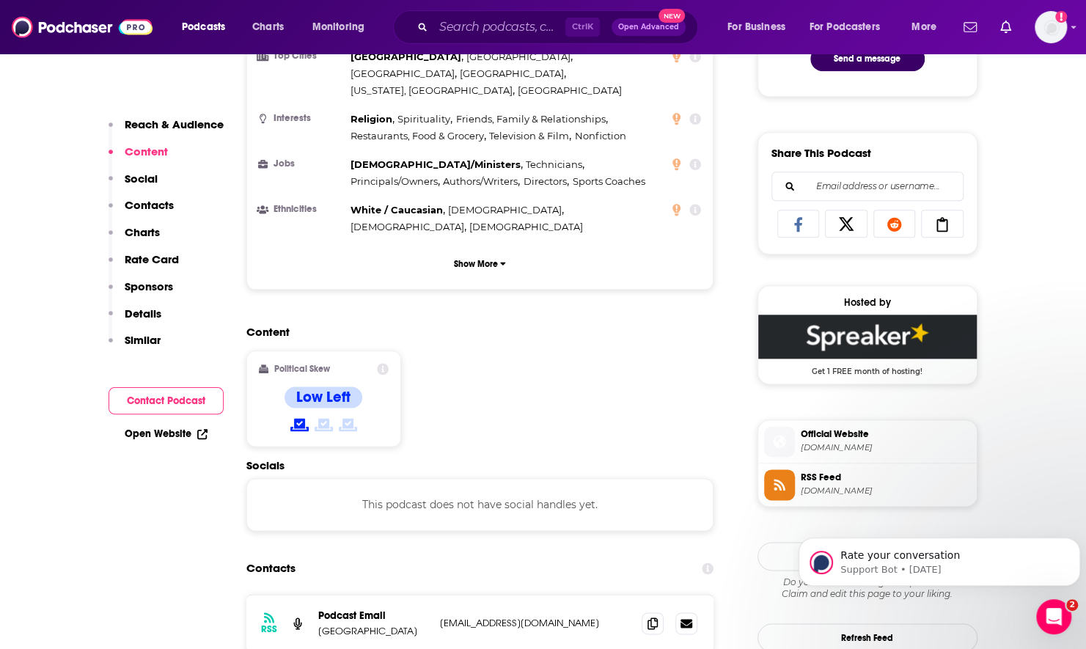
scroll to position [1027, 0]
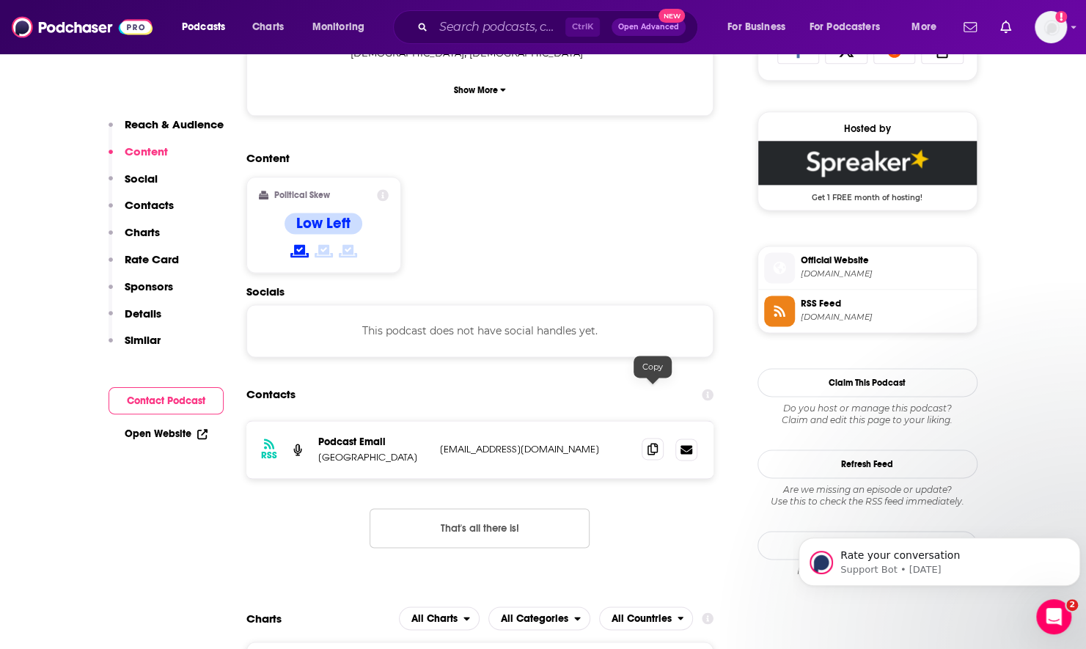
click at [644, 438] on span at bounding box center [653, 449] width 22 height 22
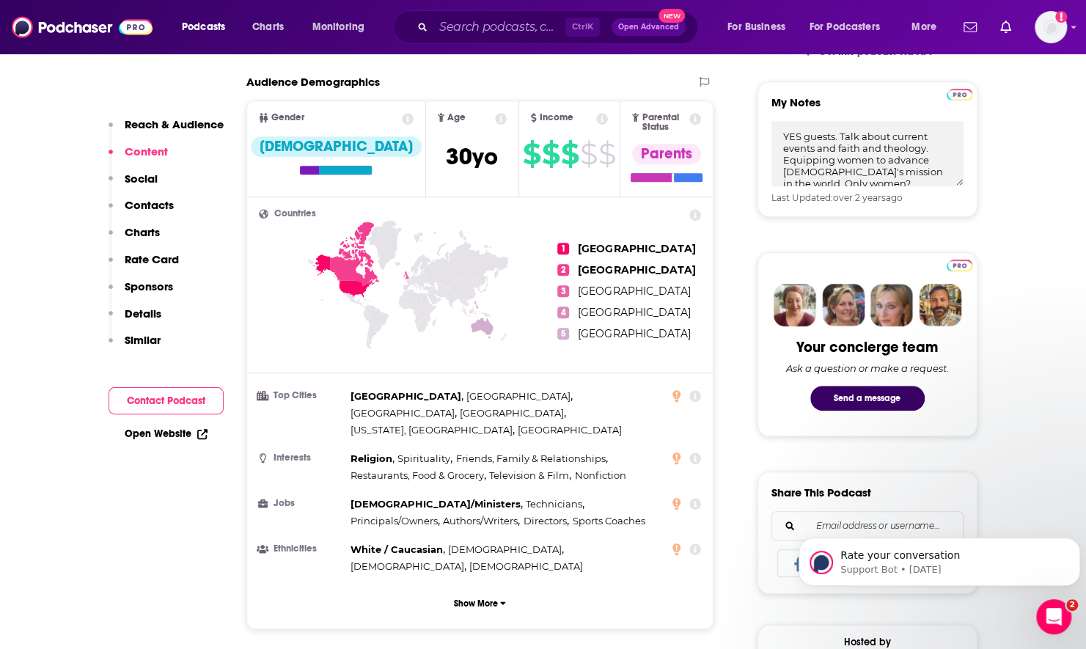
scroll to position [147, 0]
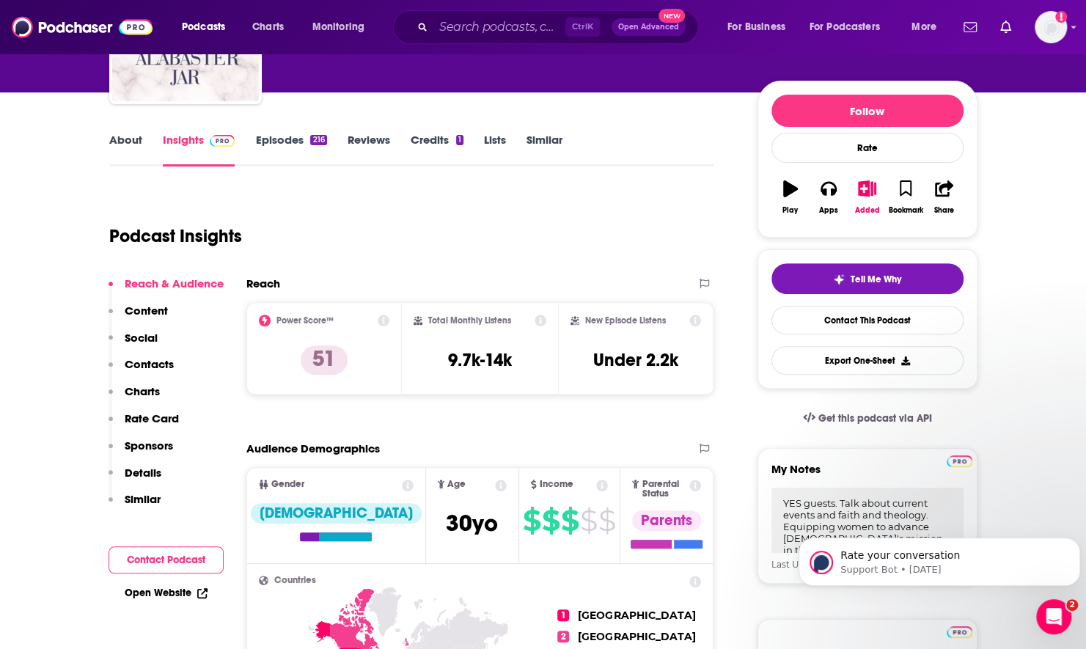
click at [131, 138] on link "About" at bounding box center [125, 150] width 33 height 34
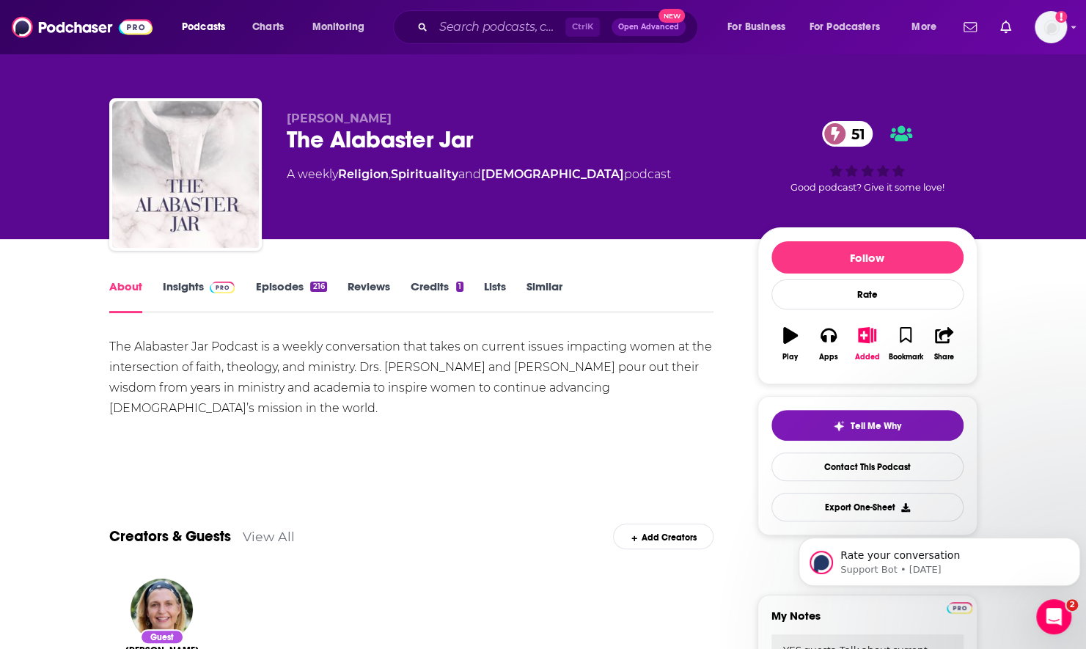
click at [488, 354] on div "The Alabaster Jar Podcast is a weekly conversation that takes on current issues…" at bounding box center [411, 378] width 605 height 82
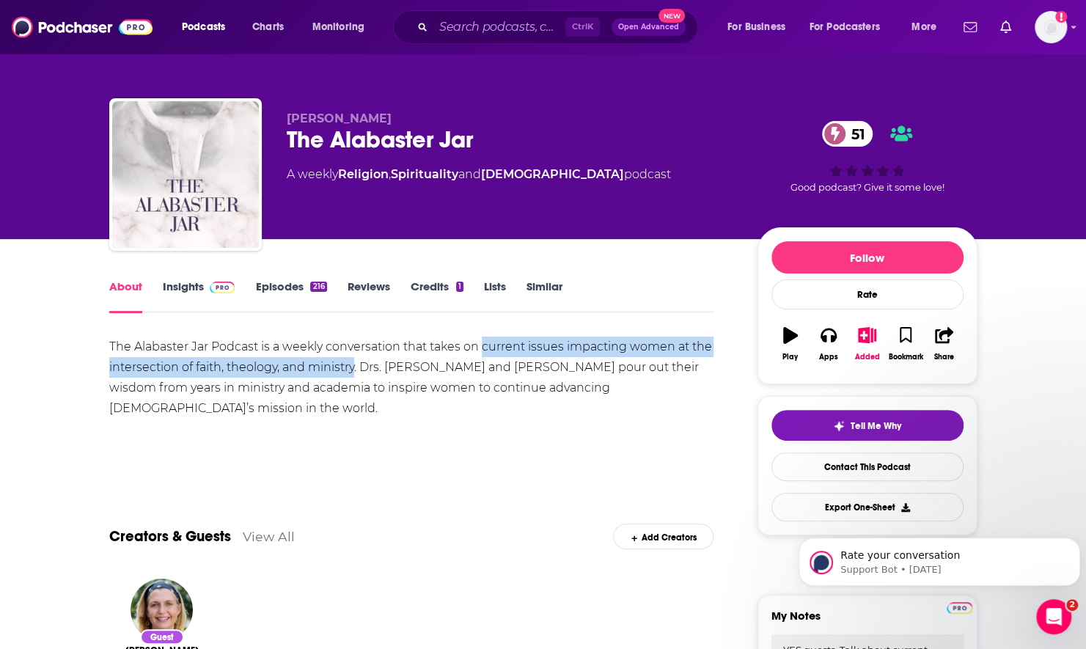
drag, startPoint x: 482, startPoint y: 348, endPoint x: 355, endPoint y: 372, distance: 129.2
click at [355, 372] on div "The Alabaster Jar Podcast is a weekly conversation that takes on current issues…" at bounding box center [411, 378] width 605 height 82
copy div "current issues impacting women at the intersection of faith, theology, and mini…"
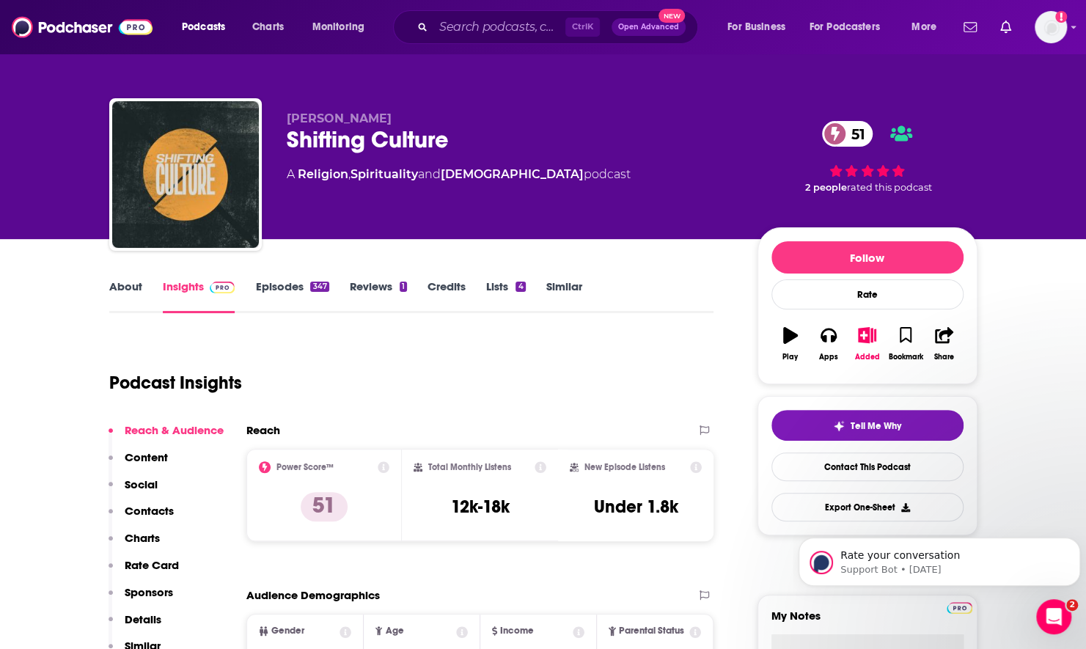
click at [113, 295] on link "About" at bounding box center [125, 296] width 33 height 34
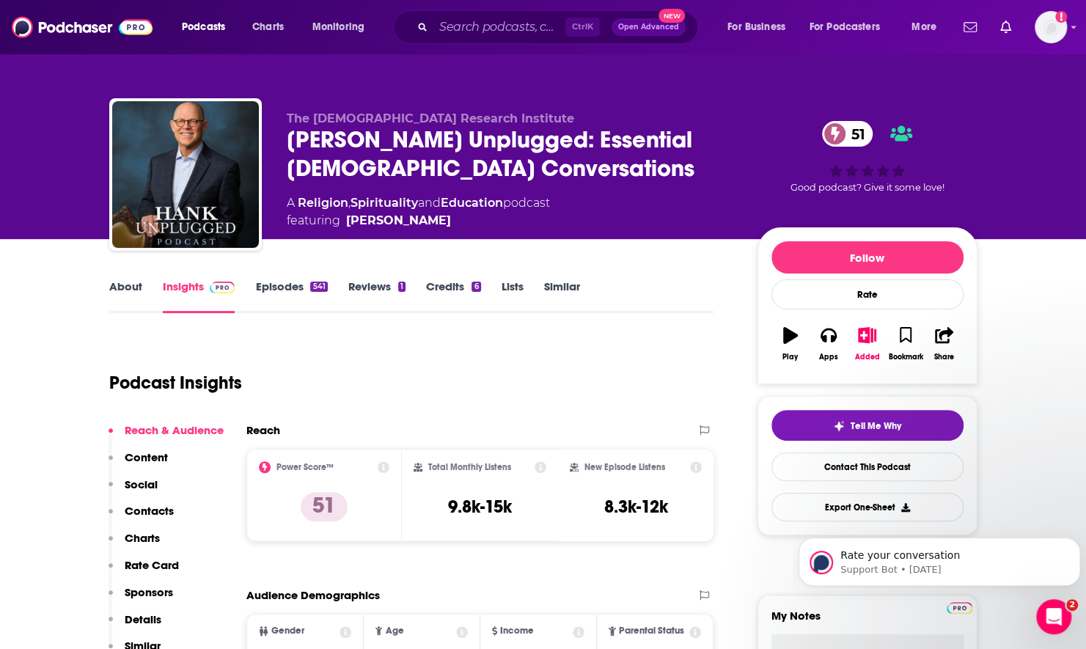
click at [110, 295] on link "About" at bounding box center [125, 296] width 33 height 34
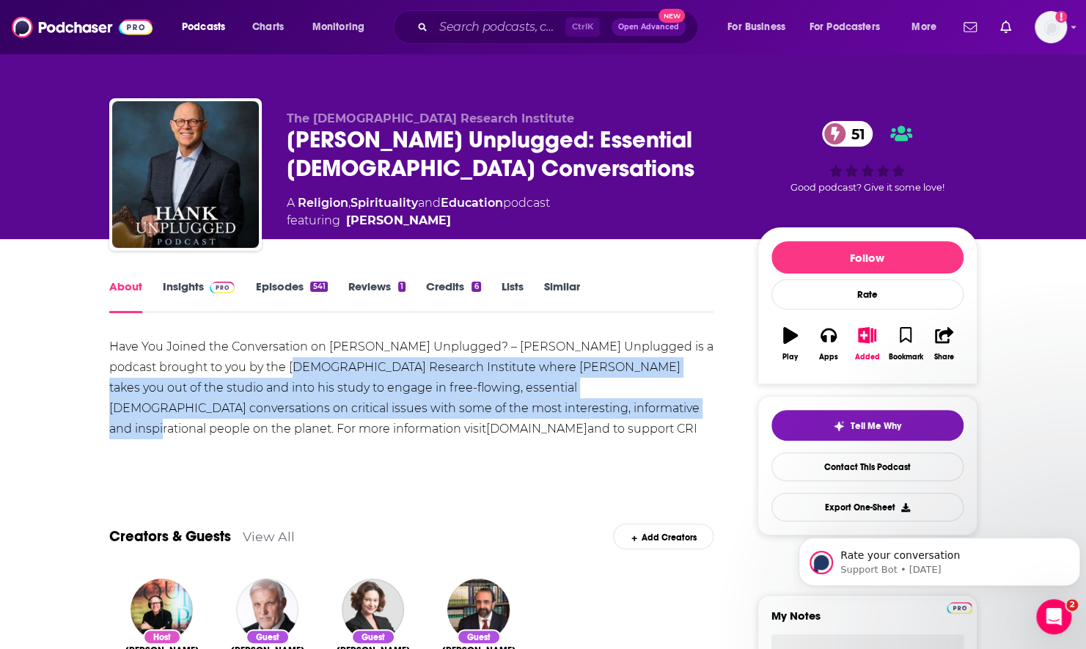
drag, startPoint x: 260, startPoint y: 371, endPoint x: 494, endPoint y: 412, distance: 237.6
click at [494, 412] on div "Have You Joined the Conversation on [PERSON_NAME] Unplugged? – [PERSON_NAME] Un…" at bounding box center [411, 398] width 605 height 123
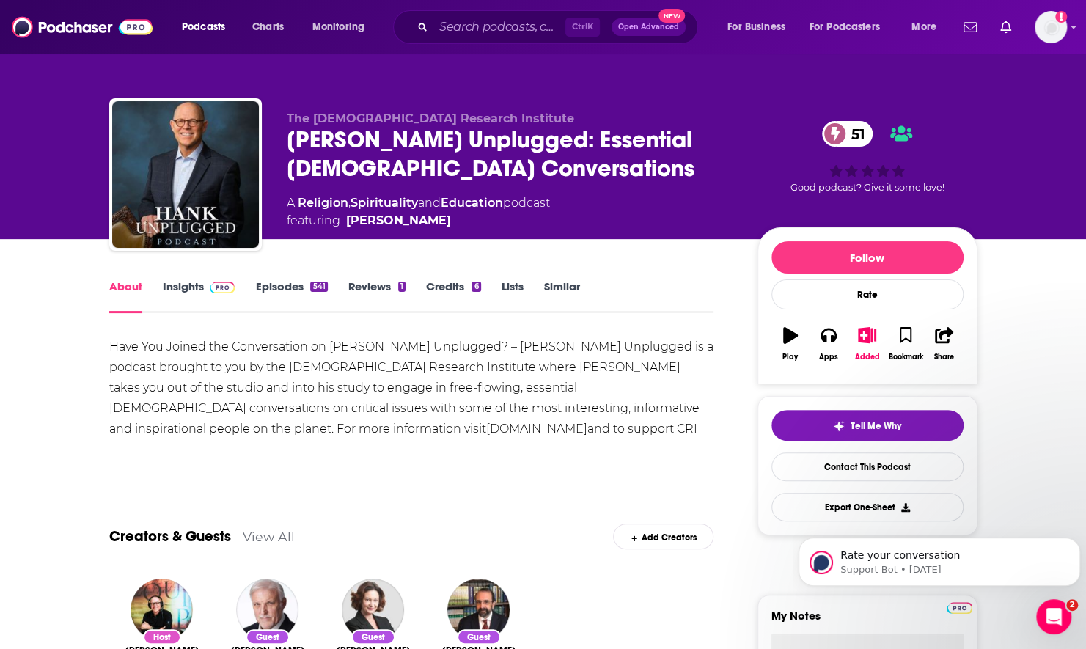
click at [269, 279] on div "About Insights Episodes 541 Reviews 1 Credits 6 Lists Similar" at bounding box center [411, 295] width 605 height 36
click at [271, 281] on link "Episodes 541" at bounding box center [291, 296] width 72 height 34
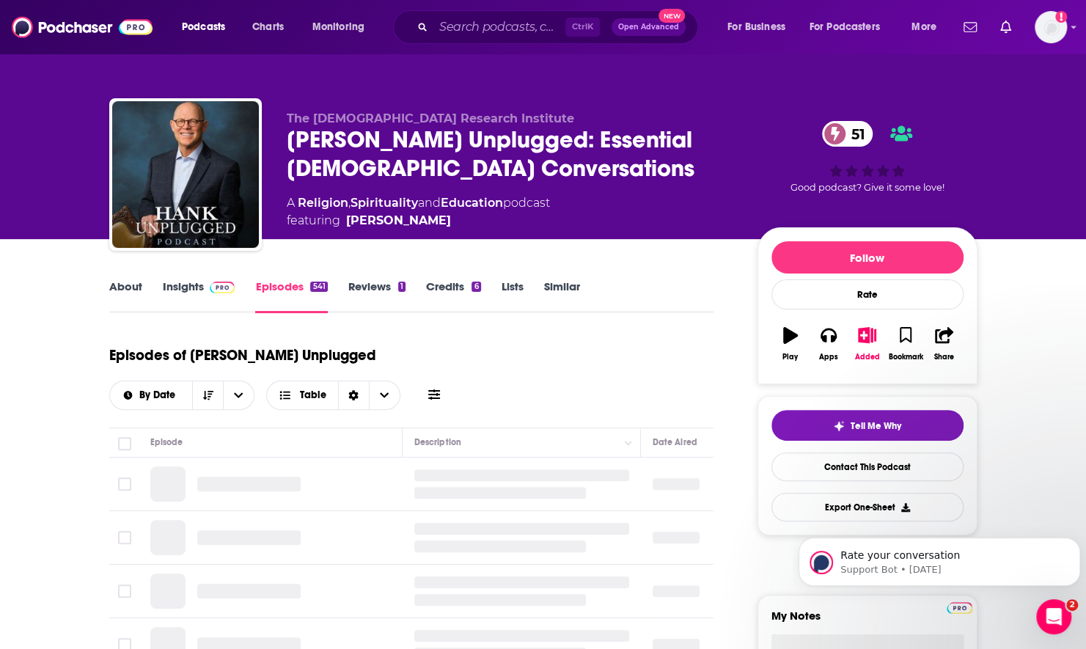
click at [445, 387] on button at bounding box center [434, 394] width 21 height 15
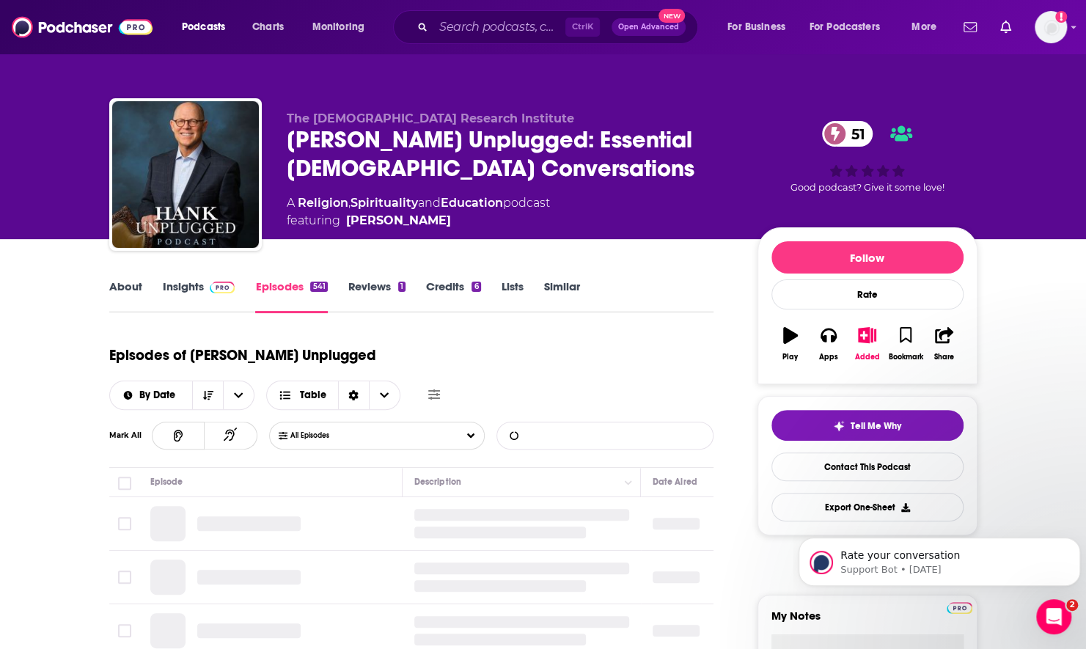
click at [625, 423] on input "List Search Input" at bounding box center [573, 436] width 153 height 26
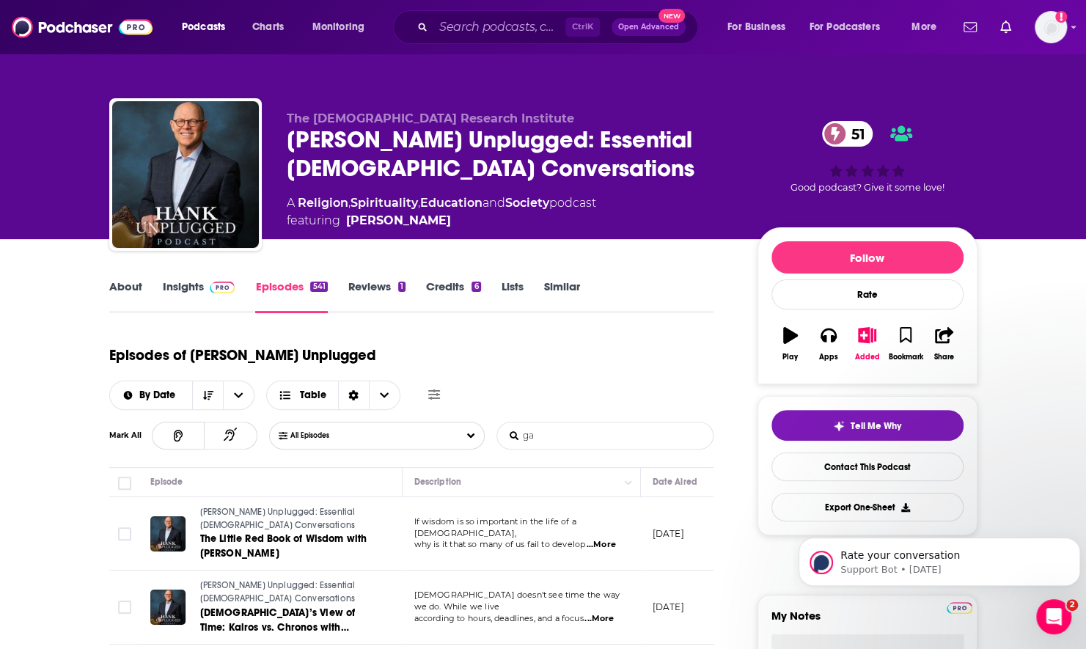
type input "[DEMOGRAPHIC_DATA]"
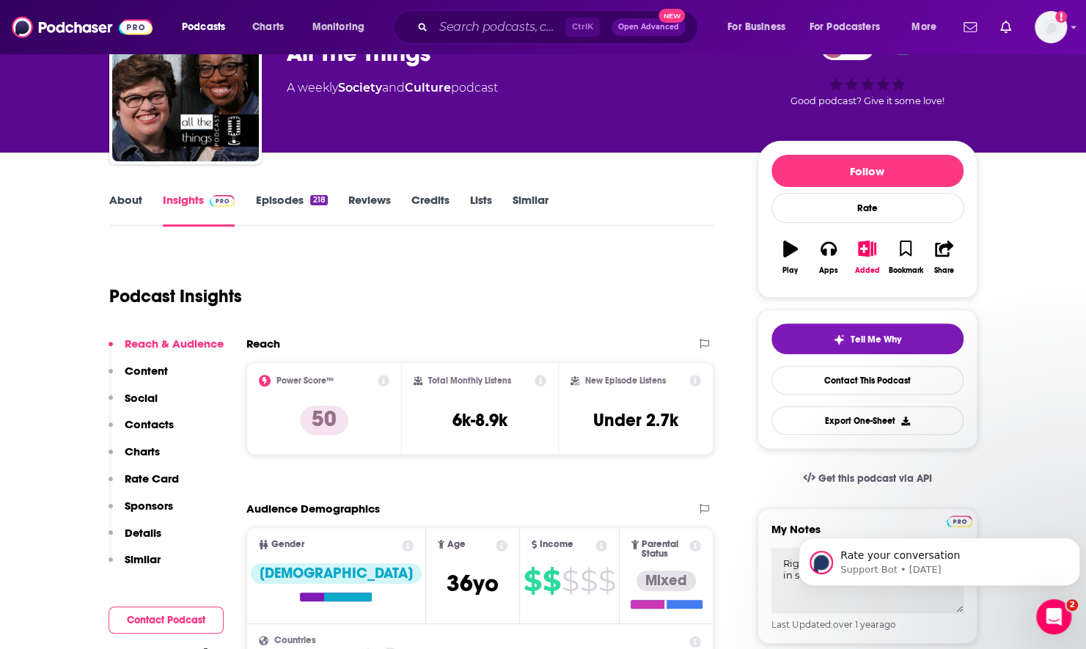
scroll to position [73, 0]
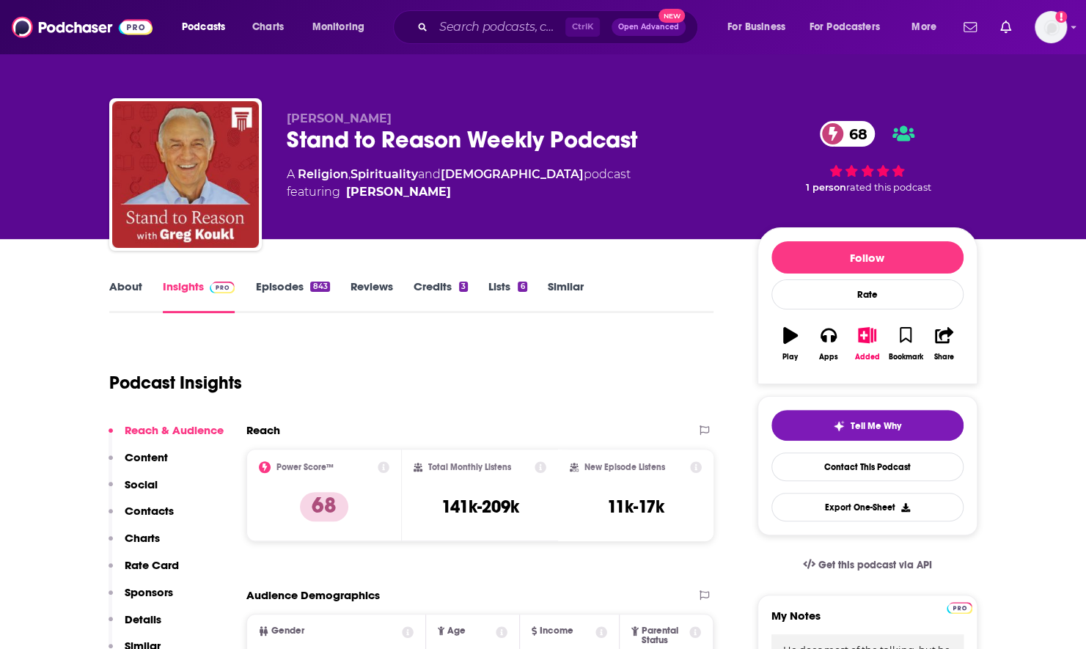
click at [261, 290] on link "Episodes 843" at bounding box center [292, 296] width 74 height 34
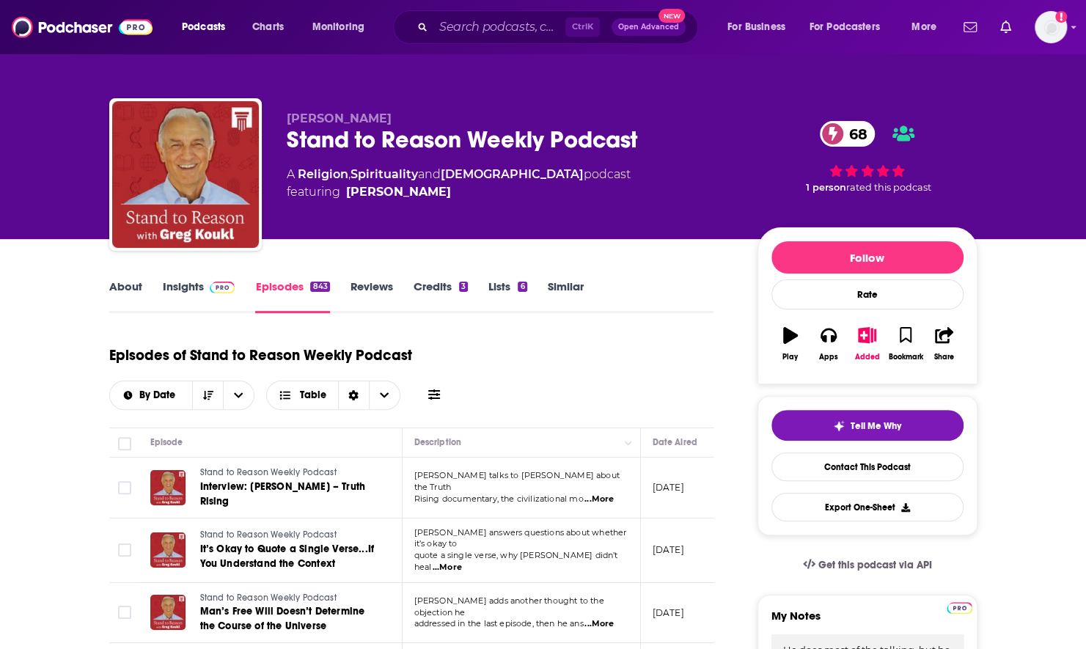
click at [428, 396] on icon at bounding box center [434, 395] width 12 height 12
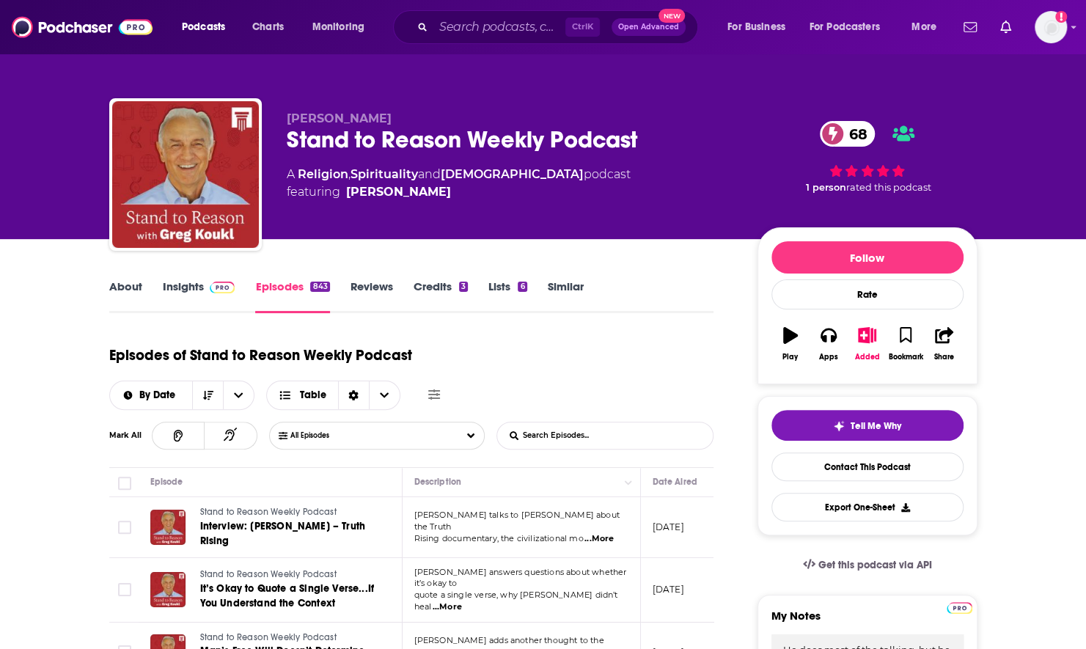
click at [559, 434] on input "List Search Input" at bounding box center [573, 436] width 153 height 26
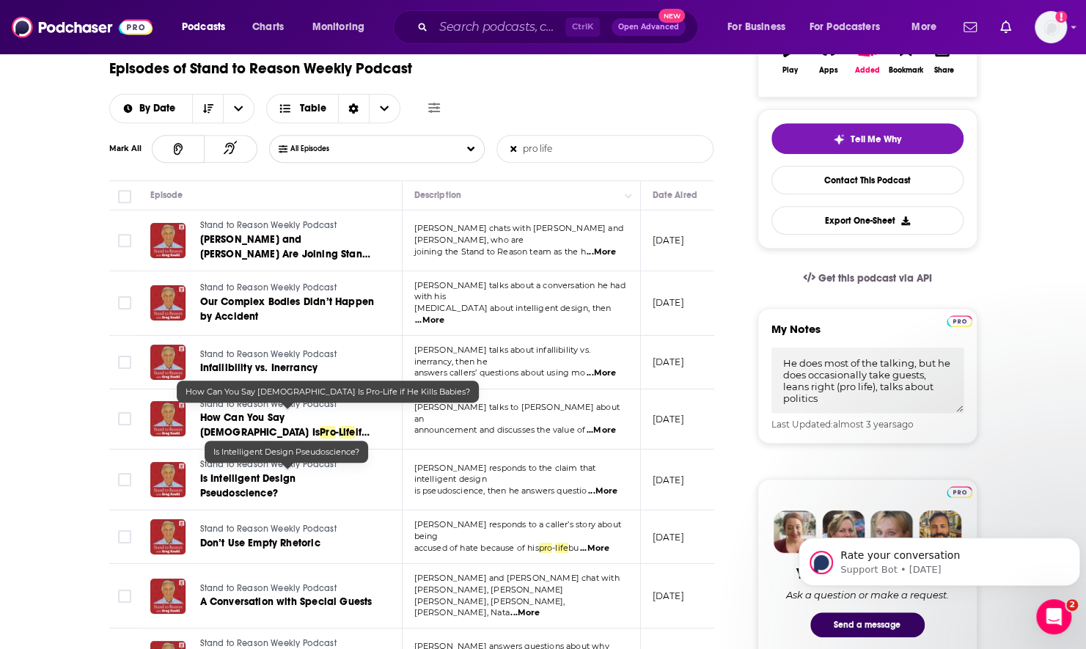
scroll to position [293, 0]
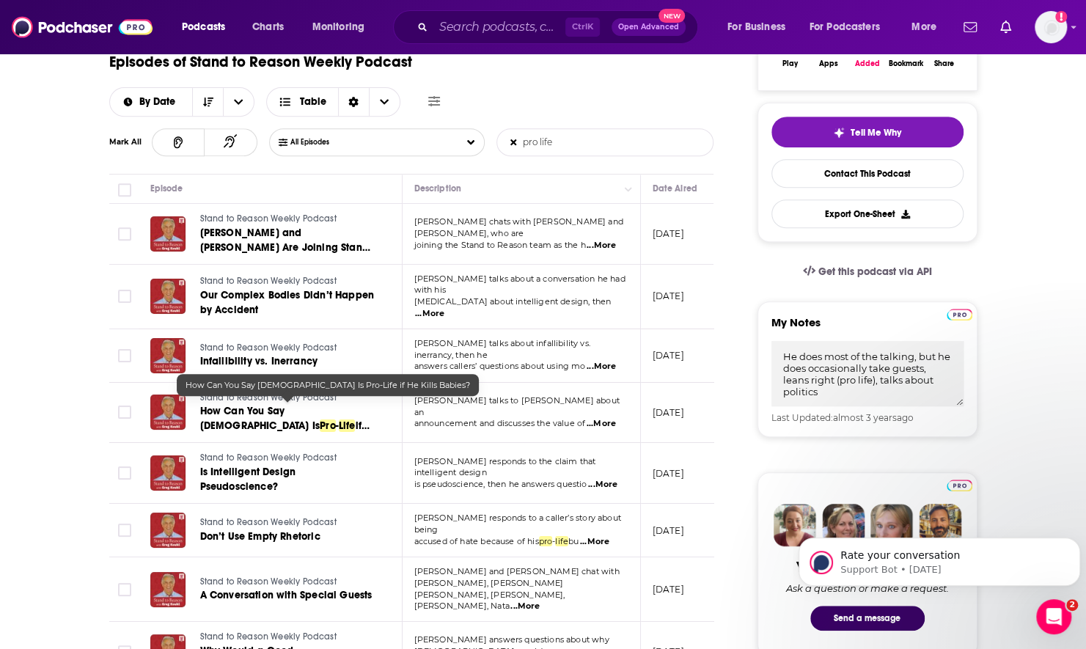
type input "pro life"
click at [238, 406] on span "How Can You Say God Is" at bounding box center [260, 418] width 120 height 27
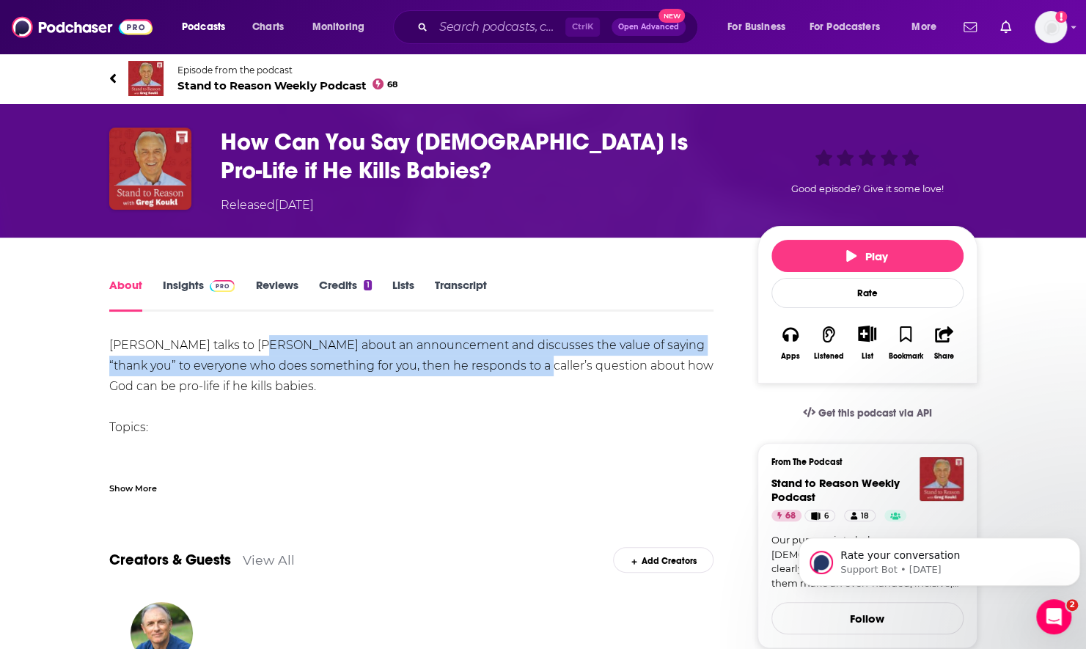
drag, startPoint x: 261, startPoint y: 346, endPoint x: 516, endPoint y: 355, distance: 254.7
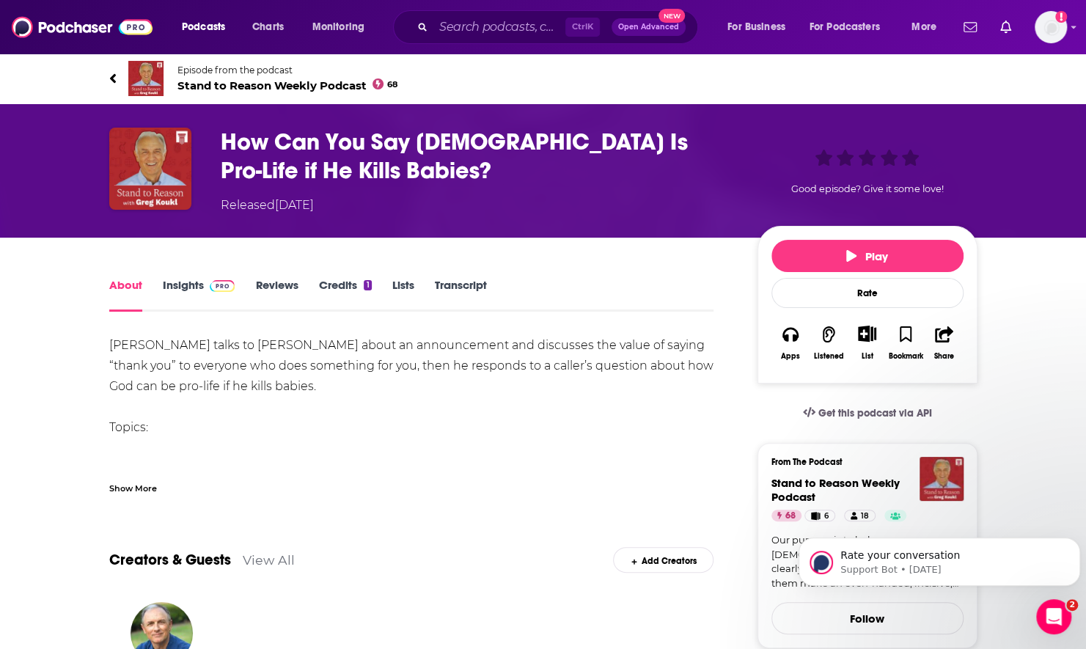
drag, startPoint x: 516, startPoint y: 355, endPoint x: 492, endPoint y: 437, distance: 85.4
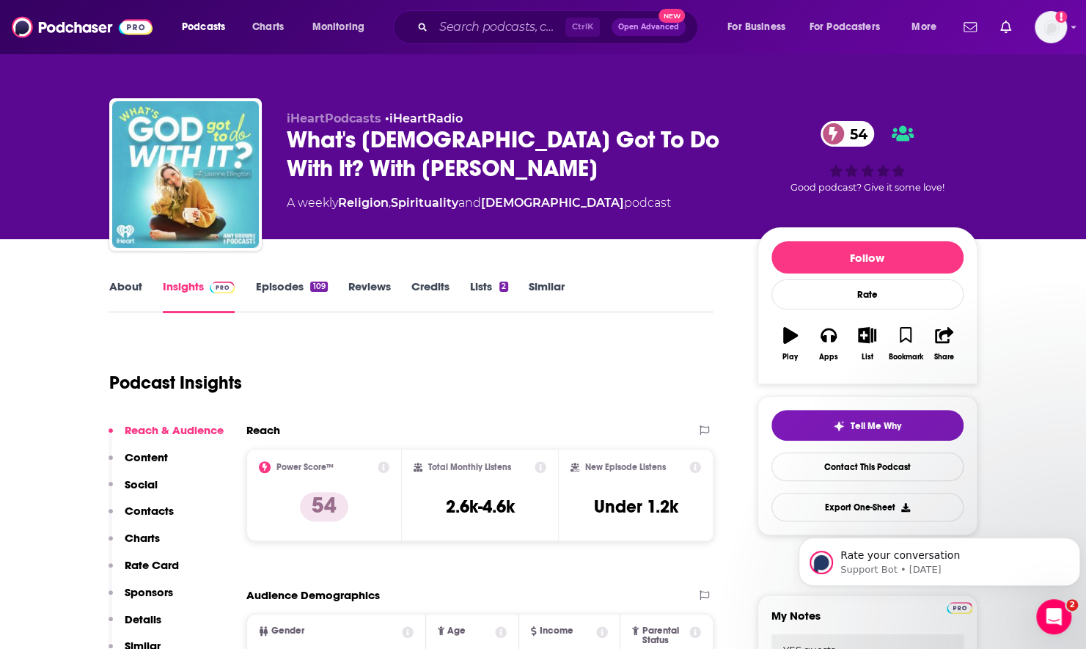
click at [128, 289] on link "About" at bounding box center [125, 296] width 33 height 34
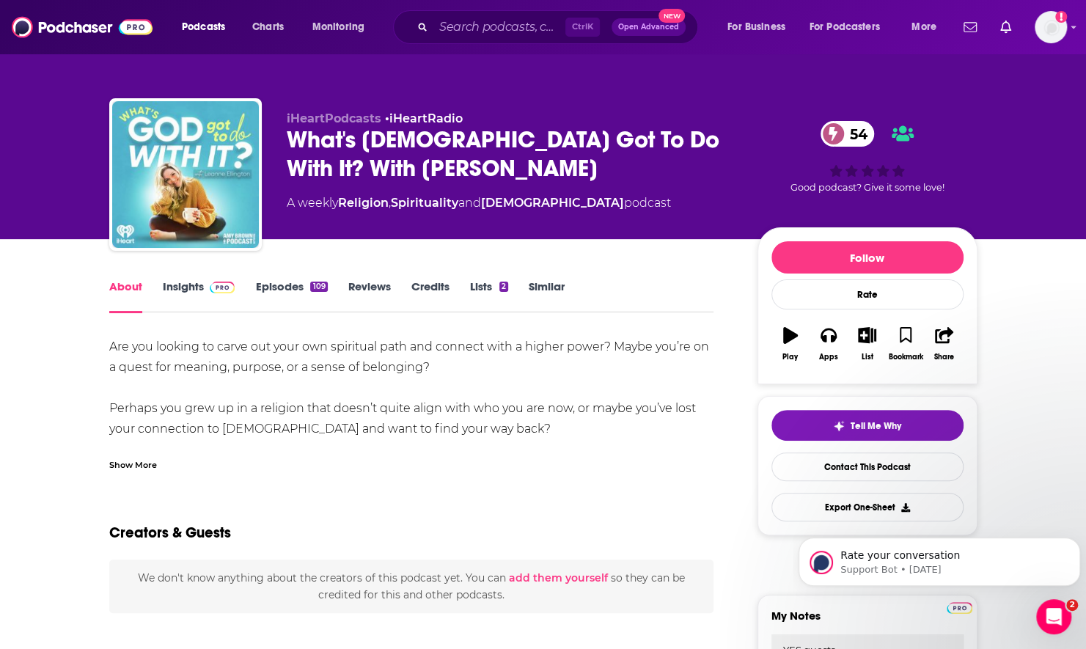
click at [142, 462] on div "Show More" at bounding box center [133, 464] width 48 height 14
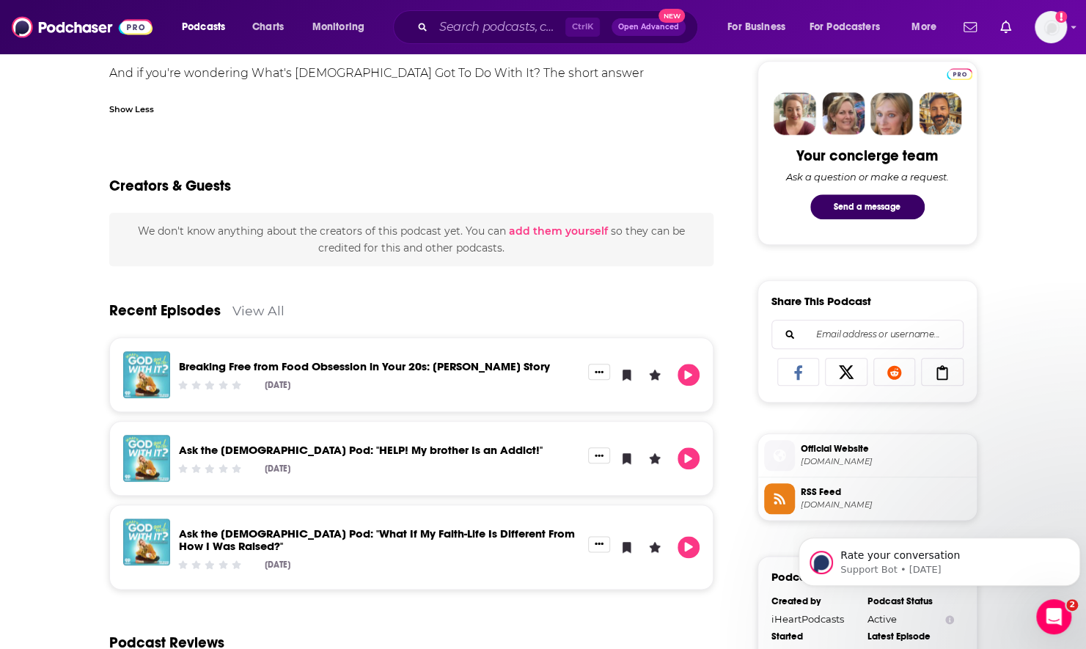
scroll to position [734, 0]
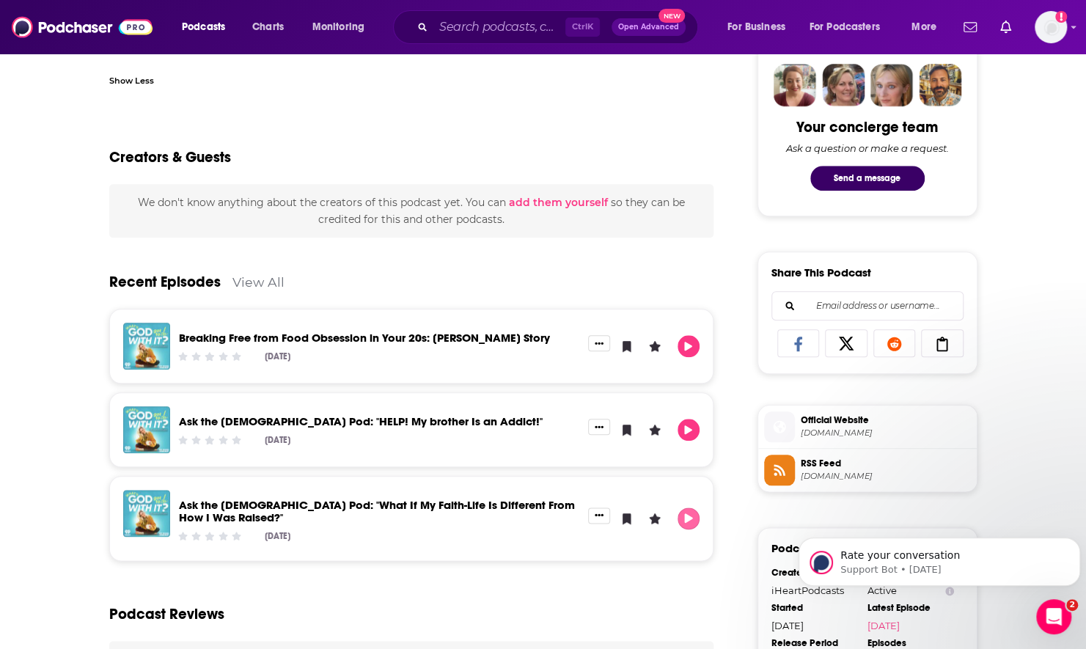
click at [694, 508] on button "Play" at bounding box center [689, 519] width 22 height 22
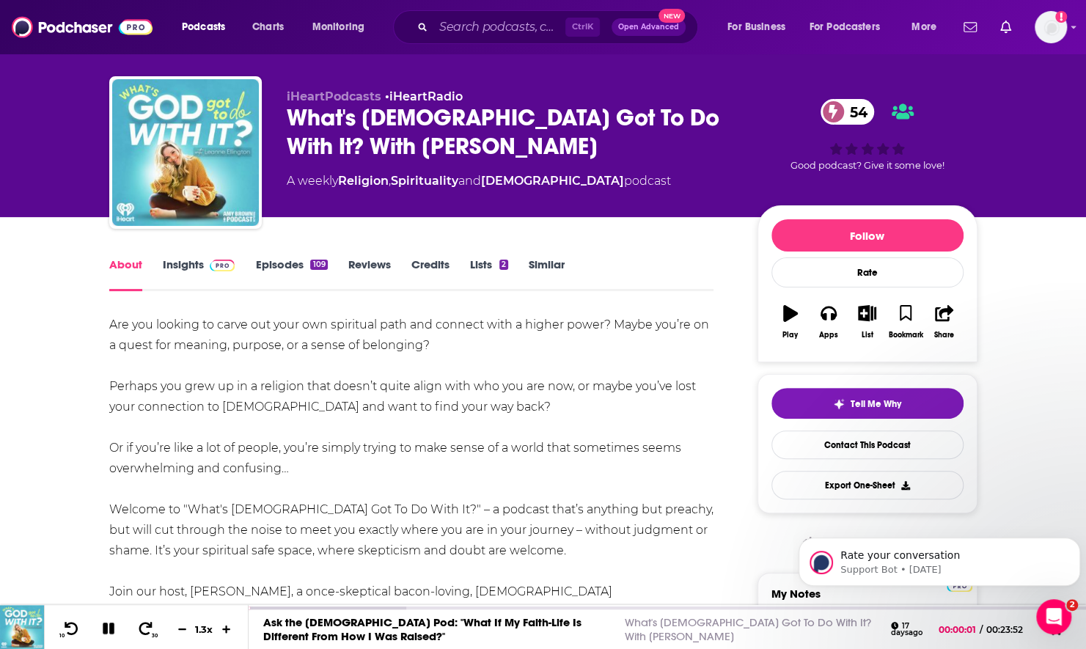
scroll to position [0, 0]
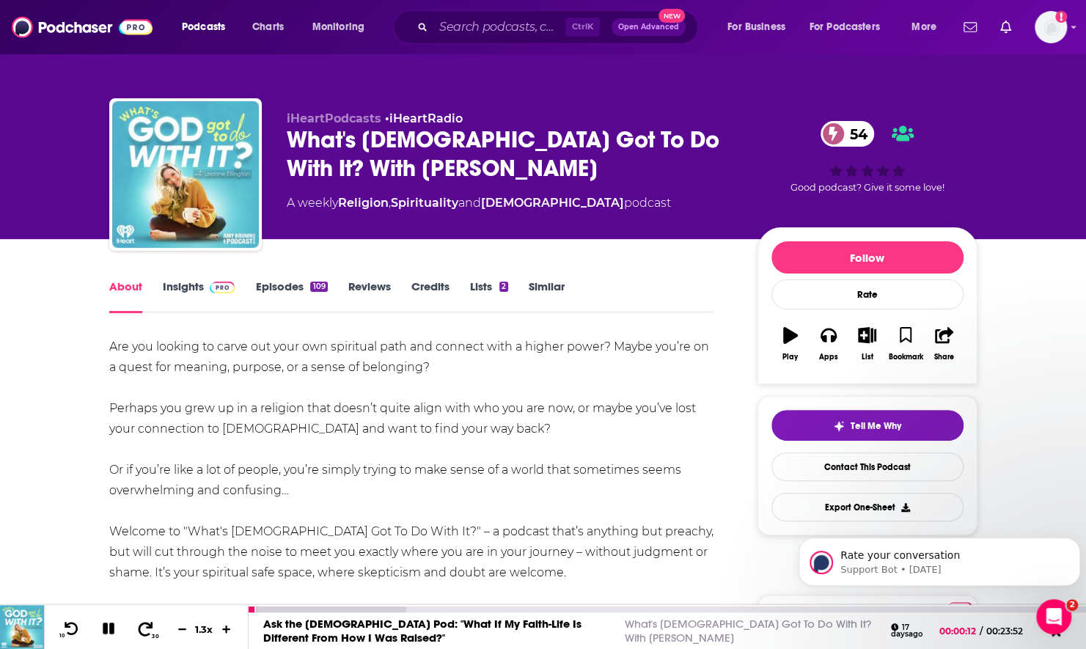
click at [143, 632] on icon at bounding box center [145, 628] width 18 height 15
click at [142, 635] on icon at bounding box center [145, 628] width 18 height 15
click at [70, 630] on icon at bounding box center [71, 628] width 18 height 15
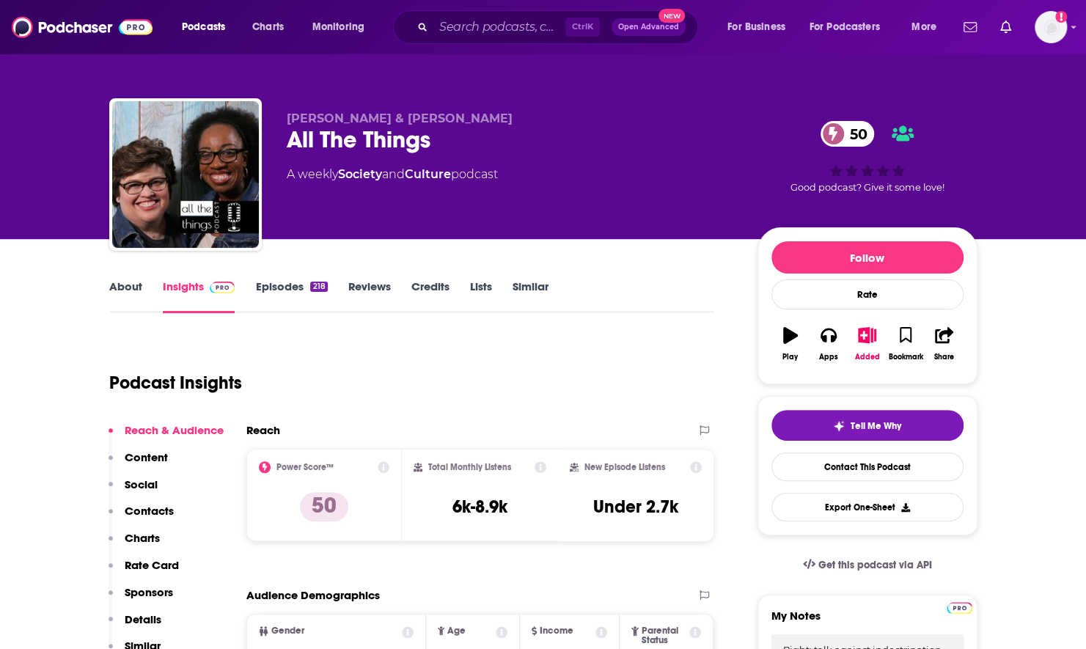
click at [114, 294] on link "About" at bounding box center [125, 296] width 33 height 34
